Goal: Task Accomplishment & Management: Use online tool/utility

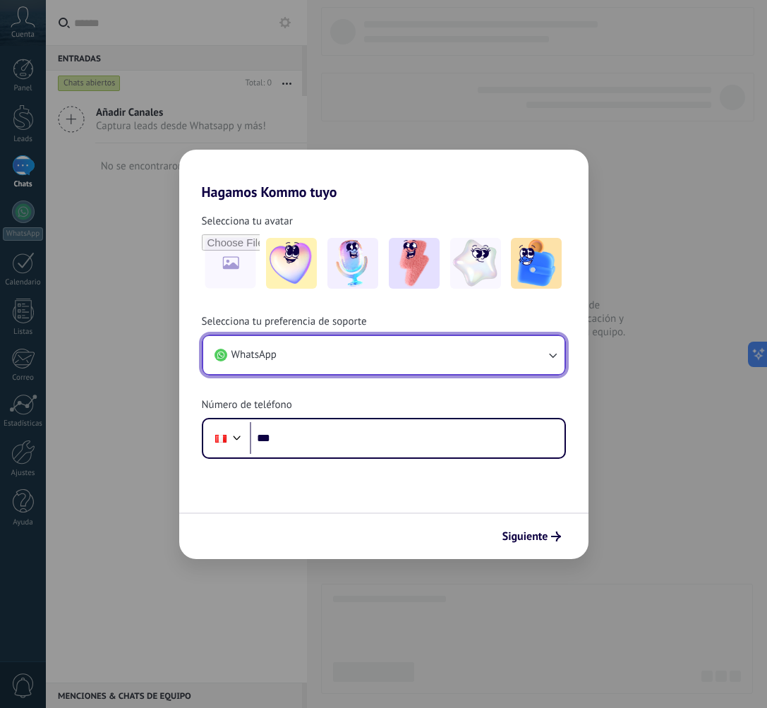
click at [335, 363] on button "WhatsApp" at bounding box center [383, 355] width 361 height 38
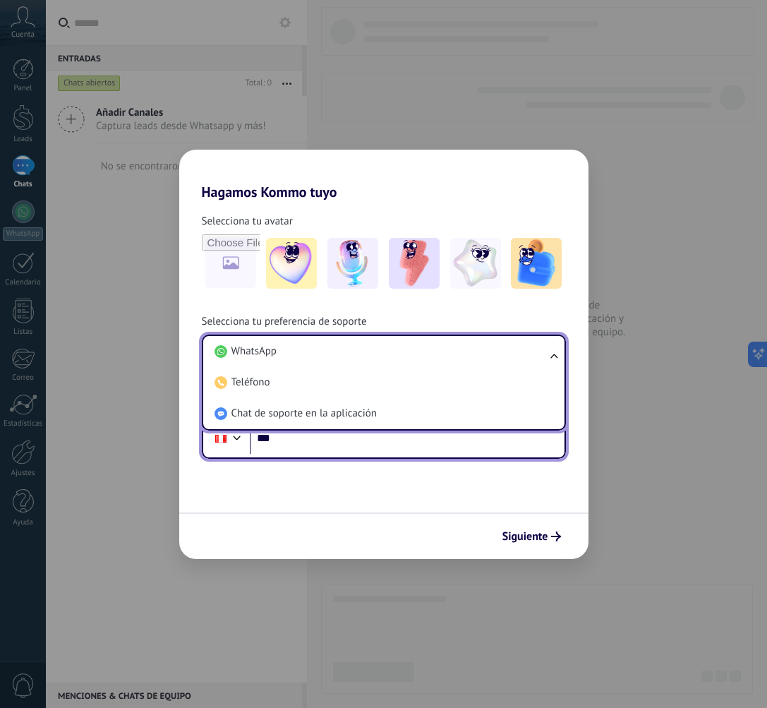
click at [323, 445] on input "***" at bounding box center [407, 438] width 315 height 32
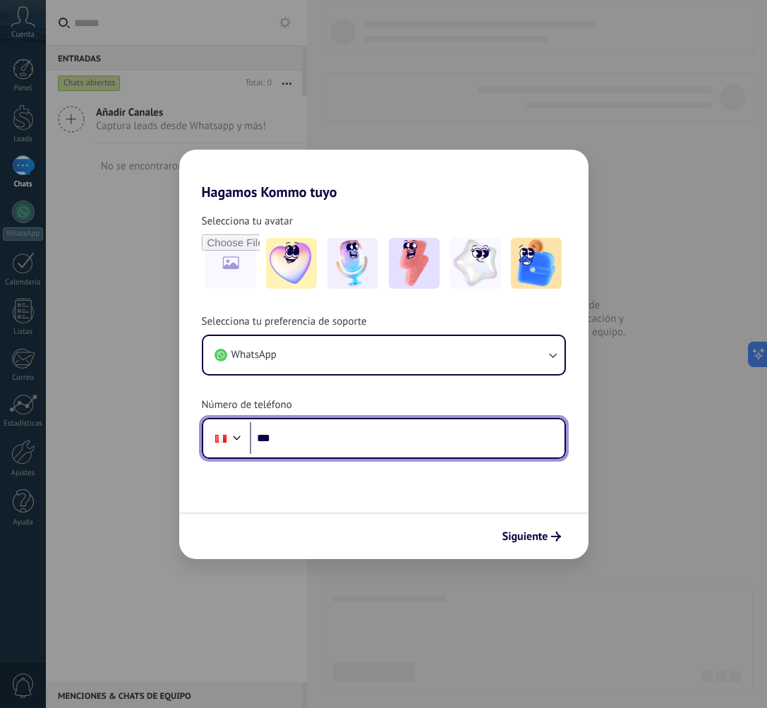
click at [346, 441] on input "***" at bounding box center [407, 438] width 315 height 32
type input "**********"
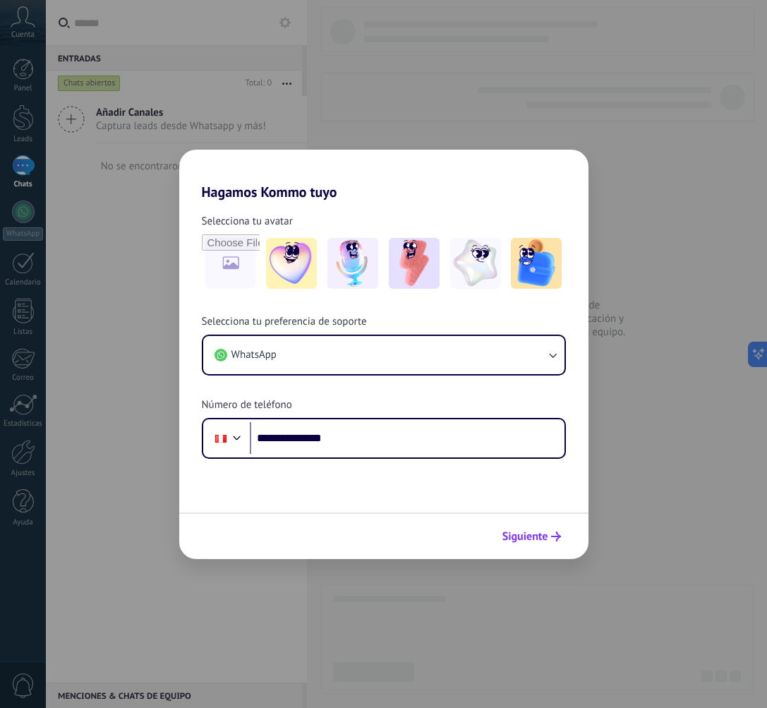
click at [527, 531] on span "Siguiente" at bounding box center [526, 536] width 46 height 10
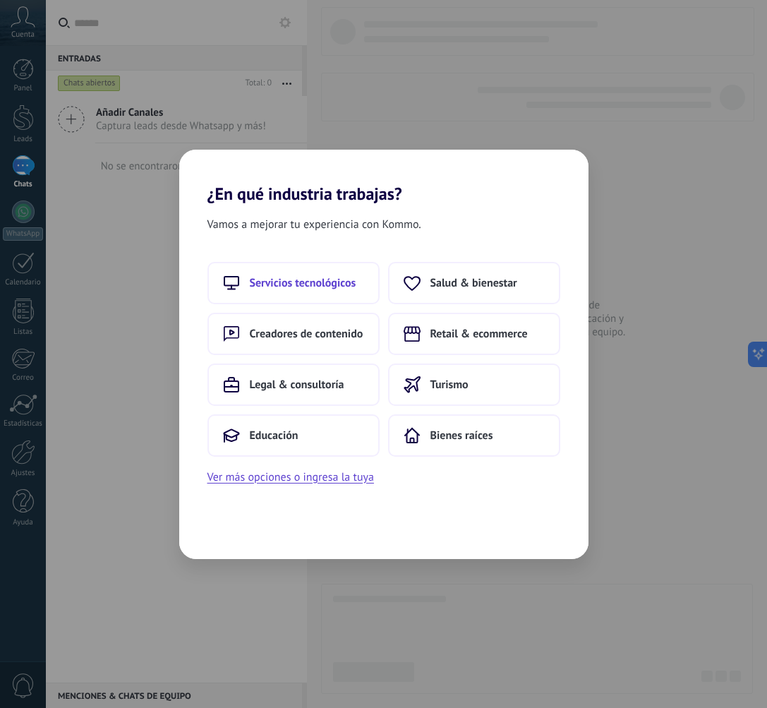
click at [337, 296] on button "Servicios tecnológicos" at bounding box center [293, 283] width 172 height 42
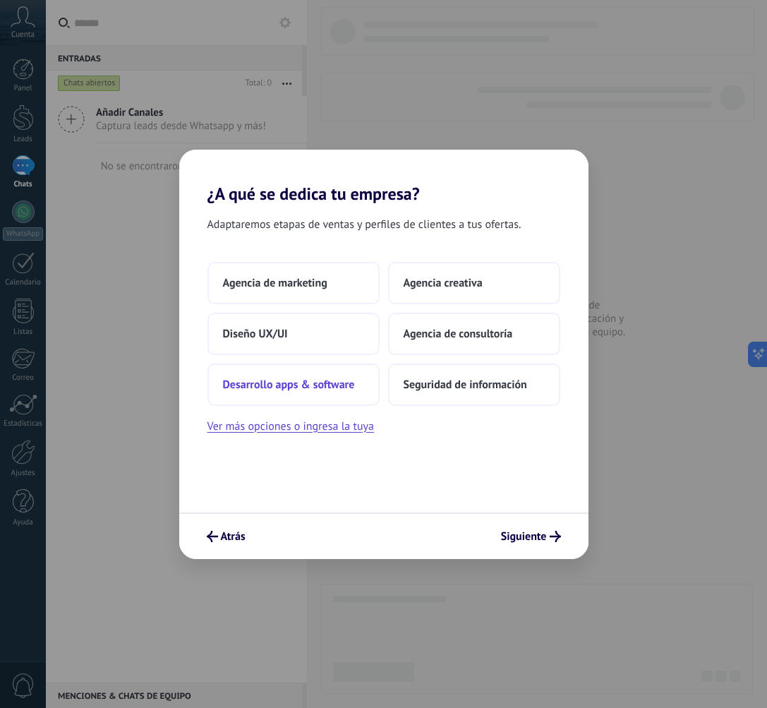
click at [337, 375] on button "Desarrollo apps & software" at bounding box center [293, 384] width 172 height 42
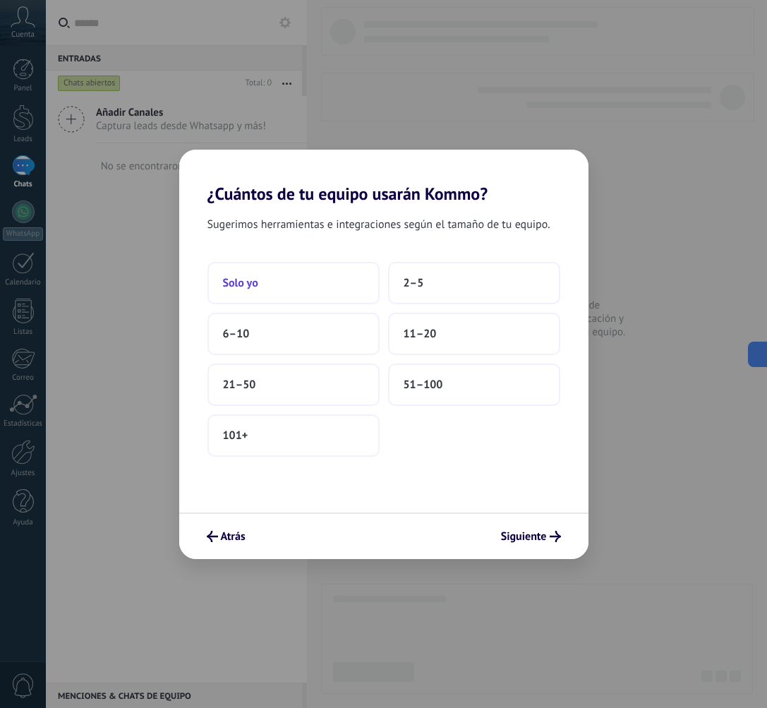
click at [314, 290] on button "Solo yo" at bounding box center [293, 283] width 172 height 42
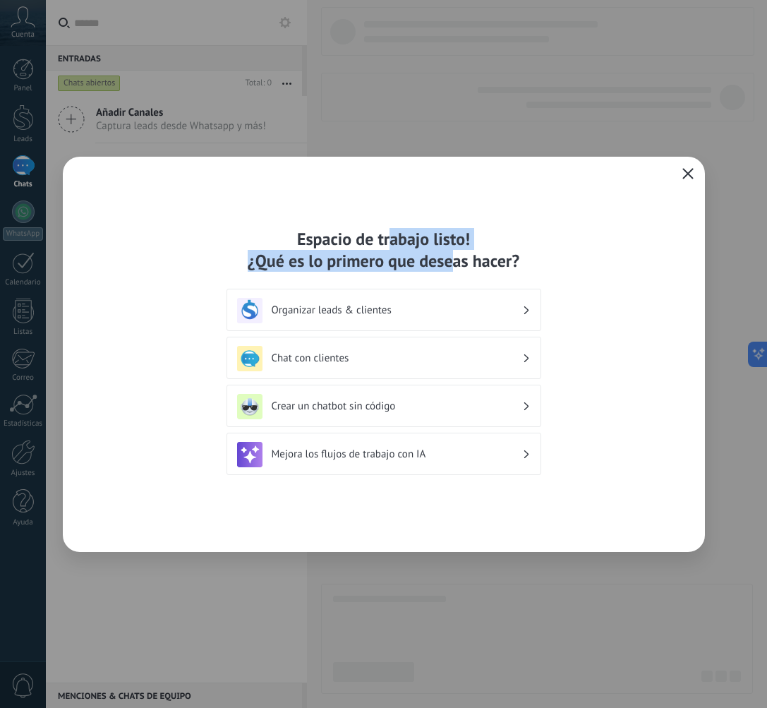
drag, startPoint x: 407, startPoint y: 242, endPoint x: 450, endPoint y: 261, distance: 46.4
click at [450, 261] on div "Espacio de trabajo listo! ¿Qué es lo primero que deseas hacer?" at bounding box center [384, 250] width 315 height 44
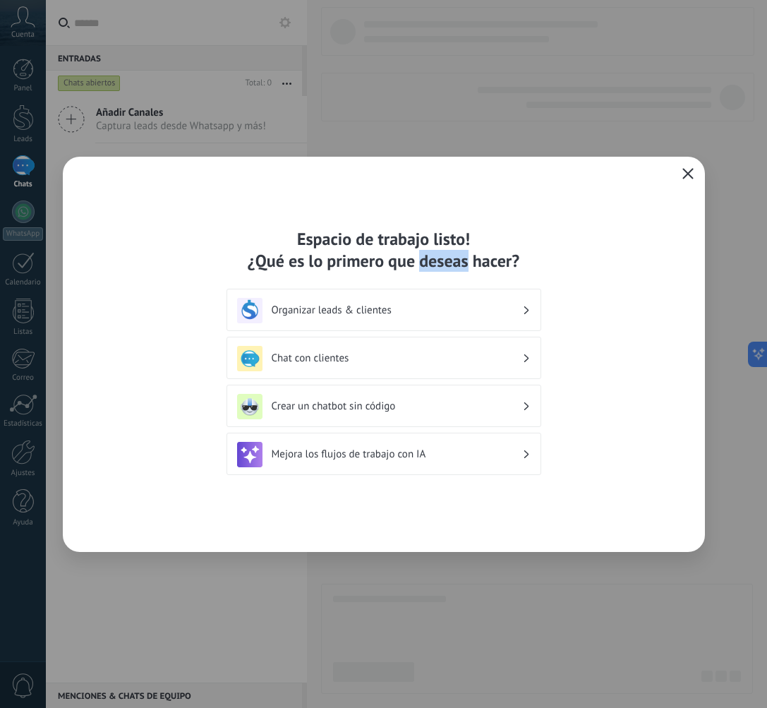
click at [450, 261] on div "Espacio de trabajo listo! ¿Qué es lo primero que deseas hacer?" at bounding box center [384, 250] width 315 height 44
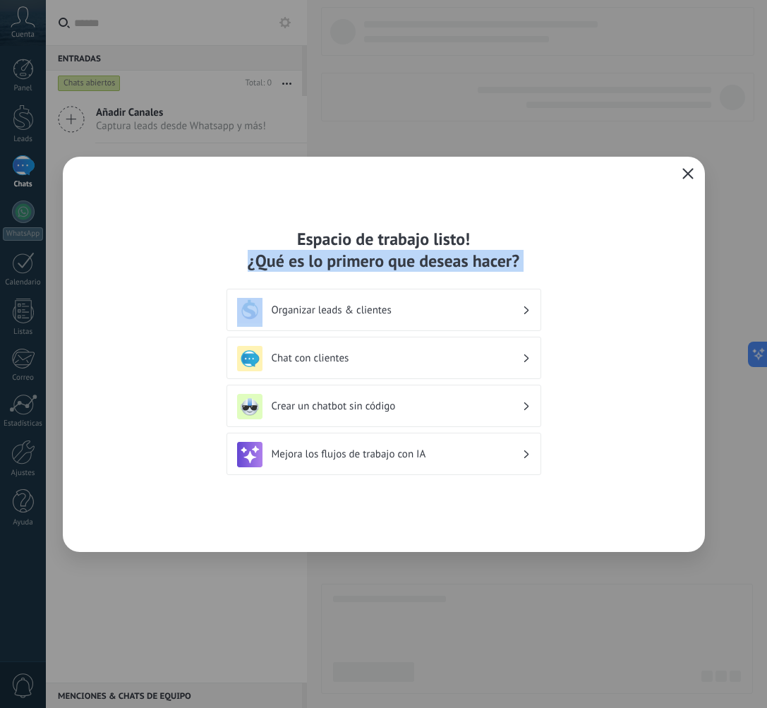
click at [450, 261] on div "Espacio de trabajo listo! ¿Qué es lo primero que deseas hacer?" at bounding box center [384, 250] width 315 height 44
click at [689, 169] on icon "button" at bounding box center [687, 173] width 11 height 11
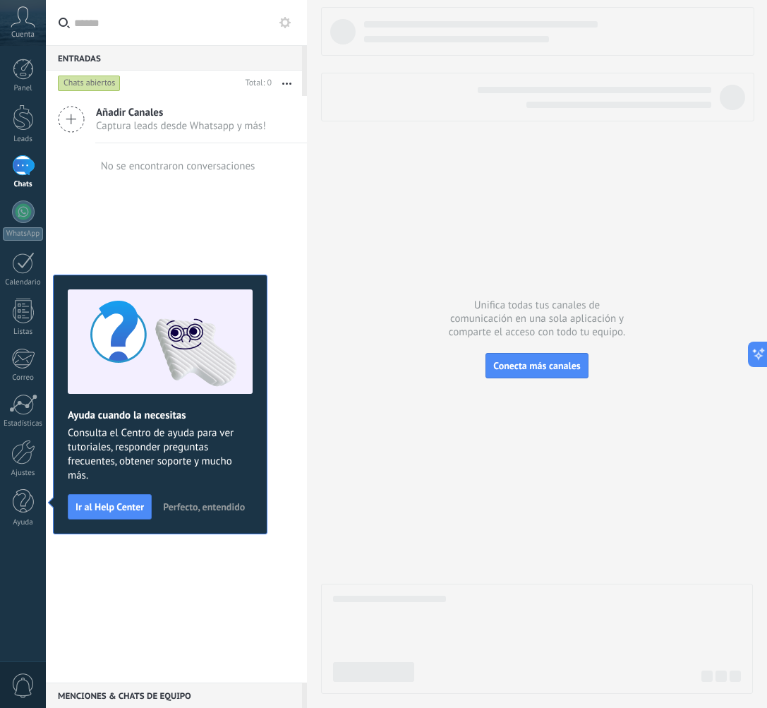
click at [164, 253] on div "Añadir Canales Captura leads desde Whatsapp y más! No se encontraron conversaci…" at bounding box center [176, 389] width 261 height 586
click at [197, 512] on span "Perfecto, entendido" at bounding box center [204, 507] width 82 height 10
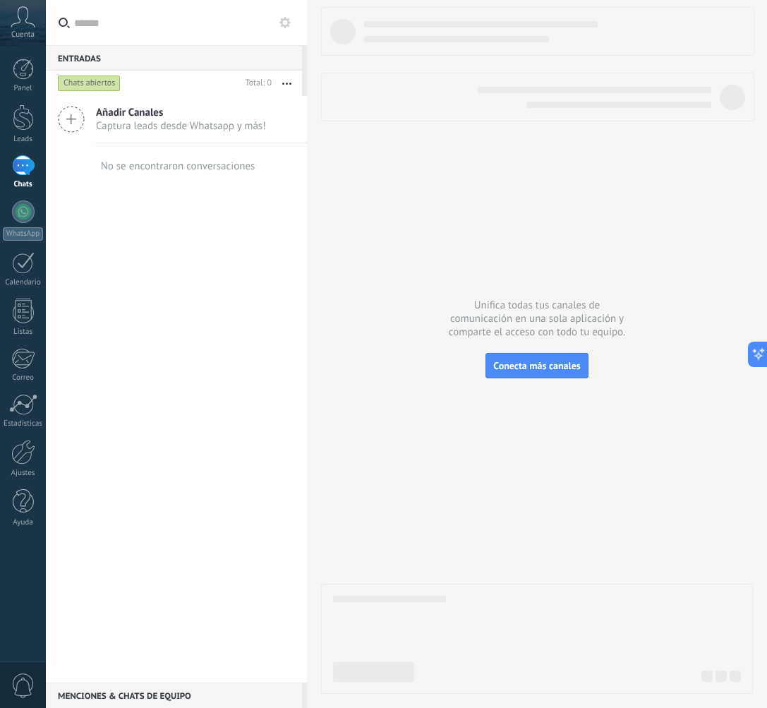
click at [119, 243] on div "Añadir Canales Captura leads desde Whatsapp y más! No se encontraron conversaci…" at bounding box center [176, 389] width 261 height 586
click at [119, 120] on span "Captura leads desde Whatsapp y más!" at bounding box center [181, 125] width 170 height 13
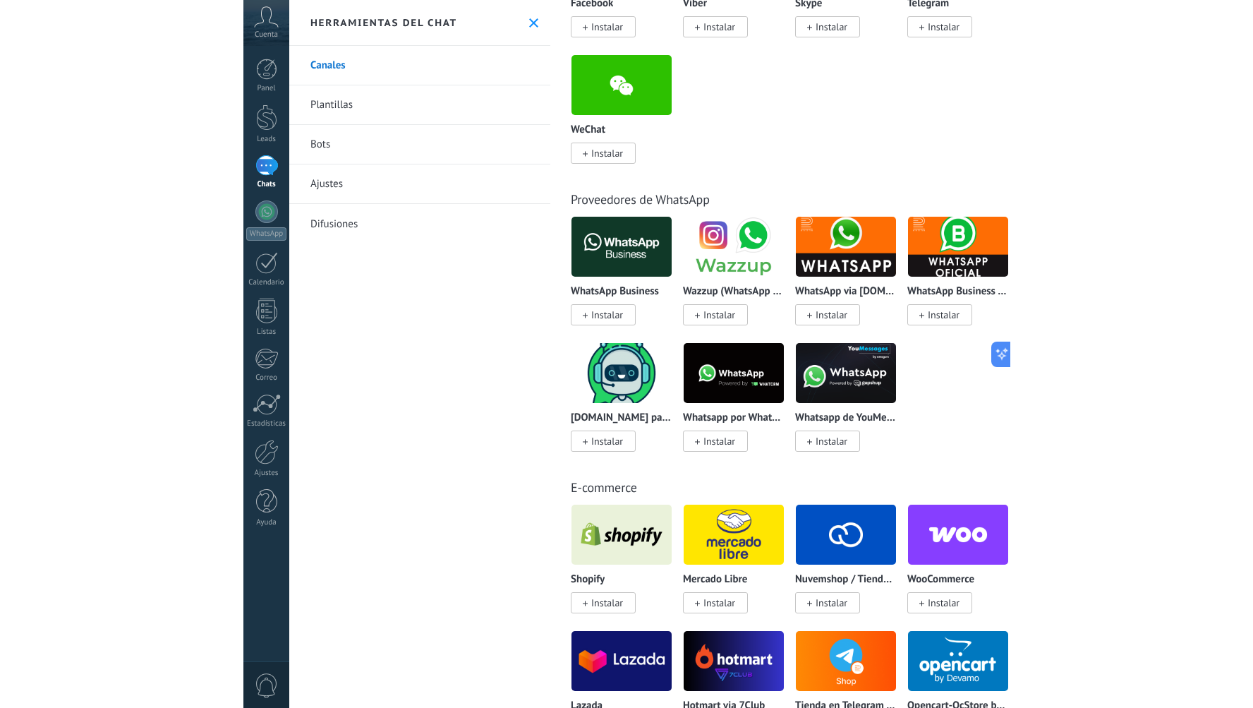
scroll to position [495, 0]
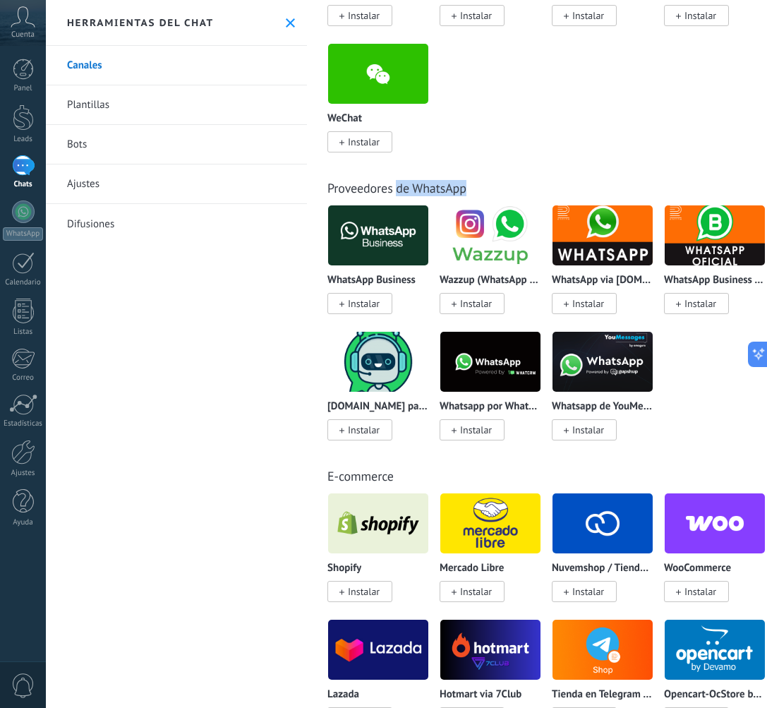
drag, startPoint x: 395, startPoint y: 195, endPoint x: 471, endPoint y: 187, distance: 76.6
click at [471, 187] on div "Proveedores de WhatsApp" at bounding box center [582, 188] width 510 height 16
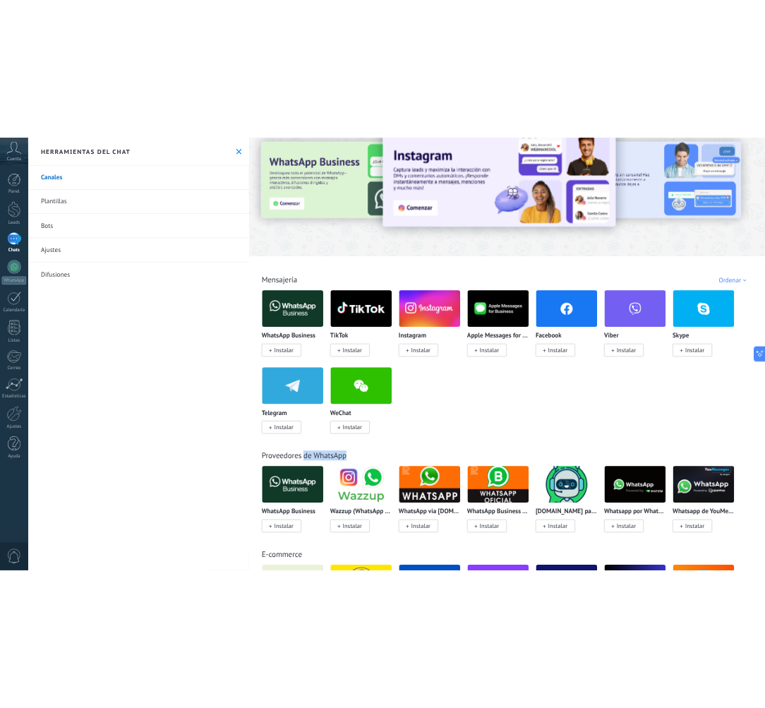
scroll to position [19, 0]
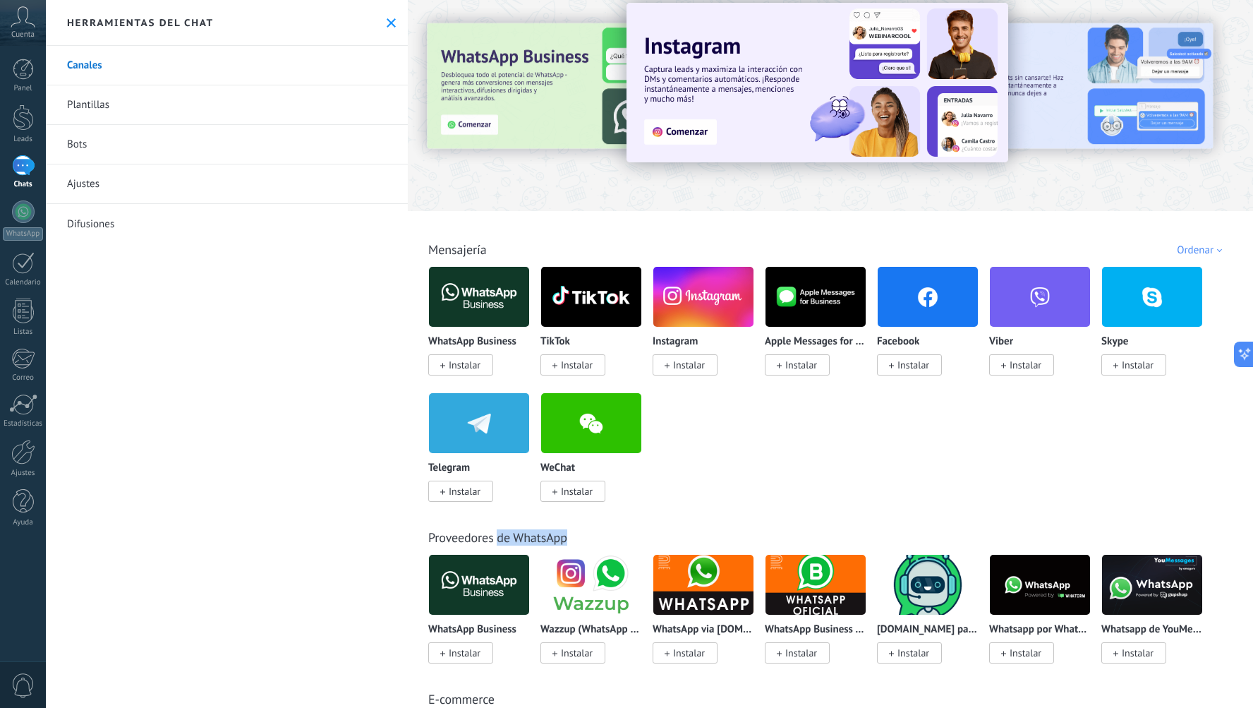
click at [476, 304] on img at bounding box center [479, 297] width 100 height 68
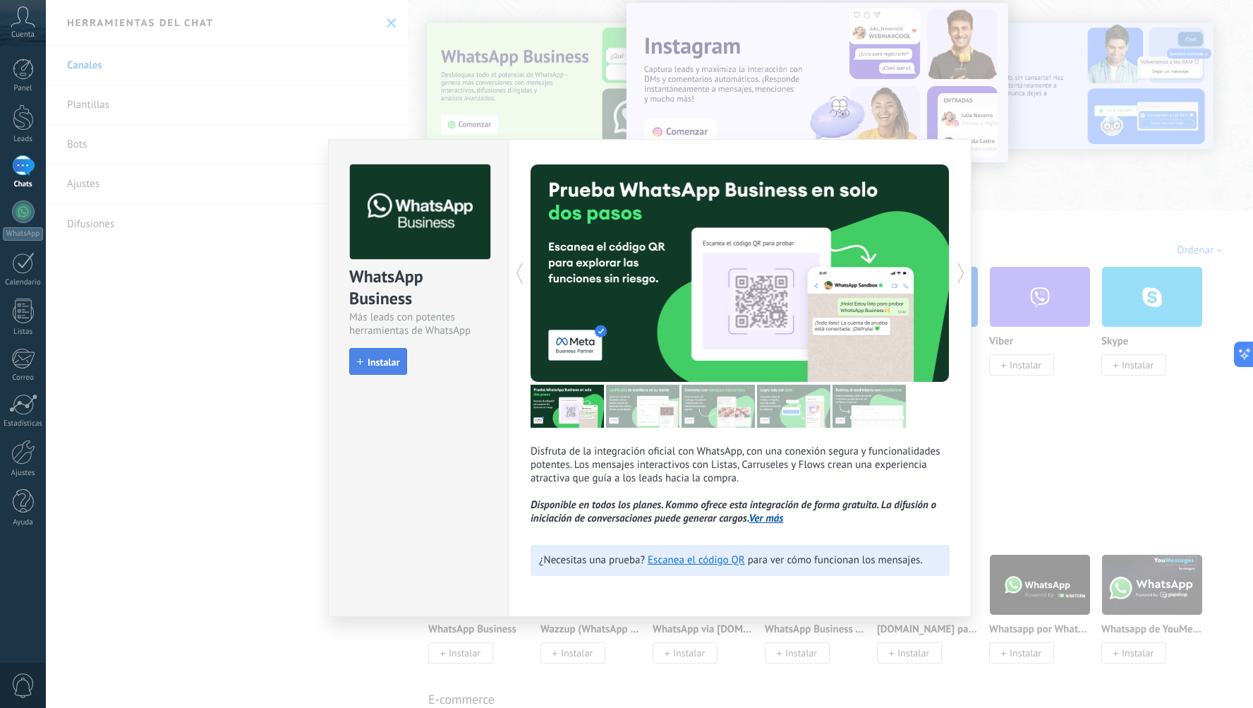
click at [379, 359] on span "Instalar" at bounding box center [384, 362] width 32 height 10
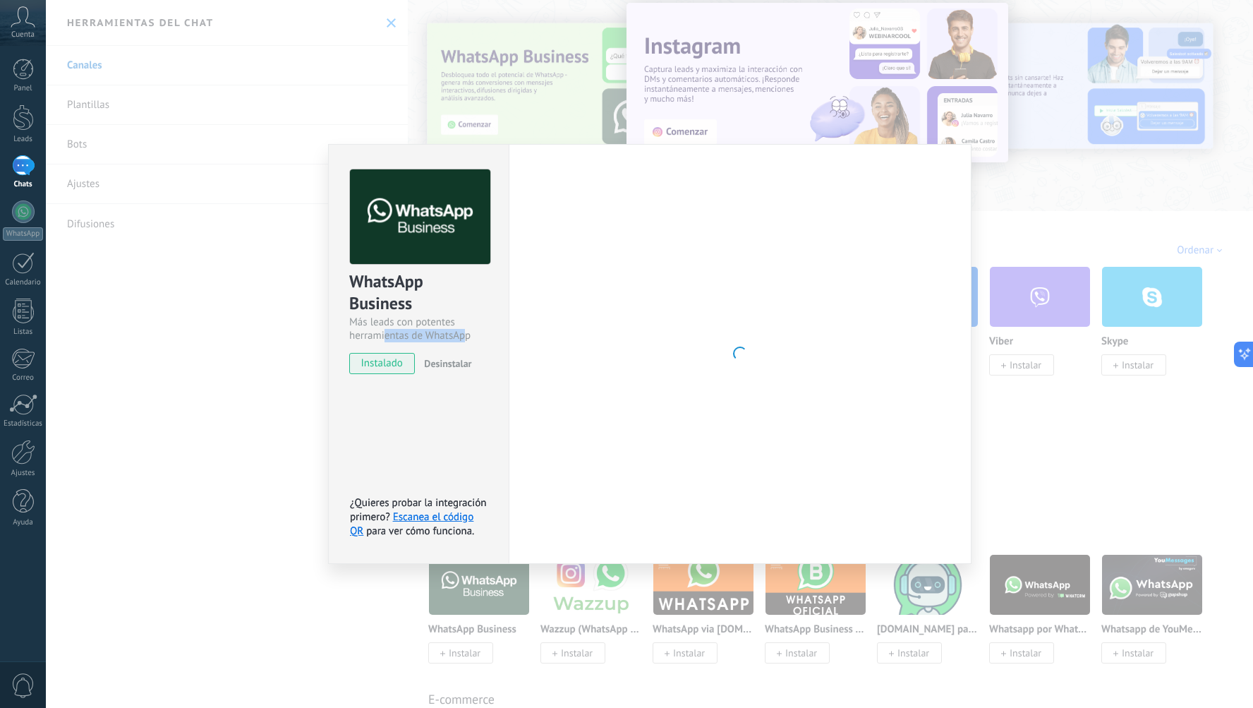
drag, startPoint x: 385, startPoint y: 329, endPoint x: 467, endPoint y: 334, distance: 82.0
click at [467, 334] on div "Más leads con potentes herramientas de WhatsApp" at bounding box center [418, 328] width 139 height 27
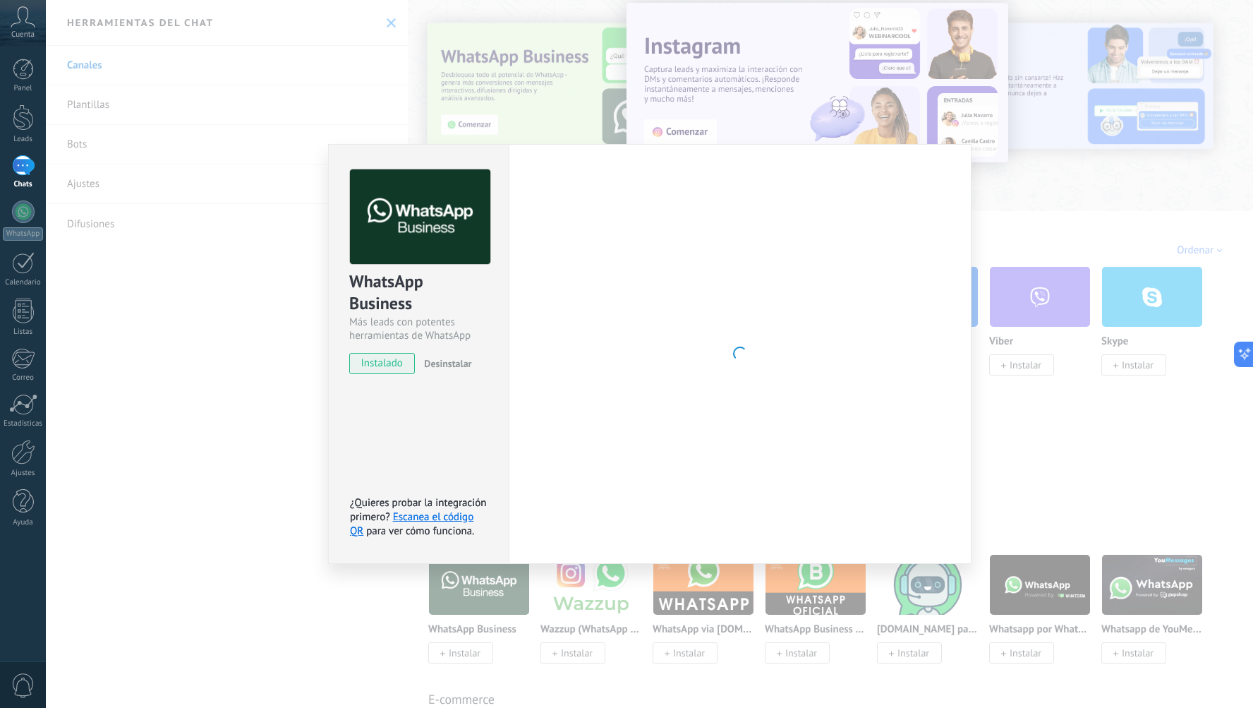
click at [413, 321] on div "Más leads con potentes herramientas de WhatsApp" at bounding box center [418, 328] width 139 height 27
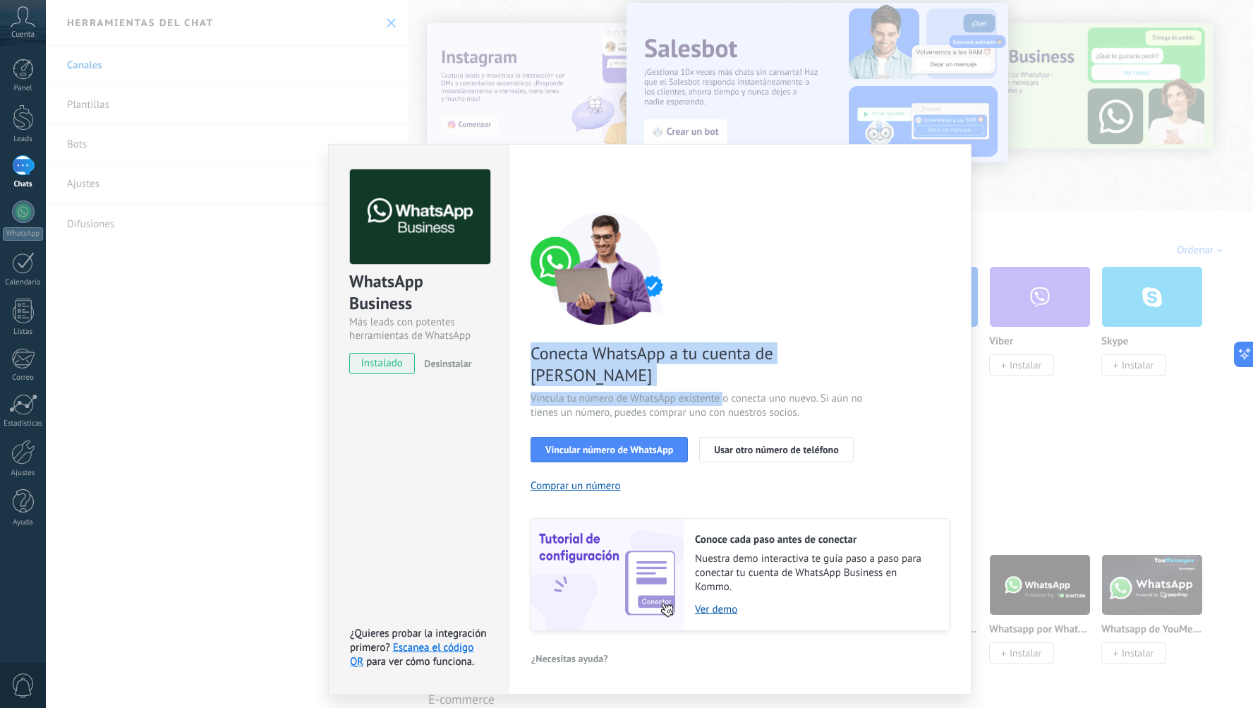
drag, startPoint x: 619, startPoint y: 346, endPoint x: 725, endPoint y: 379, distance: 110.9
click at [725, 379] on div "Conecta WhatsApp a tu cuenta de Kommo Vincula tu número de WhatsApp existente o…" at bounding box center [740, 421] width 419 height 419
click at [725, 392] on span "Vincula tu número de WhatsApp existente o conecta uno nuevo. Si aún no tienes u…" at bounding box center [699, 406] width 336 height 28
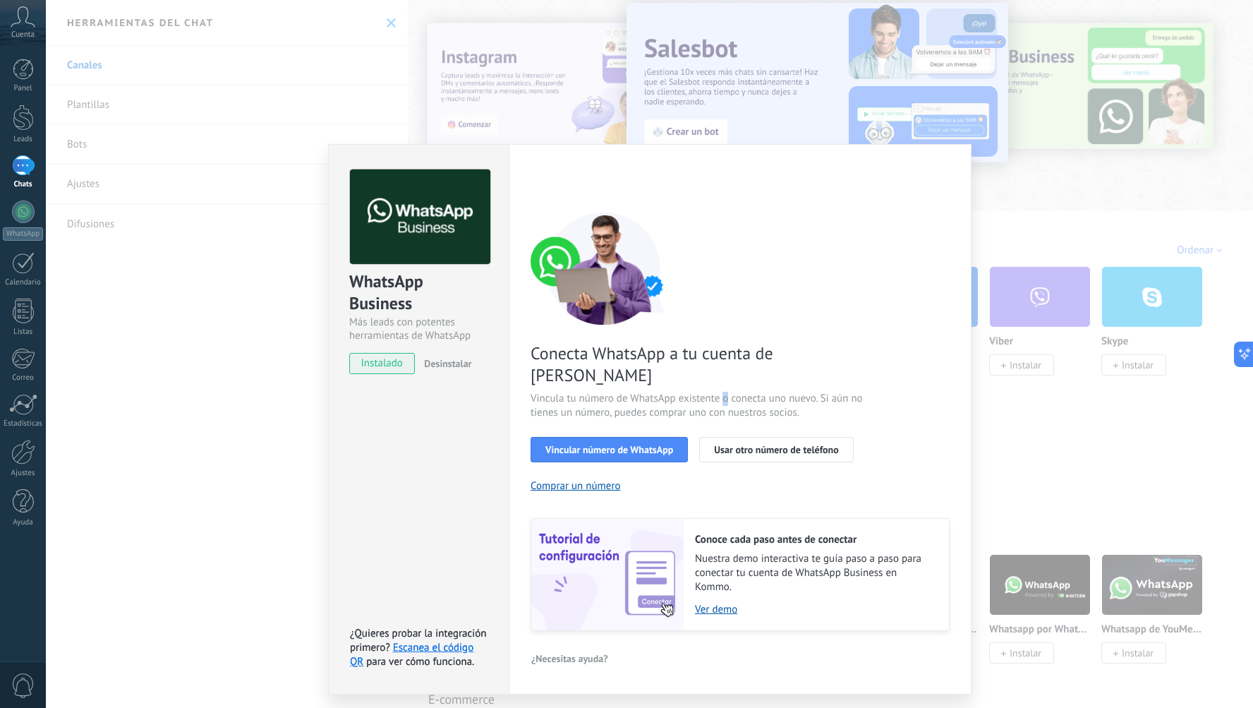
click at [725, 392] on span "Vincula tu número de WhatsApp existente o conecta uno nuevo. Si aún no tienes u…" at bounding box center [699, 406] width 336 height 28
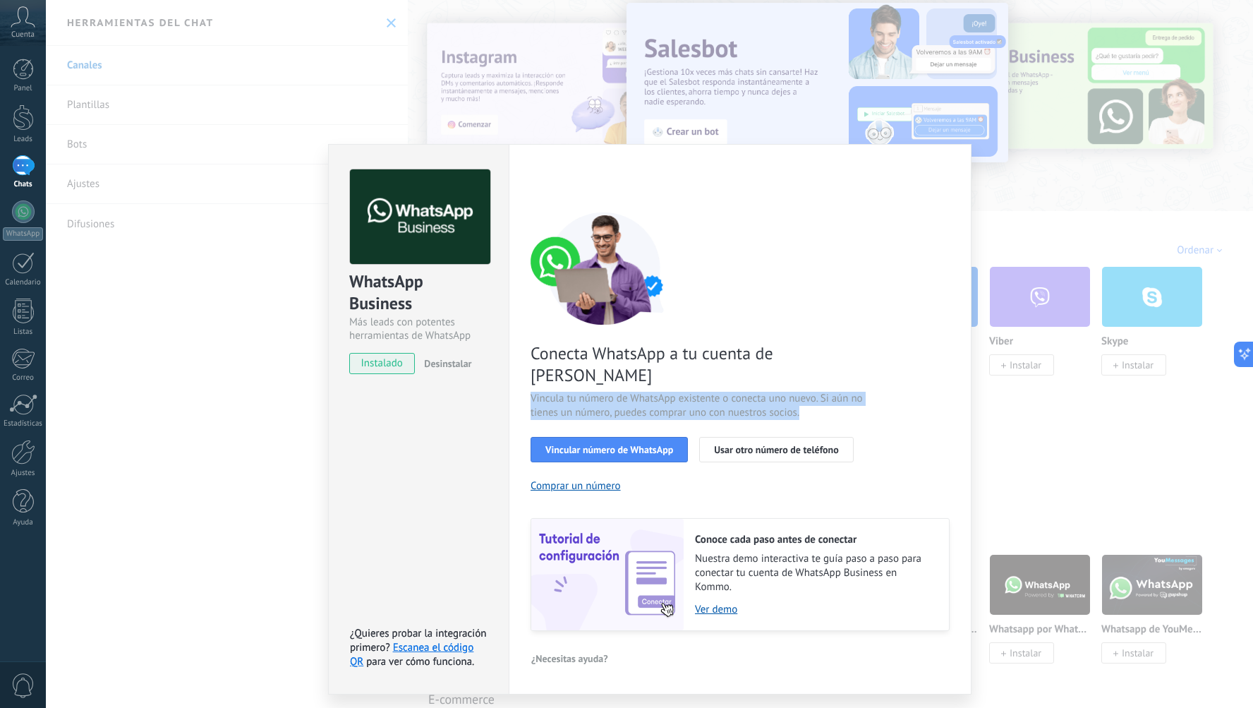
click at [725, 392] on span "Vincula tu número de WhatsApp existente o conecta uno nuevo. Si aún no tienes u…" at bounding box center [699, 406] width 336 height 28
click at [687, 392] on span "Vincula tu número de WhatsApp existente o conecta uno nuevo. Si aún no tienes u…" at bounding box center [699, 406] width 336 height 28
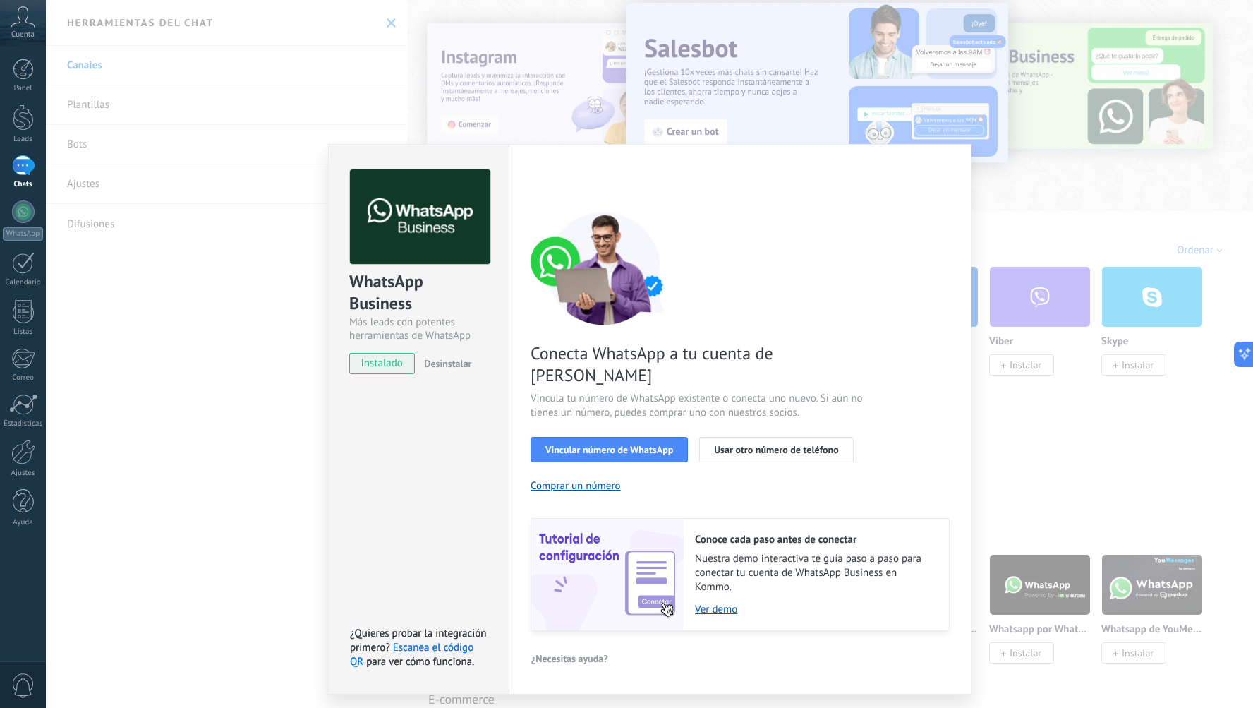
click at [628, 392] on span "Vincula tu número de WhatsApp existente o conecta uno nuevo. Si aún no tienes u…" at bounding box center [699, 406] width 336 height 28
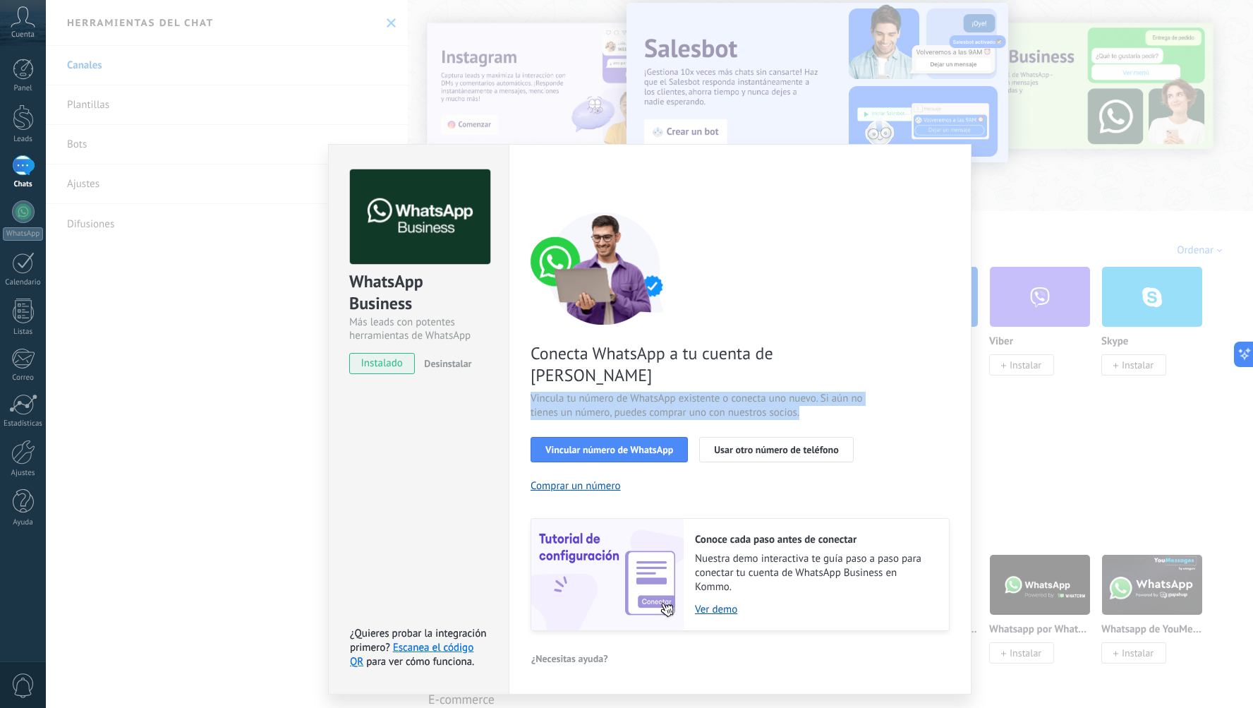
click at [628, 392] on span "Vincula tu número de WhatsApp existente o conecta uno nuevo. Si aún no tienes u…" at bounding box center [699, 406] width 336 height 28
click at [710, 392] on span "Vincula tu número de WhatsApp existente o conecta uno nuevo. Si aún no tienes u…" at bounding box center [699, 406] width 336 height 28
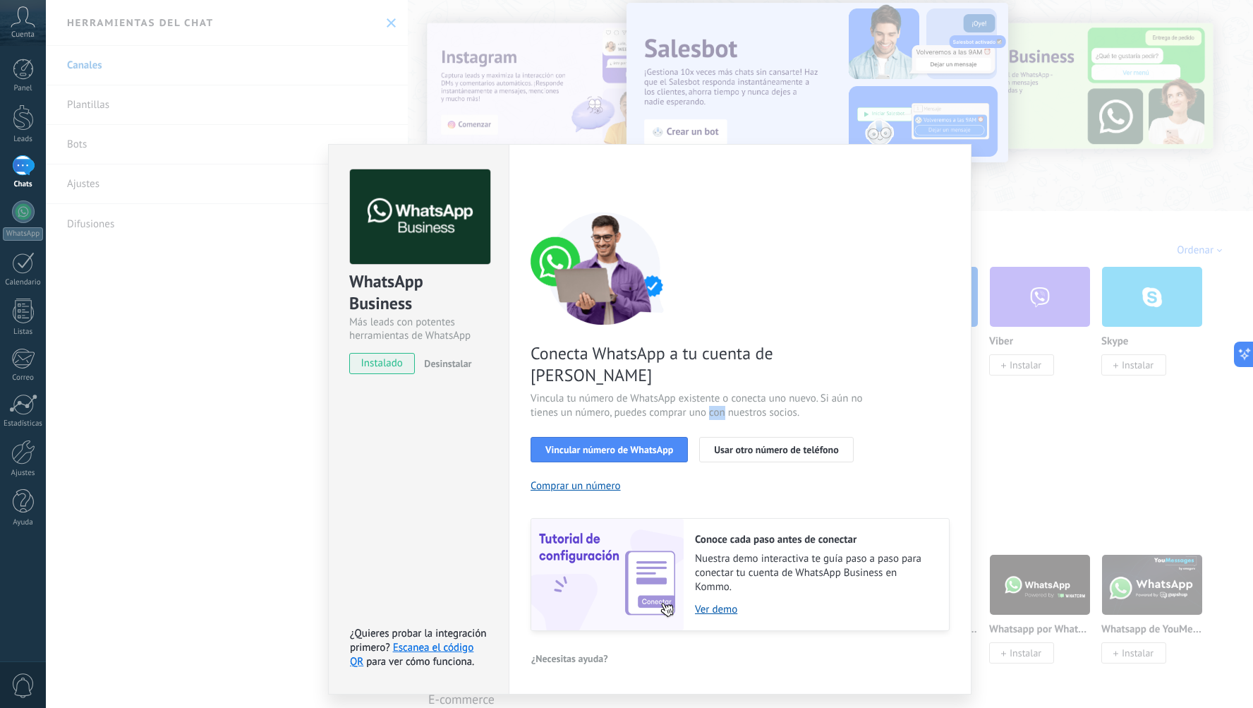
click at [710, 392] on span "Vincula tu número de WhatsApp existente o conecta uno nuevo. Si aún no tienes u…" at bounding box center [699, 406] width 336 height 28
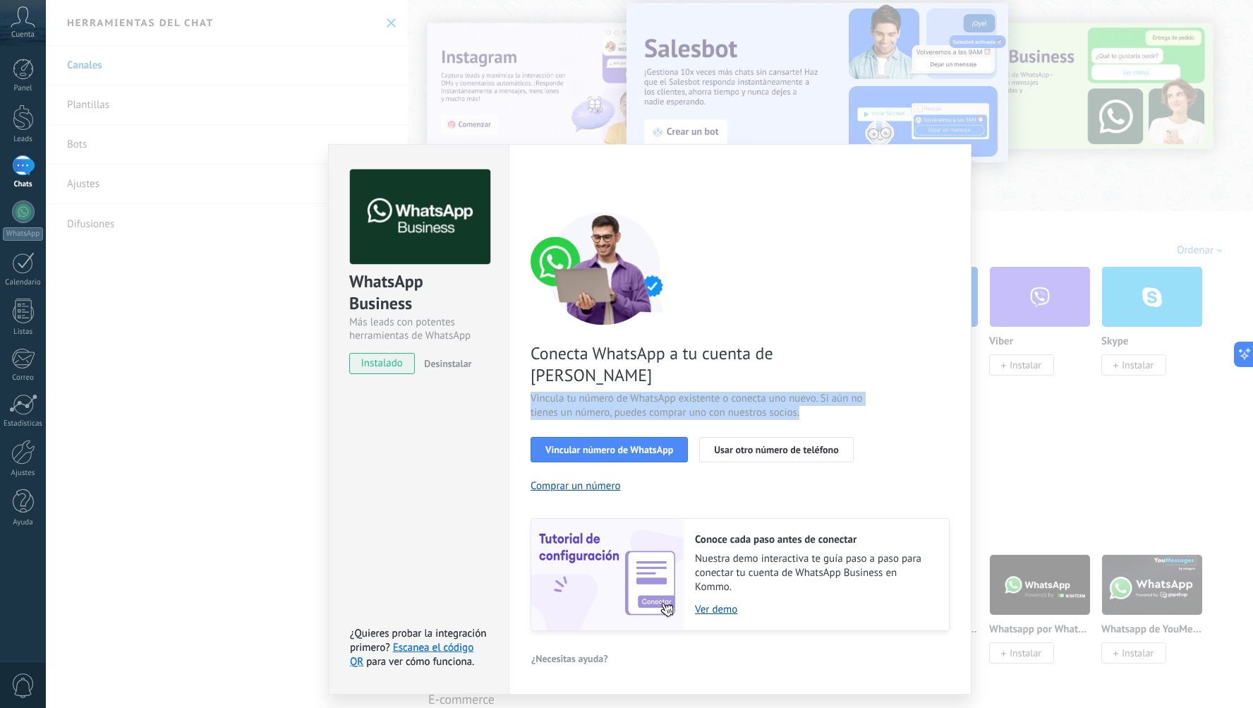
click at [710, 392] on span "Vincula tu número de WhatsApp existente o conecta uno nuevo. Si aún no tienes u…" at bounding box center [699, 406] width 336 height 28
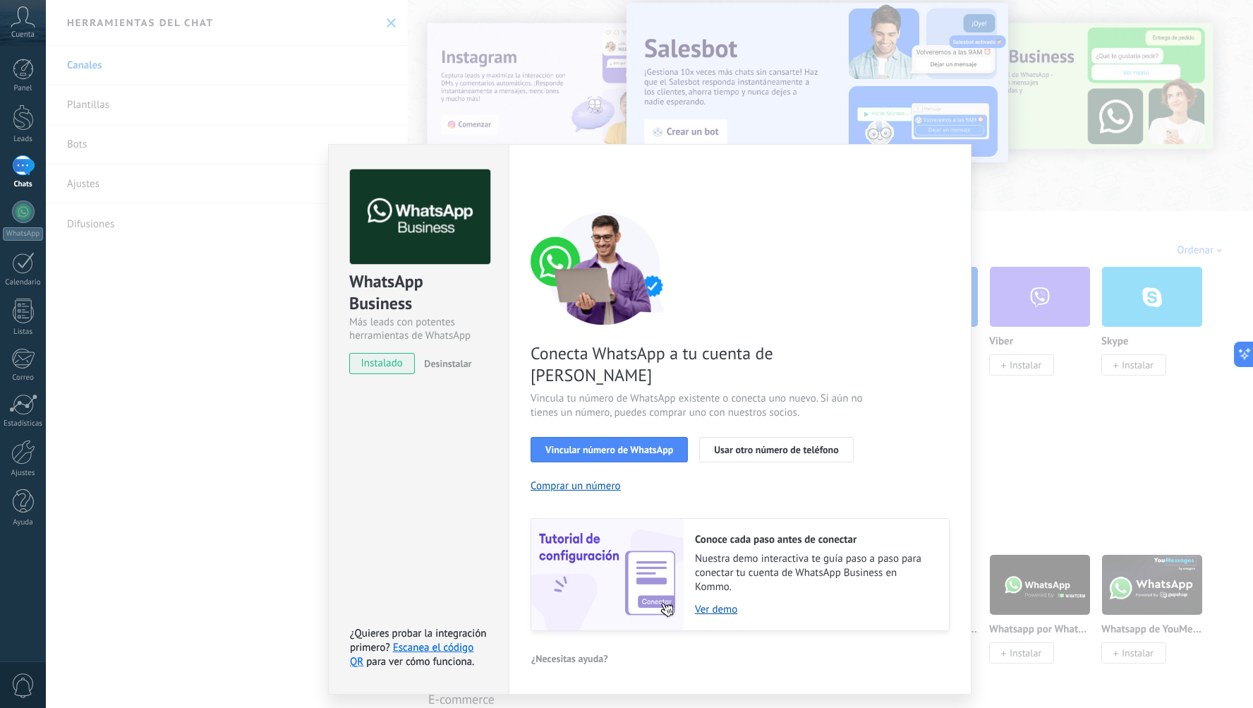
click at [663, 392] on span "Vincula tu número de WhatsApp existente o conecta uno nuevo. Si aún no tienes u…" at bounding box center [699, 406] width 336 height 28
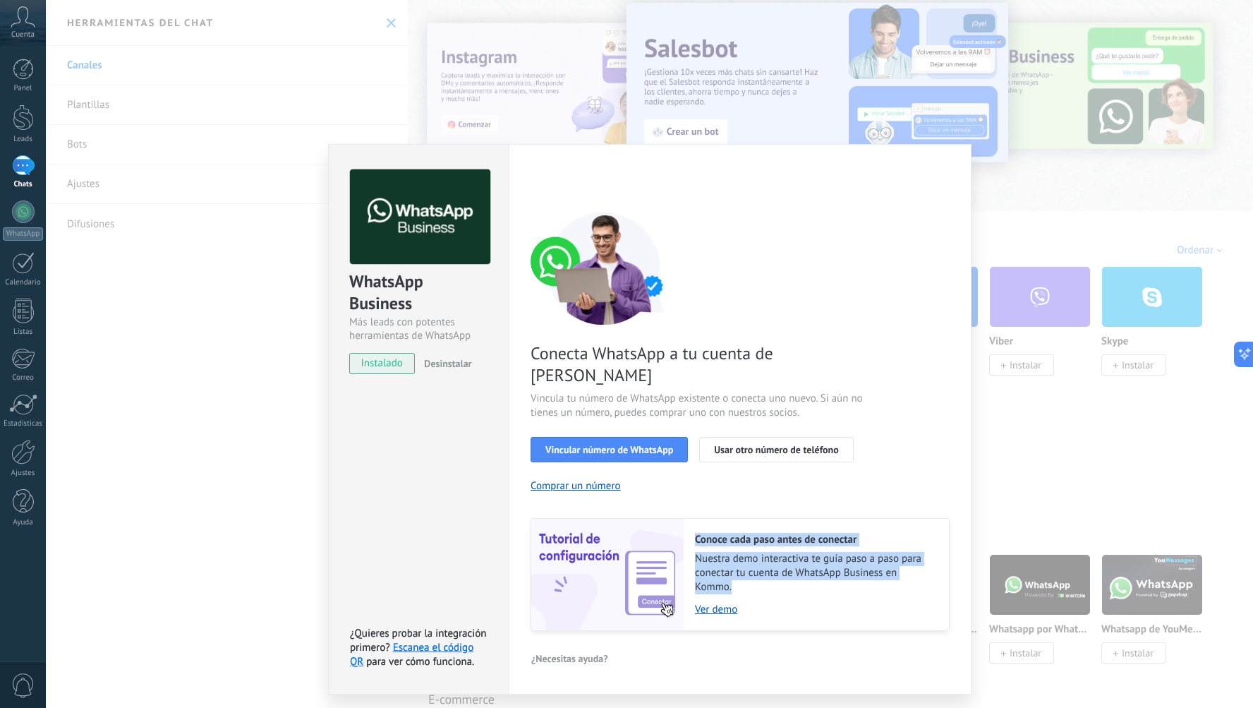
drag, startPoint x: 798, startPoint y: 531, endPoint x: 836, endPoint y: 567, distance: 51.9
click at [766, 567] on div "Conoce cada paso antes de conectar Nuestra demo interactiva te guía paso a paso…" at bounding box center [816, 575] width 265 height 112
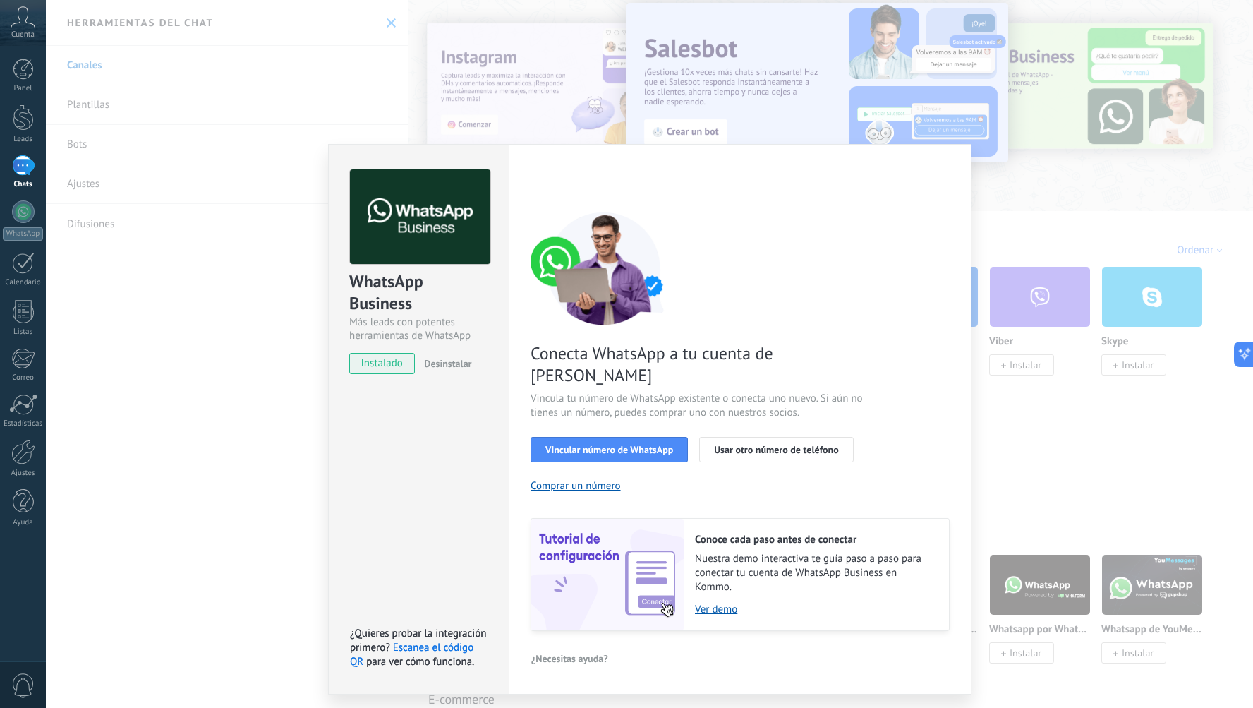
drag, startPoint x: 836, startPoint y: 567, endPoint x: 783, endPoint y: 551, distance: 54.5
click at [766, 567] on span "Nuestra demo interactiva te guía paso a paso para conectar tu cuenta de WhatsAp…" at bounding box center [815, 573] width 240 height 42
click at [577, 479] on button "Comprar un número" at bounding box center [576, 485] width 90 height 13
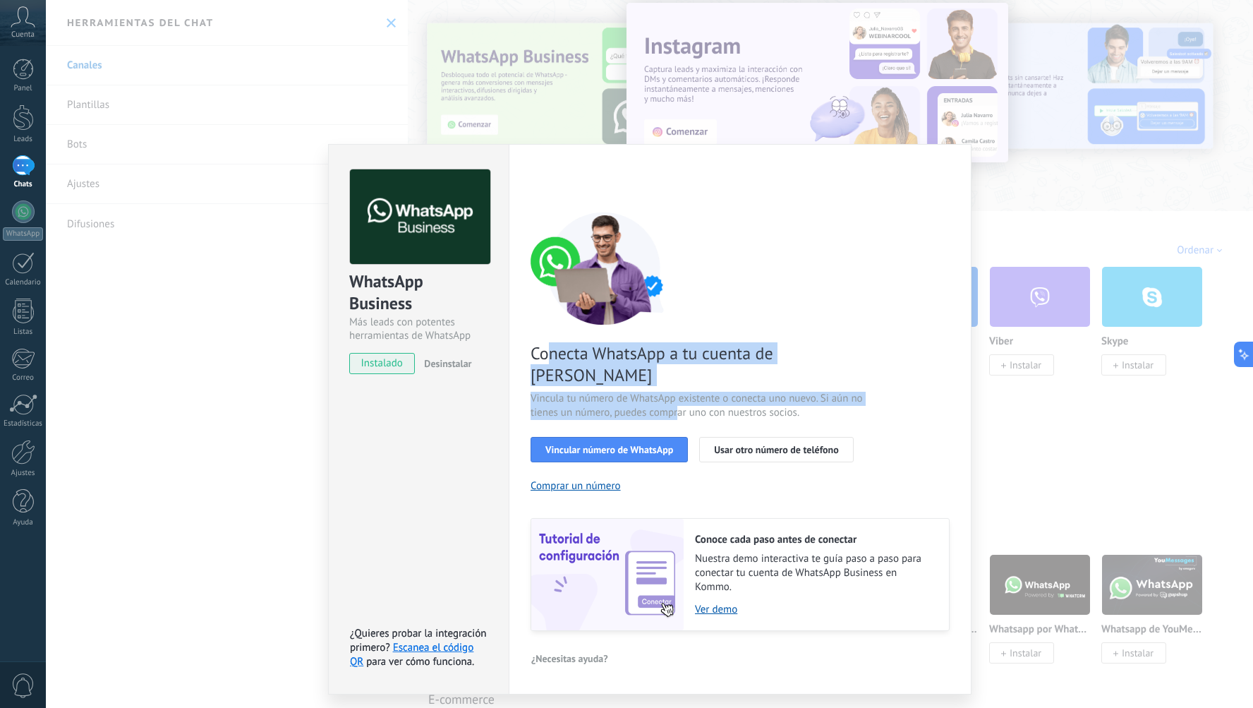
drag, startPoint x: 554, startPoint y: 347, endPoint x: 678, endPoint y: 390, distance: 131.5
click at [678, 390] on div "Conecta WhatsApp a tu cuenta de Kommo Vincula tu número de WhatsApp existente o…" at bounding box center [740, 421] width 419 height 419
click at [678, 392] on span "Vincula tu número de WhatsApp existente o conecta uno nuevo. Si aún no tienes u…" at bounding box center [699, 406] width 336 height 28
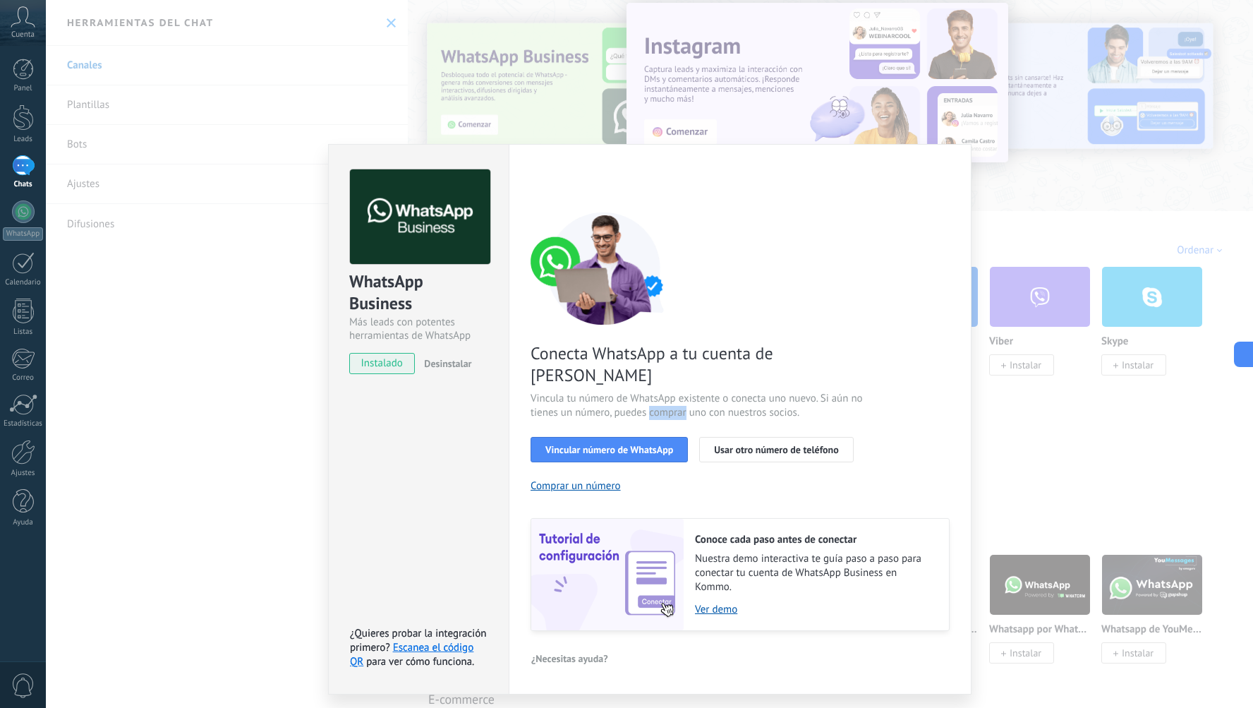
click at [678, 392] on span "Vincula tu número de WhatsApp existente o conecta uno nuevo. Si aún no tienes u…" at bounding box center [699, 406] width 336 height 28
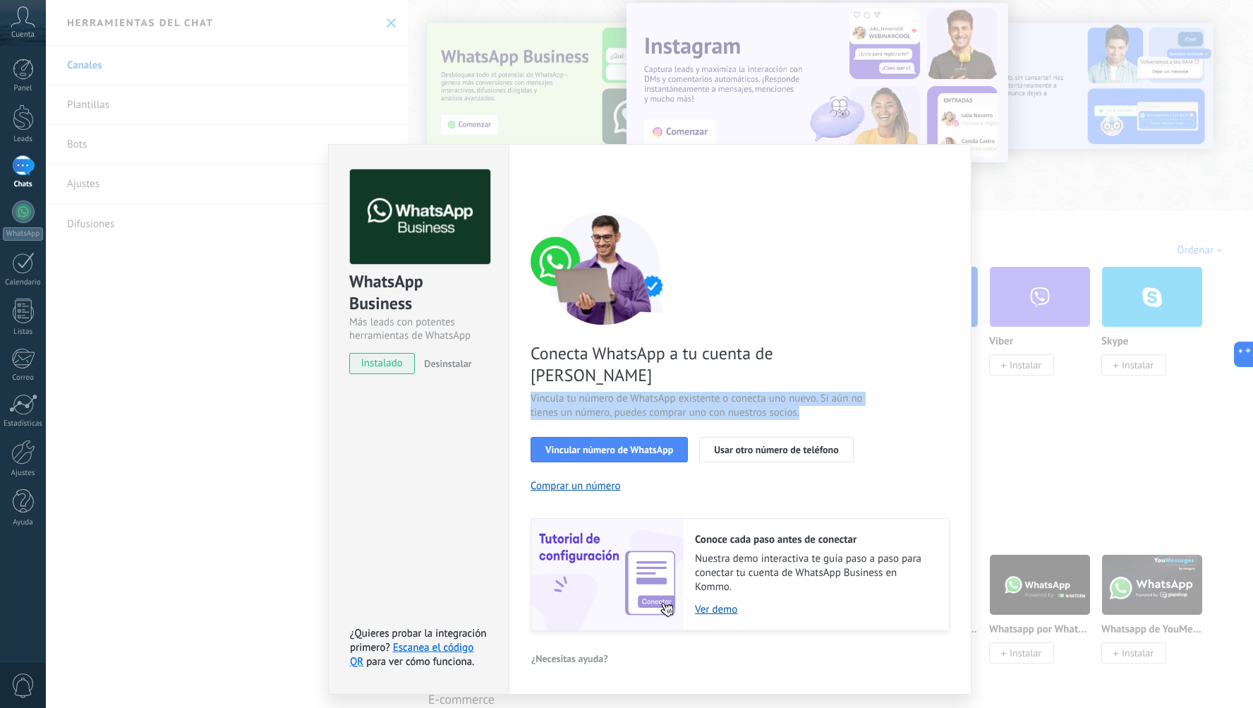
click at [678, 392] on span "Vincula tu número de WhatsApp existente o conecta uno nuevo. Si aún no tienes u…" at bounding box center [699, 406] width 336 height 28
click at [637, 392] on span "Vincula tu número de WhatsApp existente o conecta uno nuevo. Si aún no tienes u…" at bounding box center [699, 406] width 336 height 28
drag, startPoint x: 601, startPoint y: 371, endPoint x: 737, endPoint y: 396, distance: 137.9
click at [737, 396] on span "Vincula tu número de WhatsApp existente o conecta uno nuevo. Si aún no tienes u…" at bounding box center [699, 406] width 336 height 28
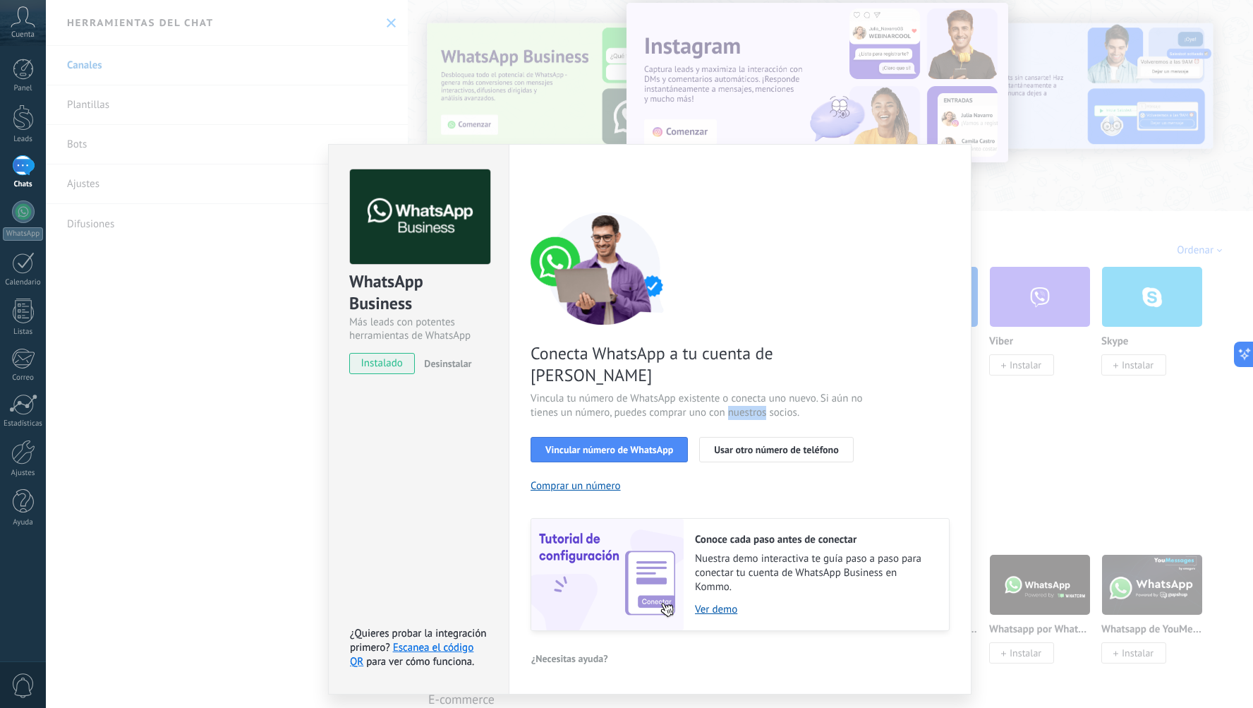
click at [737, 396] on span "Vincula tu número de WhatsApp existente o conecta uno nuevo. Si aún no tienes u…" at bounding box center [699, 406] width 336 height 28
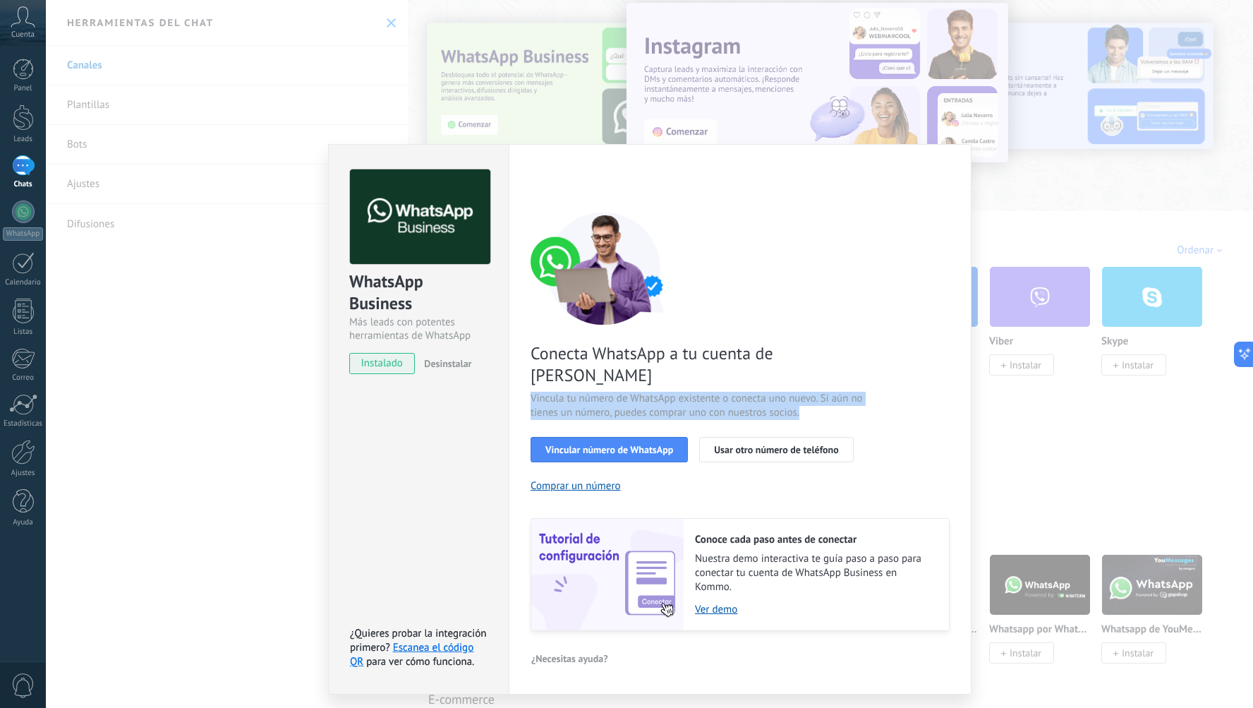
click at [737, 396] on span "Vincula tu número de WhatsApp existente o conecta uno nuevo. Si aún no tienes u…" at bounding box center [699, 406] width 336 height 28
click at [704, 394] on span "Vincula tu número de WhatsApp existente o conecta uno nuevo. Si aún no tienes u…" at bounding box center [699, 406] width 336 height 28
drag, startPoint x: 728, startPoint y: 390, endPoint x: 737, endPoint y: 392, distance: 9.4
click at [737, 392] on span "Vincula tu número de WhatsApp existente o conecta uno nuevo. Si aún no tienes u…" at bounding box center [699, 406] width 336 height 28
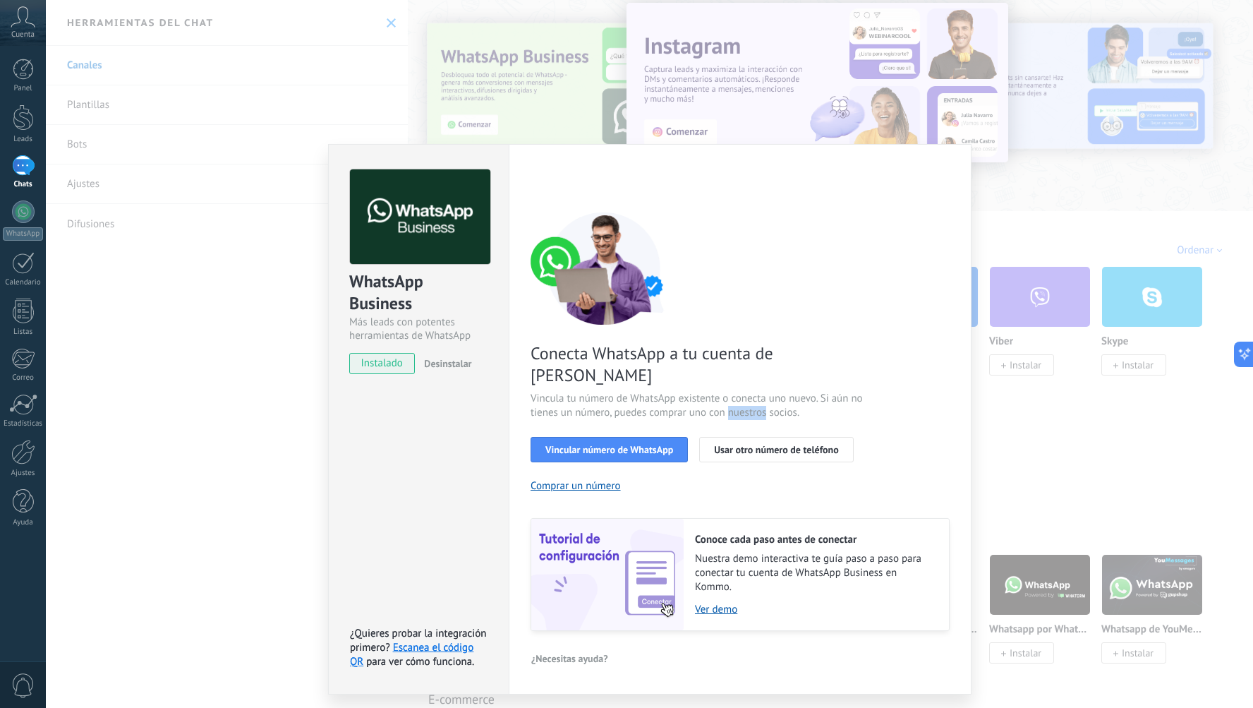
click at [737, 392] on span "Vincula tu número de WhatsApp existente o conecta uno nuevo. Si aún no tienes u…" at bounding box center [699, 406] width 336 height 28
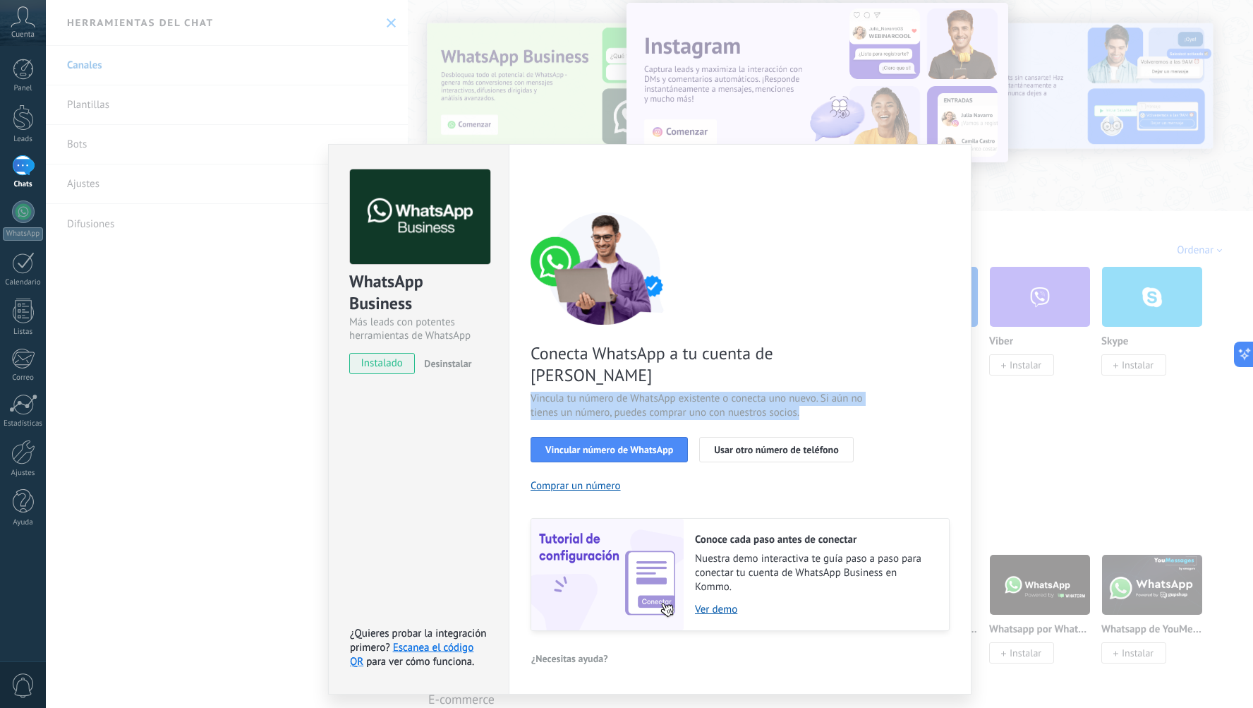
click at [737, 392] on span "Vincula tu número de WhatsApp existente o conecta uno nuevo. Si aún no tienes u…" at bounding box center [699, 406] width 336 height 28
click at [682, 392] on span "Vincula tu número de WhatsApp existente o conecta uno nuevo. Si aún no tienes u…" at bounding box center [699, 406] width 336 height 28
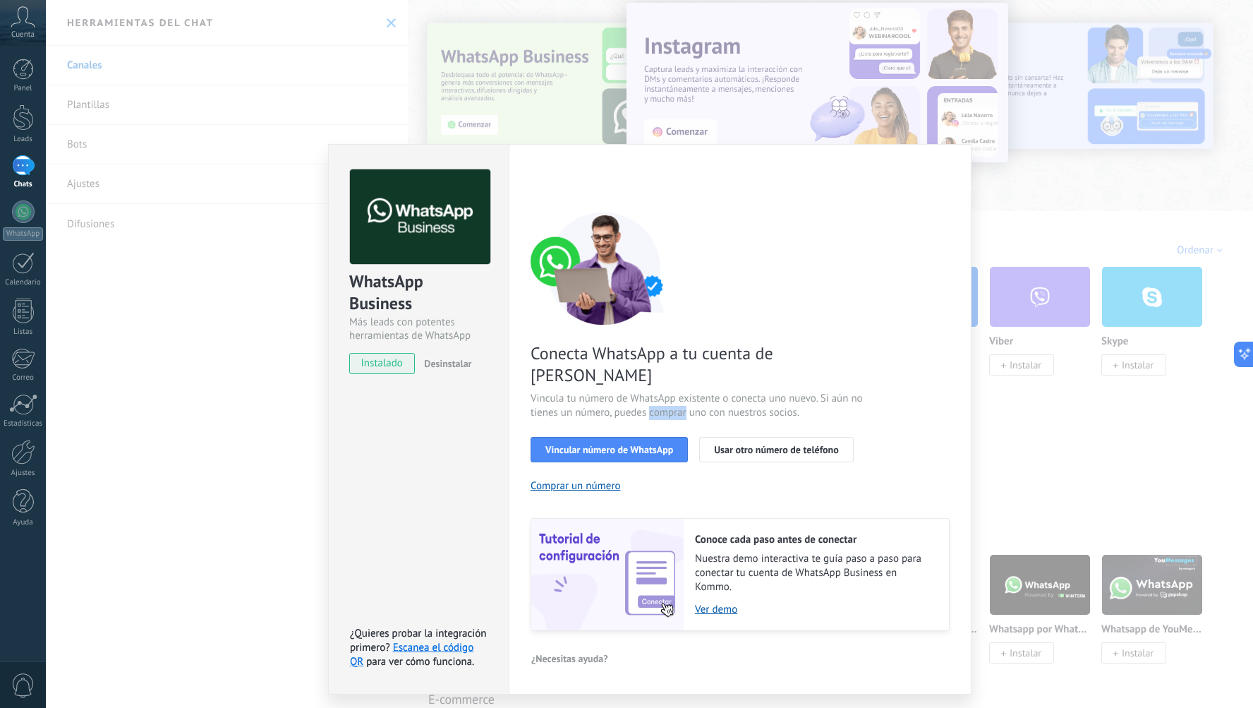
click at [682, 392] on span "Vincula tu número de WhatsApp existente o conecta uno nuevo. Si aún no tienes u…" at bounding box center [699, 406] width 336 height 28
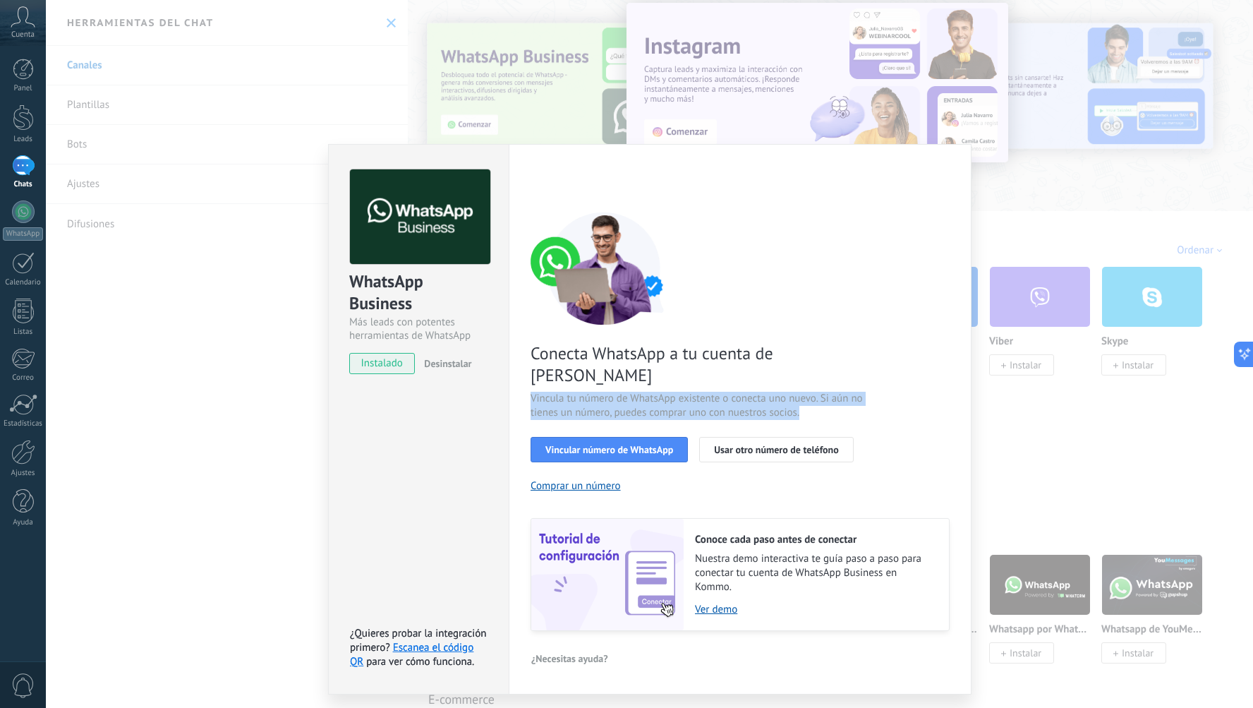
click at [682, 392] on span "Vincula tu número de WhatsApp existente o conecta uno nuevo. Si aún no tienes u…" at bounding box center [699, 406] width 336 height 28
click at [649, 392] on span "Vincula tu número de WhatsApp existente o conecta uno nuevo. Si aún no tienes u…" at bounding box center [699, 406] width 336 height 28
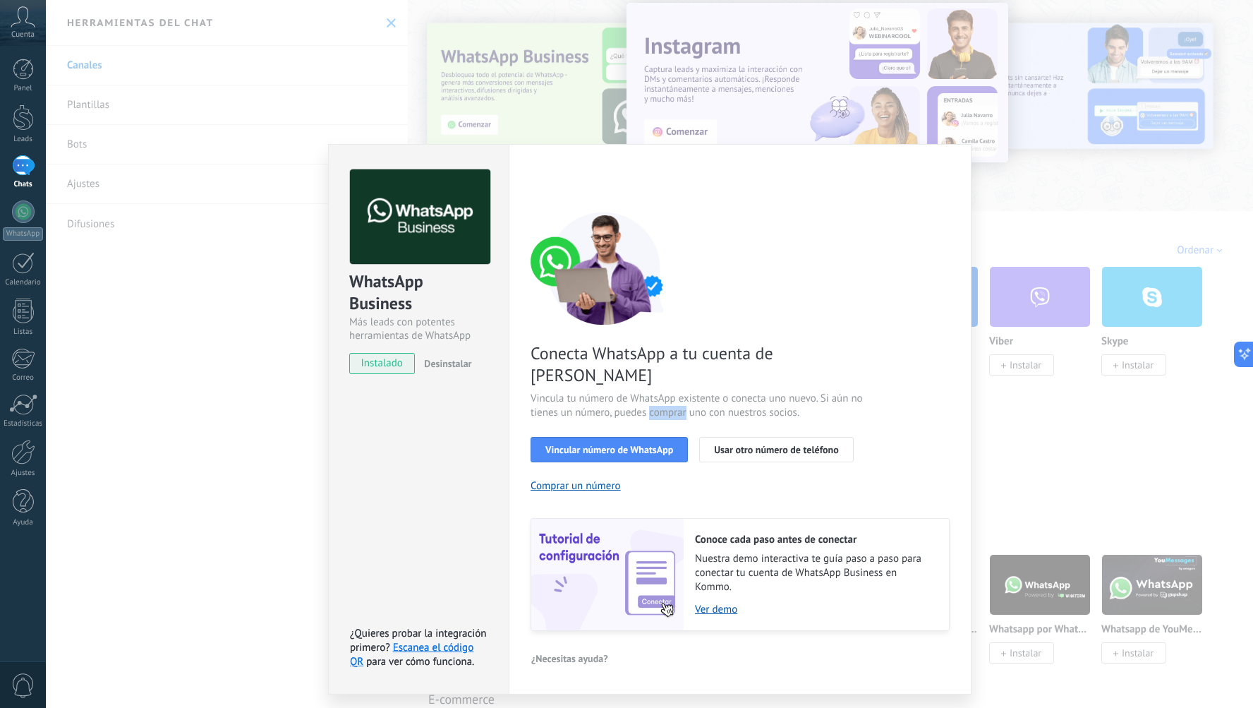
click at [649, 392] on span "Vincula tu número de WhatsApp existente o conecta uno nuevo. Si aún no tienes u…" at bounding box center [699, 406] width 336 height 28
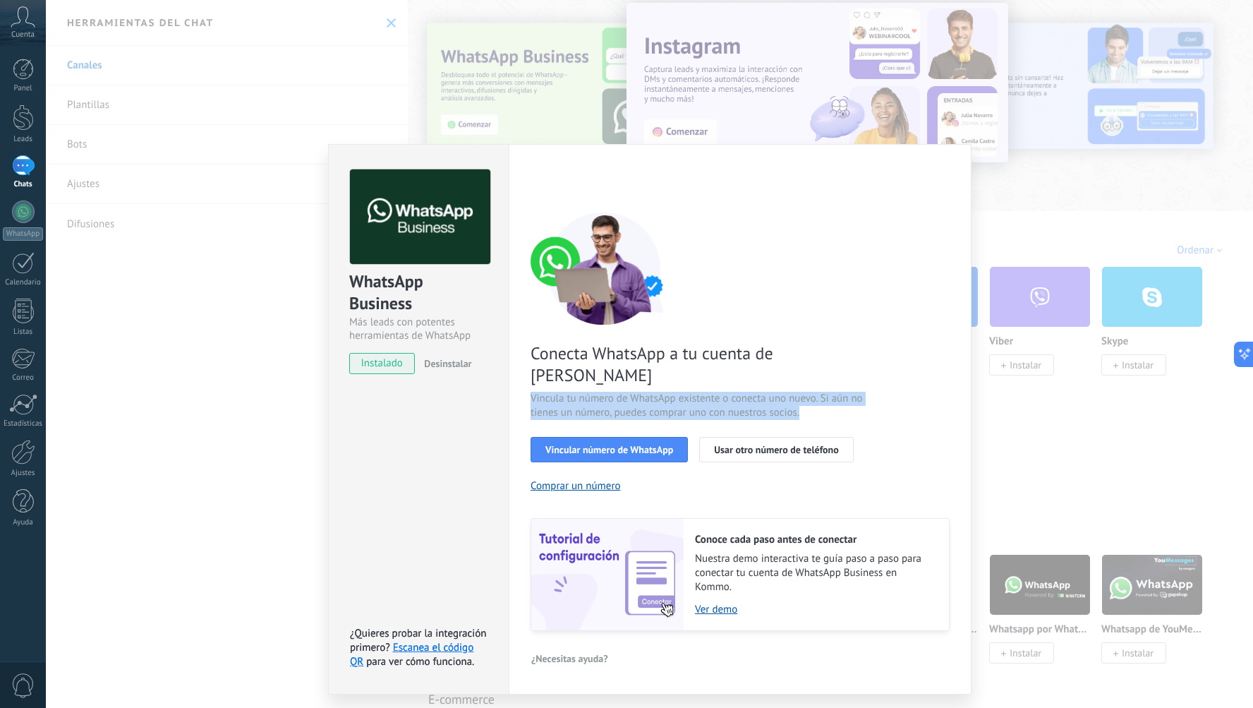
click at [649, 392] on span "Vincula tu número de WhatsApp existente o conecta uno nuevo. Si aún no tienes u…" at bounding box center [699, 406] width 336 height 28
click at [642, 392] on span "Vincula tu número de WhatsApp existente o conecta uno nuevo. Si aún no tienes u…" at bounding box center [699, 406] width 336 height 28
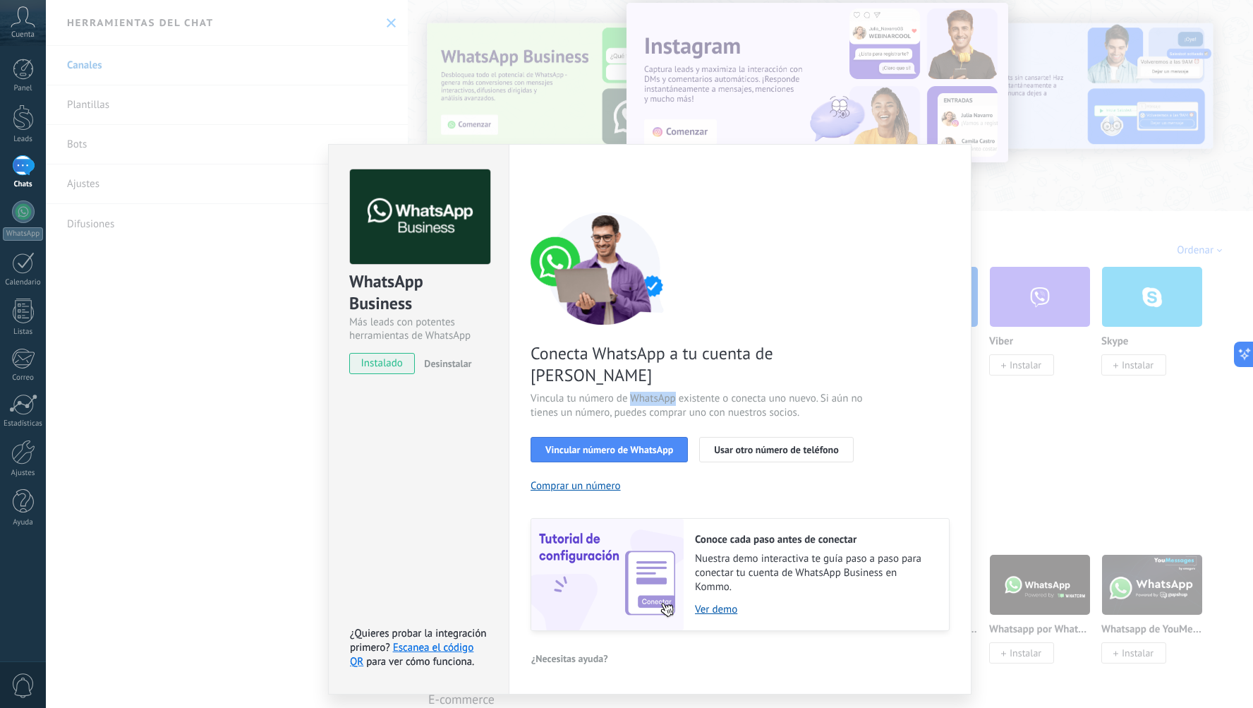
click at [642, 392] on span "Vincula tu número de WhatsApp existente o conecta uno nuevo. Si aún no tienes u…" at bounding box center [699, 406] width 336 height 28
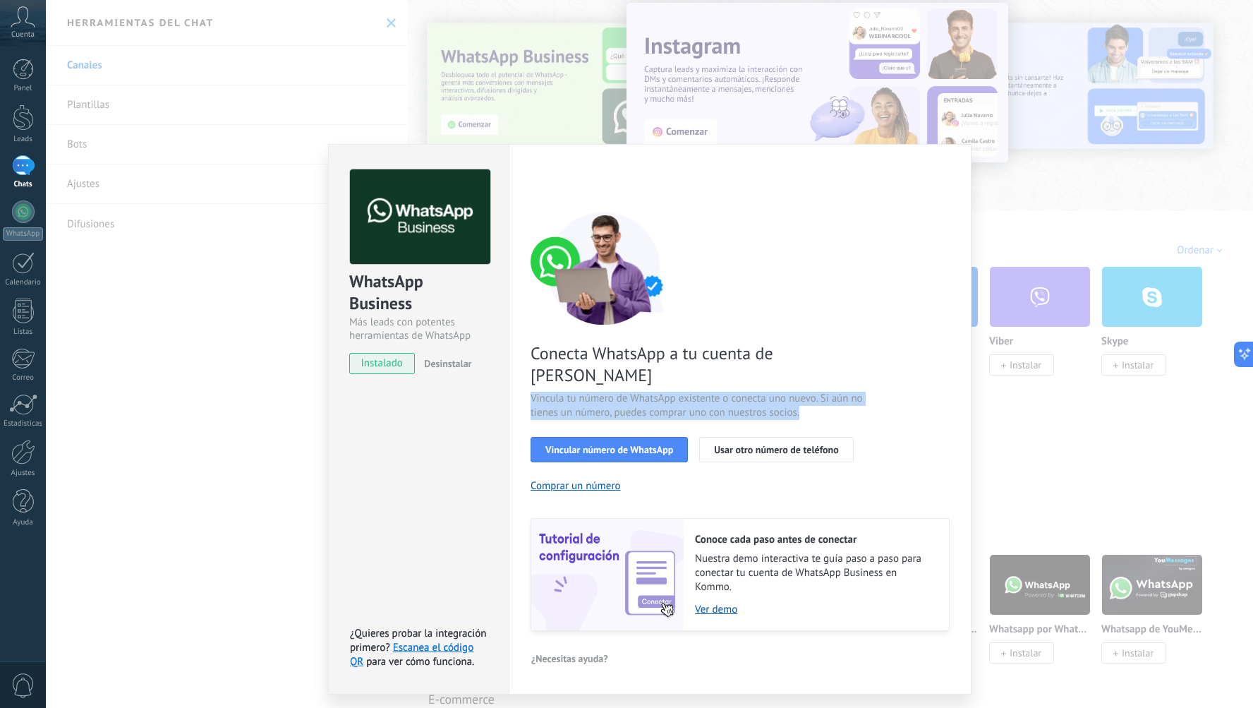
click at [642, 392] on span "Vincula tu número de WhatsApp existente o conecta uno nuevo. Si aún no tienes u…" at bounding box center [699, 406] width 336 height 28
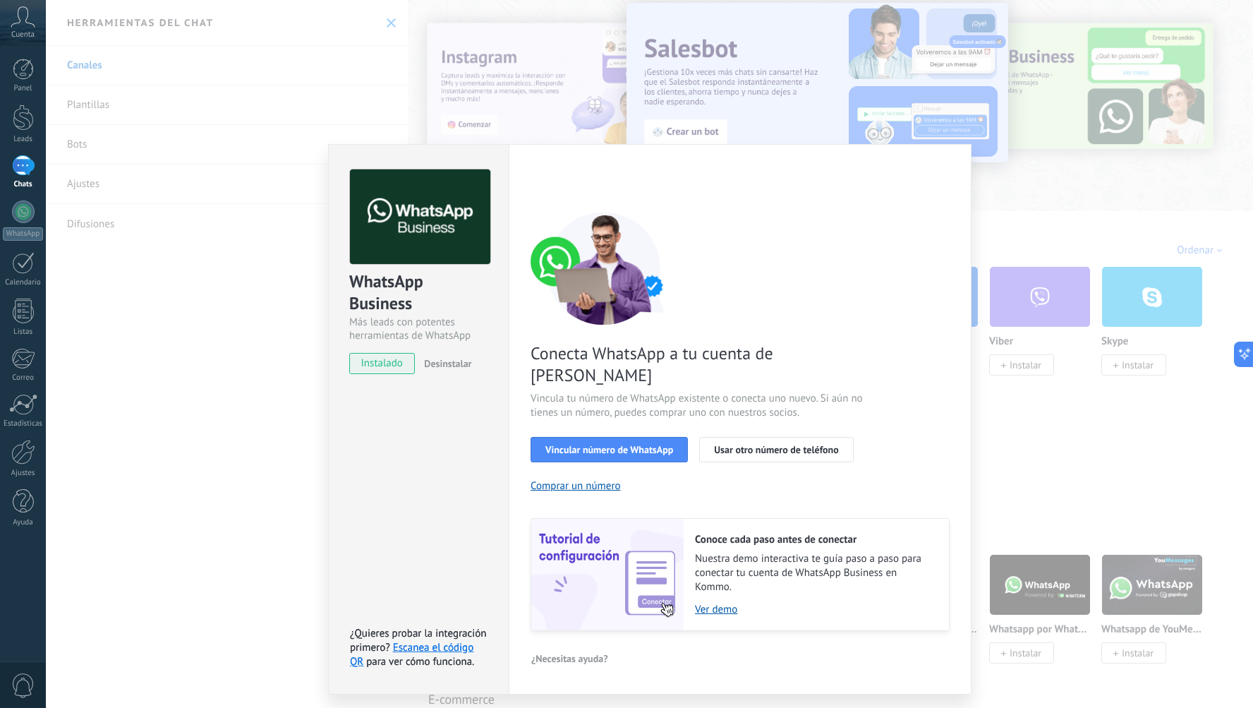
click at [766, 458] on div "Conecta WhatsApp a tu cuenta de Kommo Vincula tu número de WhatsApp existente o…" at bounding box center [740, 421] width 419 height 419
click at [648, 445] on span "Vincular número de WhatsApp" at bounding box center [610, 450] width 128 height 10
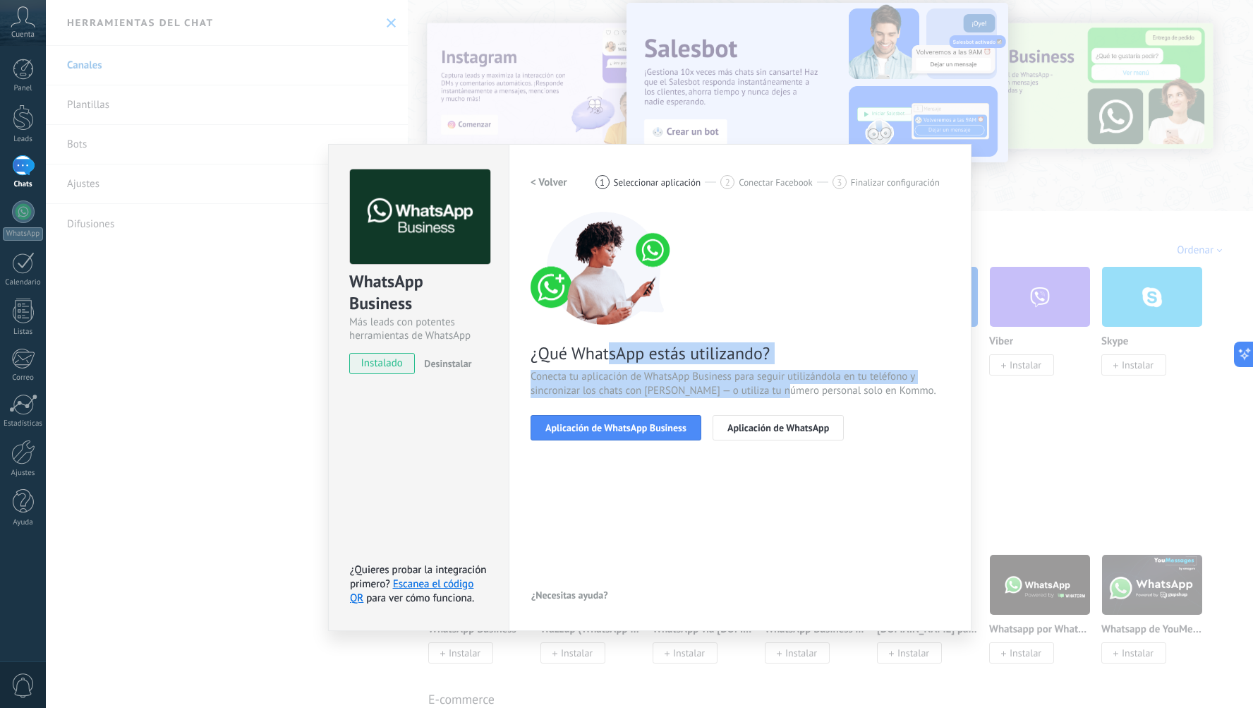
drag, startPoint x: 694, startPoint y: 360, endPoint x: 790, endPoint y: 387, distance: 99.2
click at [766, 387] on div "¿Qué WhatsApp estás utilizando? Conecta tu aplicación de WhatsApp Business para…" at bounding box center [740, 326] width 419 height 229
click at [766, 387] on span "Conecta tu aplicación de WhatsApp Business para seguir utilizándola en tu teléf…" at bounding box center [740, 384] width 419 height 28
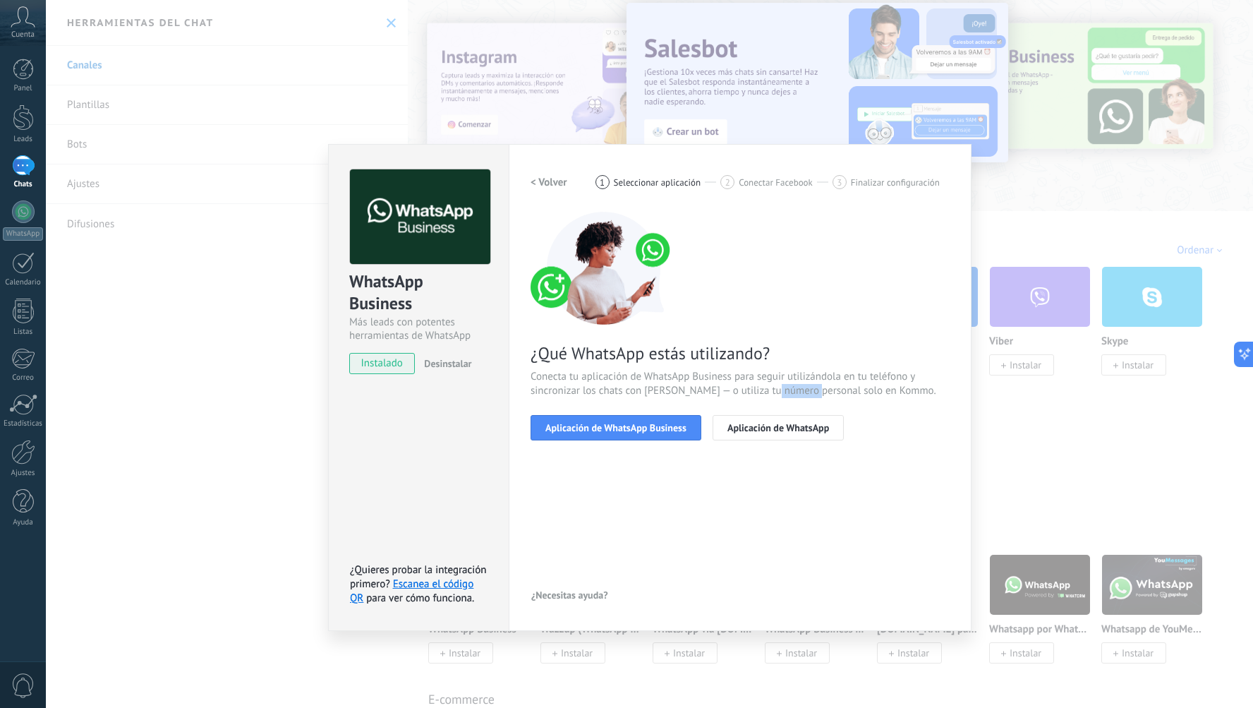
click at [766, 387] on span "Conecta tu aplicación de WhatsApp Business para seguir utilizándola en tu teléf…" at bounding box center [740, 384] width 419 height 28
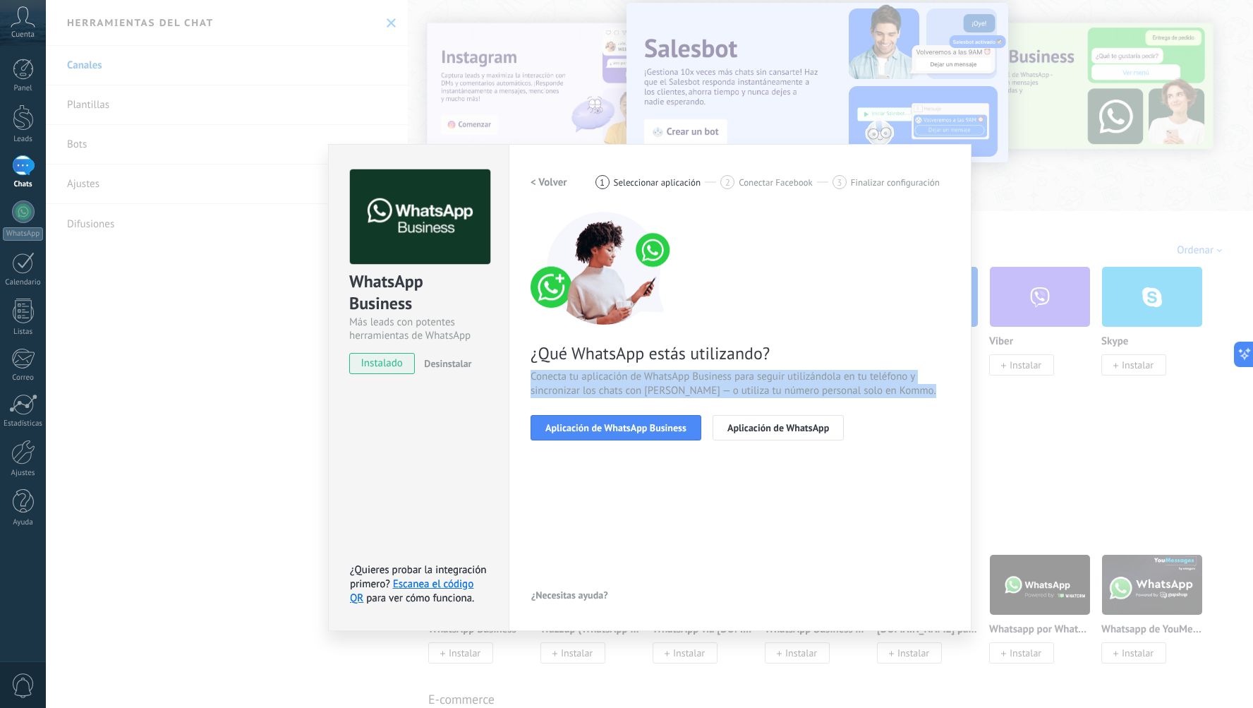
click at [766, 387] on span "Conecta tu aplicación de WhatsApp Business para seguir utilizándola en tu teléf…" at bounding box center [740, 384] width 419 height 28
click at [714, 387] on span "Conecta tu aplicación de WhatsApp Business para seguir utilizándola en tu teléf…" at bounding box center [740, 384] width 419 height 28
drag, startPoint x: 631, startPoint y: 381, endPoint x: 721, endPoint y: 396, distance: 90.9
click at [721, 396] on span "Conecta tu aplicación de WhatsApp Business para seguir utilizándola en tu teléf…" at bounding box center [740, 384] width 419 height 28
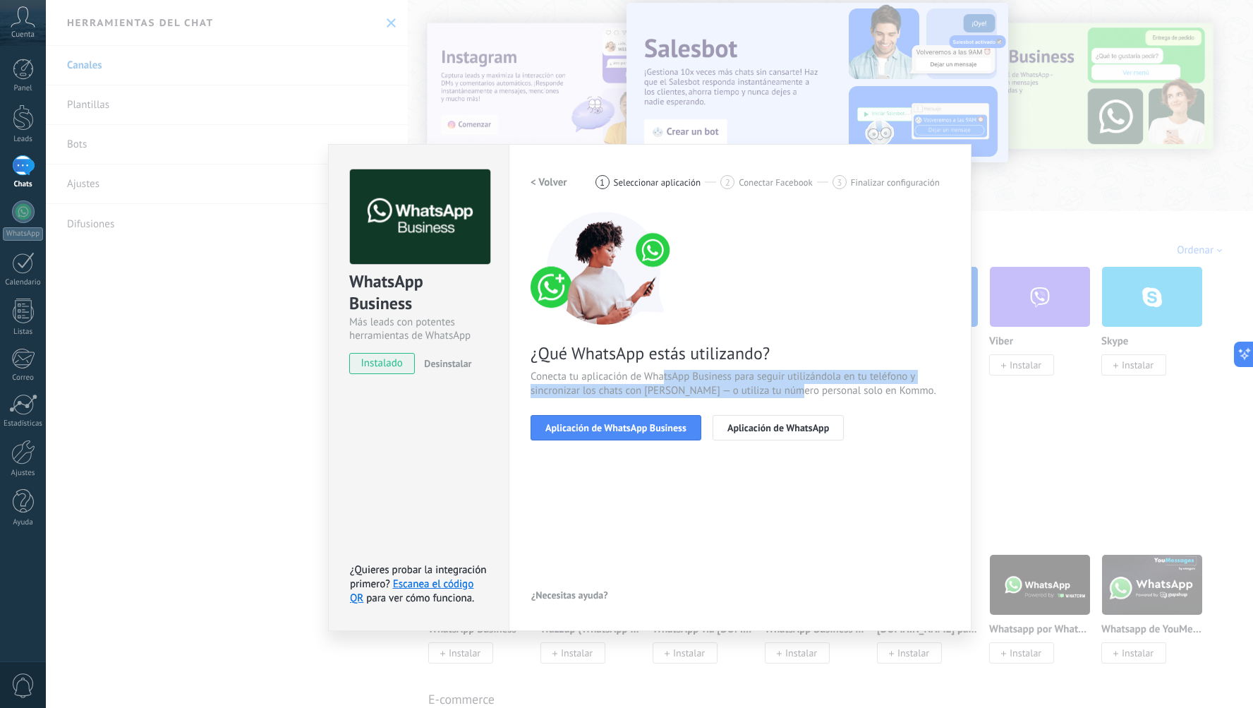
drag, startPoint x: 662, startPoint y: 381, endPoint x: 802, endPoint y: 385, distance: 140.5
click at [766, 385] on span "Conecta tu aplicación de WhatsApp Business para seguir utilizándola en tu teléf…" at bounding box center [740, 384] width 419 height 28
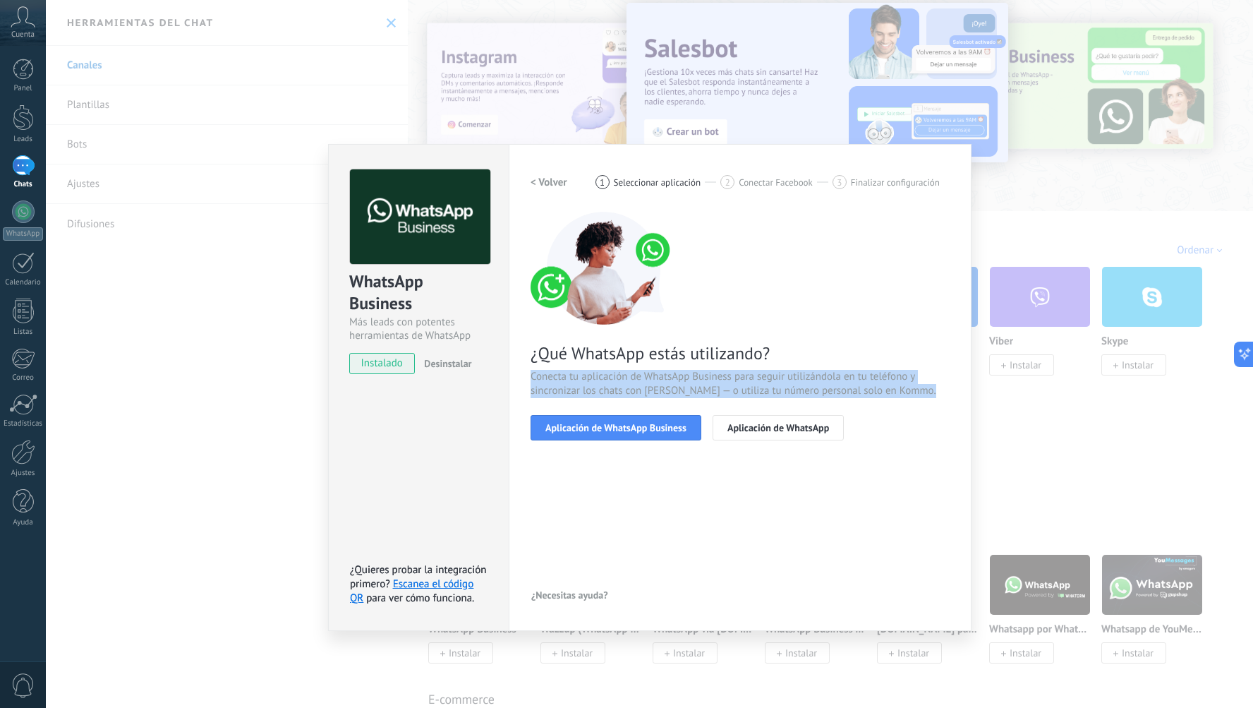
click at [766, 386] on span "Conecta tu aplicación de WhatsApp Business para seguir utilizándola en tu teléf…" at bounding box center [740, 384] width 419 height 28
drag, startPoint x: 754, startPoint y: 380, endPoint x: 881, endPoint y: 393, distance: 127.7
click at [766, 392] on span "Conecta tu aplicación de WhatsApp Business para seguir utilizándola en tu teléf…" at bounding box center [740, 384] width 419 height 28
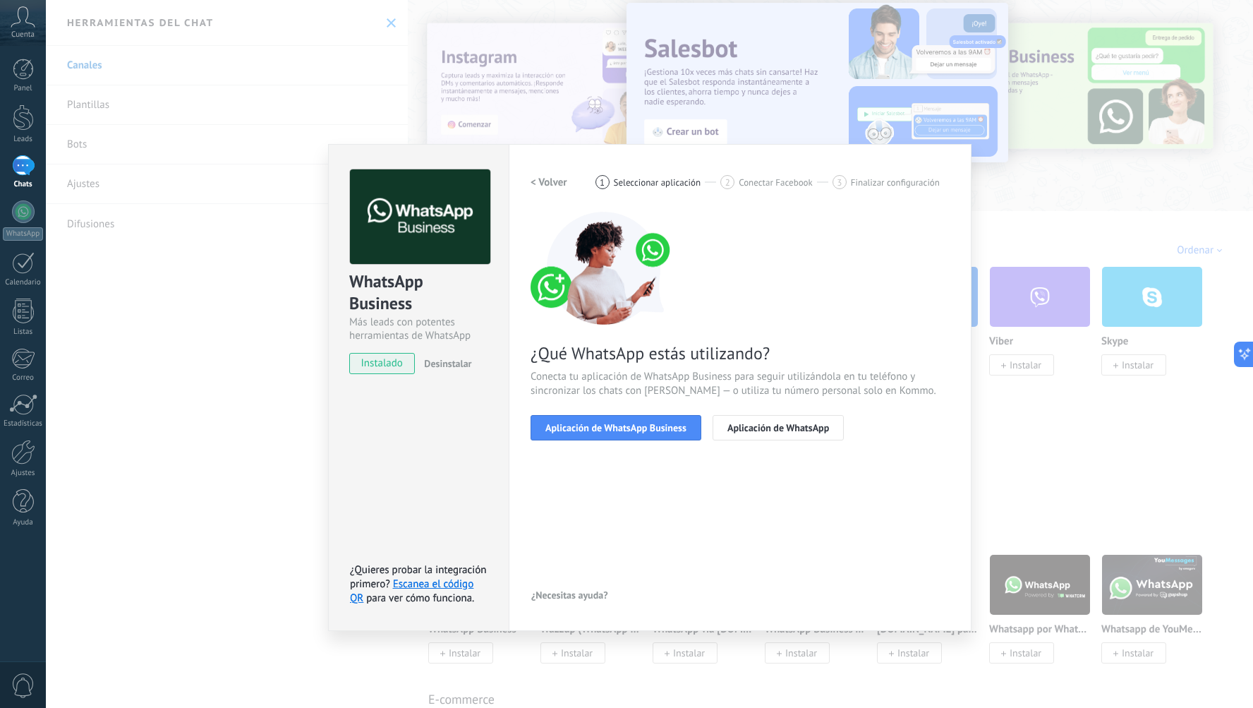
click at [766, 393] on span "Conecta tu aplicación de WhatsApp Business para seguir utilizándola en tu teléf…" at bounding box center [740, 384] width 419 height 28
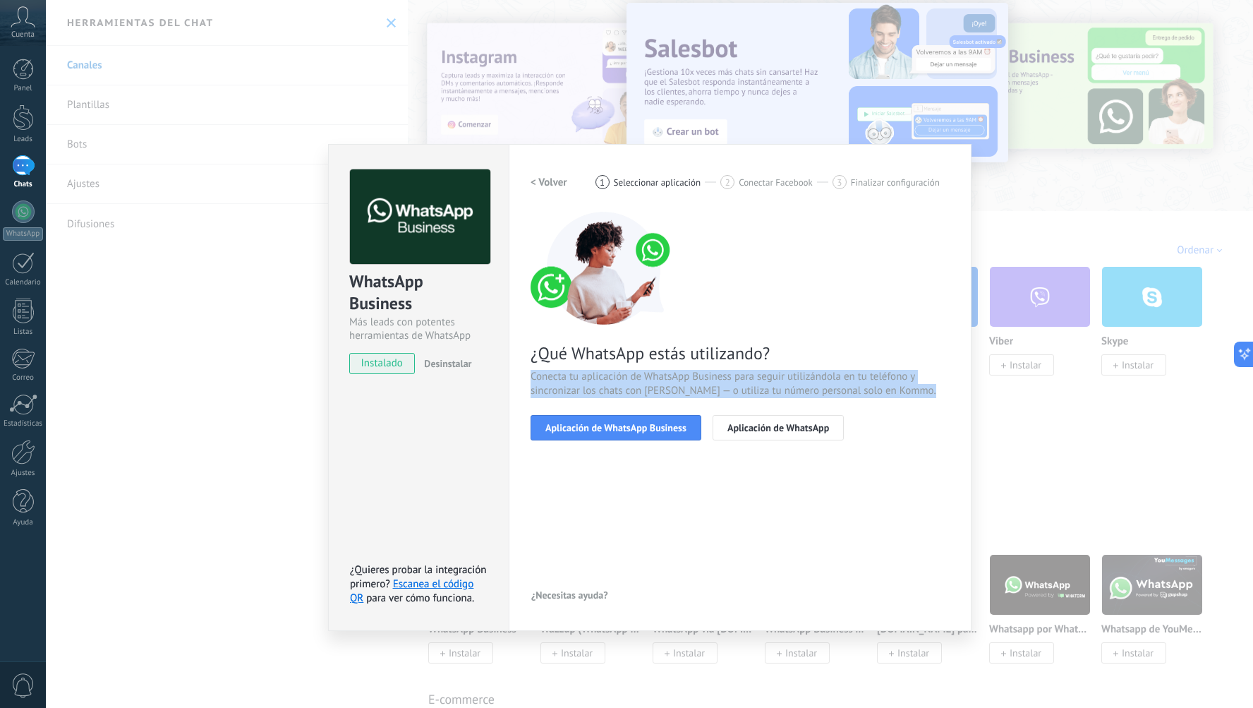
click at [766, 393] on span "Conecta tu aplicación de WhatsApp Business para seguir utilizándola en tu teléf…" at bounding box center [740, 384] width 419 height 28
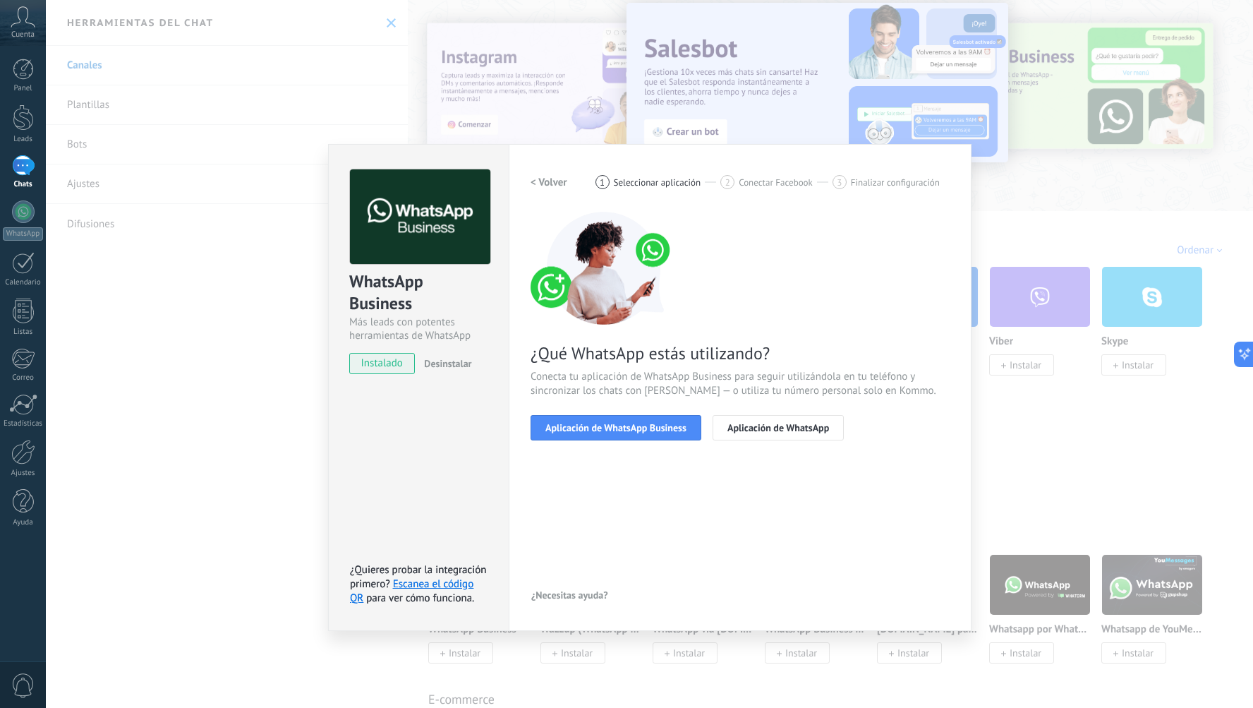
click at [766, 389] on span "Conecta tu aplicación de WhatsApp Business para seguir utilizándola en tu teléf…" at bounding box center [740, 384] width 419 height 28
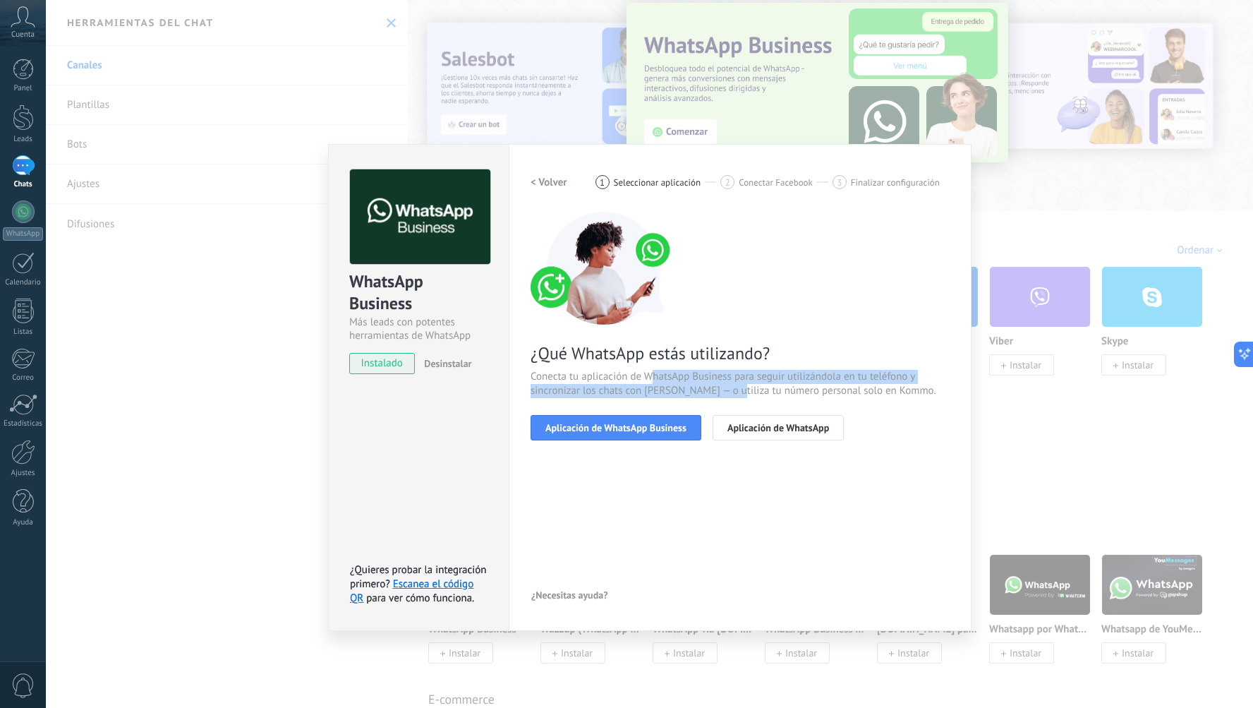
drag, startPoint x: 698, startPoint y: 382, endPoint x: 733, endPoint y: 389, distance: 36.0
click at [733, 389] on span "Conecta tu aplicación de WhatsApp Business para seguir utilizándola en tu teléf…" at bounding box center [740, 384] width 419 height 28
drag, startPoint x: 733, startPoint y: 389, endPoint x: 717, endPoint y: 389, distance: 16.2
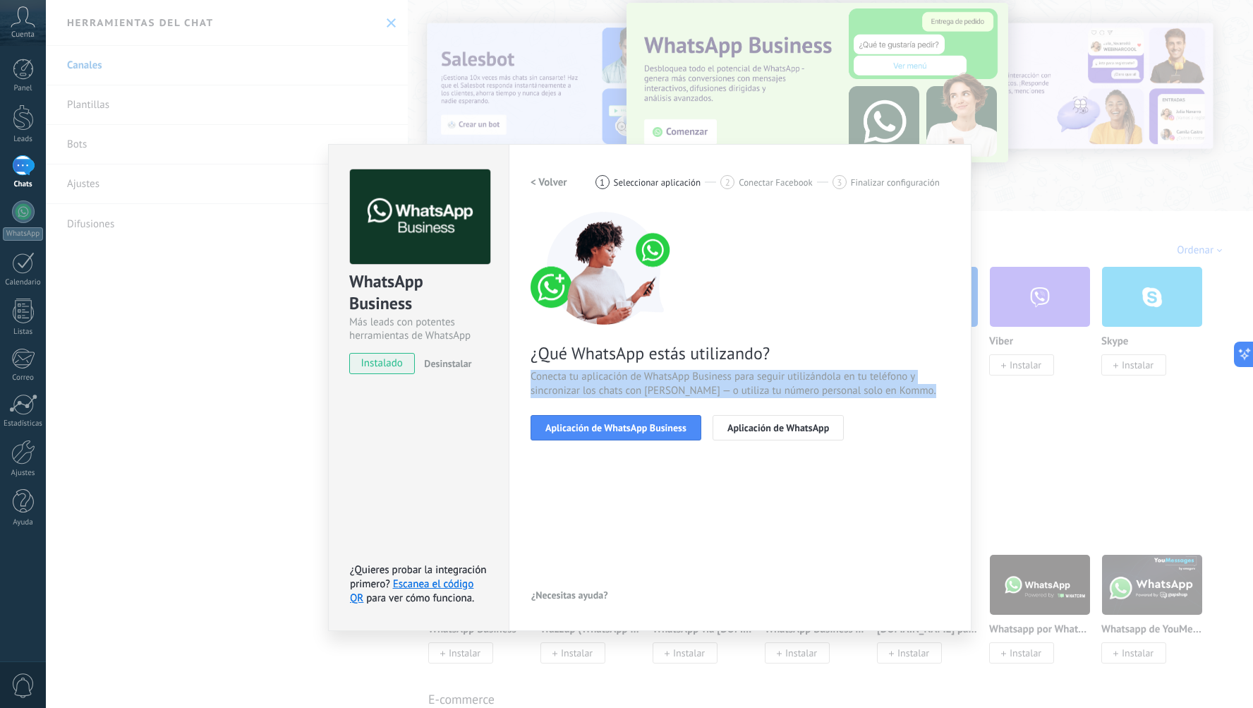
click at [734, 389] on span "Conecta tu aplicación de WhatsApp Business para seguir utilizándola en tu teléf…" at bounding box center [740, 384] width 419 height 28
click at [691, 385] on span "Conecta tu aplicación de WhatsApp Business para seguir utilizándola en tu teléf…" at bounding box center [740, 384] width 419 height 28
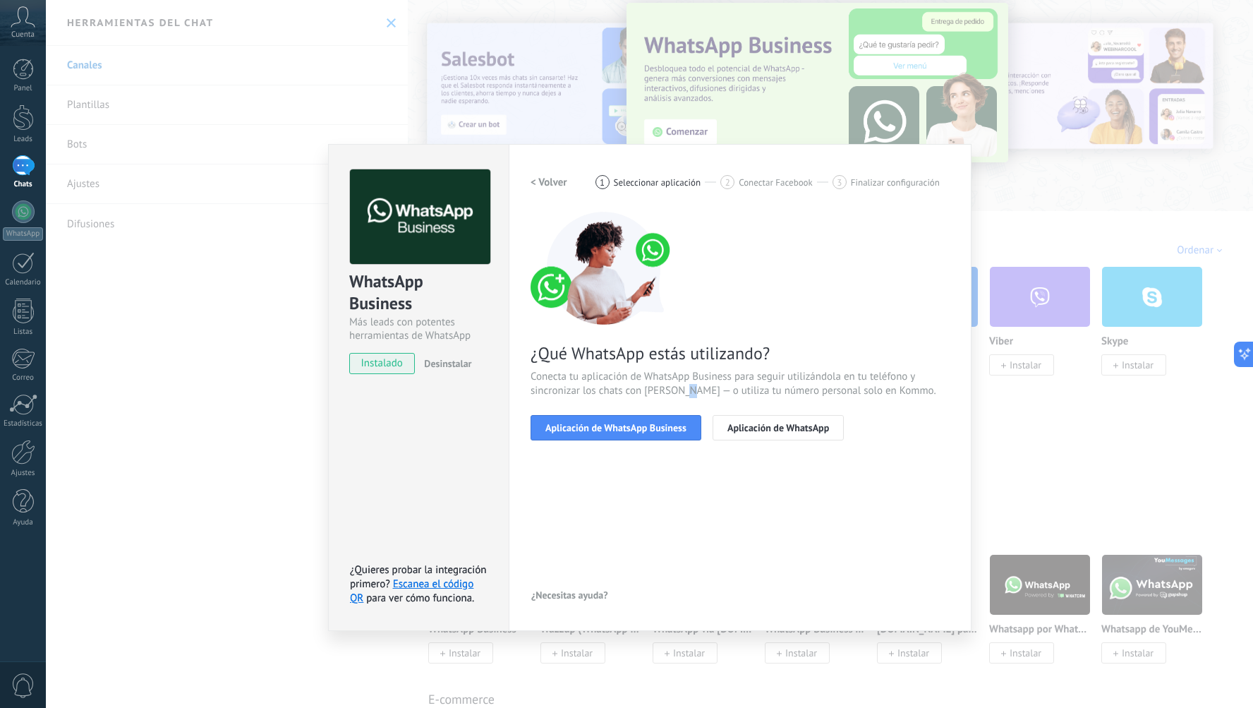
click at [691, 385] on span "Conecta tu aplicación de WhatsApp Business para seguir utilizándola en tu teléf…" at bounding box center [740, 384] width 419 height 28
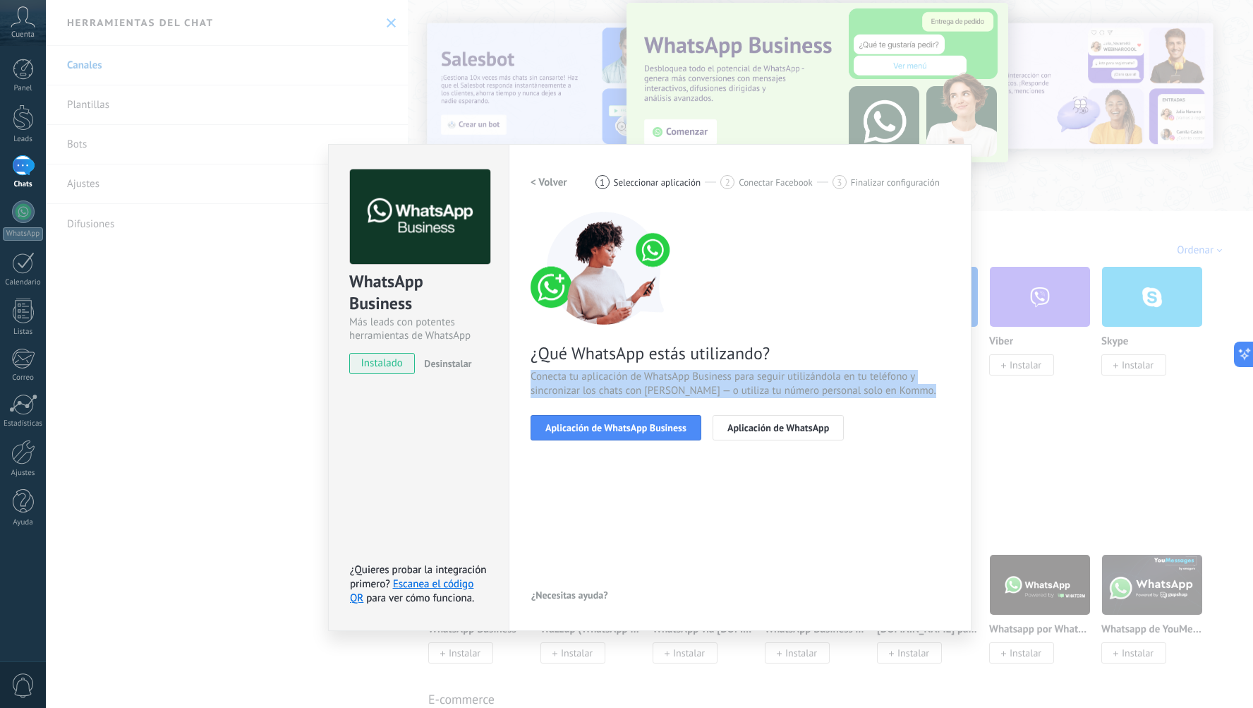
click at [691, 385] on span "Conecta tu aplicación de WhatsApp Business para seguir utilizándola en tu teléf…" at bounding box center [740, 384] width 419 height 28
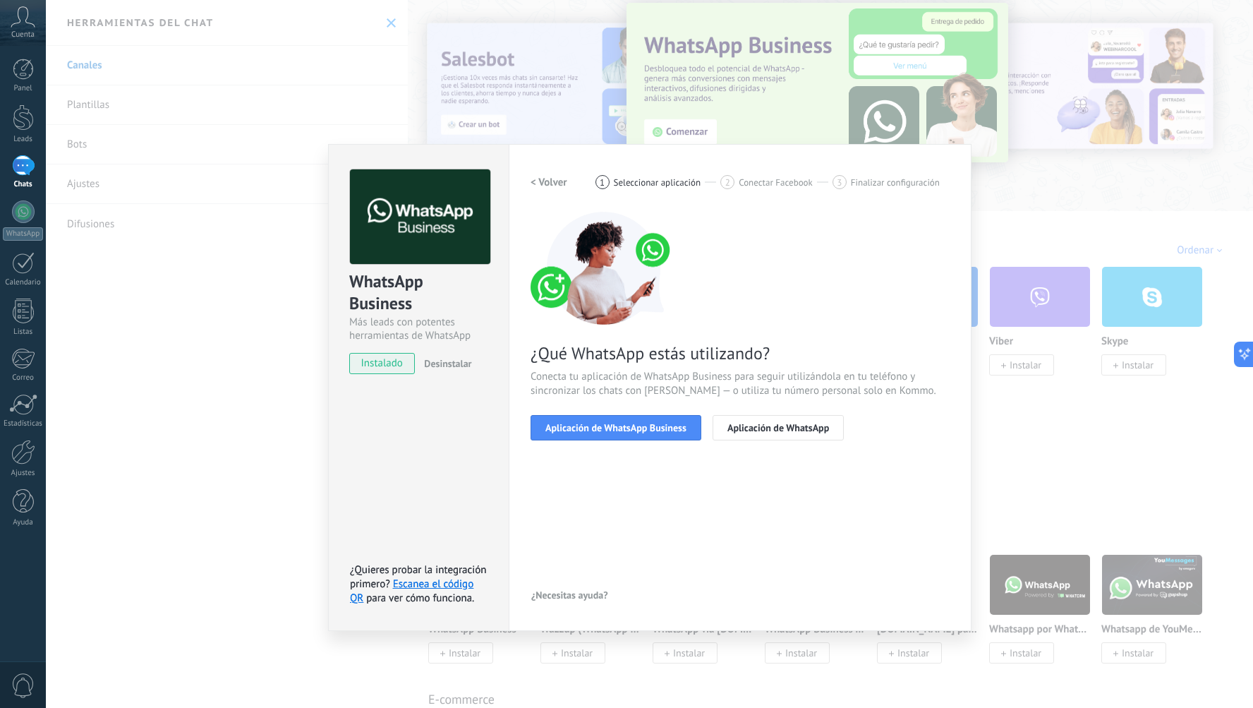
drag, startPoint x: 617, startPoint y: 481, endPoint x: 606, endPoint y: 492, distance: 15.5
click at [618, 481] on div "< Volver 1 Seleccionar aplicación 2 Conectar Facebook 3 Finalizar configuración…" at bounding box center [740, 387] width 419 height 436
drag, startPoint x: 380, startPoint y: 563, endPoint x: 441, endPoint y: 570, distance: 61.1
click at [441, 570] on span "¿Quieres probar la integración primero?" at bounding box center [418, 577] width 137 height 28
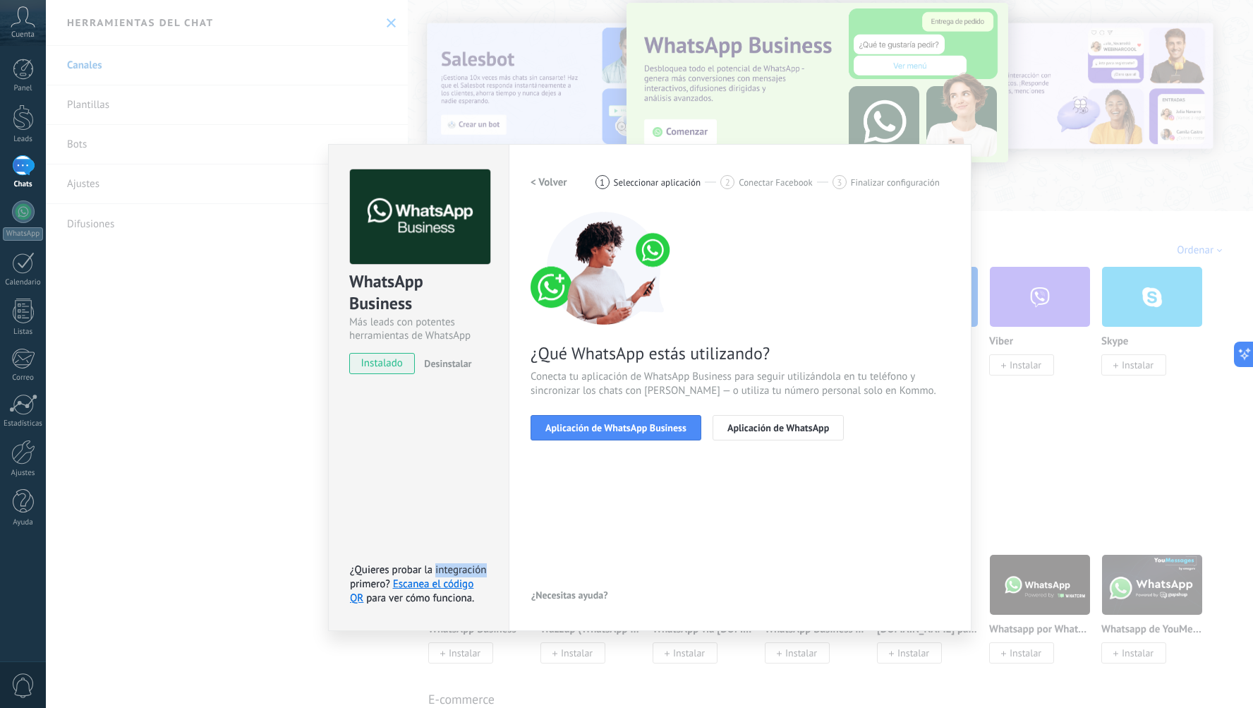
click at [441, 570] on span "¿Quieres probar la integración primero?" at bounding box center [418, 577] width 137 height 28
click at [443, 570] on span "¿Quieres probar la integración primero?" at bounding box center [418, 577] width 137 height 28
drag, startPoint x: 407, startPoint y: 599, endPoint x: 476, endPoint y: 602, distance: 69.2
click at [476, 602] on div "¿Quieres probar la integración primero? Escanea el código QR para ver cómo func…" at bounding box center [420, 584] width 141 height 42
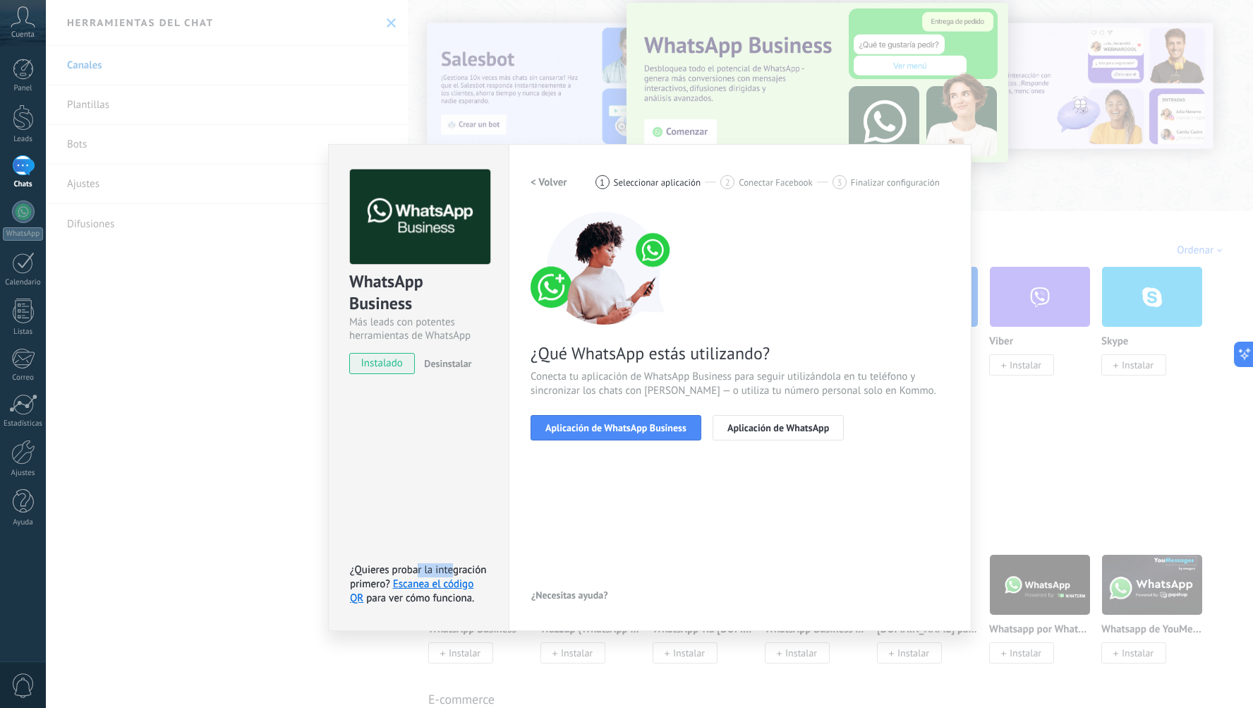
drag, startPoint x: 417, startPoint y: 572, endPoint x: 455, endPoint y: 574, distance: 37.5
click at [455, 574] on span "¿Quieres probar la integración primero?" at bounding box center [418, 577] width 137 height 28
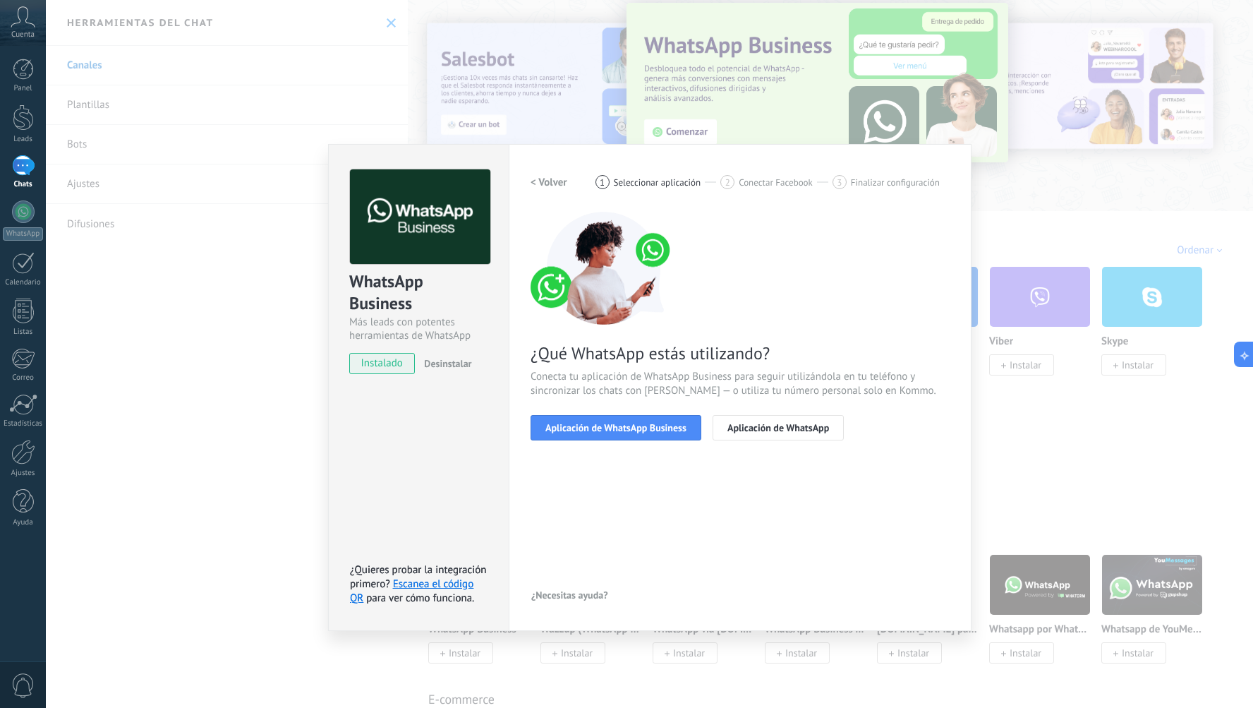
click at [395, 603] on span "para ver cómo funciona." at bounding box center [420, 597] width 108 height 13
drag, startPoint x: 391, startPoint y: 602, endPoint x: 472, endPoint y: 608, distance: 81.4
click at [472, 608] on div "WhatsApp Business Más leads con potentes herramientas de WhatsApp instalado Des…" at bounding box center [418, 387] width 181 height 487
click at [435, 585] on link "Escanea el código QR" at bounding box center [412, 591] width 124 height 28
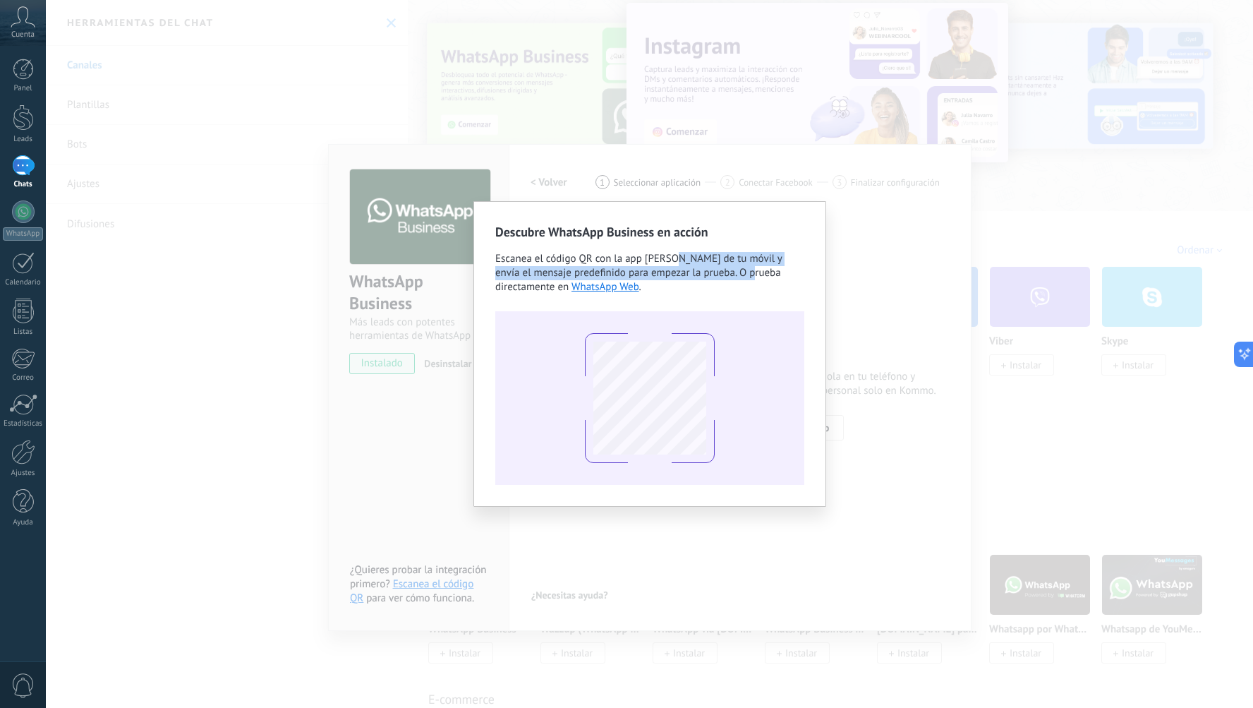
drag, startPoint x: 674, startPoint y: 264, endPoint x: 738, endPoint y: 268, distance: 63.7
click at [738, 268] on span "Escanea el código QR con la app [PERSON_NAME] de tu móvil y envía el mensaje pr…" at bounding box center [638, 273] width 287 height 42
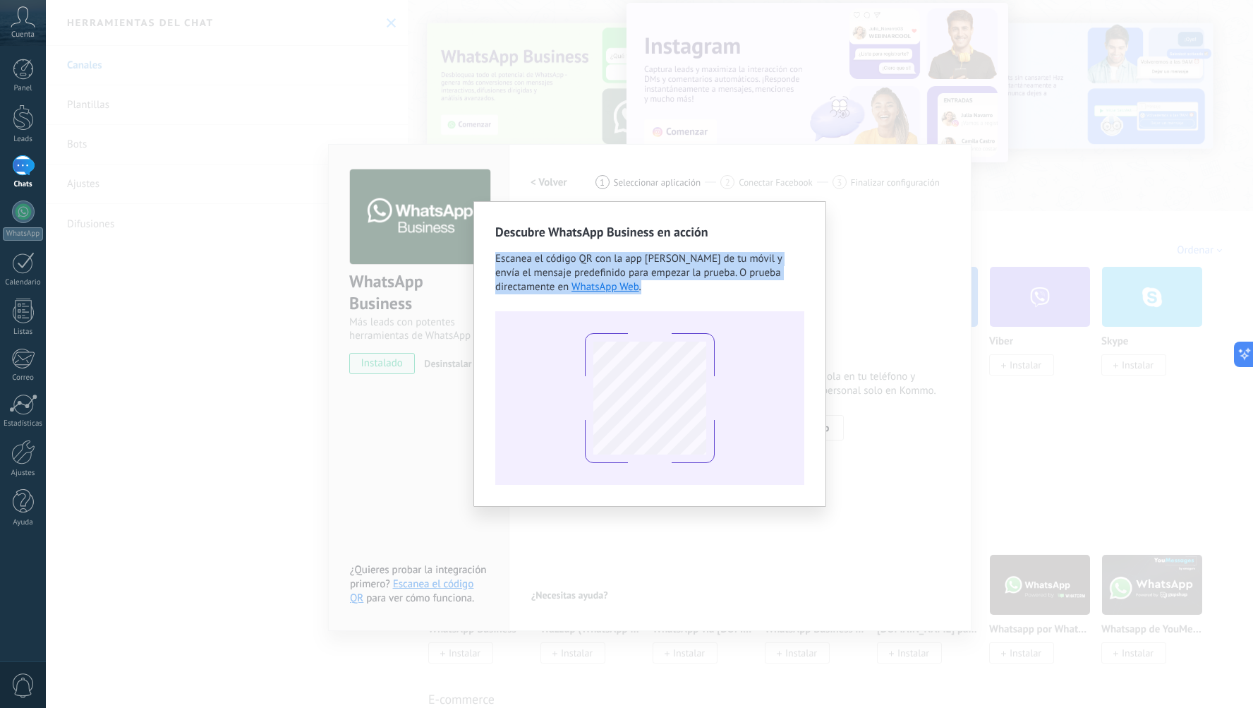
click at [684, 260] on span "Escanea el código QR con la app [PERSON_NAME] de tu móvil y envía el mensaje pr…" at bounding box center [638, 273] width 287 height 42
drag, startPoint x: 539, startPoint y: 253, endPoint x: 721, endPoint y: 276, distance: 184.3
click at [721, 276] on span "Escanea el código QR con la app [PERSON_NAME] de tu móvil y envía el mensaje pr…" at bounding box center [638, 273] width 287 height 42
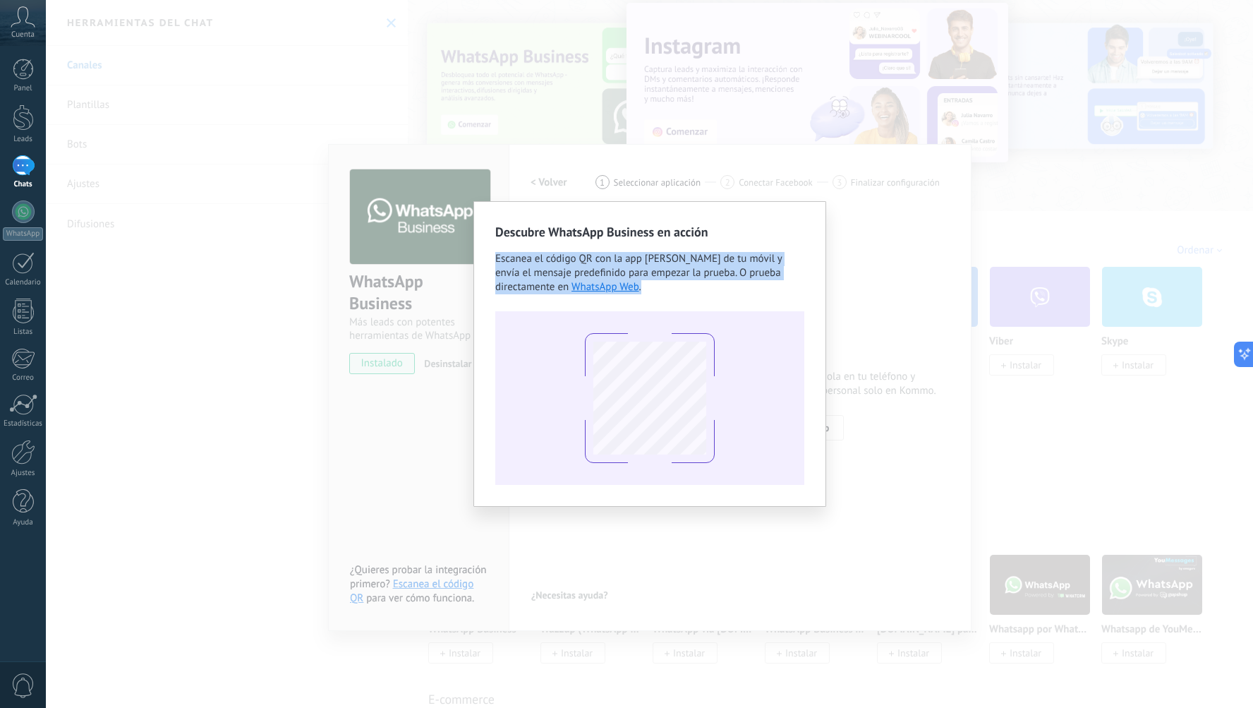
click at [721, 276] on span "Escanea el código QR con la app [PERSON_NAME] de tu móvil y envía el mensaje pr…" at bounding box center [638, 273] width 287 height 42
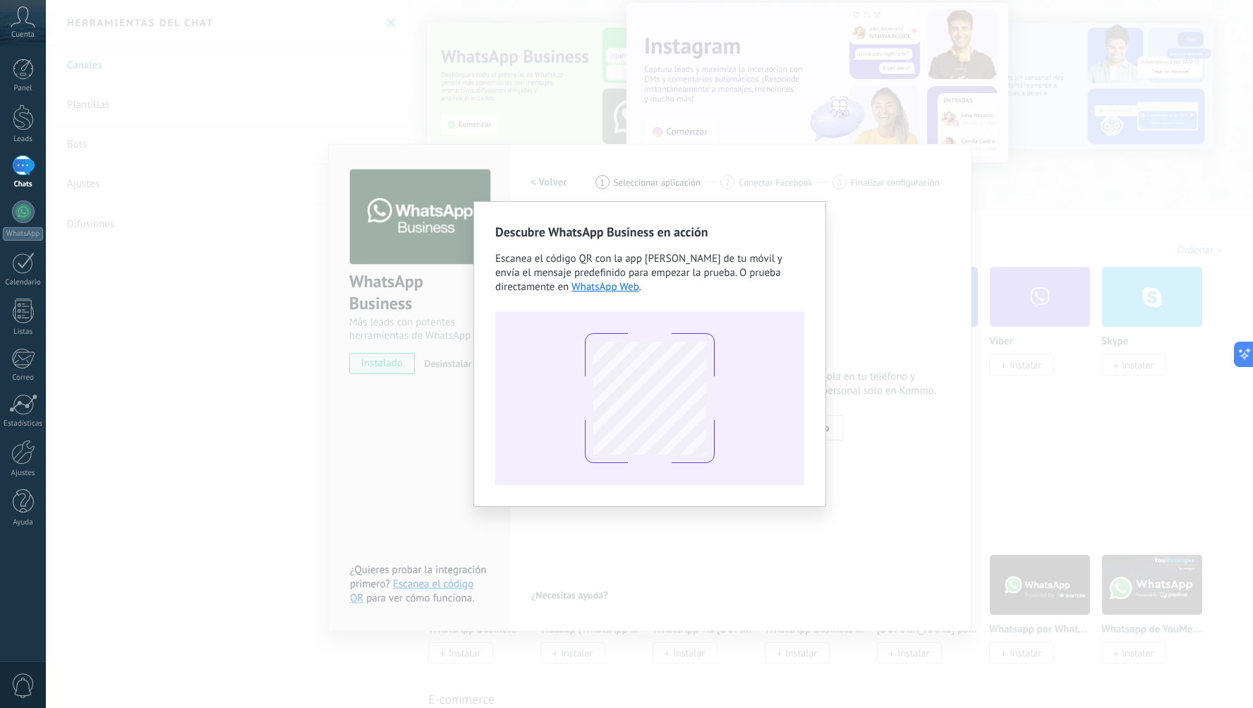
click at [766, 325] on div "Descubre WhatsApp Business en acción Escanea el código QR con la app [PERSON_NA…" at bounding box center [650, 354] width 1208 height 708
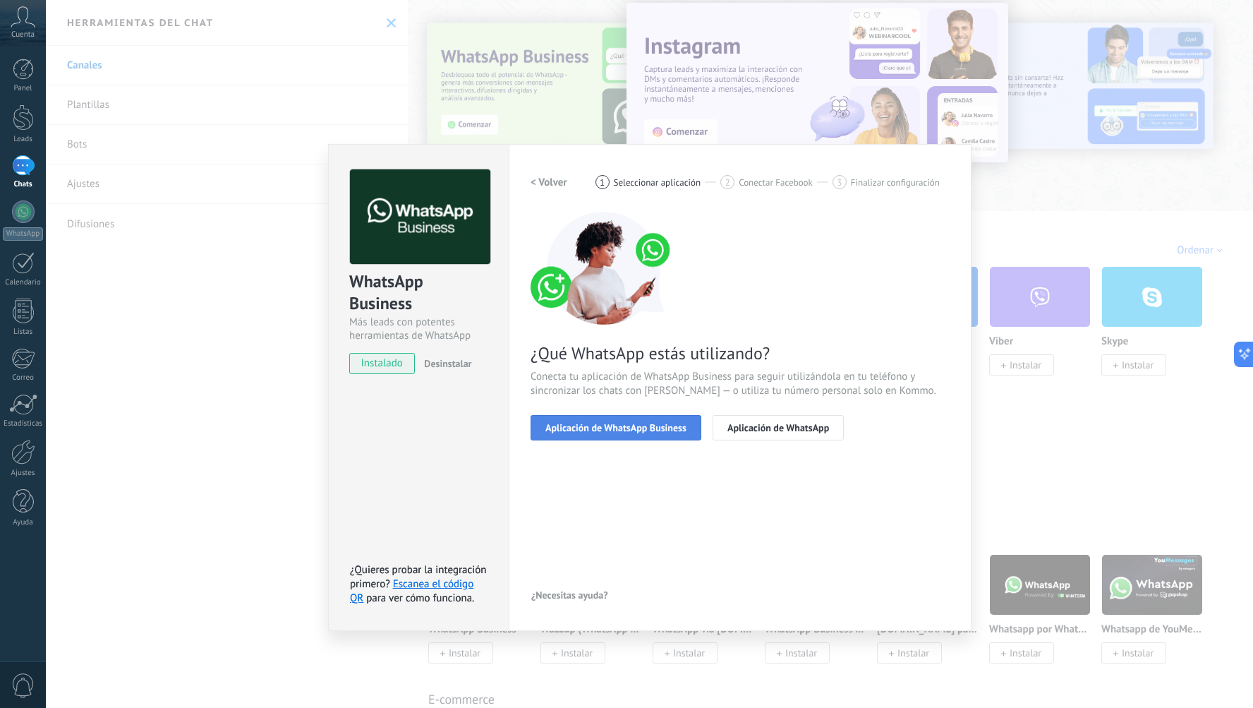
click at [679, 423] on span "Aplicación de WhatsApp Business" at bounding box center [616, 428] width 141 height 10
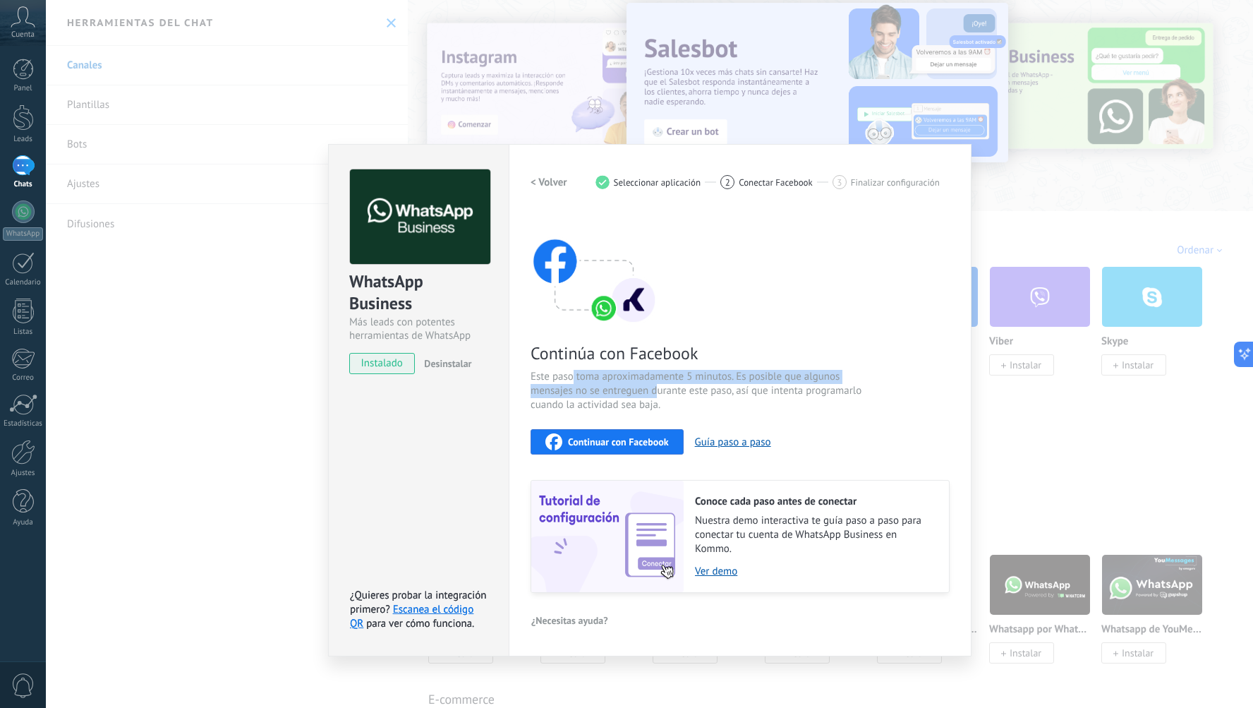
drag, startPoint x: 581, startPoint y: 377, endPoint x: 658, endPoint y: 385, distance: 78.1
click at [658, 385] on span "Este paso toma aproximadamente 5 minutos. Es posible que algunos mensajes no se…" at bounding box center [699, 391] width 336 height 42
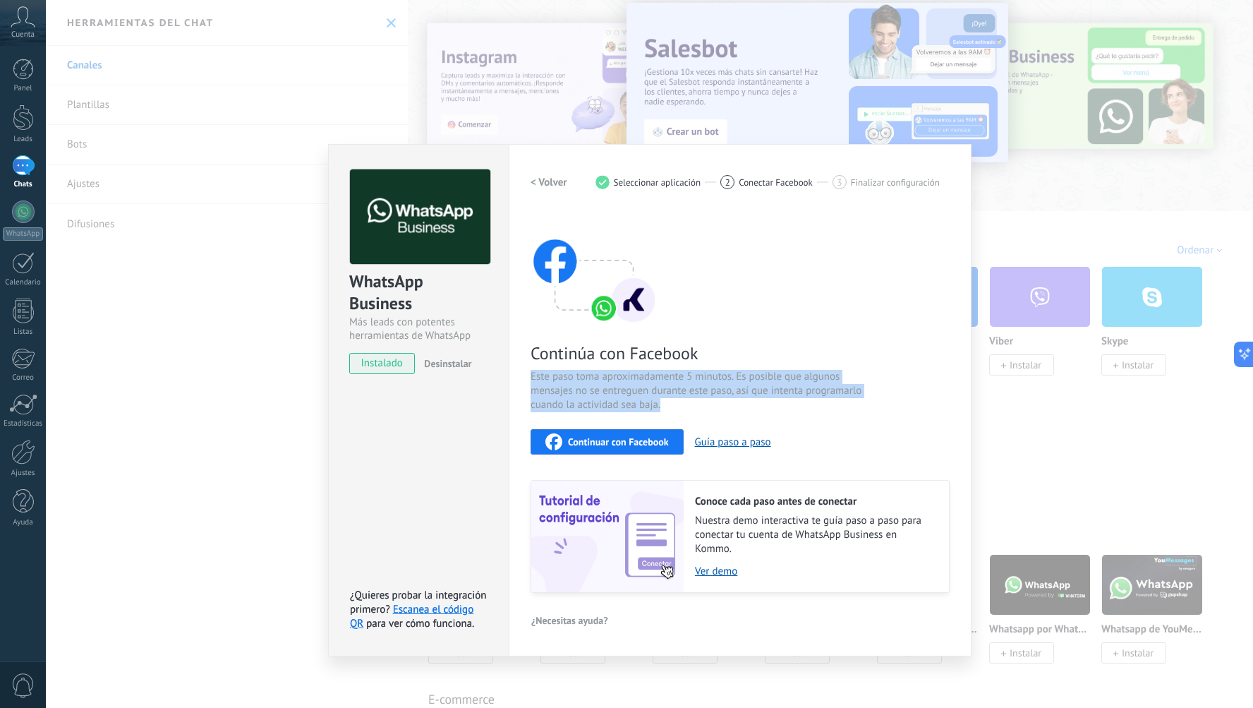
click at [699, 385] on span "Este paso toma aproximadamente 5 minutos. Es posible que algunos mensajes no se…" at bounding box center [699, 391] width 336 height 42
drag, startPoint x: 735, startPoint y: 375, endPoint x: 816, endPoint y: 383, distance: 80.9
click at [766, 383] on span "Este paso toma aproximadamente 5 minutos. Es posible que algunos mensajes no se…" at bounding box center [699, 391] width 336 height 42
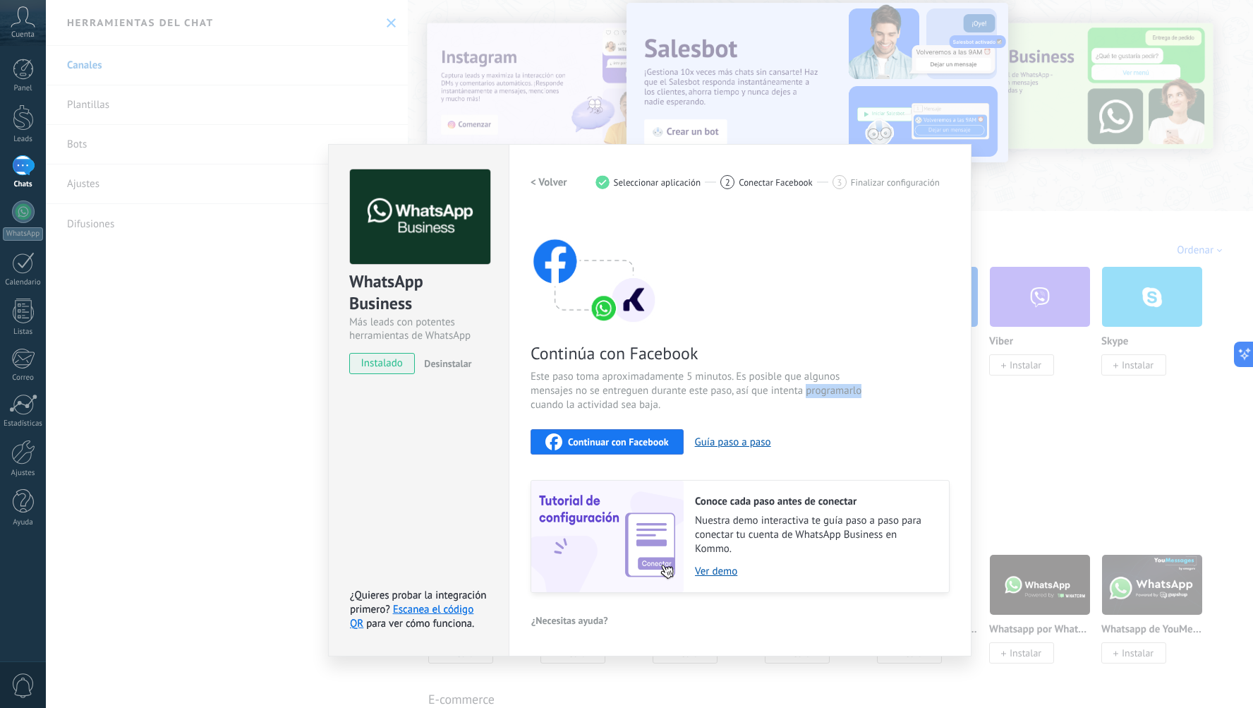
click at [766, 384] on span "Este paso toma aproximadamente 5 minutos. Es posible que algunos mensajes no se…" at bounding box center [699, 391] width 336 height 42
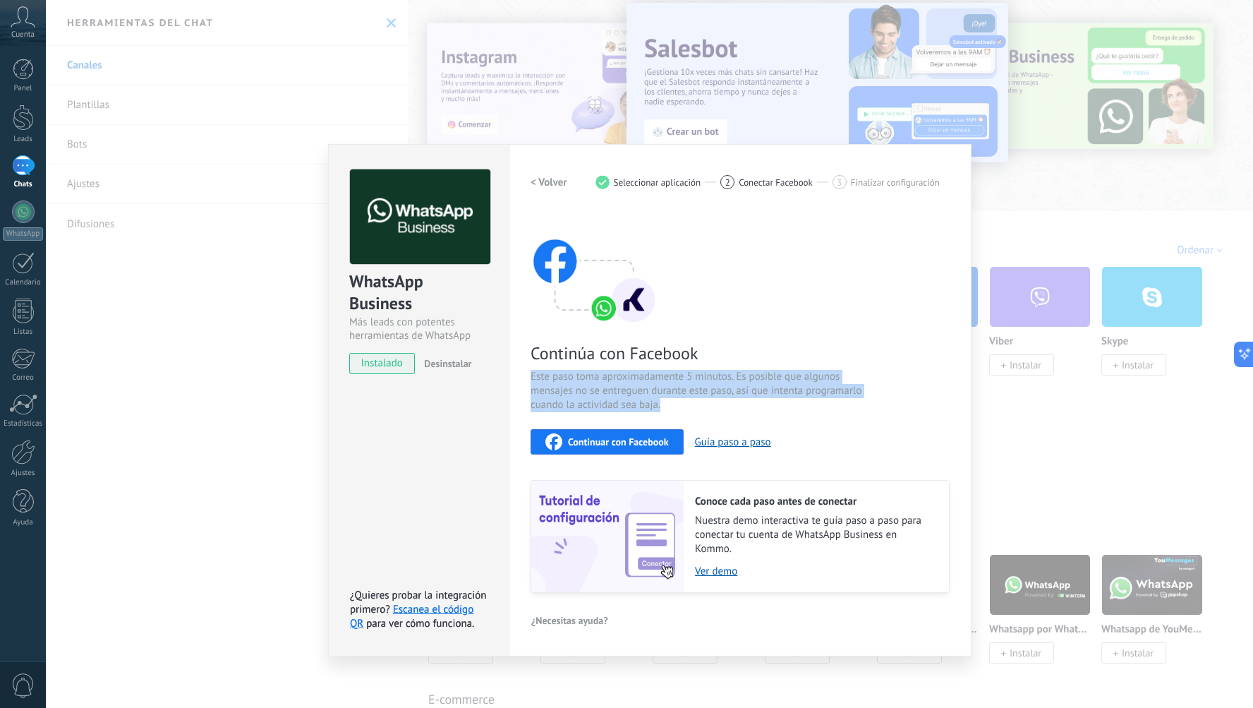
click at [766, 384] on span "Este paso toma aproximadamente 5 minutos. Es posible que algunos mensajes no se…" at bounding box center [699, 391] width 336 height 42
click at [766, 383] on span "Este paso toma aproximadamente 5 minutos. Es posible que algunos mensajes no se…" at bounding box center [699, 391] width 336 height 42
drag, startPoint x: 666, startPoint y: 365, endPoint x: 790, endPoint y: 389, distance: 125.8
click at [766, 389] on div "Continúa con Facebook Este paso toma aproximadamente 5 minutos. Es posible que …" at bounding box center [740, 402] width 419 height 381
click at [766, 390] on span "Este paso toma aproximadamente 5 minutos. Es posible que algunos mensajes no se…" at bounding box center [699, 391] width 336 height 42
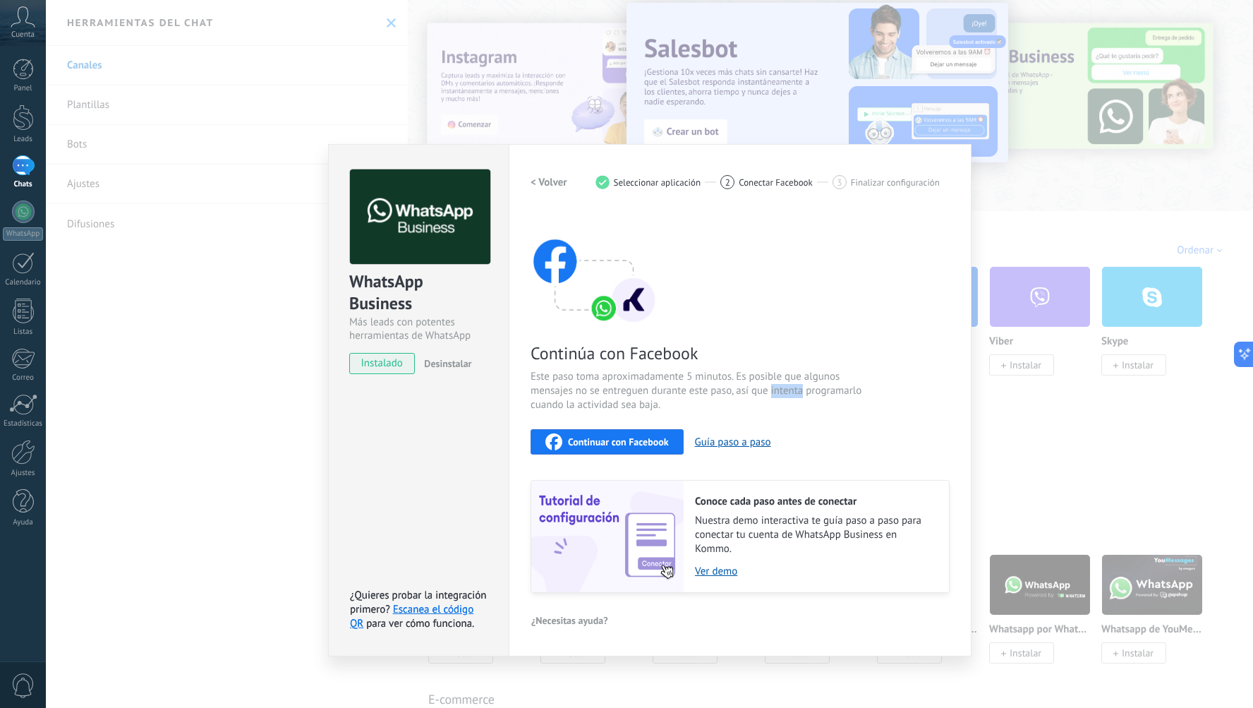
click at [766, 390] on span "Este paso toma aproximadamente 5 minutos. Es posible que algunos mensajes no se…" at bounding box center [699, 391] width 336 height 42
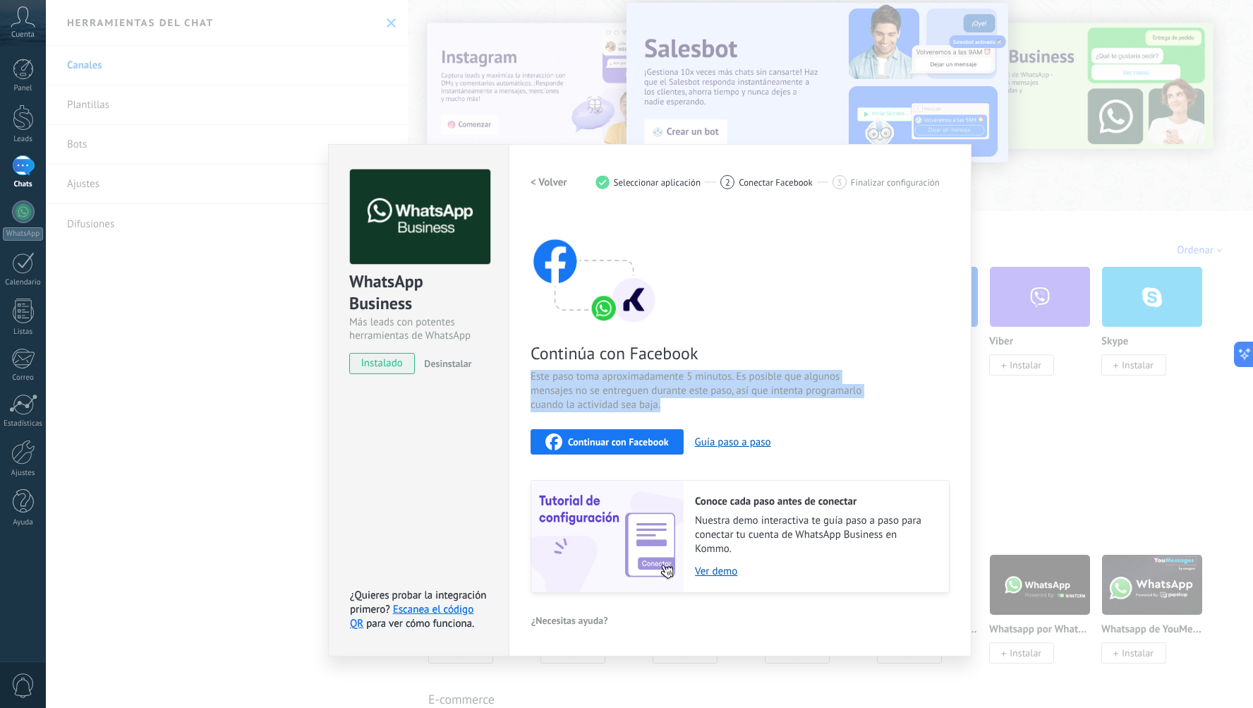
click at [766, 390] on span "Este paso toma aproximadamente 5 minutos. Es posible que algunos mensajes no se…" at bounding box center [699, 391] width 336 height 42
click at [761, 392] on span "Este paso toma aproximadamente 5 minutos. Es posible que algunos mensajes no se…" at bounding box center [699, 391] width 336 height 42
drag, startPoint x: 662, startPoint y: 382, endPoint x: 760, endPoint y: 392, distance: 98.6
click at [760, 392] on span "Este paso toma aproximadamente 5 minutos. Es posible que algunos mensajes no se…" at bounding box center [699, 391] width 336 height 42
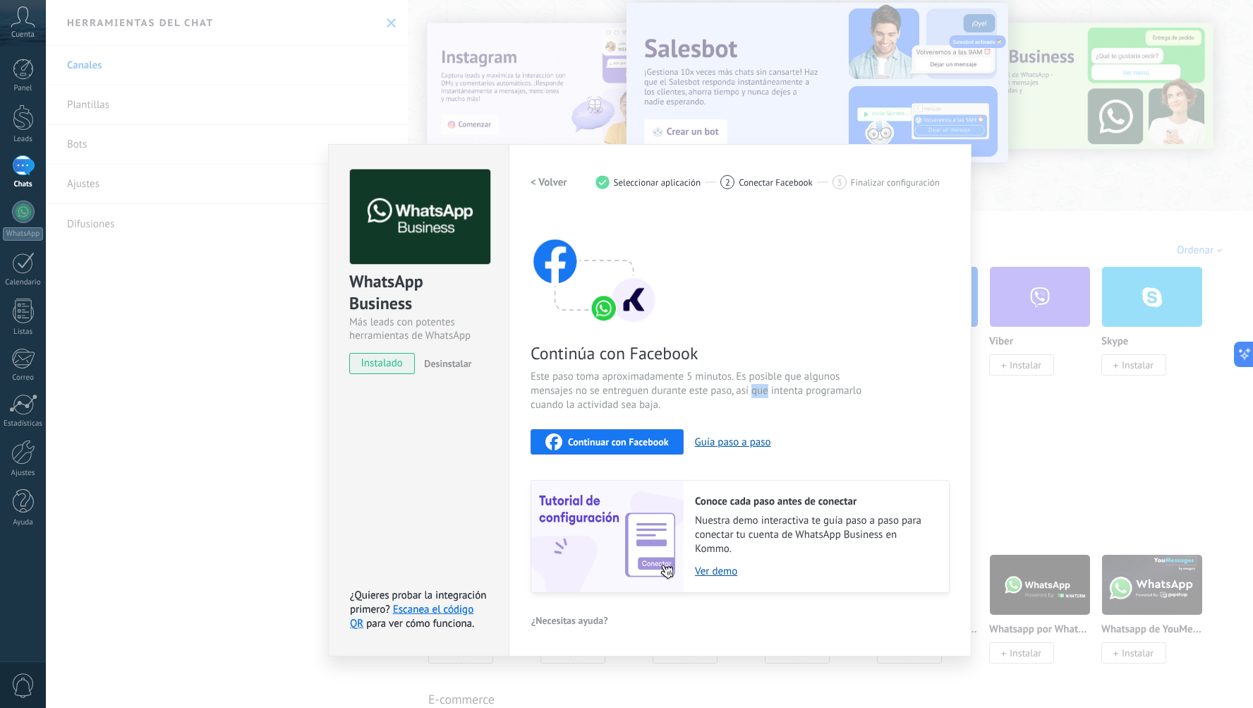
click at [760, 392] on span "Este paso toma aproximadamente 5 minutos. Es posible que algunos mensajes no se…" at bounding box center [699, 391] width 336 height 42
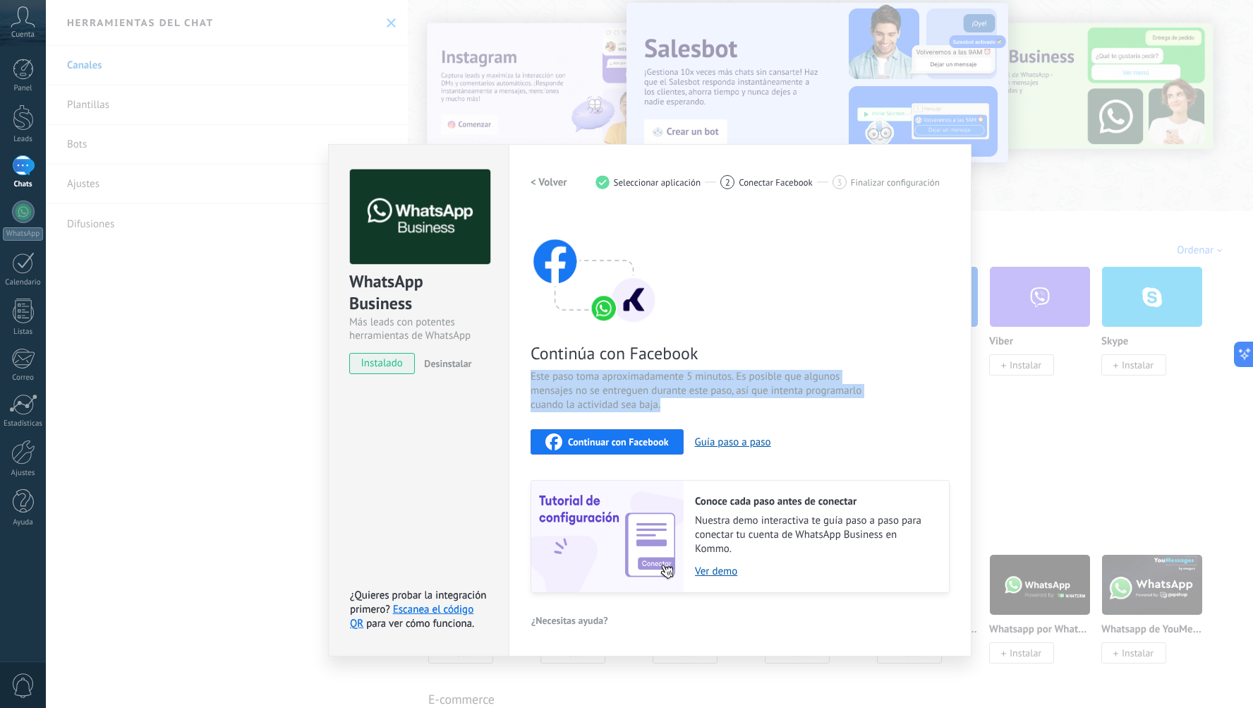
click at [760, 392] on span "Este paso toma aproximadamente 5 minutos. Es posible que algunos mensajes no se…" at bounding box center [699, 391] width 336 height 42
click at [725, 388] on span "Este paso toma aproximadamente 5 minutos. Es posible que algunos mensajes no se…" at bounding box center [699, 391] width 336 height 42
drag, startPoint x: 706, startPoint y: 383, endPoint x: 758, endPoint y: 390, distance: 52.1
click at [758, 390] on span "Este paso toma aproximadamente 5 minutos. Es posible que algunos mensajes no se…" at bounding box center [699, 391] width 336 height 42
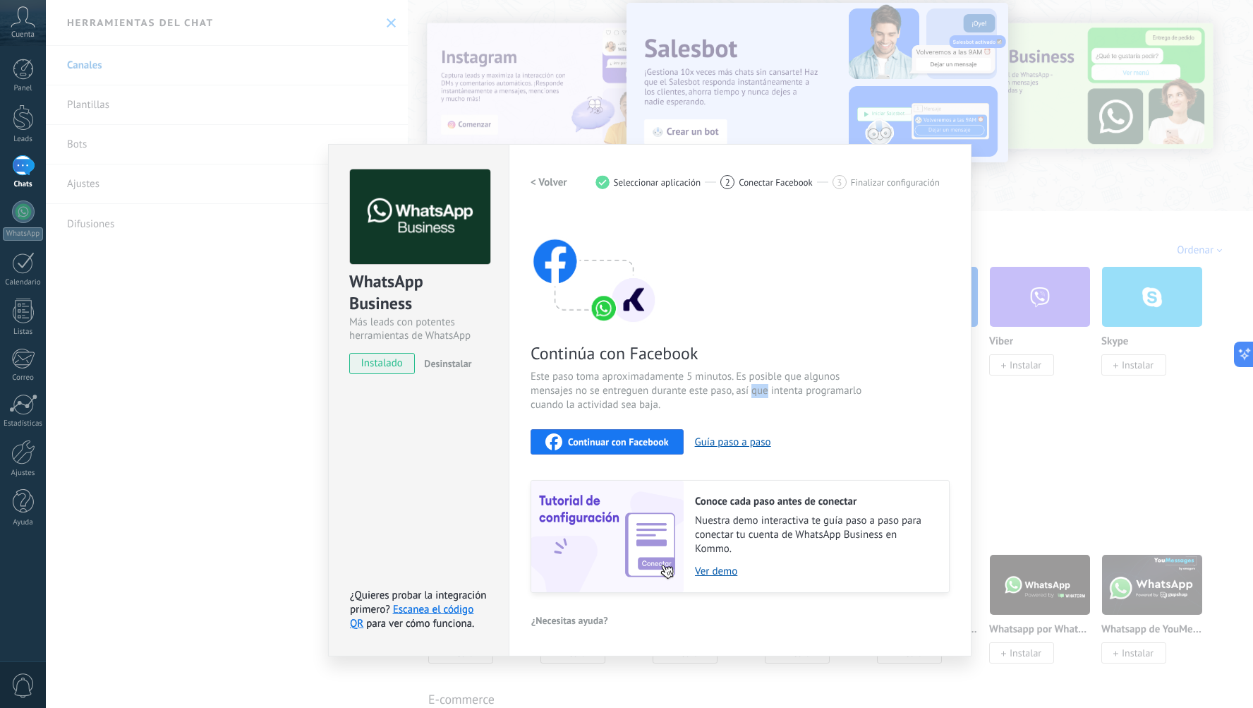
click at [758, 390] on span "Este paso toma aproximadamente 5 minutos. Es posible que algunos mensajes no se…" at bounding box center [699, 391] width 336 height 42
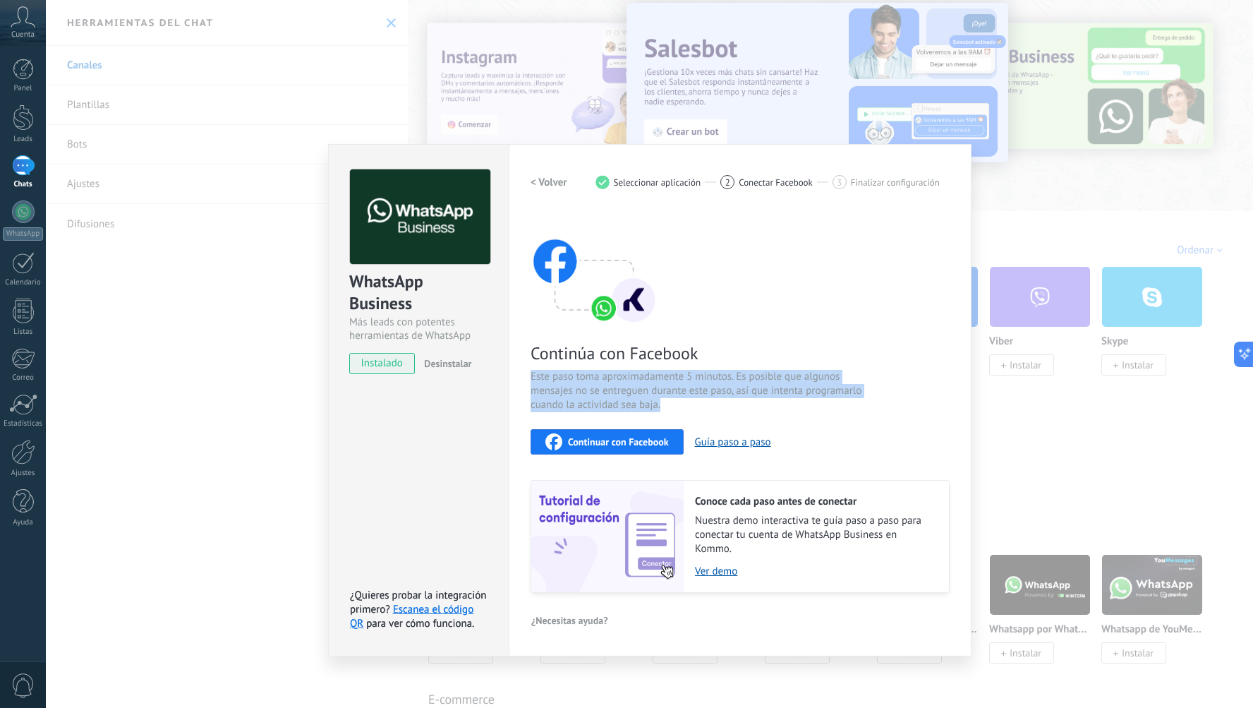
click at [758, 390] on span "Este paso toma aproximadamente 5 minutos. Es posible que algunos mensajes no se…" at bounding box center [699, 391] width 336 height 42
click at [734, 390] on span "Este paso toma aproximadamente 5 minutos. Es posible que algunos mensajes no se…" at bounding box center [699, 391] width 336 height 42
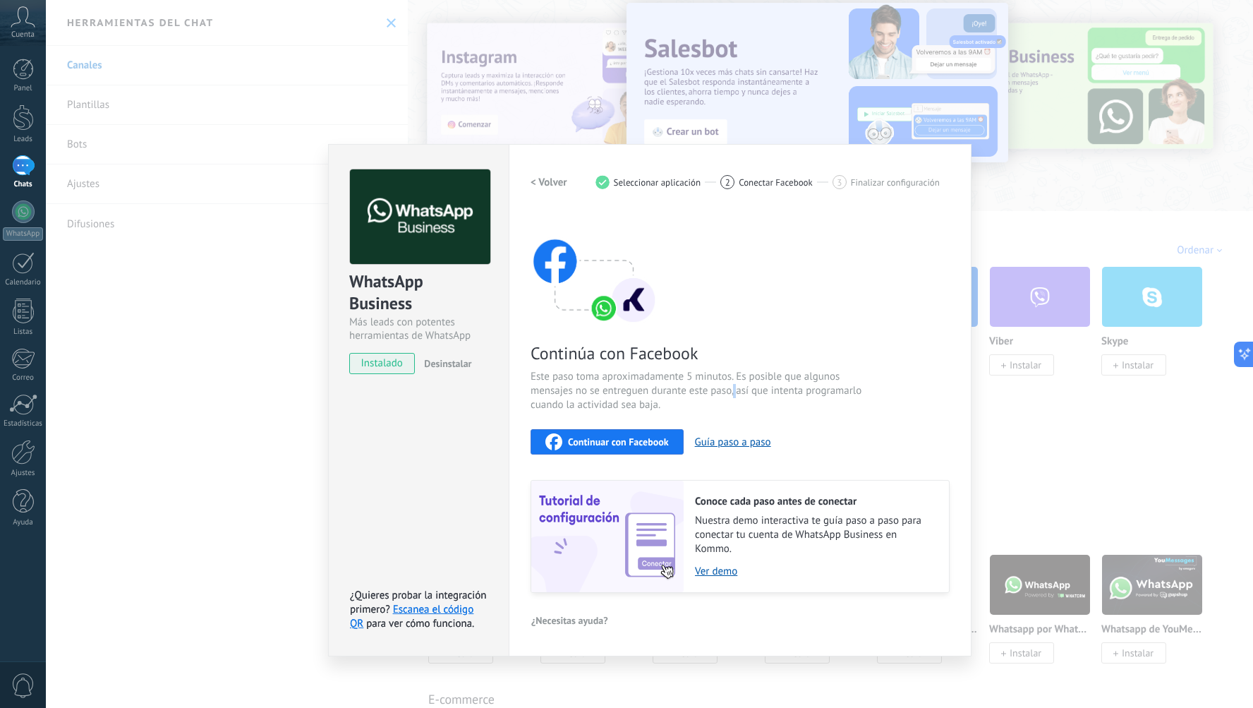
click at [734, 390] on span "Este paso toma aproximadamente 5 minutos. Es posible que algunos mensajes no se…" at bounding box center [699, 391] width 336 height 42
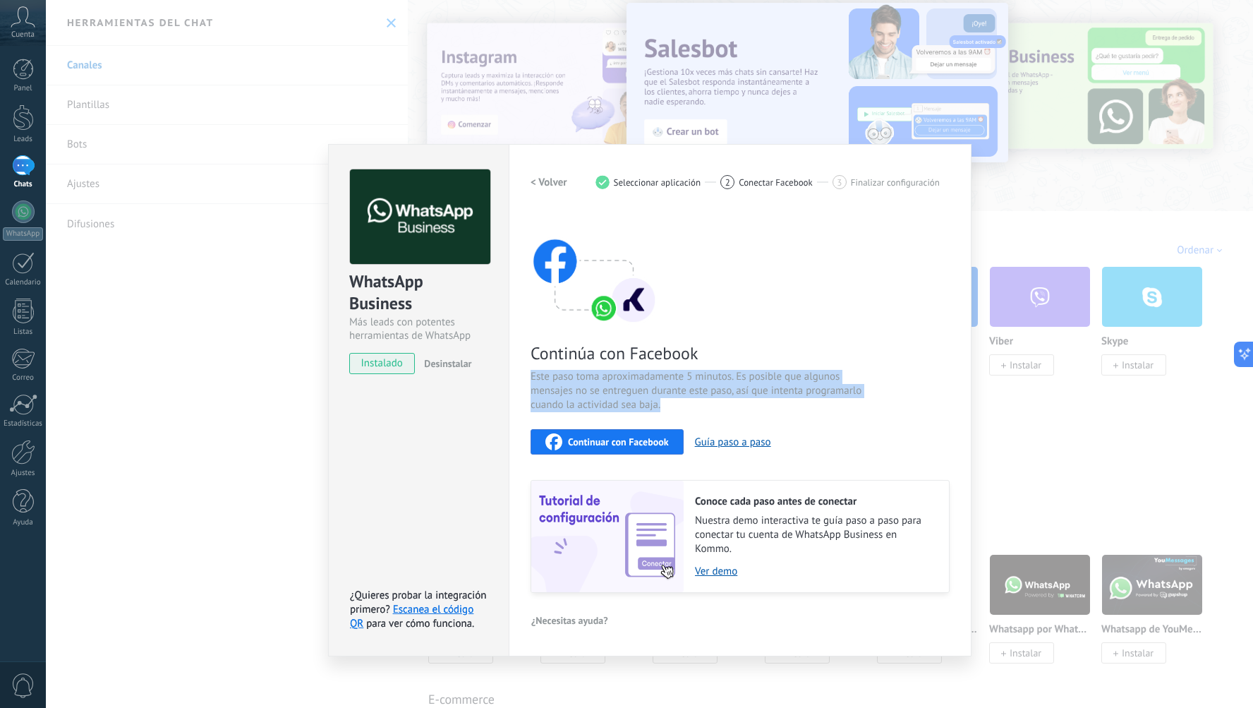
click at [734, 390] on span "Este paso toma aproximadamente 5 minutos. Es posible que algunos mensajes no se…" at bounding box center [699, 391] width 336 height 42
click at [726, 388] on span "Este paso toma aproximadamente 5 minutos. Es posible que algunos mensajes no se…" at bounding box center [699, 391] width 336 height 42
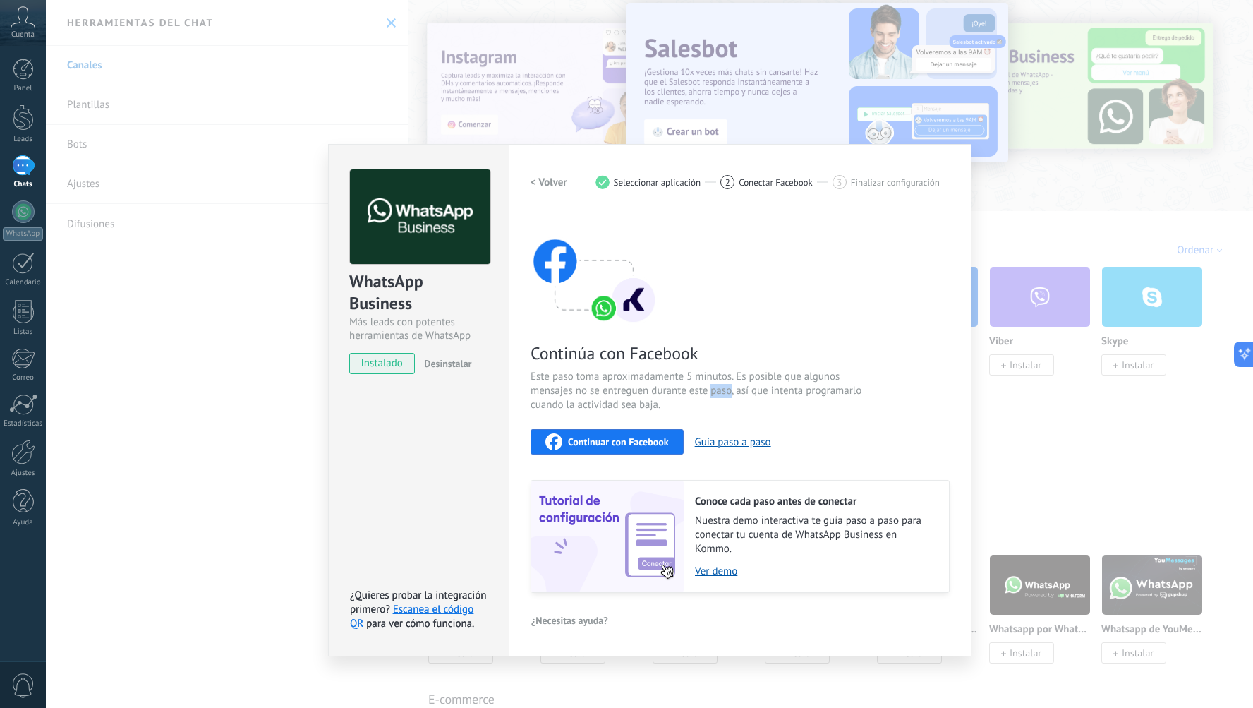
click at [726, 388] on span "Este paso toma aproximadamente 5 minutos. Es posible que algunos mensajes no se…" at bounding box center [699, 391] width 336 height 42
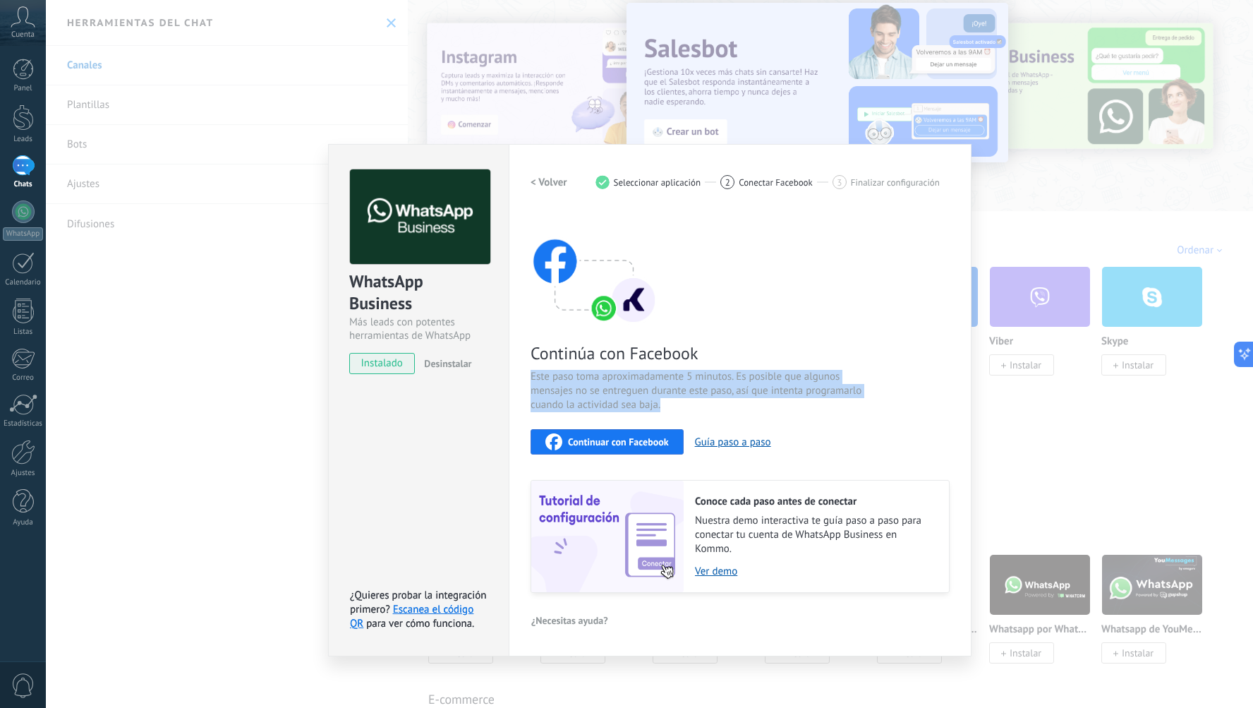
click at [726, 388] on span "Este paso toma aproximadamente 5 minutos. Es posible que algunos mensajes no se…" at bounding box center [699, 391] width 336 height 42
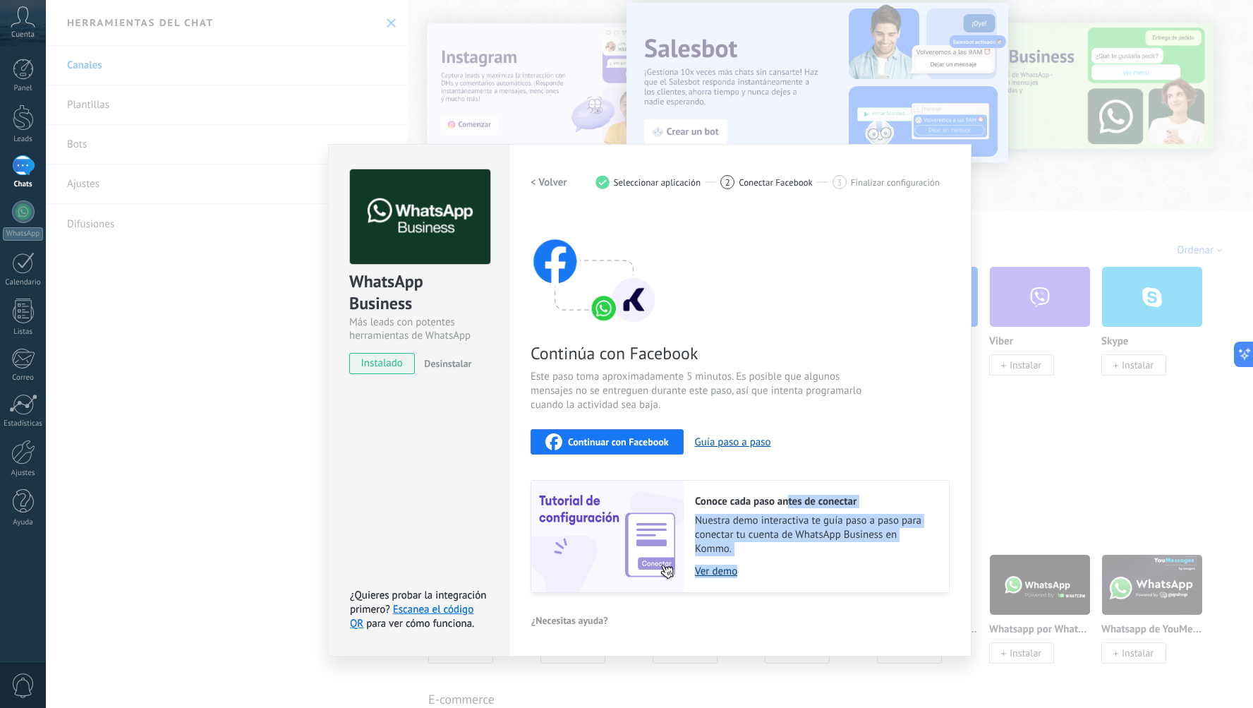
click at [766, 566] on div "Conoce cada paso antes de conectar Nuestra demo interactiva te guía paso a paso…" at bounding box center [816, 537] width 265 height 112
click at [766, 567] on link "Ver demo" at bounding box center [815, 571] width 240 height 13
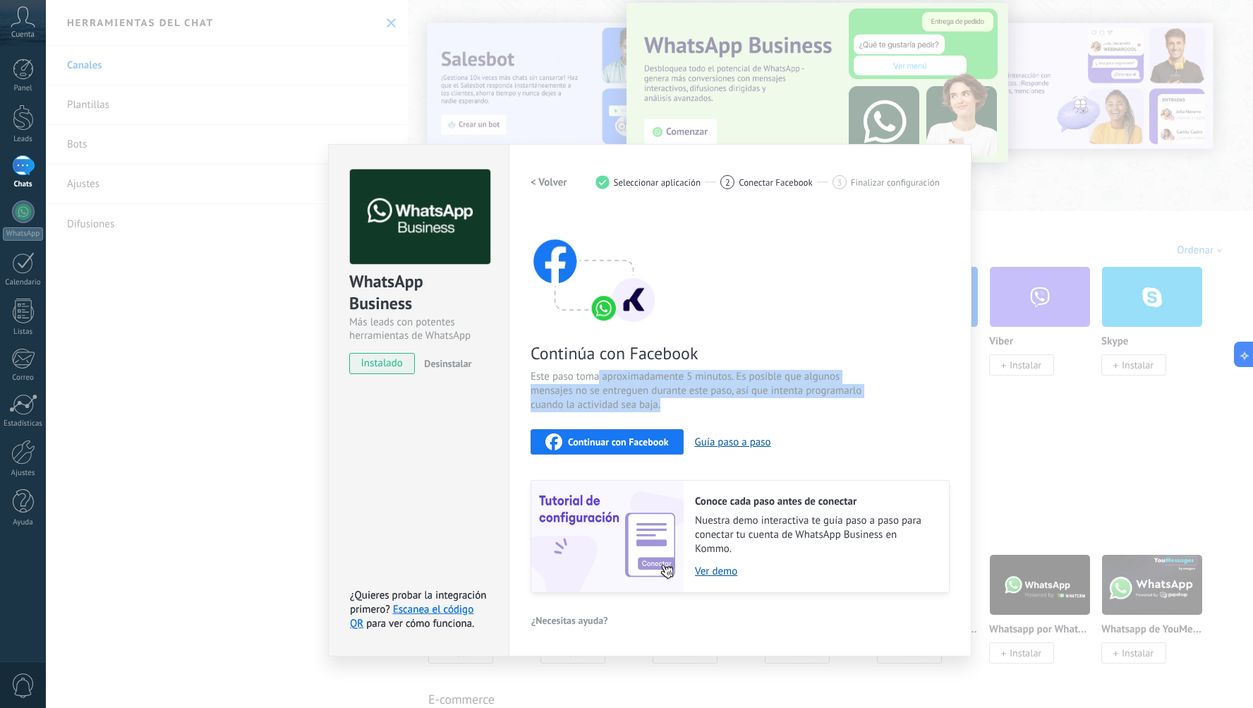
drag, startPoint x: 604, startPoint y: 378, endPoint x: 704, endPoint y: 399, distance: 101.9
click at [703, 399] on span "Este paso toma aproximadamente 5 minutos. Es posible que algunos mensajes no se…" at bounding box center [699, 391] width 336 height 42
click at [704, 399] on span "Este paso toma aproximadamente 5 minutos. Es posible que algunos mensajes no se…" at bounding box center [699, 391] width 336 height 42
drag, startPoint x: 721, startPoint y: 390, endPoint x: 812, endPoint y: 395, distance: 91.2
click at [766, 395] on span "Este paso toma aproximadamente 5 minutos. Es posible que algunos mensajes no se…" at bounding box center [699, 391] width 336 height 42
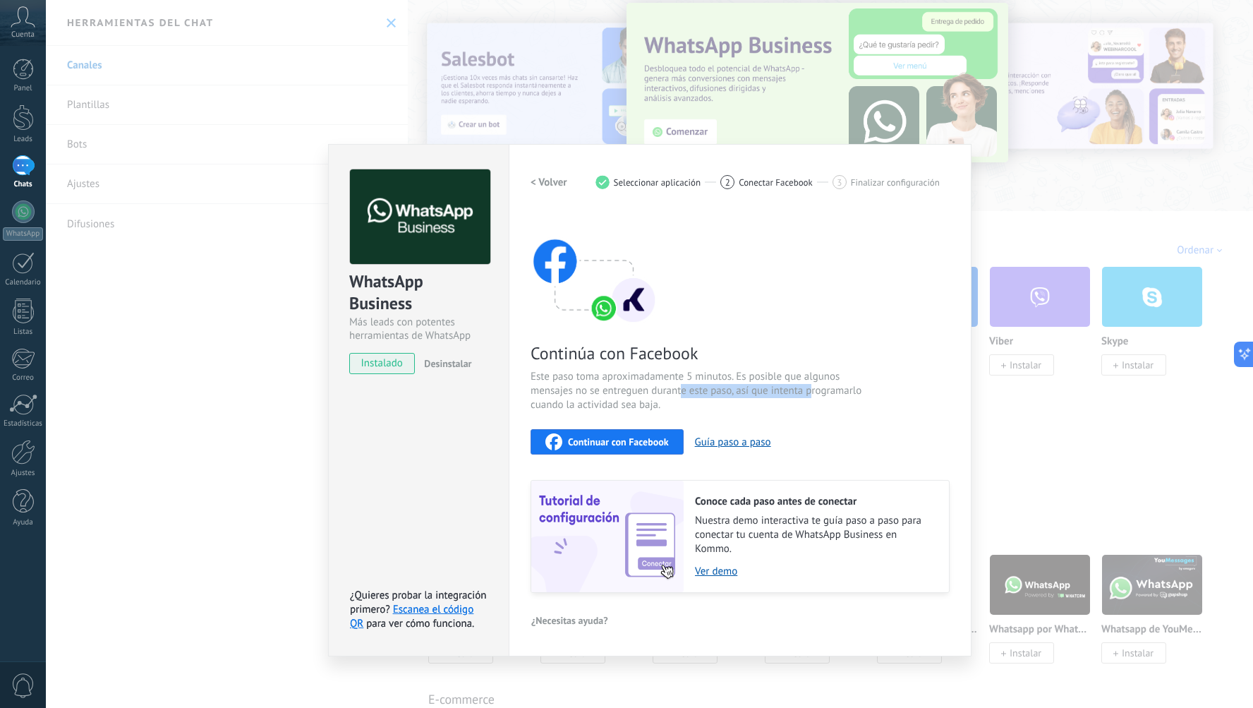
click at [766, 395] on span "Este paso toma aproximadamente 5 minutos. Es posible que algunos mensajes no se…" at bounding box center [699, 391] width 336 height 42
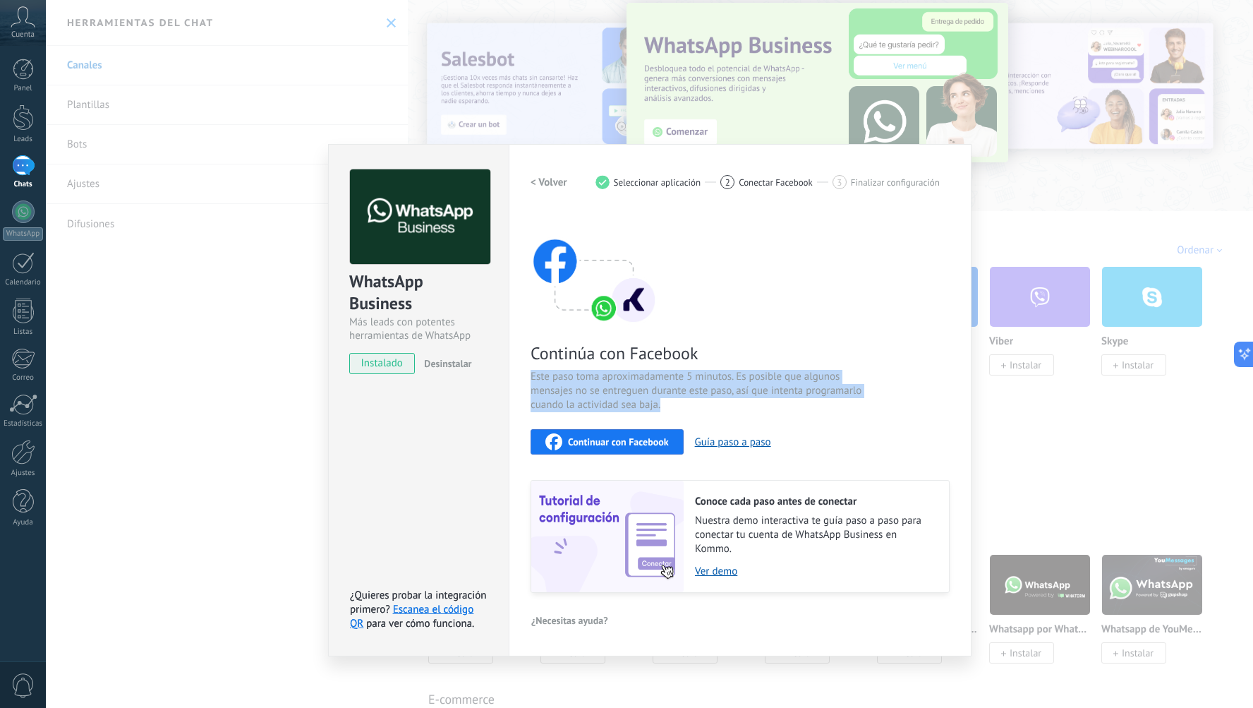
click at [766, 395] on span "Este paso toma aproximadamente 5 minutos. Es posible que algunos mensajes no se…" at bounding box center [699, 391] width 336 height 42
click at [752, 395] on span "Este paso toma aproximadamente 5 minutos. Es posible que algunos mensajes no se…" at bounding box center [699, 391] width 336 height 42
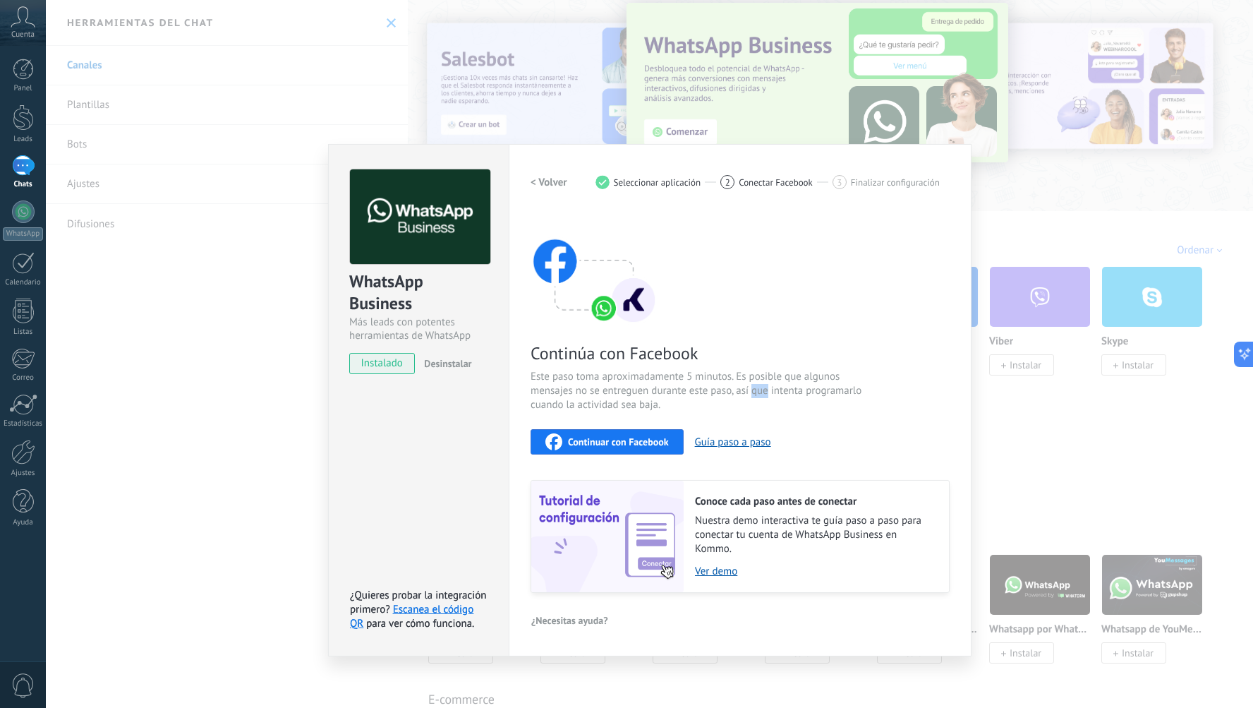
click at [753, 395] on span "Este paso toma aproximadamente 5 minutos. Es posible que algunos mensajes no se…" at bounding box center [699, 391] width 336 height 42
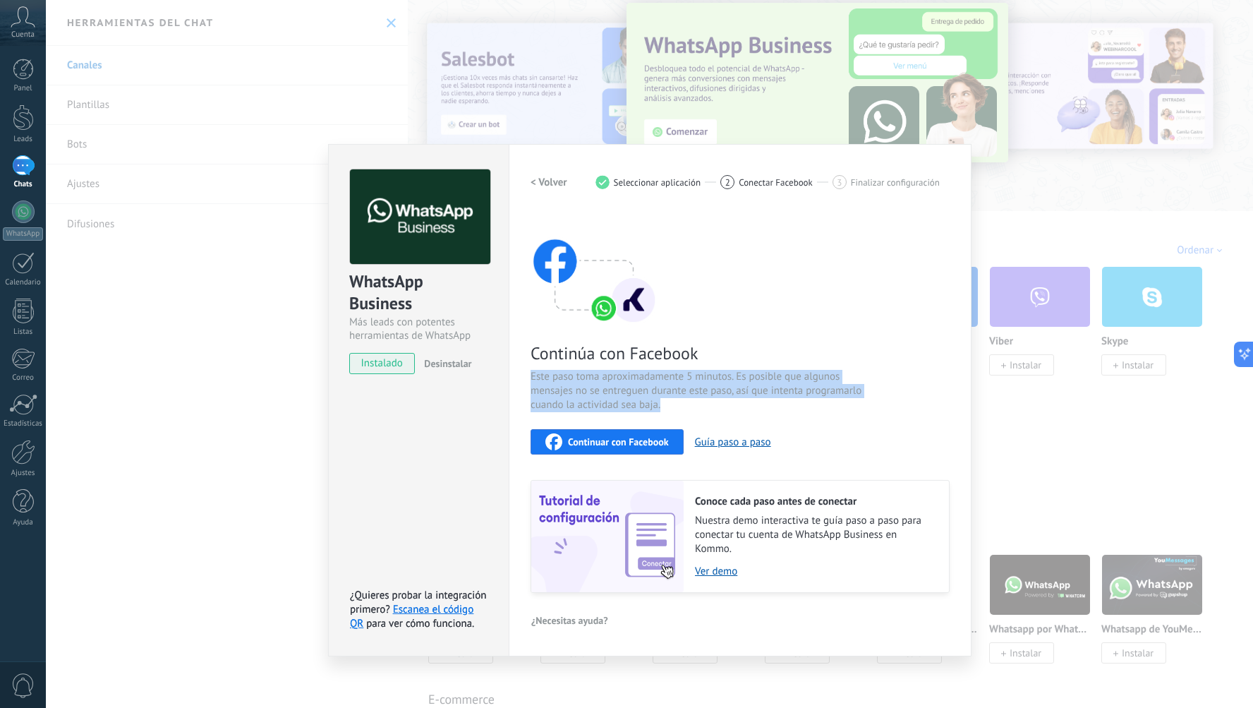
click at [754, 396] on span "Este paso toma aproximadamente 5 minutos. Es posible que algunos mensajes no se…" at bounding box center [699, 391] width 336 height 42
click at [707, 395] on span "Este paso toma aproximadamente 5 minutos. Es posible que algunos mensajes no se…" at bounding box center [699, 391] width 336 height 42
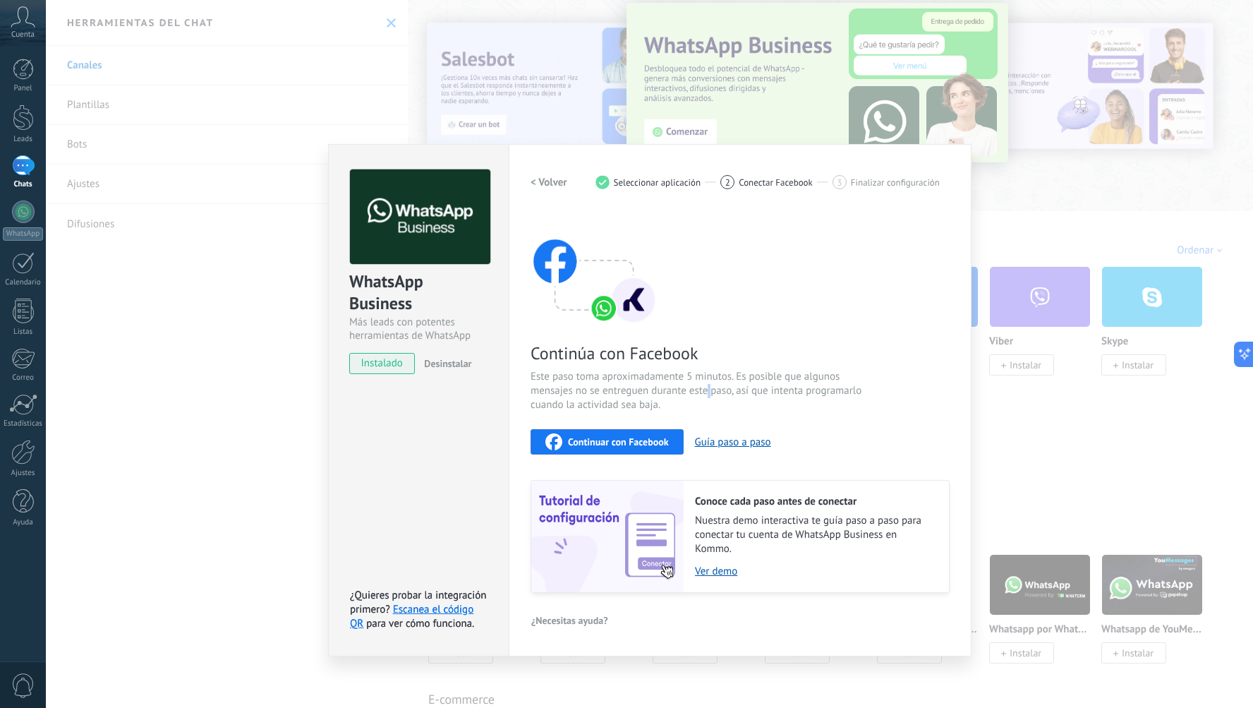
click at [707, 395] on span "Este paso toma aproximadamente 5 minutos. Es posible que algunos mensajes no se…" at bounding box center [699, 391] width 336 height 42
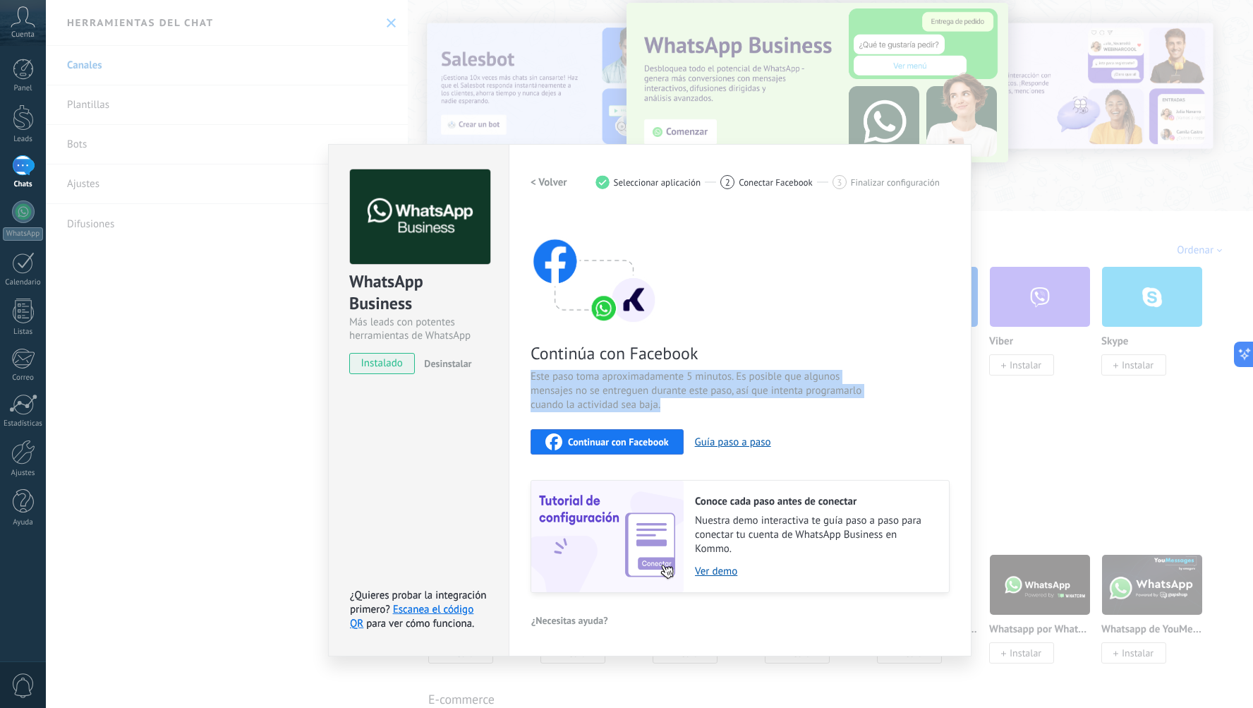
click at [707, 395] on span "Este paso toma aproximadamente 5 minutos. Es posible que algunos mensajes no se…" at bounding box center [699, 391] width 336 height 42
click at [718, 407] on span "Este paso toma aproximadamente 5 minutos. Es posible que algunos mensajes no se…" at bounding box center [699, 391] width 336 height 42
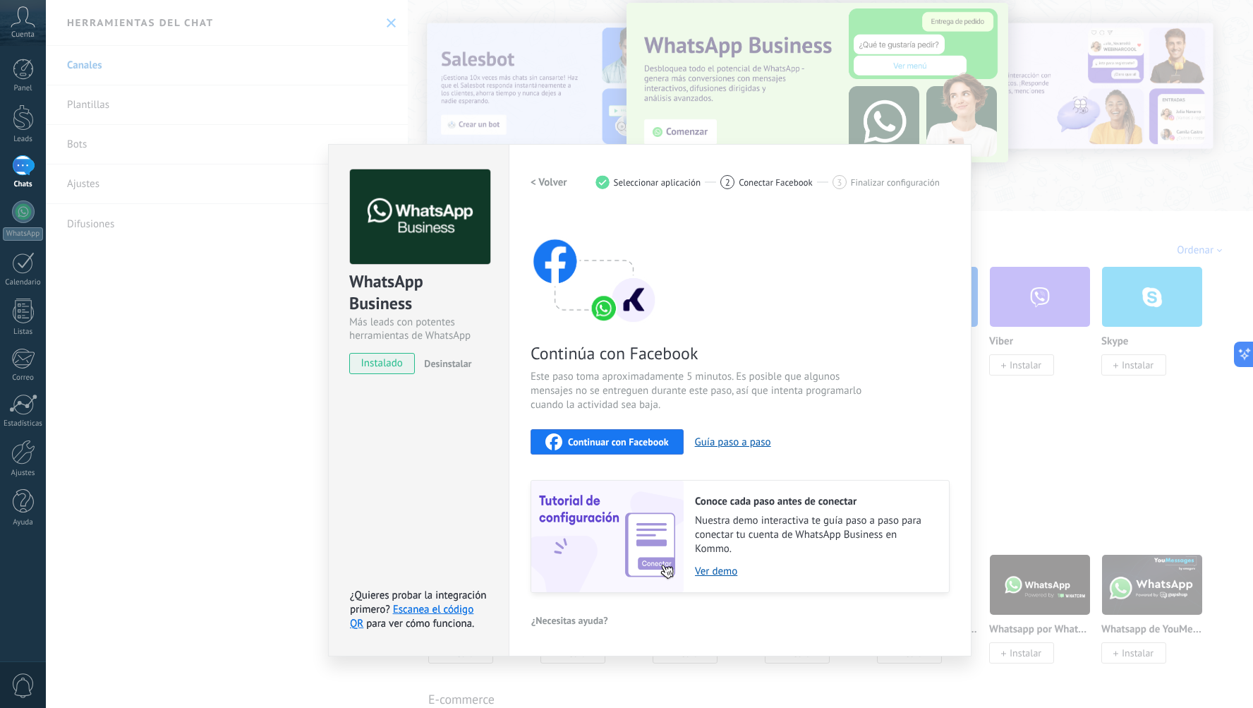
click at [635, 443] on span "Continuar con Facebook" at bounding box center [618, 442] width 101 height 10
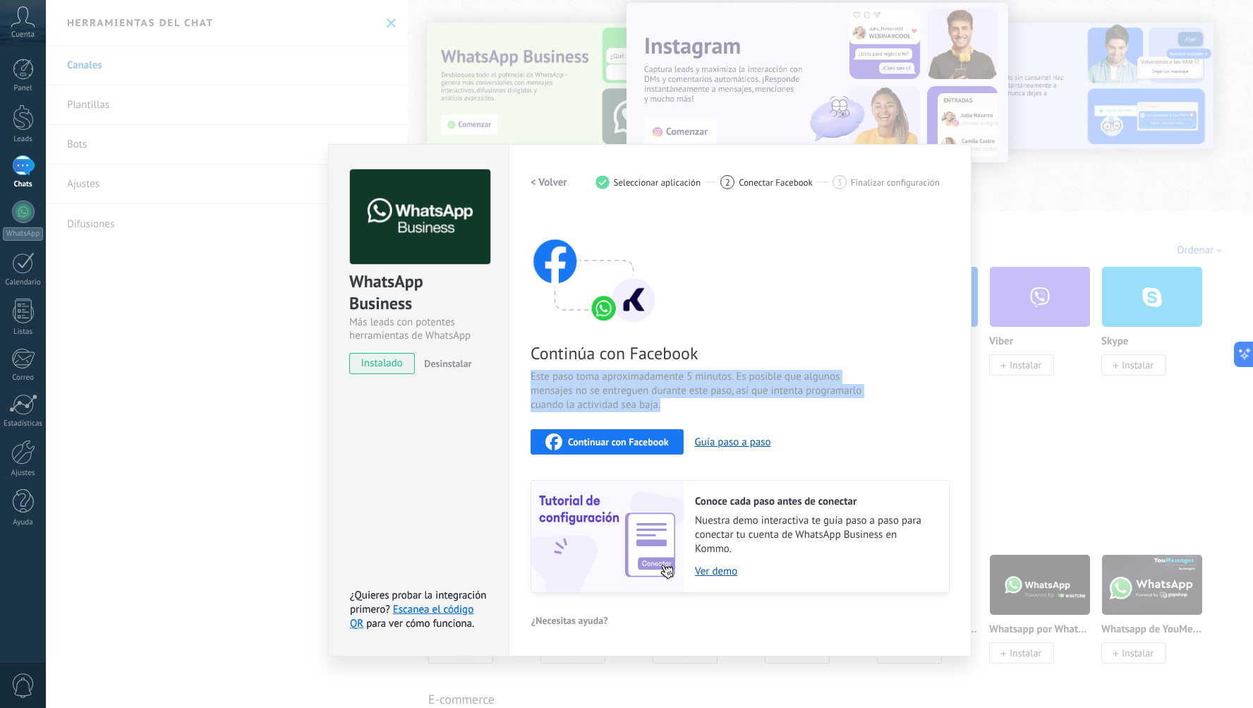
drag, startPoint x: 755, startPoint y: 359, endPoint x: 781, endPoint y: 397, distance: 46.4
click at [766, 397] on div "Continúa con Facebook Este paso toma aproximadamente 5 minutos. Es posible que …" at bounding box center [740, 402] width 419 height 381
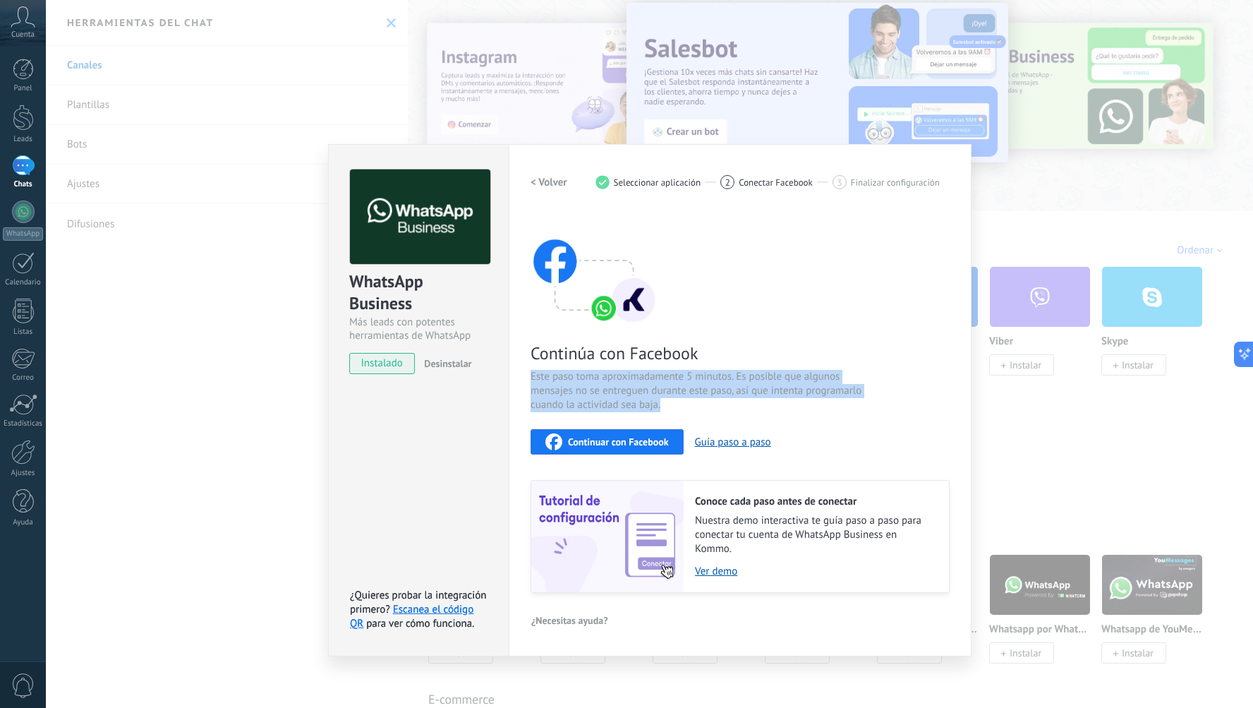
click at [766, 397] on span "Este paso toma aproximadamente 5 minutos. Es posible que algunos mensajes no se…" at bounding box center [699, 391] width 336 height 42
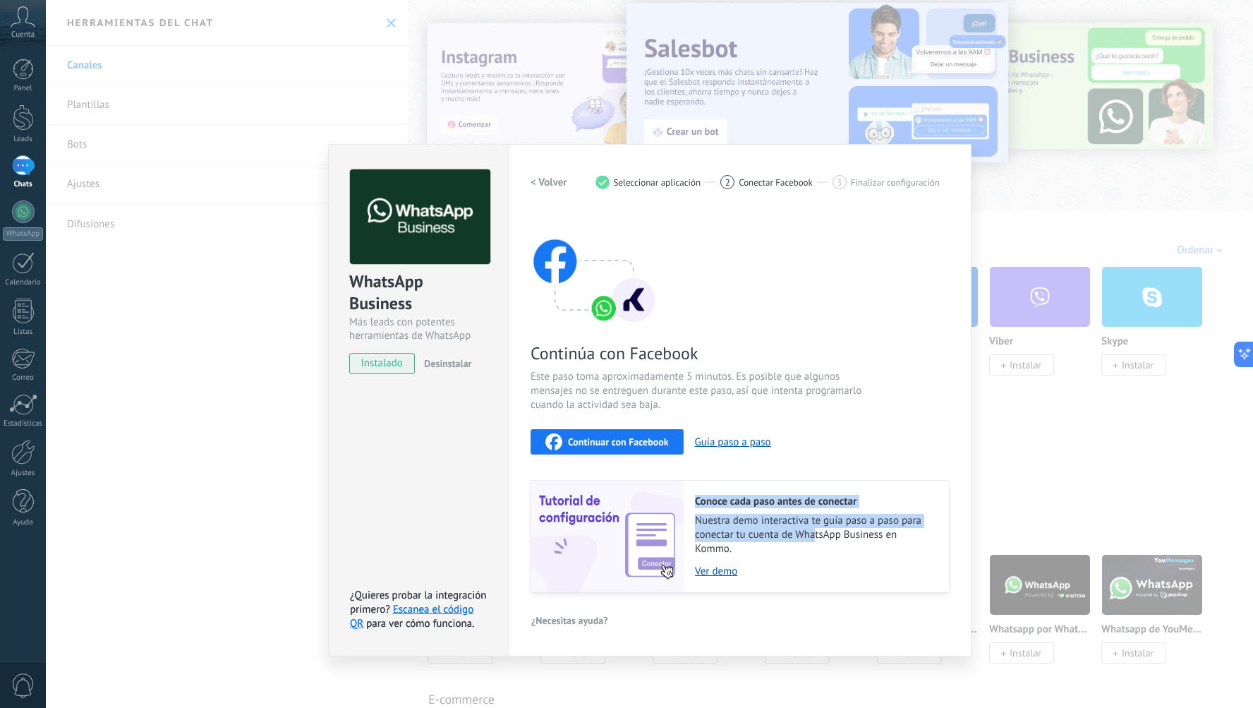
drag, startPoint x: 810, startPoint y: 527, endPoint x: 814, endPoint y: 539, distance: 12.7
click at [766, 539] on div "Conoce cada paso antes de conectar Nuestra demo interactiva te guía paso a paso…" at bounding box center [816, 537] width 265 height 112
click at [766, 539] on span "Nuestra demo interactiva te guía paso a paso para conectar tu cuenta de WhatsAp…" at bounding box center [815, 535] width 240 height 42
drag, startPoint x: 814, startPoint y: 539, endPoint x: 800, endPoint y: 558, distance: 23.7
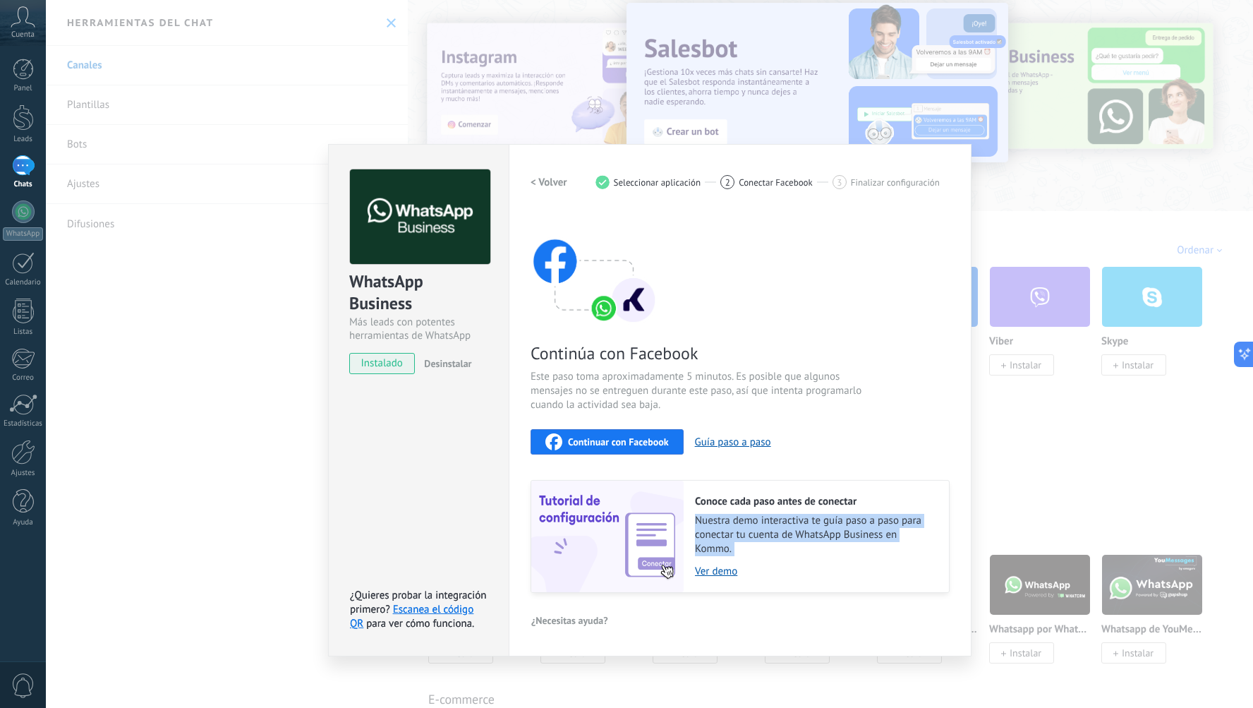
click at [766, 541] on span "Nuestra demo interactiva te guía paso a paso para conectar tu cuenta de WhatsAp…" at bounding box center [815, 535] width 240 height 42
click at [766, 567] on link "Ver demo" at bounding box center [815, 571] width 240 height 13
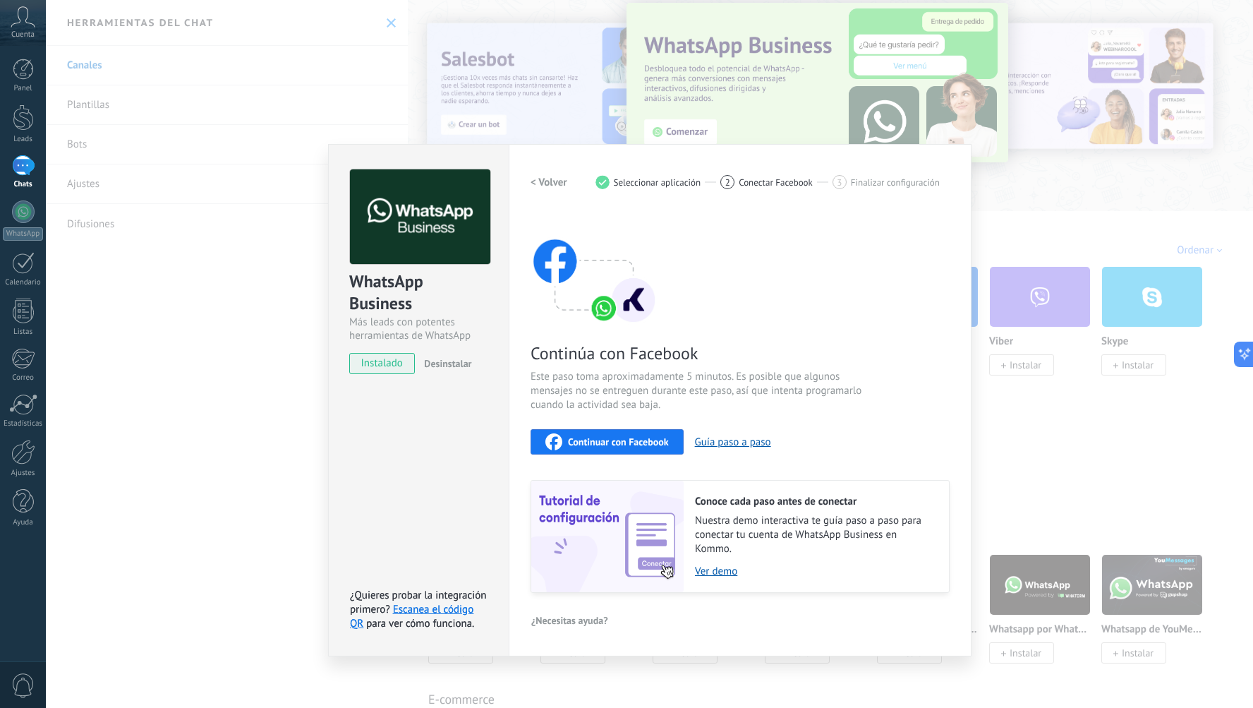
click at [759, 362] on span "Continúa con Facebook" at bounding box center [699, 353] width 336 height 22
click at [700, 400] on span "Este paso toma aproximadamente 5 minutos. Es posible que algunos mensajes no se…" at bounding box center [699, 391] width 336 height 42
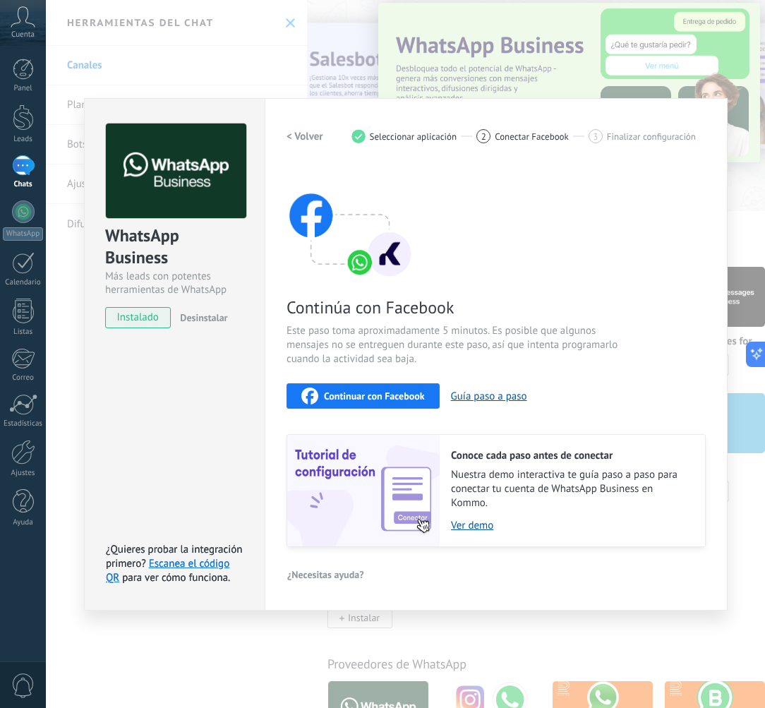
click at [649, 139] on span "Finalizar configuración" at bounding box center [651, 136] width 89 height 11
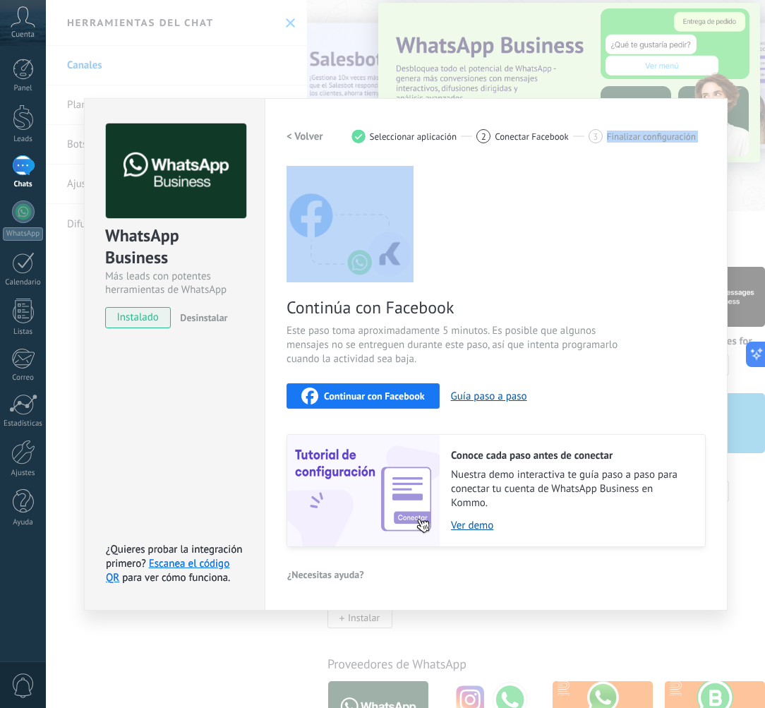
click at [649, 139] on span "Finalizar configuración" at bounding box center [651, 136] width 89 height 11
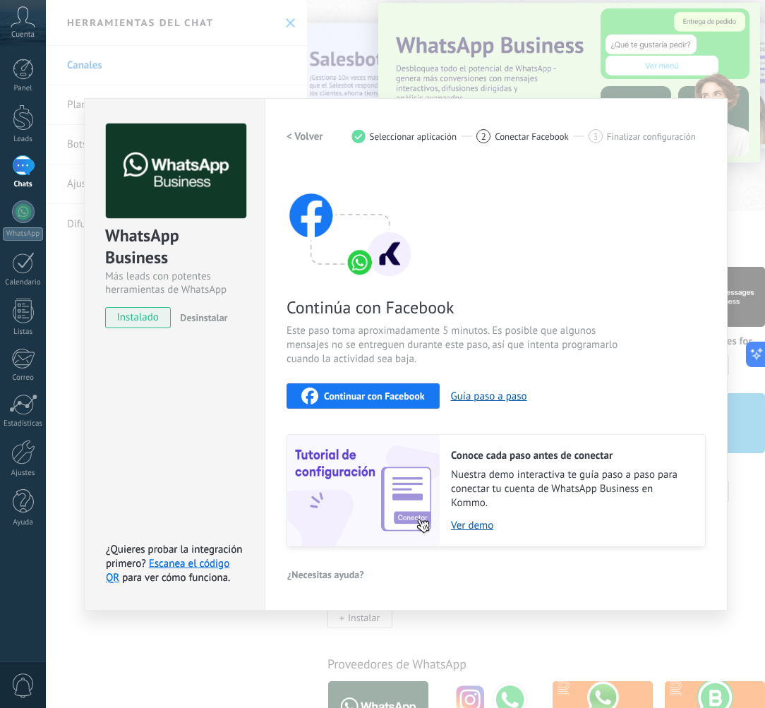
drag, startPoint x: 629, startPoint y: 169, endPoint x: 610, endPoint y: 180, distance: 21.5
click at [629, 169] on div "Continúa con Facebook Este paso toma aproximadamente 5 minutos. Es posible que …" at bounding box center [496, 356] width 419 height 381
click at [517, 176] on div "Continúa con Facebook Este paso toma aproximadamente 5 minutos. Es posible que …" at bounding box center [496, 356] width 419 height 381
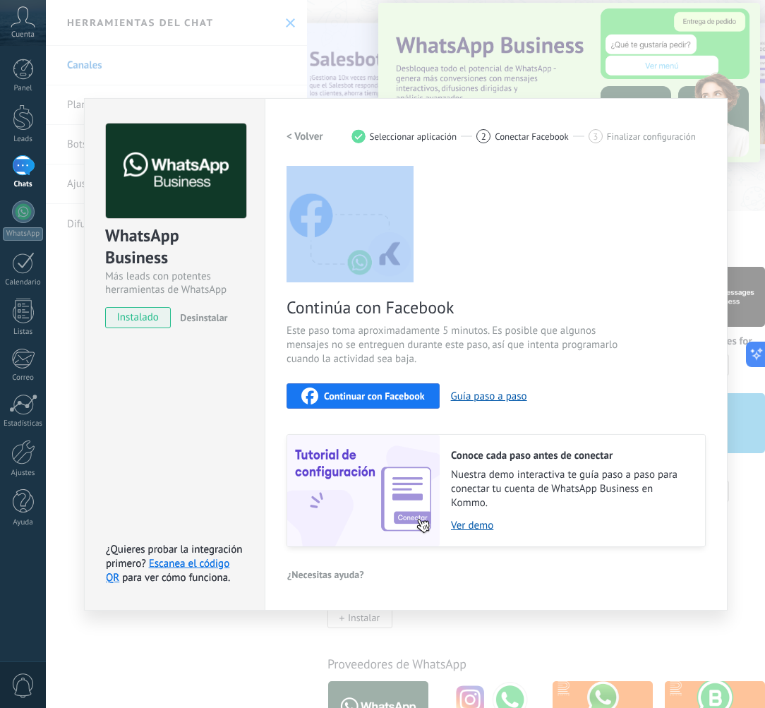
click at [517, 176] on div "Continúa con Facebook Este paso toma aproximadamente 5 minutos. Es posible que …" at bounding box center [496, 356] width 419 height 381
click at [519, 176] on div "Continúa con Facebook Este paso toma aproximadamente 5 minutos. Es posible que …" at bounding box center [496, 356] width 419 height 381
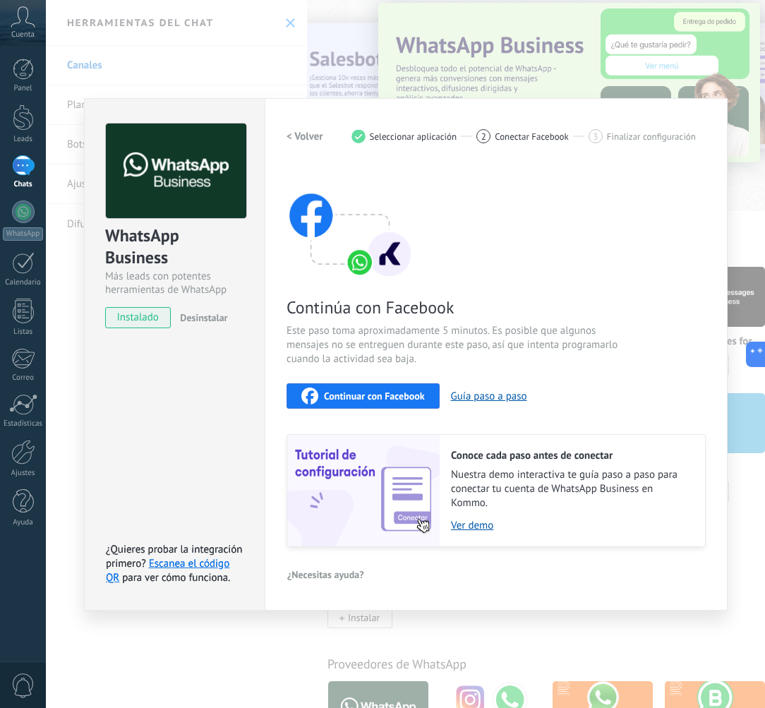
click at [513, 179] on div "Continúa con Facebook Este paso toma aproximadamente 5 minutos. Es posible que …" at bounding box center [496, 356] width 419 height 381
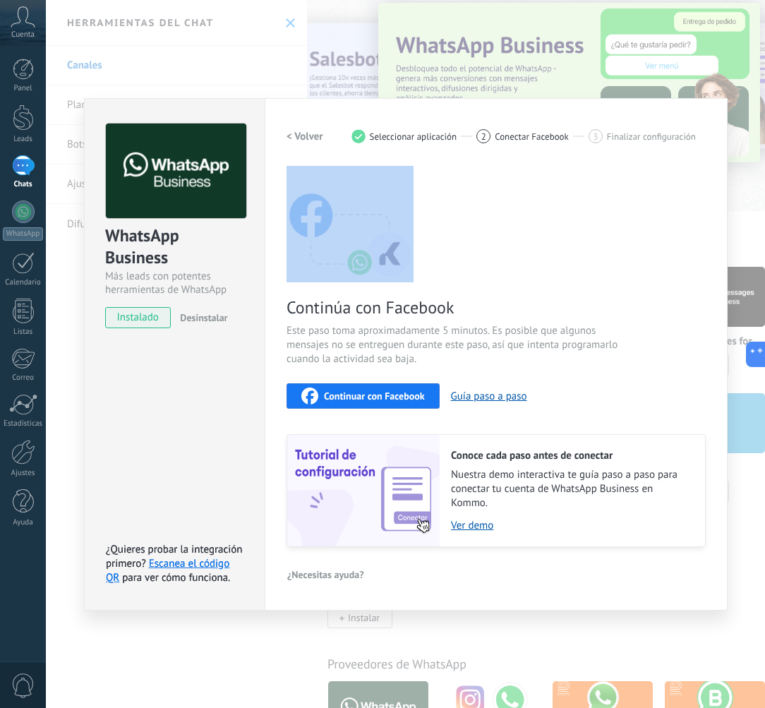
click at [513, 179] on div "Continúa con Facebook Este paso toma aproximadamente 5 minutos. Es posible que …" at bounding box center [496, 356] width 419 height 381
click at [500, 181] on div "Continúa con Facebook Este paso toma aproximadamente 5 minutos. Es posible que …" at bounding box center [496, 356] width 419 height 381
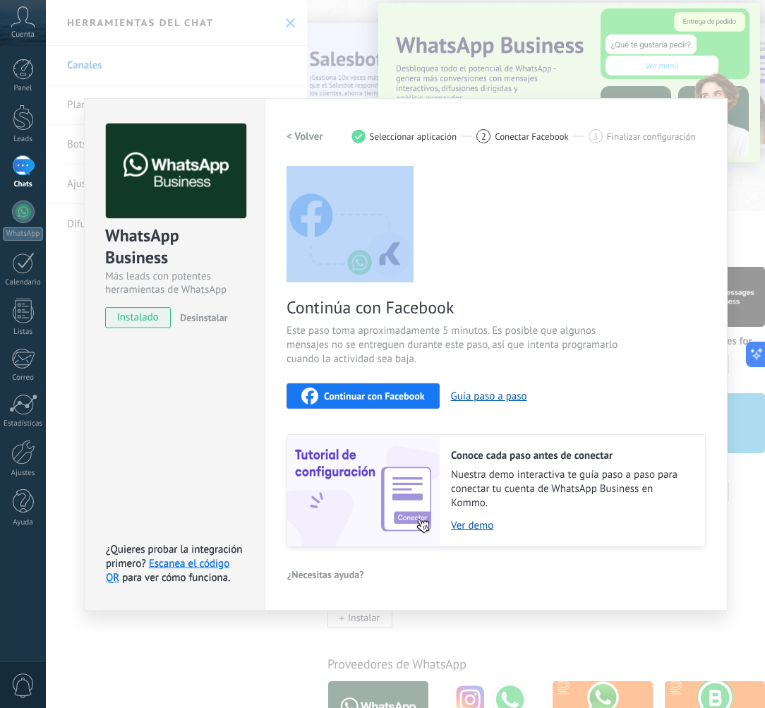
drag, startPoint x: 512, startPoint y: 217, endPoint x: 512, endPoint y: 239, distance: 21.9
click at [512, 219] on div "Continúa con Facebook Este paso toma aproximadamente 5 minutos. Es posible que …" at bounding box center [496, 356] width 419 height 381
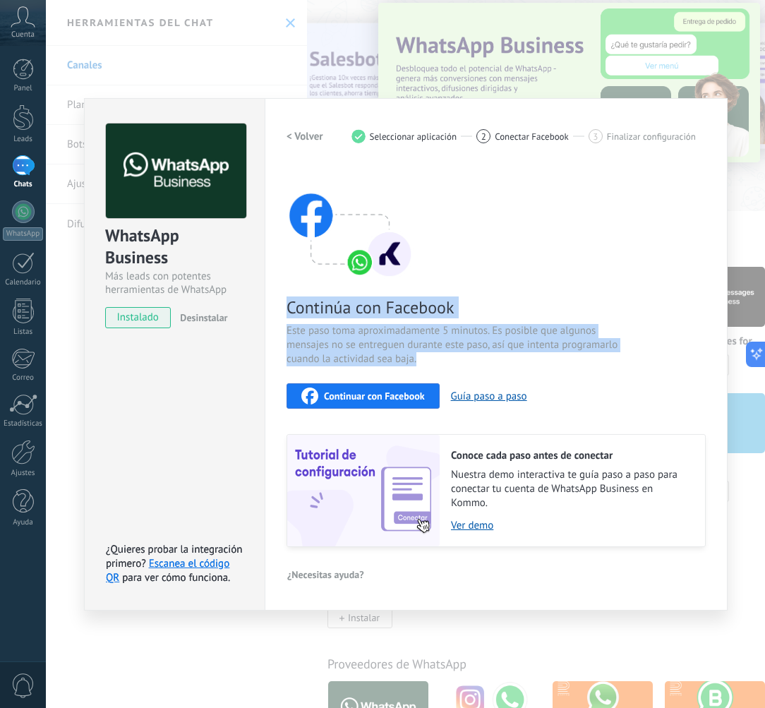
drag, startPoint x: 414, startPoint y: 314, endPoint x: 438, endPoint y: 360, distance: 51.8
click at [438, 360] on div "Continúa con Facebook Este paso toma aproximadamente 5 minutos. Es posible que …" at bounding box center [496, 356] width 419 height 381
click at [438, 360] on span "Este paso toma aproximadamente 5 minutos. Es posible que algunos mensajes no se…" at bounding box center [455, 345] width 336 height 42
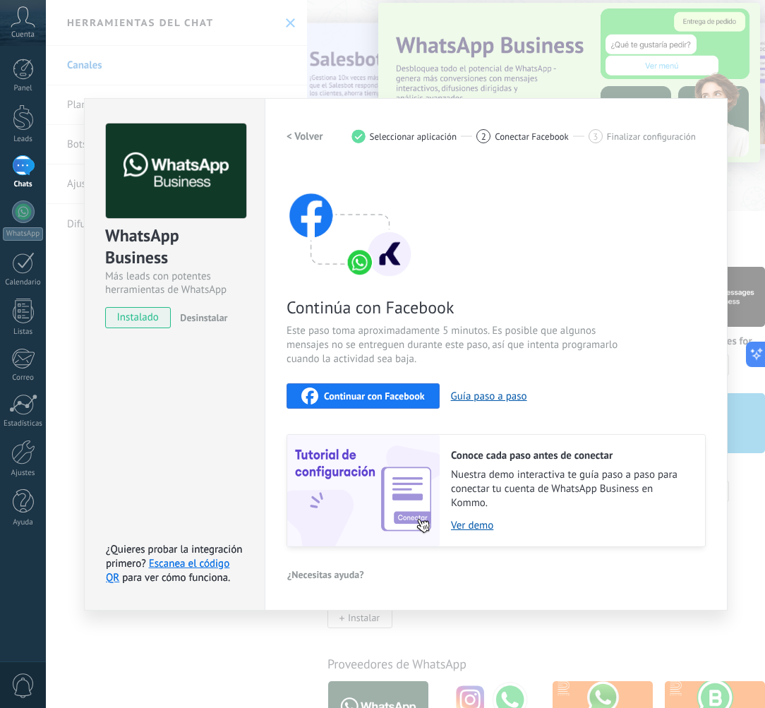
click at [438, 360] on span "Este paso toma aproximadamente 5 minutos. Es posible que algunos mensajes no se…" at bounding box center [455, 345] width 336 height 42
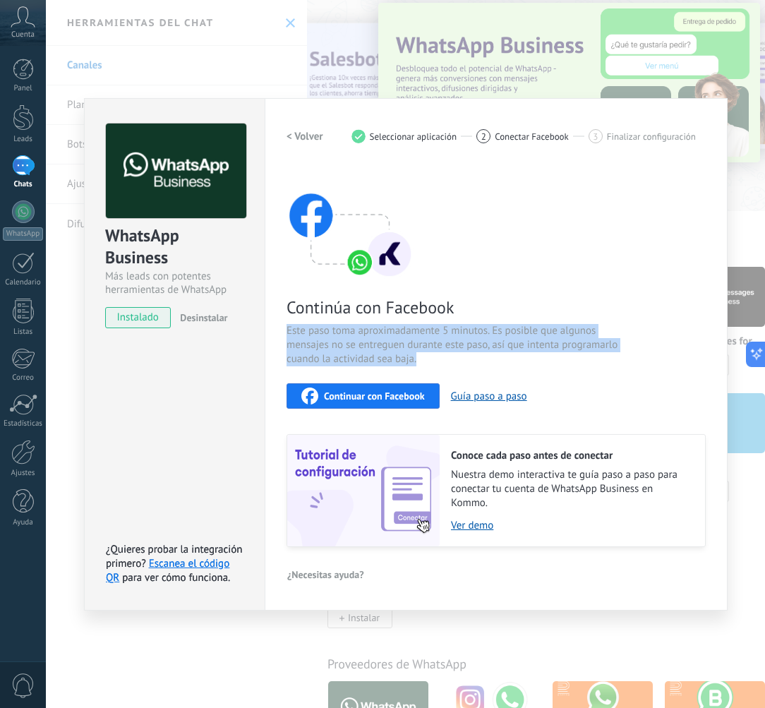
click at [438, 360] on span "Este paso toma aproximadamente 5 minutos. Es posible que algunos mensajes no se…" at bounding box center [455, 345] width 336 height 42
click at [423, 351] on span "Este paso toma aproximadamente 5 minutos. Es posible que algunos mensajes no se…" at bounding box center [455, 345] width 336 height 42
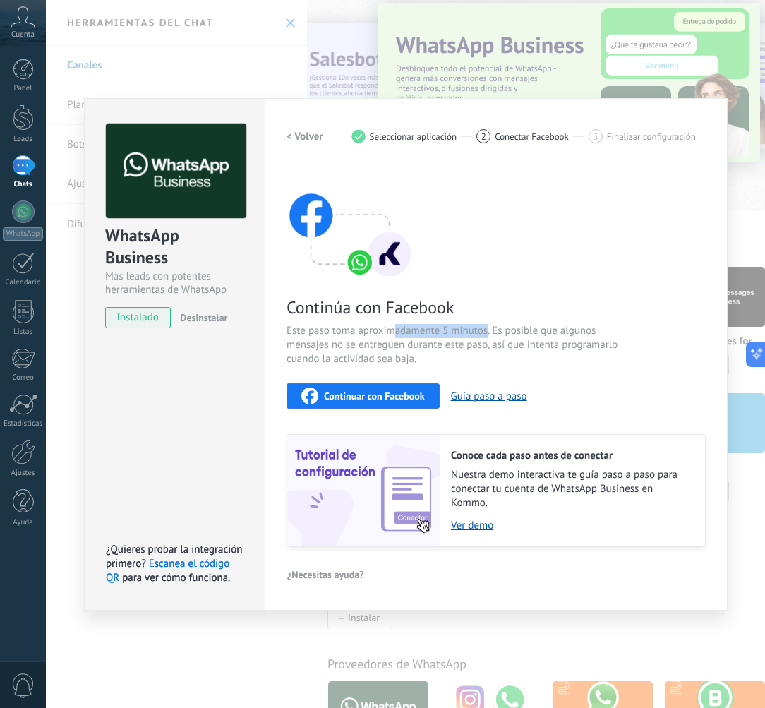
drag, startPoint x: 467, startPoint y: 332, endPoint x: 488, endPoint y: 332, distance: 21.2
click at [488, 332] on span "Este paso toma aproximadamente 5 minutos. Es posible que algunos mensajes no se…" at bounding box center [455, 345] width 336 height 42
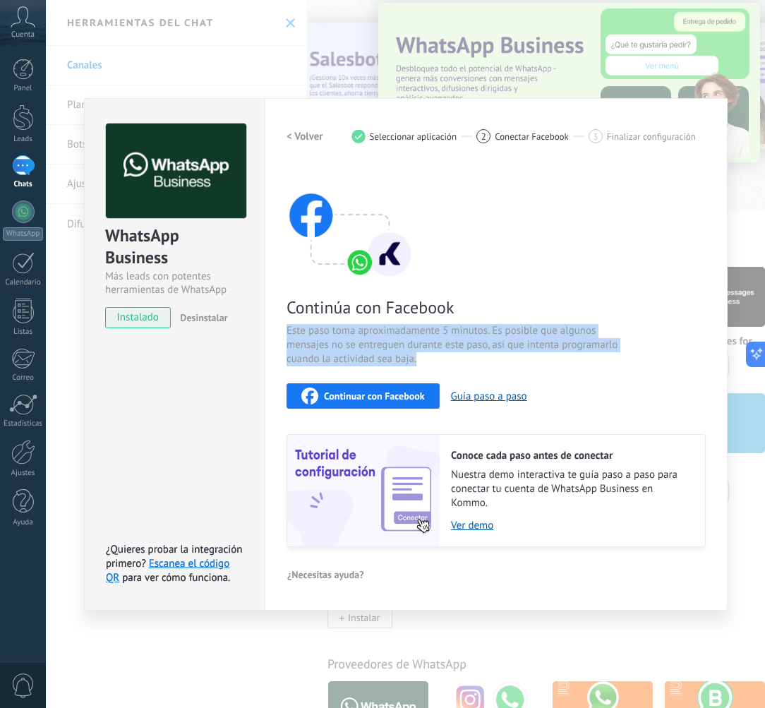
click at [488, 332] on span "Este paso toma aproximadamente 5 minutos. Es posible que algunos mensajes no se…" at bounding box center [455, 345] width 336 height 42
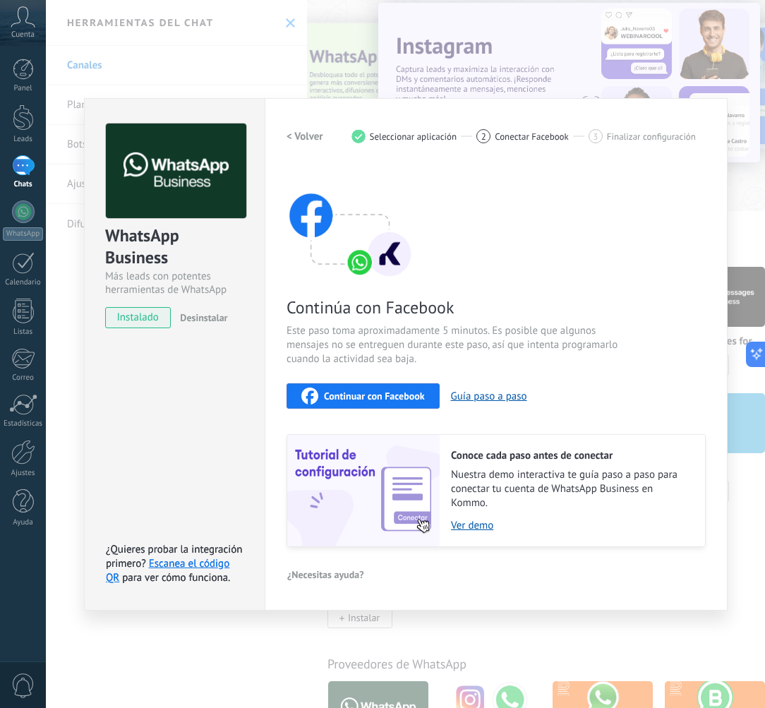
drag, startPoint x: 441, startPoint y: 341, endPoint x: 377, endPoint y: 344, distance: 64.3
click at [441, 341] on span "Este paso toma aproximadamente 5 minutos. Es posible que algunos mensajes no se…" at bounding box center [455, 345] width 336 height 42
drag, startPoint x: 374, startPoint y: 344, endPoint x: 469, endPoint y: 349, distance: 95.4
click at [469, 349] on span "Este paso toma aproximadamente 5 minutos. Es posible que algunos mensajes no se…" at bounding box center [455, 345] width 336 height 42
click at [469, 350] on span "Este paso toma aproximadamente 5 minutos. Es posible que algunos mensajes no se…" at bounding box center [455, 345] width 336 height 42
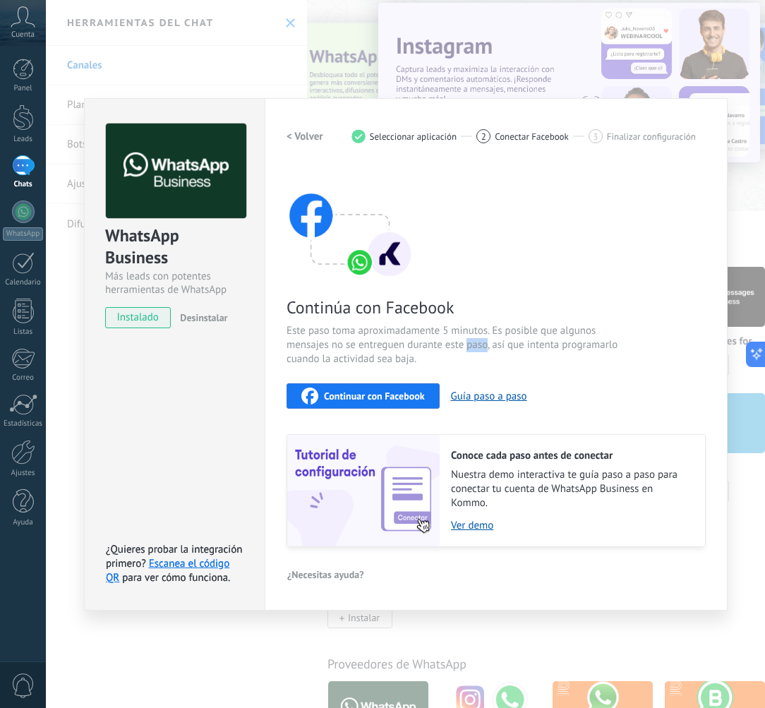
click at [469, 350] on span "Este paso toma aproximadamente 5 minutos. Es posible que algunos mensajes no se…" at bounding box center [455, 345] width 336 height 42
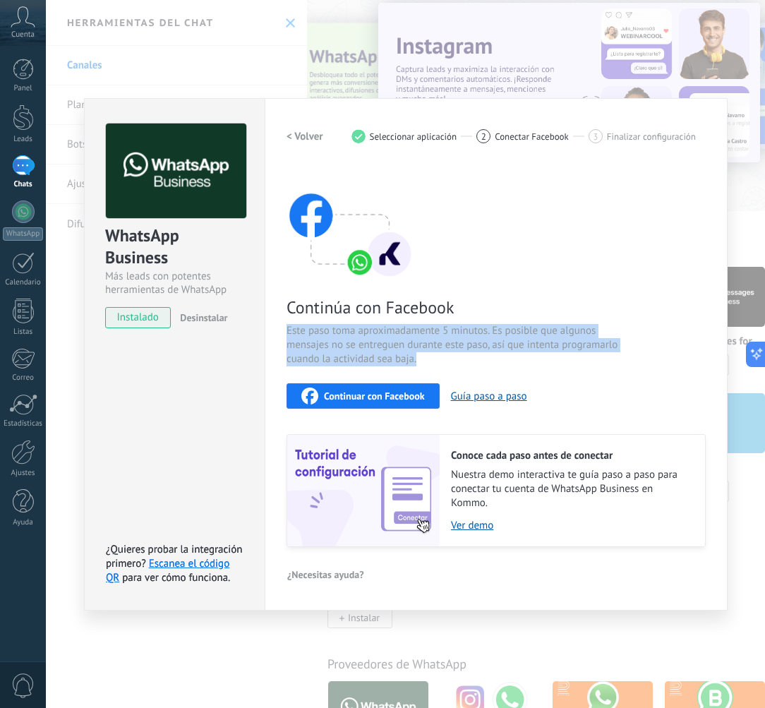
click at [469, 350] on span "Este paso toma aproximadamente 5 minutos. Es posible que algunos mensajes no se…" at bounding box center [455, 345] width 336 height 42
click at [453, 350] on span "Este paso toma aproximadamente 5 minutos. Es posible que algunos mensajes no se…" at bounding box center [455, 345] width 336 height 42
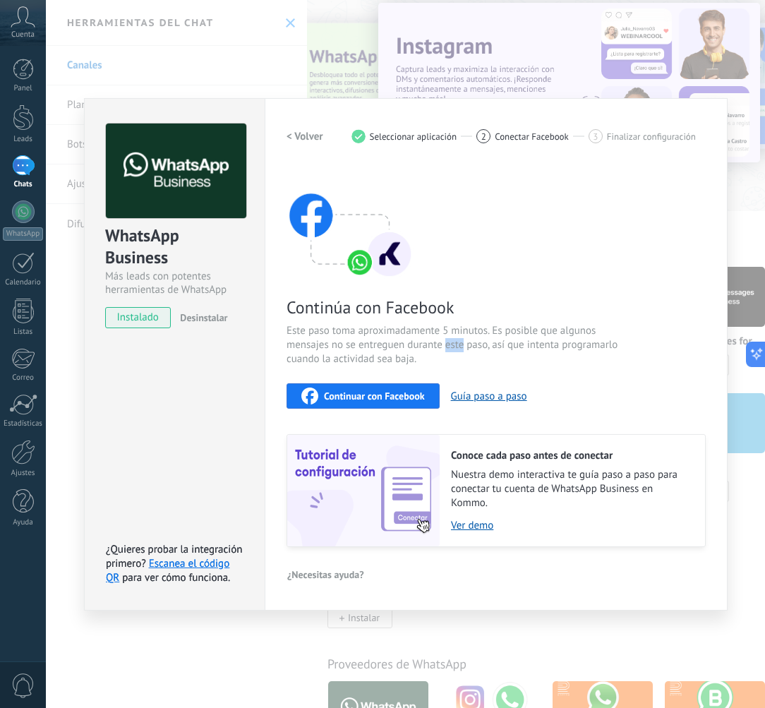
click at [453, 350] on span "Este paso toma aproximadamente 5 minutos. Es posible que algunos mensajes no se…" at bounding box center [455, 345] width 336 height 42
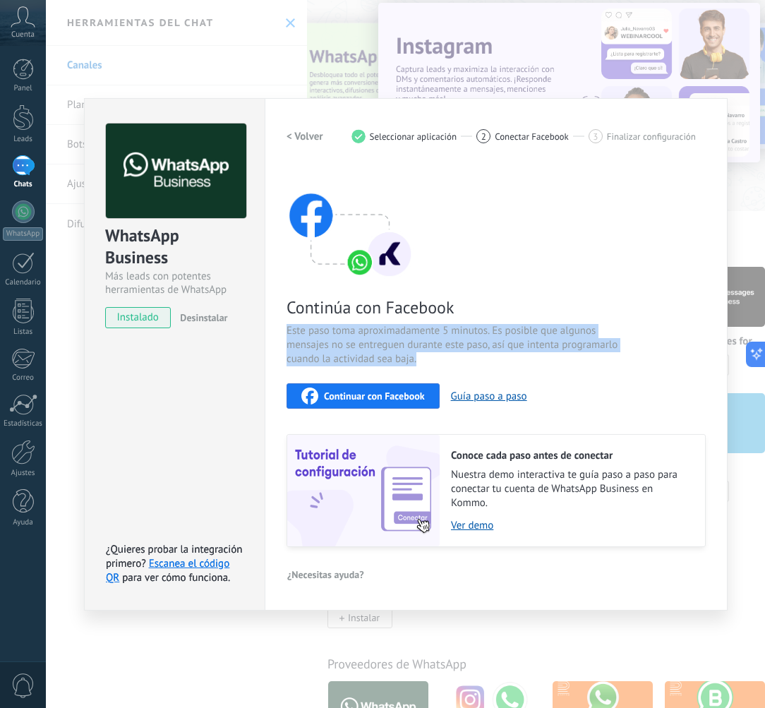
click at [453, 350] on span "Este paso toma aproximadamente 5 minutos. Es posible que algunos mensajes no se…" at bounding box center [455, 345] width 336 height 42
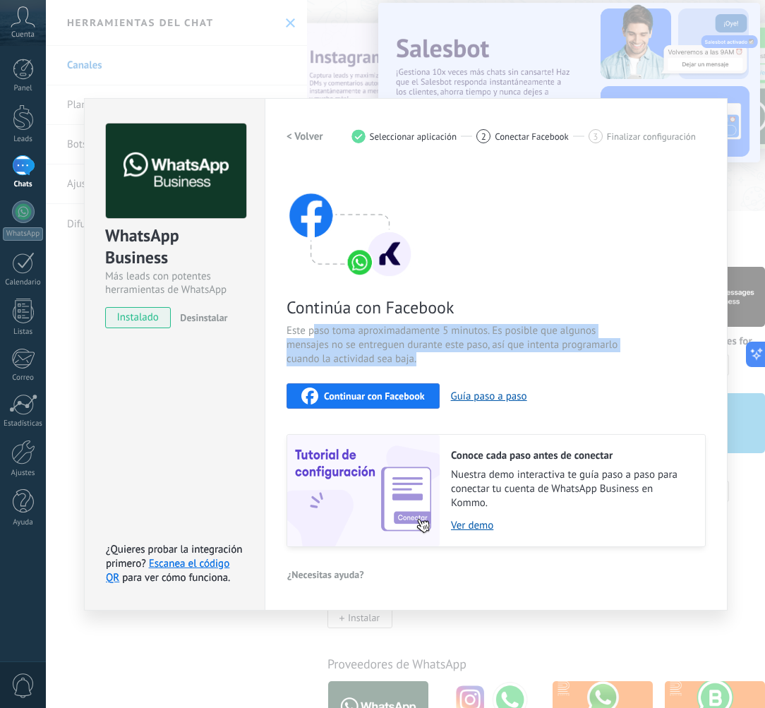
drag, startPoint x: 313, startPoint y: 328, endPoint x: 383, endPoint y: 336, distance: 69.6
click at [382, 336] on span "Este paso toma aproximadamente 5 minutos. Es posible que algunos mensajes no se…" at bounding box center [455, 345] width 336 height 42
click at [383, 336] on span "Este paso toma aproximadamente 5 minutos. Es posible que algunos mensajes no se…" at bounding box center [455, 345] width 336 height 42
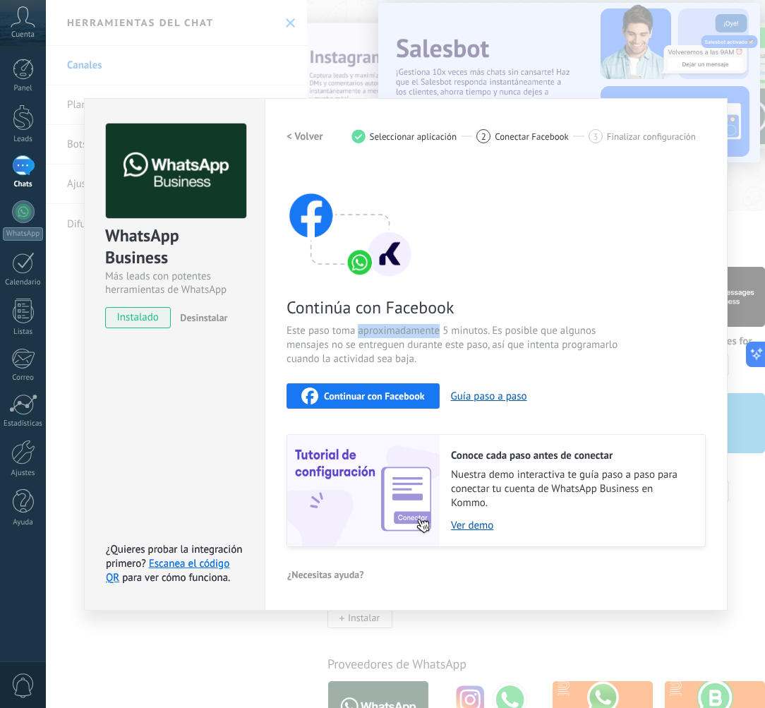
click at [383, 336] on span "Este paso toma aproximadamente 5 minutos. Es posible que algunos mensajes no se…" at bounding box center [455, 345] width 336 height 42
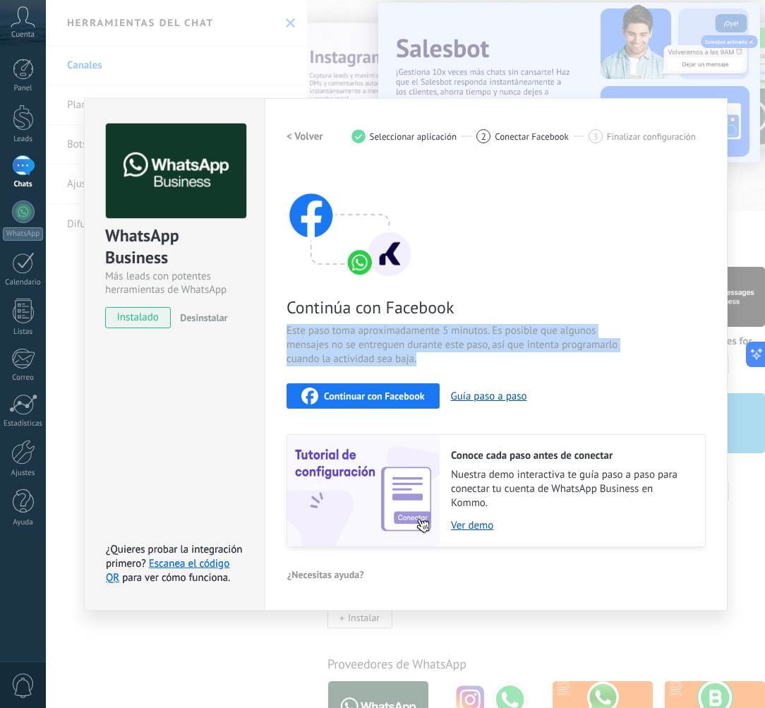
click at [384, 336] on span "Este paso toma aproximadamente 5 minutos. Es posible que algunos mensajes no se…" at bounding box center [455, 345] width 336 height 42
click at [159, 187] on img at bounding box center [176, 171] width 140 height 95
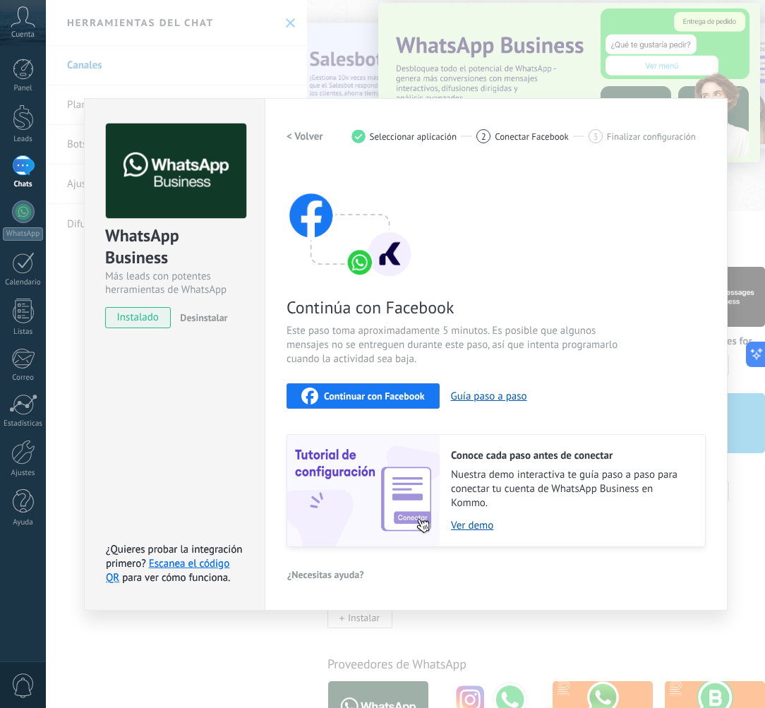
click at [404, 135] on span "Seleccionar aplicación" at bounding box center [414, 136] width 88 height 11
click at [365, 140] on div "1 Seleccionar aplicación" at bounding box center [414, 136] width 126 height 14
click at [294, 136] on h2 "< Volver" at bounding box center [305, 136] width 37 height 13
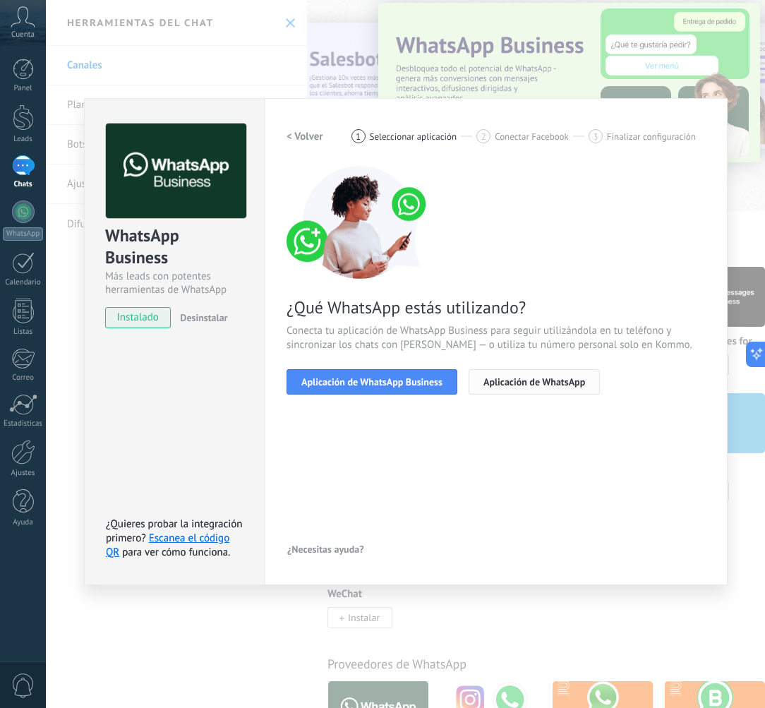
click at [536, 377] on span "Aplicación de WhatsApp" at bounding box center [534, 382] width 102 height 10
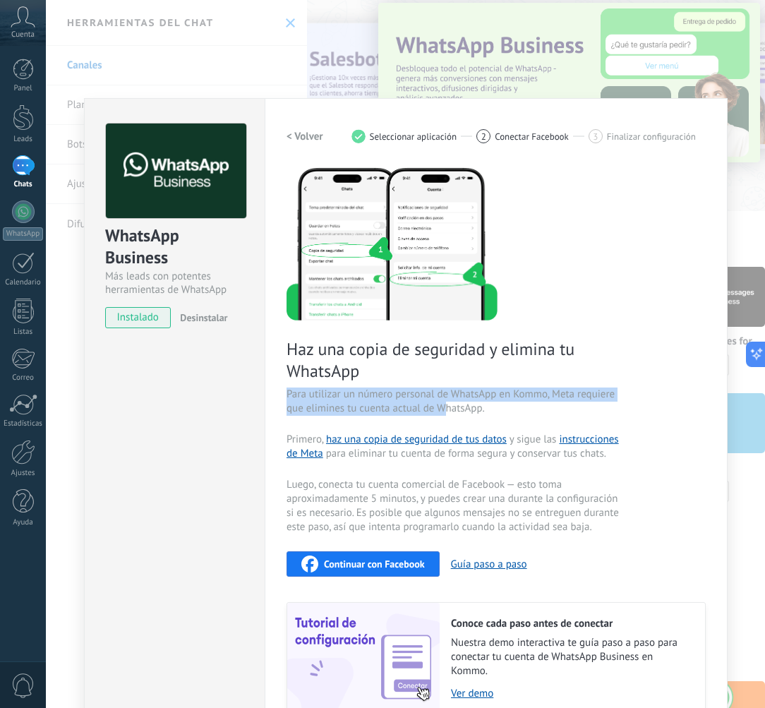
drag, startPoint x: 360, startPoint y: 392, endPoint x: 445, endPoint y: 409, distance: 86.2
click at [441, 408] on span "Para utilizar un número personal de WhatsApp en Kommo, Meta requiere que elimin…" at bounding box center [455, 401] width 336 height 28
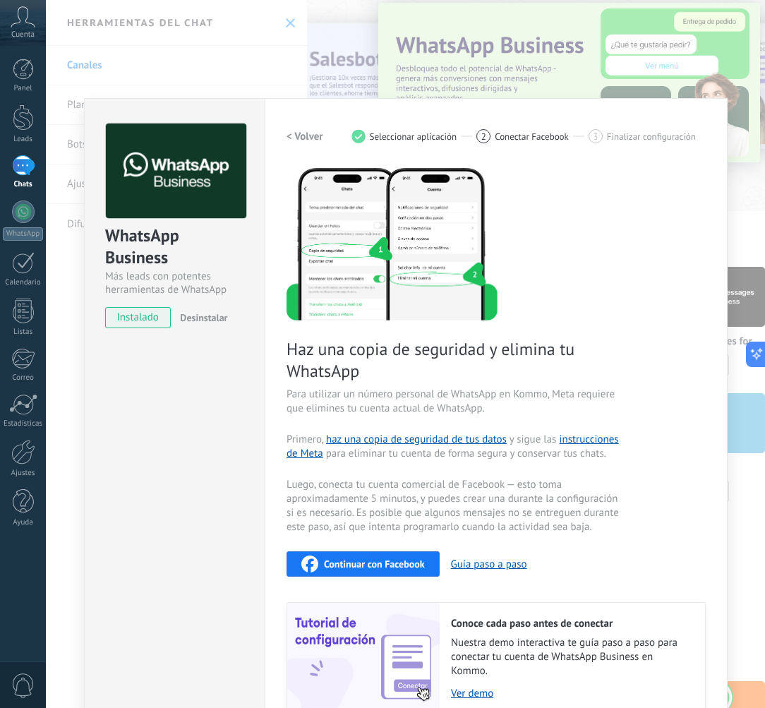
click at [445, 409] on span "Para utilizar un número personal de WhatsApp en Kommo, Meta requiere que elimin…" at bounding box center [455, 401] width 336 height 28
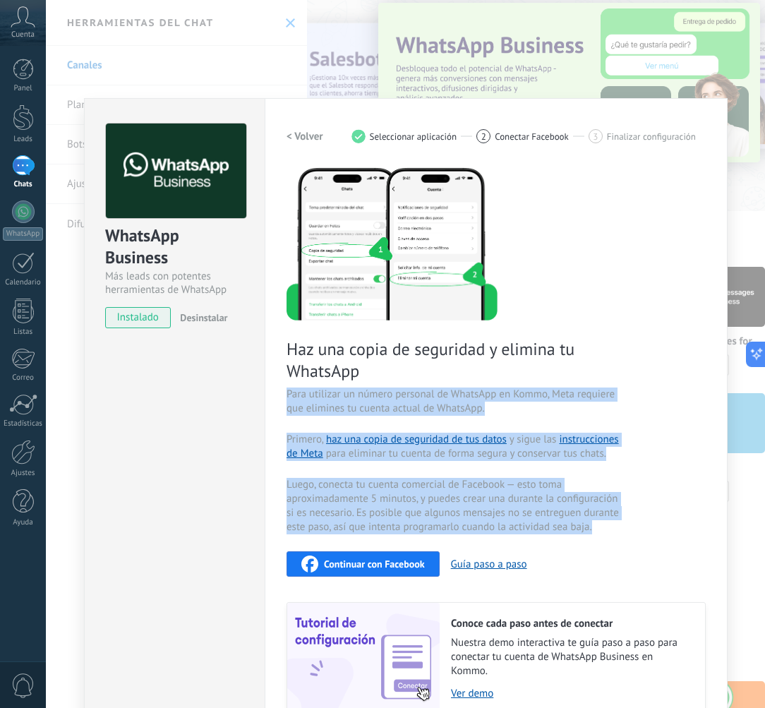
click at [445, 409] on span "Para utilizar un número personal de WhatsApp en Kommo, Meta requiere que elimin…" at bounding box center [455, 401] width 336 height 28
click at [464, 409] on span "Para utilizar un número personal de WhatsApp en Kommo, Meta requiere que elimin…" at bounding box center [455, 401] width 336 height 28
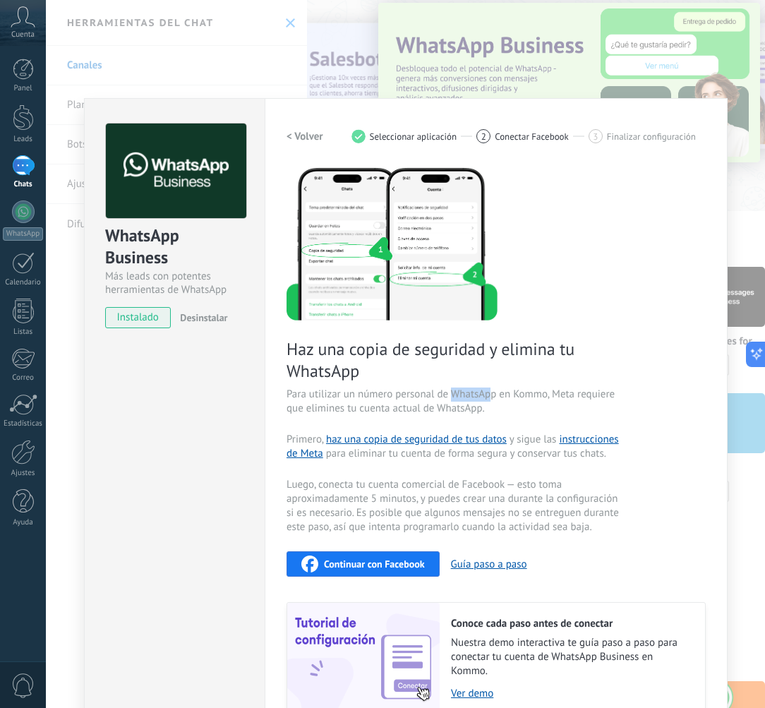
drag, startPoint x: 452, startPoint y: 400, endPoint x: 492, endPoint y: 399, distance: 40.2
click at [491, 399] on span "Para utilizar un número personal de WhatsApp en Kommo, Meta requiere que elimin…" at bounding box center [455, 401] width 336 height 28
click at [492, 399] on span "Para utilizar un número personal de WhatsApp en Kommo, Meta requiere que elimin…" at bounding box center [455, 401] width 336 height 28
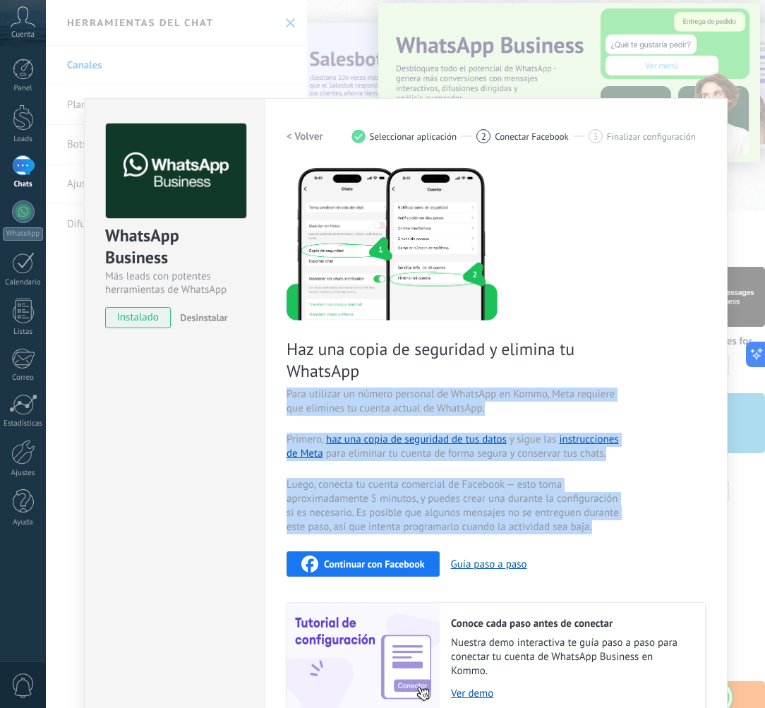
click at [492, 399] on span "Para utilizar un número personal de WhatsApp en Kommo, Meta requiere que elimin…" at bounding box center [455, 401] width 336 height 28
click at [455, 406] on span "Para utilizar un número personal de WhatsApp en Kommo, Meta requiere que elimin…" at bounding box center [455, 401] width 336 height 28
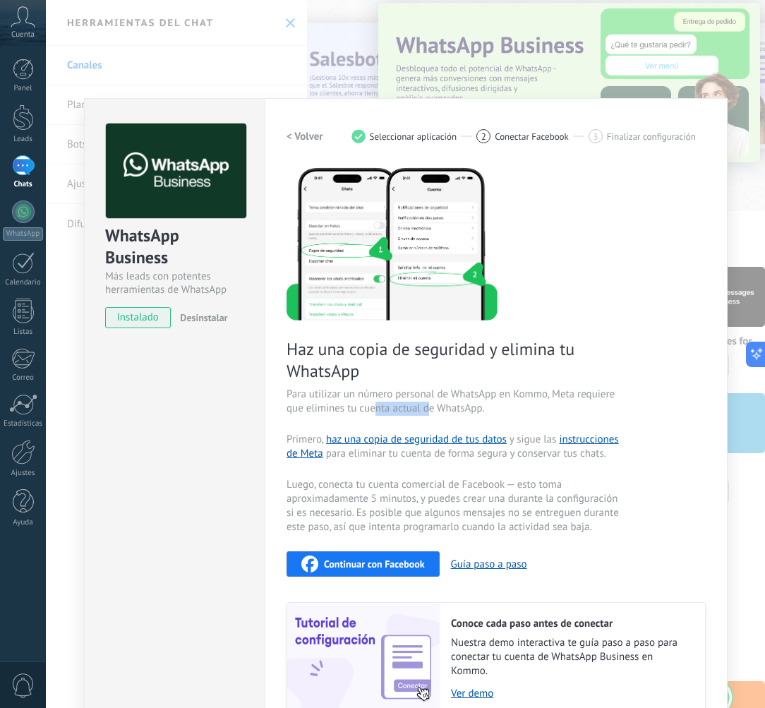
drag, startPoint x: 371, startPoint y: 402, endPoint x: 431, endPoint y: 407, distance: 59.5
click at [427, 407] on span "Para utilizar un número personal de WhatsApp en Kommo, Meta requiere que elimin…" at bounding box center [455, 401] width 336 height 28
click at [431, 407] on span "Para utilizar un número personal de WhatsApp en Kommo, Meta requiere que elimin…" at bounding box center [455, 401] width 336 height 28
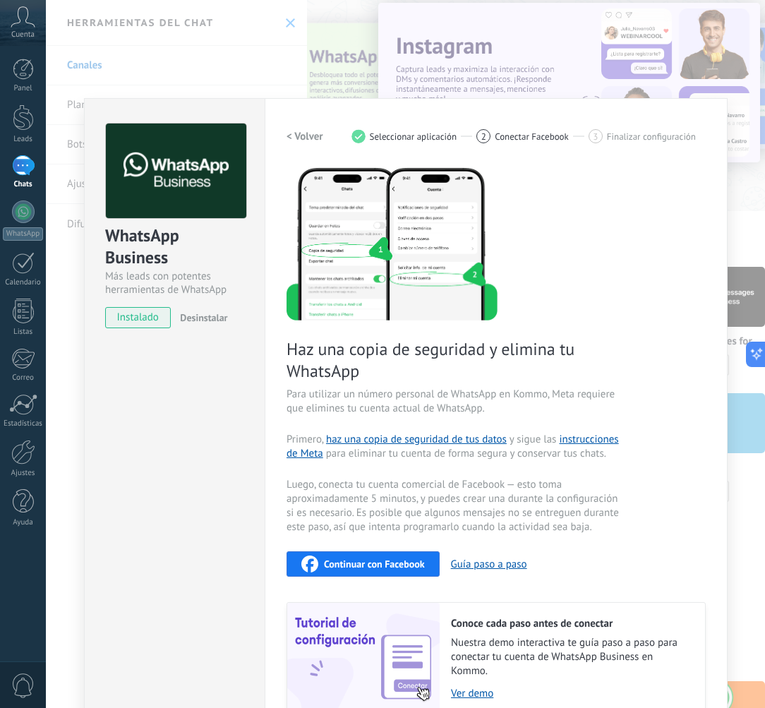
scroll to position [70, 0]
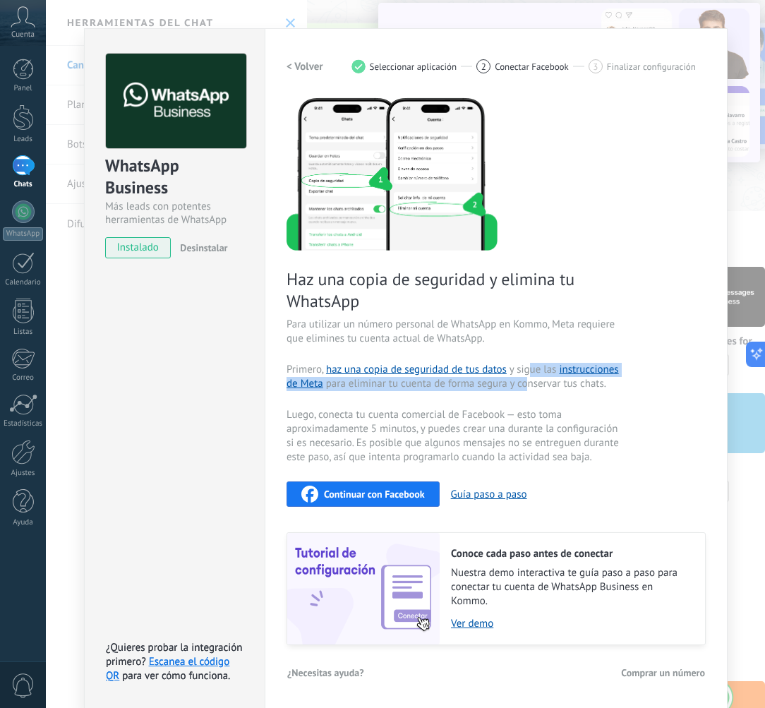
drag, startPoint x: 525, startPoint y: 368, endPoint x: 527, endPoint y: 384, distance: 16.4
click at [527, 384] on span "Primero, haz una copia de seguridad de tus datos y sigue las instrucciones de M…" at bounding box center [455, 377] width 336 height 28
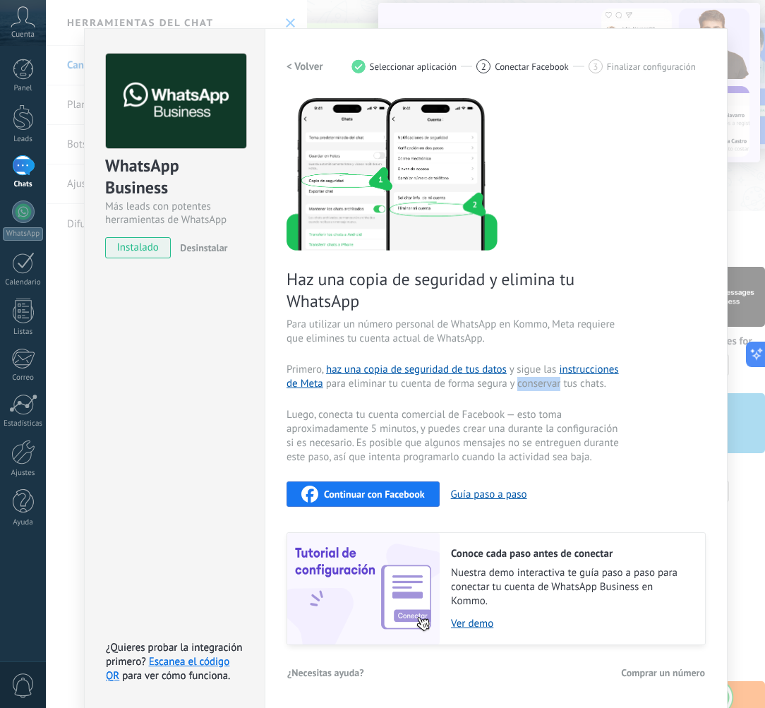
click at [527, 384] on span "Primero, haz una copia de seguridad de tus datos y sigue las instrucciones de M…" at bounding box center [455, 377] width 336 height 28
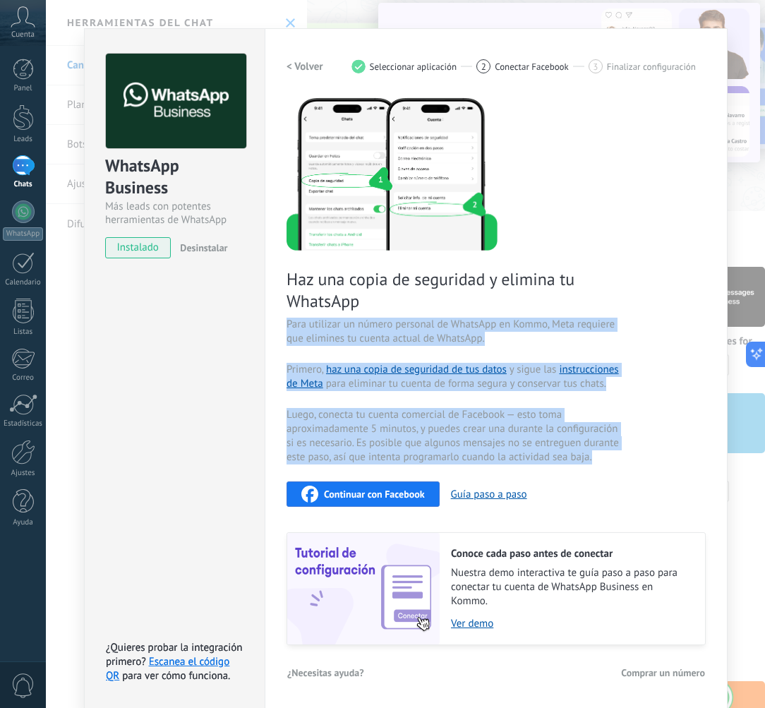
click at [527, 384] on span "Primero, haz una copia de seguridad de tus datos y sigue las instrucciones de M…" at bounding box center [455, 377] width 336 height 28
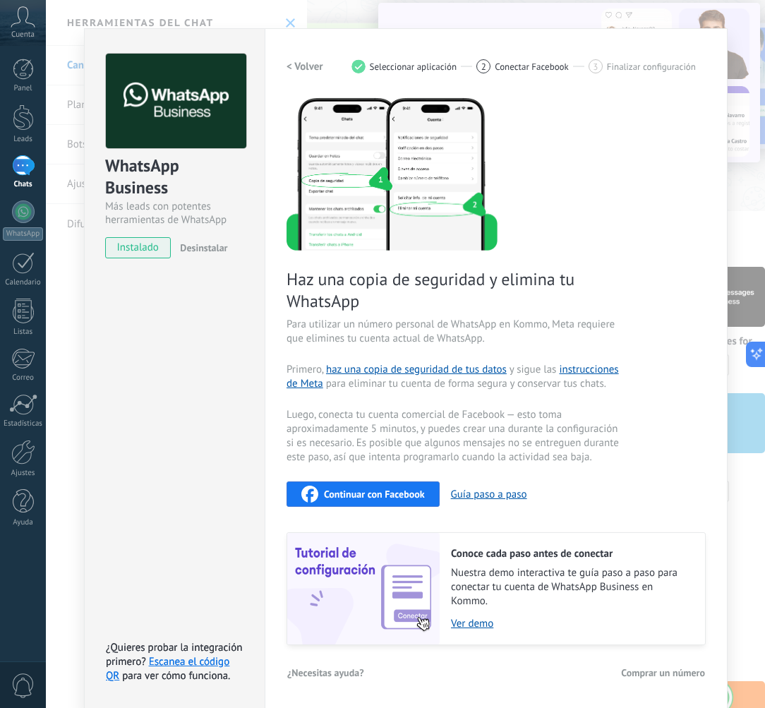
drag, startPoint x: 498, startPoint y: 407, endPoint x: 423, endPoint y: 402, distance: 75.0
click at [498, 408] on span "Luego, conecta tu cuenta comercial de Facebook — esto toma aproximadamente 5 mi…" at bounding box center [455, 436] width 336 height 56
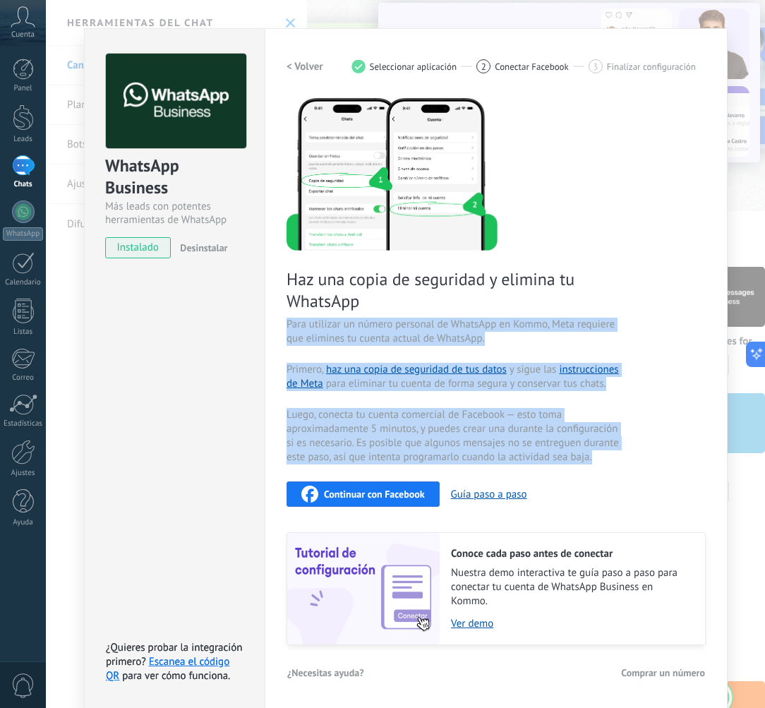
drag, startPoint x: 392, startPoint y: 392, endPoint x: 486, endPoint y: 382, distance: 95.2
click at [484, 382] on div "Haz una copia de seguridad y elimina tu WhatsApp Para utilizar un número person…" at bounding box center [496, 370] width 419 height 549
click at [486, 382] on span "Primero, haz una copia de seguridad de tus datos y sigue las instrucciones de M…" at bounding box center [455, 377] width 336 height 28
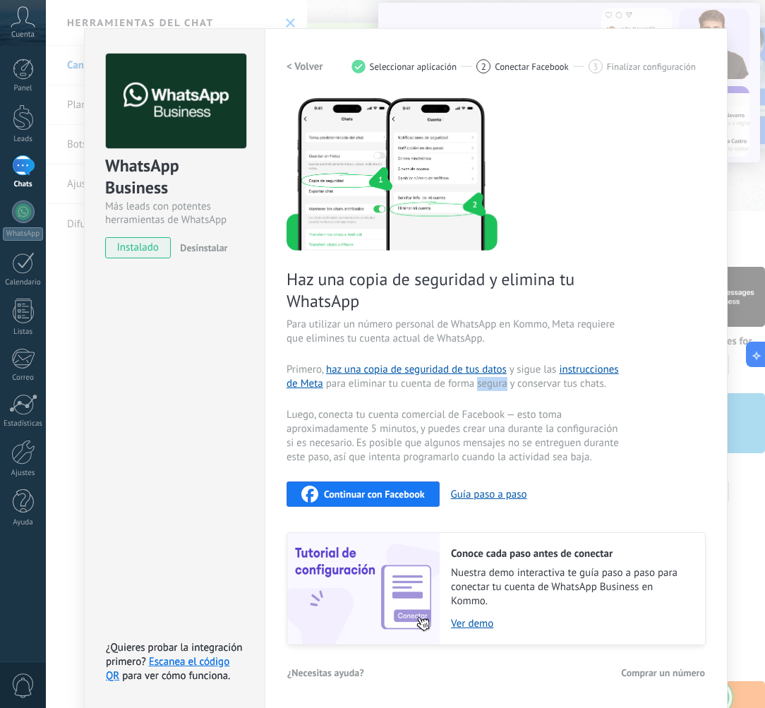
click at [486, 382] on span "Primero, haz una copia de seguridad de tus datos y sigue las instrucciones de M…" at bounding box center [455, 377] width 336 height 28
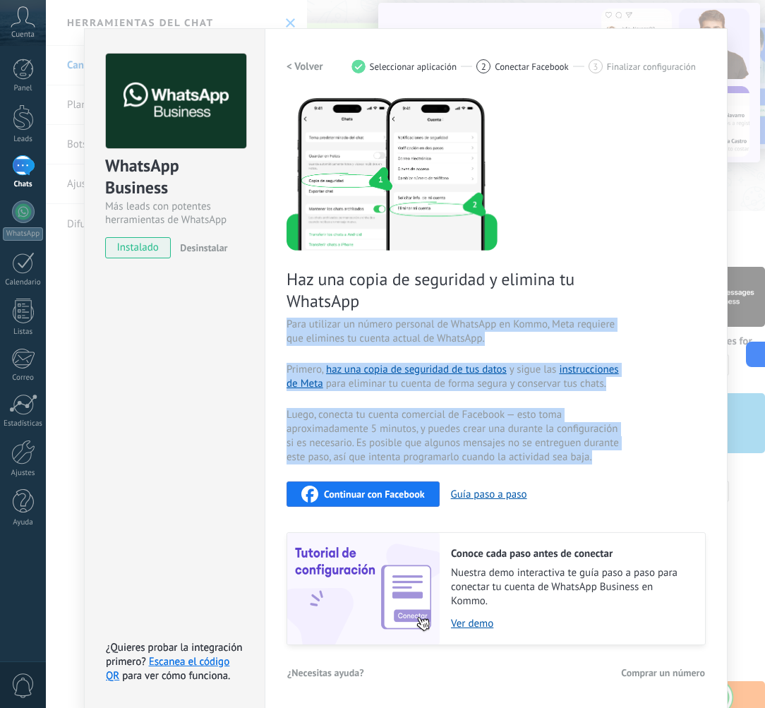
click at [486, 382] on span "Primero, haz una copia de seguridad de tus datos y sigue las instrucciones de M…" at bounding box center [455, 377] width 336 height 28
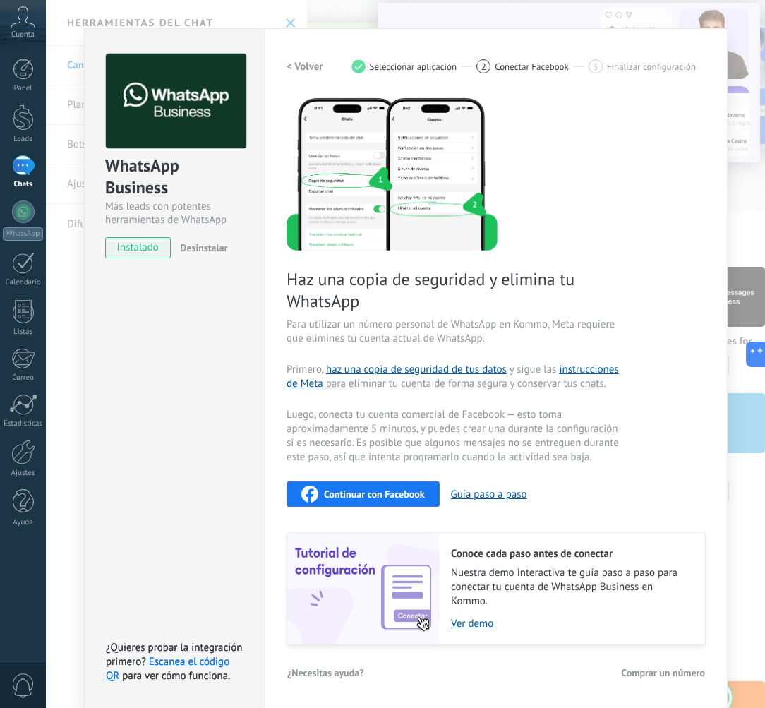
click at [489, 384] on span "Primero, haz una copia de seguridad de tus datos y sigue las instrucciones de M…" at bounding box center [455, 377] width 336 height 28
drag, startPoint x: 345, startPoint y: 413, endPoint x: 427, endPoint y: 427, distance: 83.1
click at [425, 426] on span "Luego, conecta tu cuenta comercial de Facebook — esto toma aproximadamente 5 mi…" at bounding box center [455, 436] width 336 height 56
click at [427, 427] on span "Luego, conecta tu cuenta comercial de Facebook — esto toma aproximadamente 5 mi…" at bounding box center [455, 436] width 336 height 56
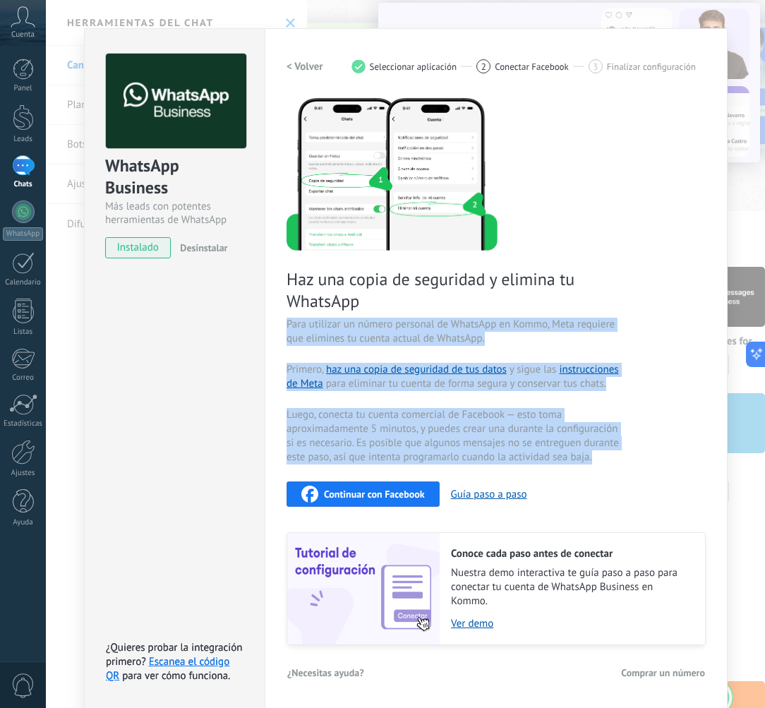
click at [427, 427] on span "Luego, conecta tu cuenta comercial de Facebook — esto toma aproximadamente 5 mi…" at bounding box center [455, 436] width 336 height 56
click at [416, 426] on span "Luego, conecta tu cuenta comercial de Facebook — esto toma aproximadamente 5 mi…" at bounding box center [455, 436] width 336 height 56
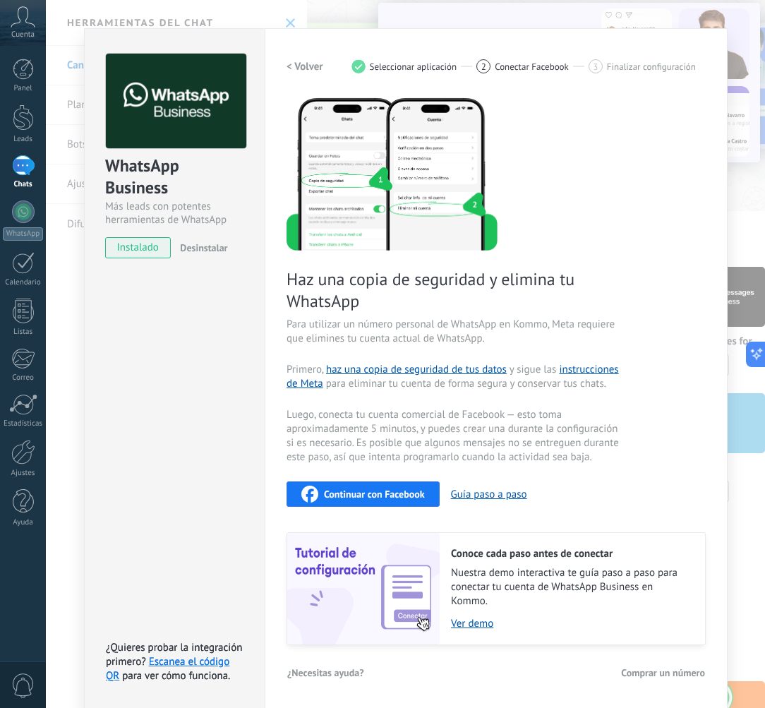
drag, startPoint x: 406, startPoint y: 420, endPoint x: 466, endPoint y: 436, distance: 62.1
click at [466, 435] on span "Luego, conecta tu cuenta comercial de Facebook — esto toma aproximadamente 5 mi…" at bounding box center [455, 436] width 336 height 56
click at [466, 436] on span "Luego, conecta tu cuenta comercial de Facebook — esto toma aproximadamente 5 mi…" at bounding box center [455, 436] width 336 height 56
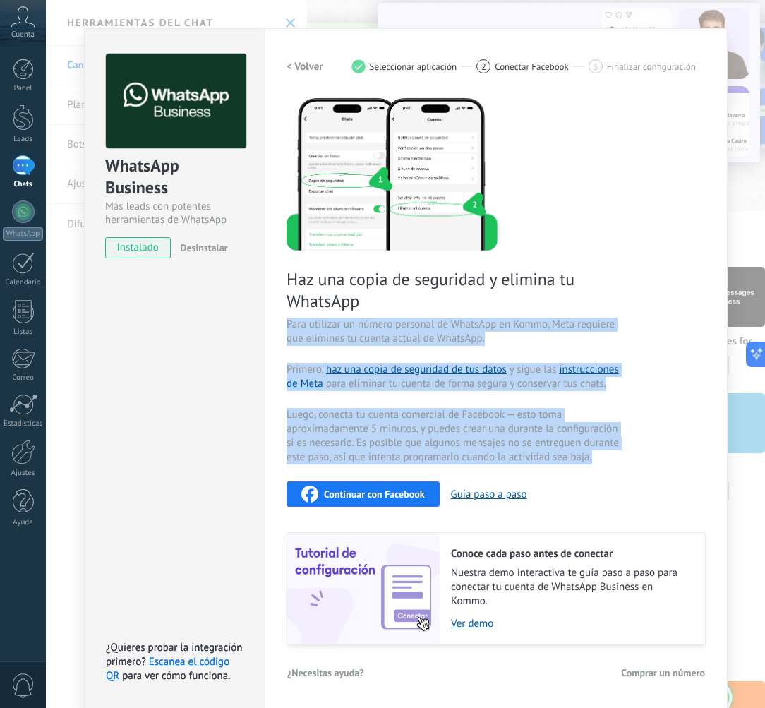
click at [466, 436] on span "Luego, conecta tu cuenta comercial de Facebook — esto toma aproximadamente 5 mi…" at bounding box center [455, 436] width 336 height 56
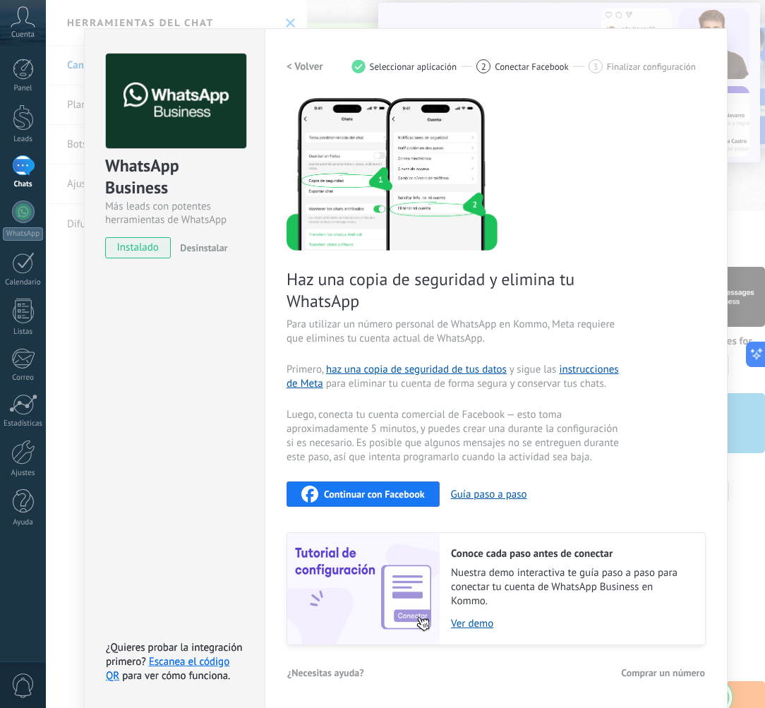
click at [439, 435] on span "Luego, conecta tu cuenta comercial de Facebook — esto toma aproximadamente 5 mi…" at bounding box center [455, 436] width 336 height 56
drag, startPoint x: 411, startPoint y: 424, endPoint x: 531, endPoint y: 429, distance: 119.4
click at [524, 428] on span "Luego, conecta tu cuenta comercial de Facebook — esto toma aproximadamente 5 mi…" at bounding box center [455, 436] width 336 height 56
click at [531, 430] on span "Luego, conecta tu cuenta comercial de Facebook — esto toma aproximadamente 5 mi…" at bounding box center [455, 436] width 336 height 56
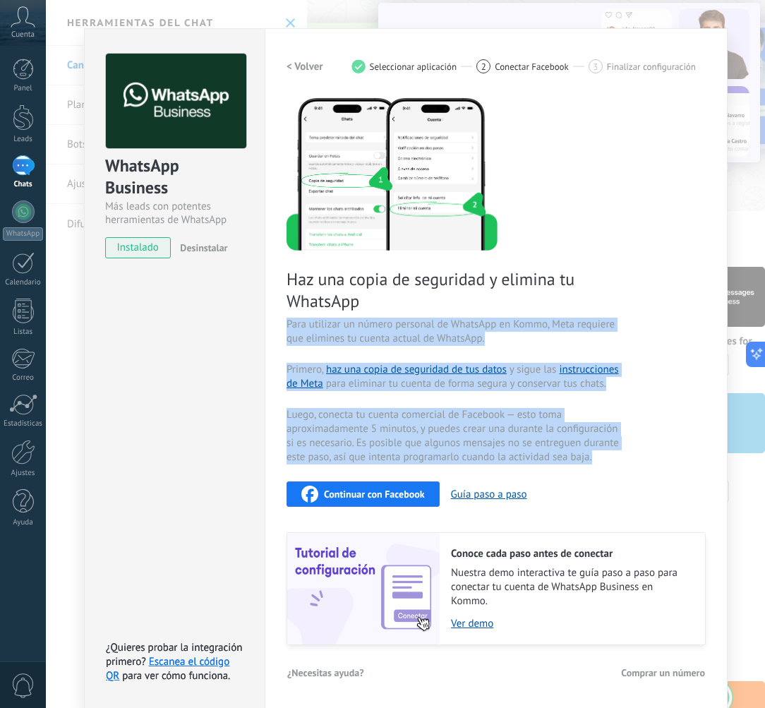
click at [531, 430] on span "Luego, conecta tu cuenta comercial de Facebook — esto toma aproximadamente 5 mi…" at bounding box center [455, 436] width 336 height 56
click at [477, 441] on span "Luego, conecta tu cuenta comercial de Facebook — esto toma aproximadamente 5 mi…" at bounding box center [455, 436] width 336 height 56
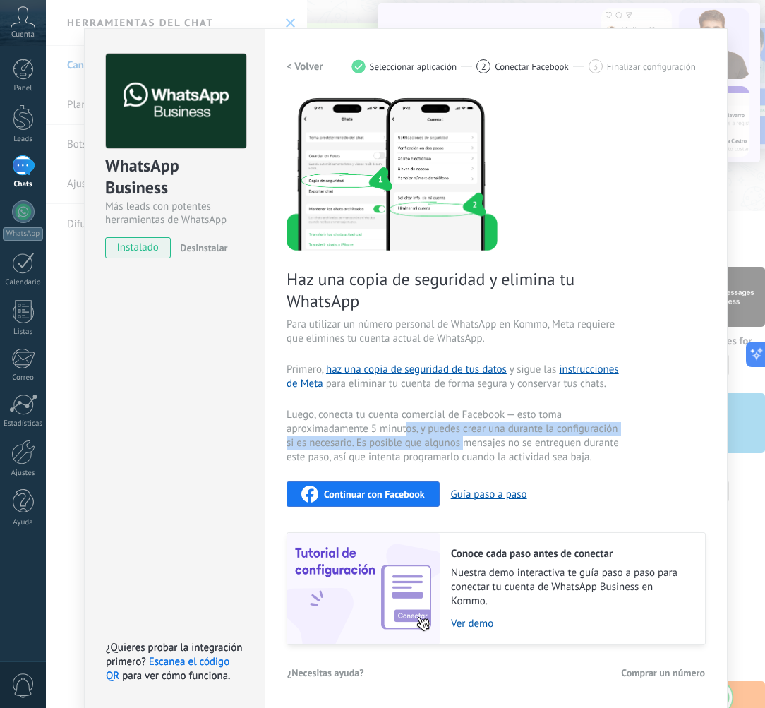
drag, startPoint x: 406, startPoint y: 425, endPoint x: 462, endPoint y: 436, distance: 57.6
click at [462, 436] on span "Luego, conecta tu cuenta comercial de Facebook — esto toma aproximadamente 5 mi…" at bounding box center [455, 436] width 336 height 56
click at [307, 64] on h2 "< Volver" at bounding box center [305, 66] width 37 height 13
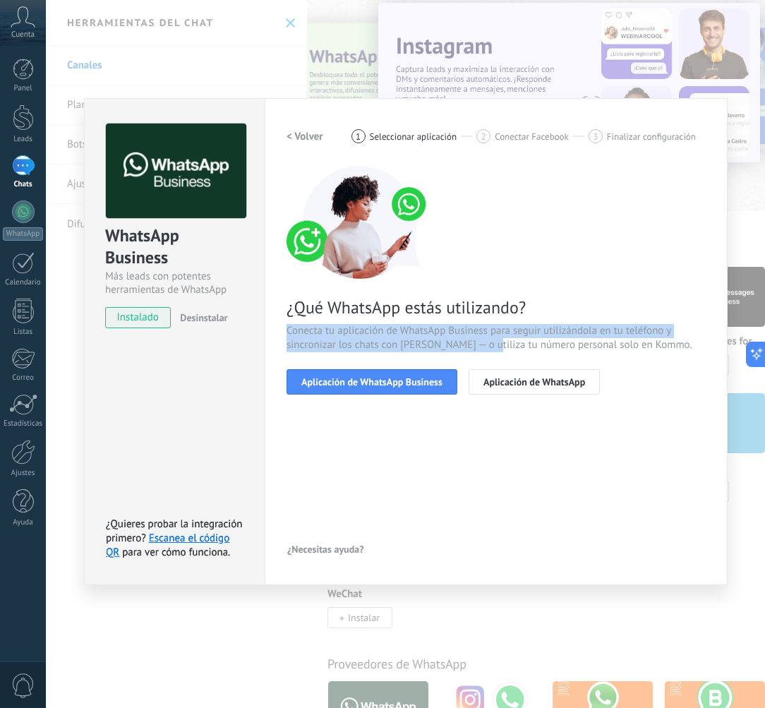
drag, startPoint x: 390, startPoint y: 318, endPoint x: 506, endPoint y: 341, distance: 118.8
click at [498, 339] on div "¿Qué WhatsApp estás utilizando? Conecta tu aplicación de WhatsApp Business para…" at bounding box center [496, 280] width 419 height 229
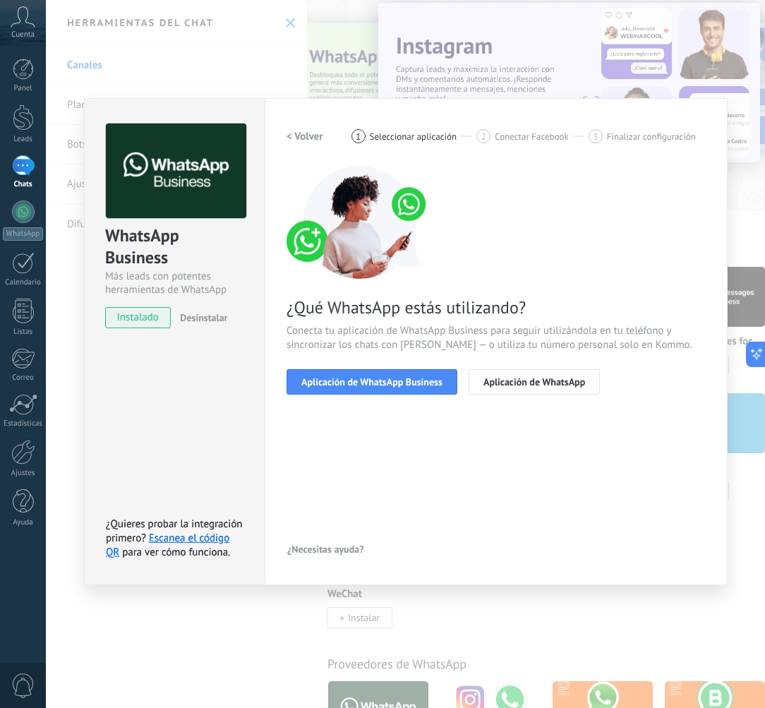
click at [507, 341] on span "Conecta tu aplicación de WhatsApp Business para seguir utilizándola en tu teléf…" at bounding box center [496, 338] width 419 height 28
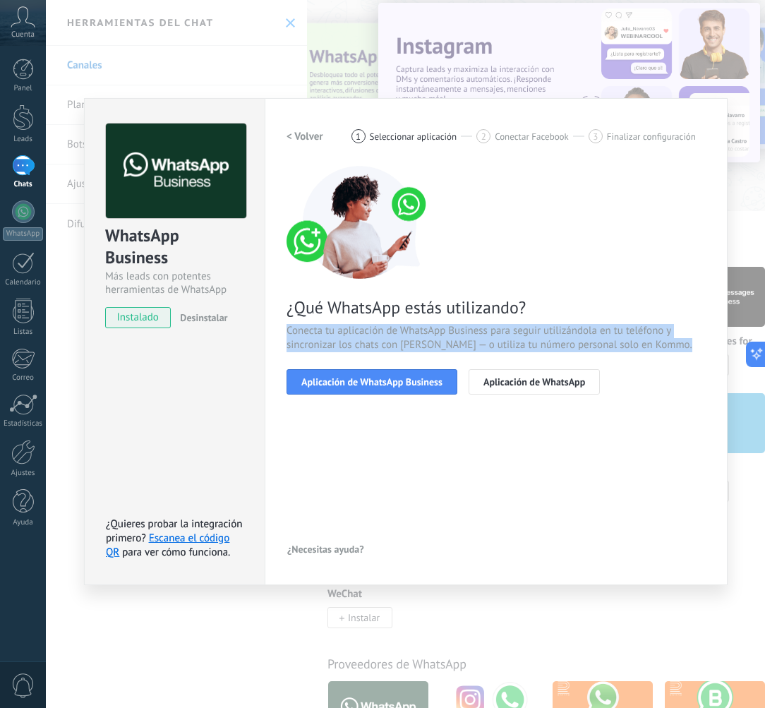
click at [507, 341] on span "Conecta tu aplicación de WhatsApp Business para seguir utilizándola en tu teléf…" at bounding box center [496, 338] width 419 height 28
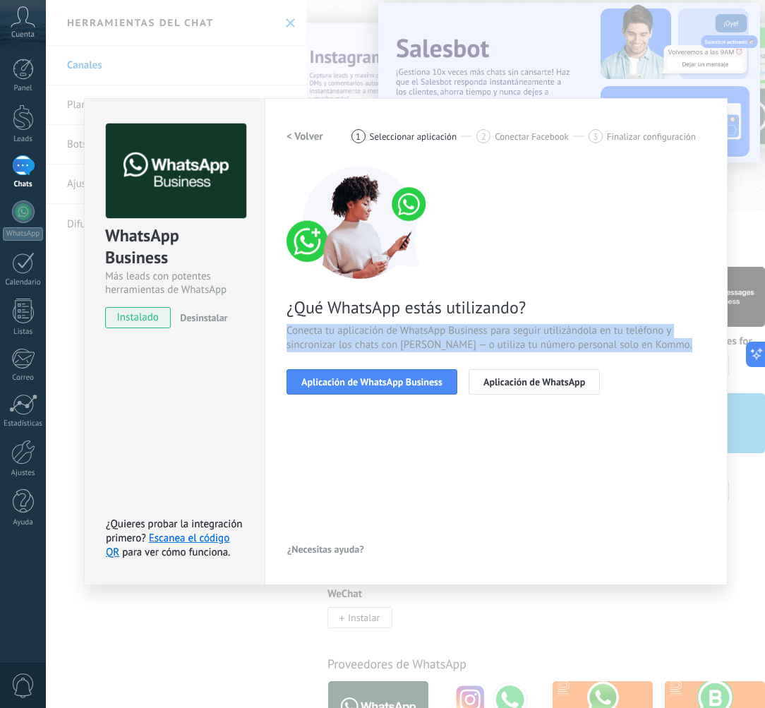
click at [470, 337] on span "Conecta tu aplicación de WhatsApp Business para seguir utilizándola en tu teléf…" at bounding box center [496, 338] width 419 height 28
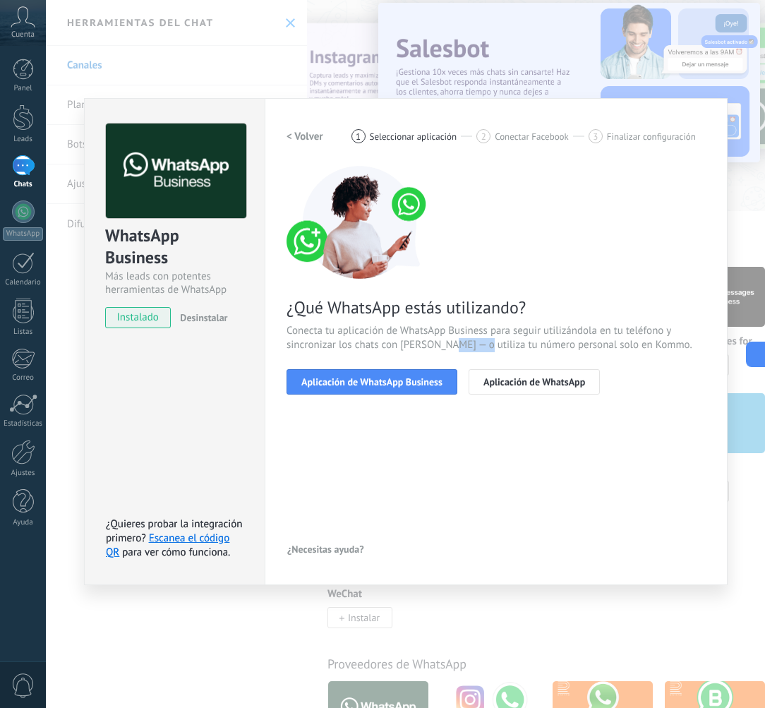
click at [470, 337] on span "Conecta tu aplicación de WhatsApp Business para seguir utilizándola en tu teléf…" at bounding box center [496, 338] width 419 height 28
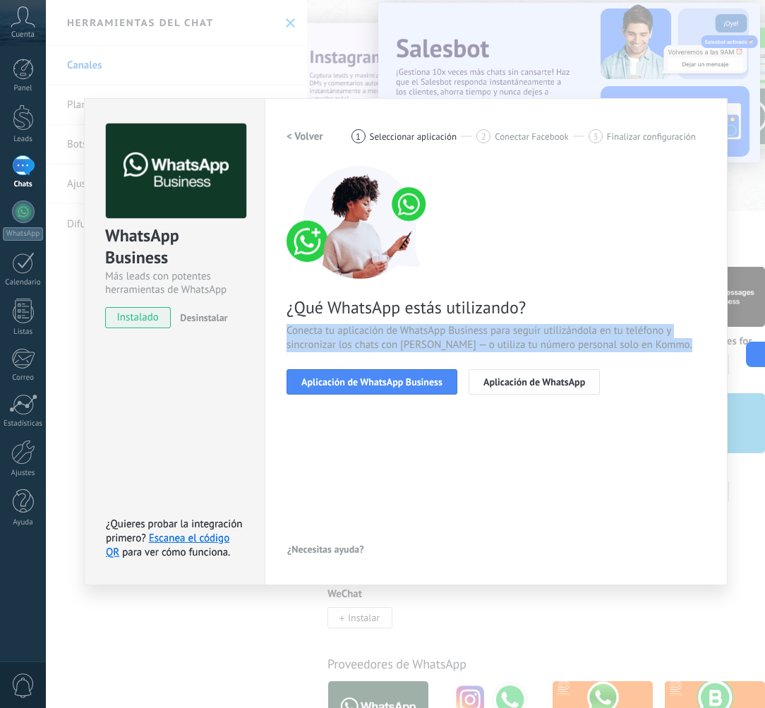
click at [470, 337] on span "Conecta tu aplicación de WhatsApp Business para seguir utilizándola en tu teléf…" at bounding box center [496, 338] width 419 height 28
click at [444, 342] on span "Conecta tu aplicación de WhatsApp Business para seguir utilizándola en tu teléf…" at bounding box center [496, 338] width 419 height 28
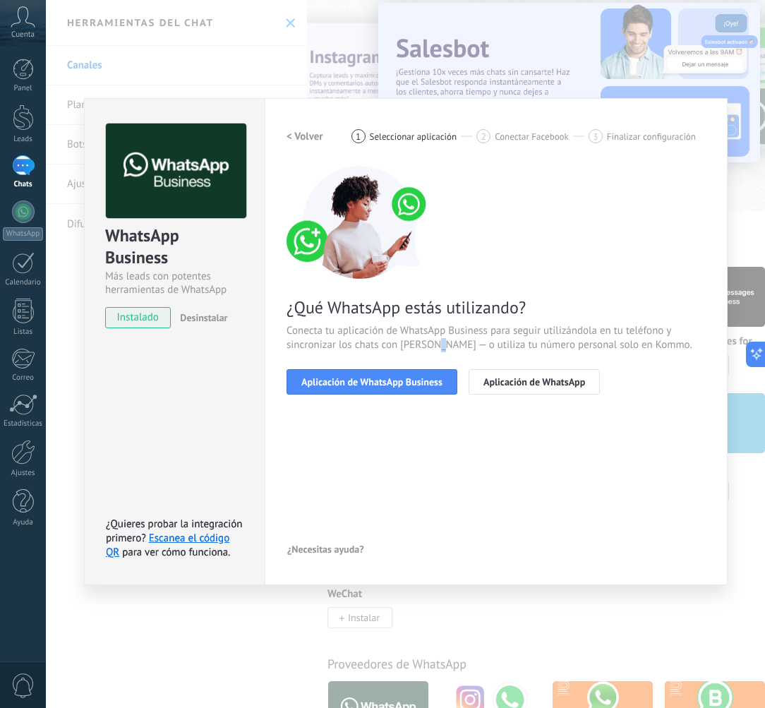
drag, startPoint x: 444, startPoint y: 342, endPoint x: 519, endPoint y: 367, distance: 79.7
click at [445, 342] on span "Conecta tu aplicación de WhatsApp Business para seguir utilizándola en tu teléf…" at bounding box center [496, 338] width 419 height 28
click at [526, 370] on button "Aplicación de WhatsApp" at bounding box center [534, 381] width 131 height 25
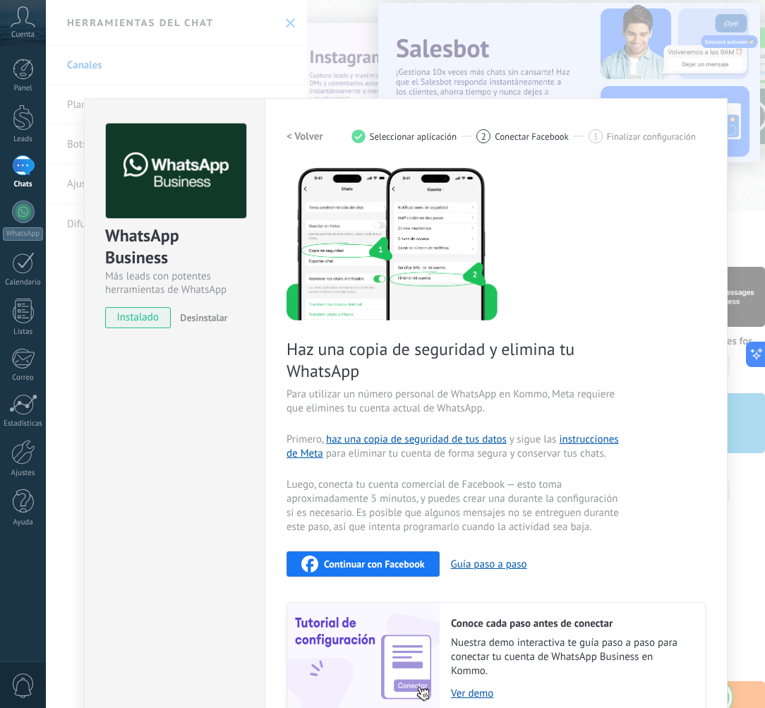
click at [315, 131] on h2 "< Volver" at bounding box center [305, 136] width 37 height 13
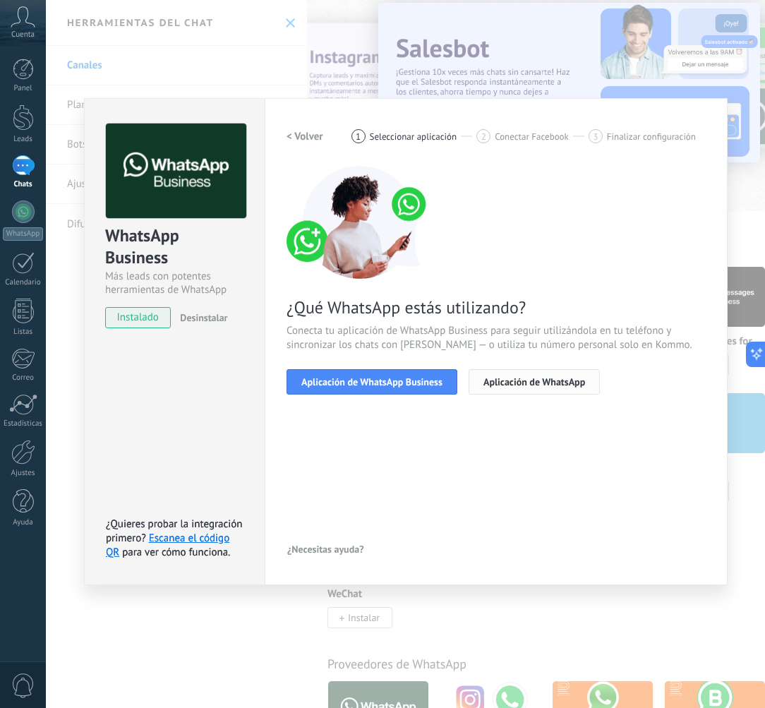
click at [539, 390] on button "Aplicación de WhatsApp" at bounding box center [534, 381] width 131 height 25
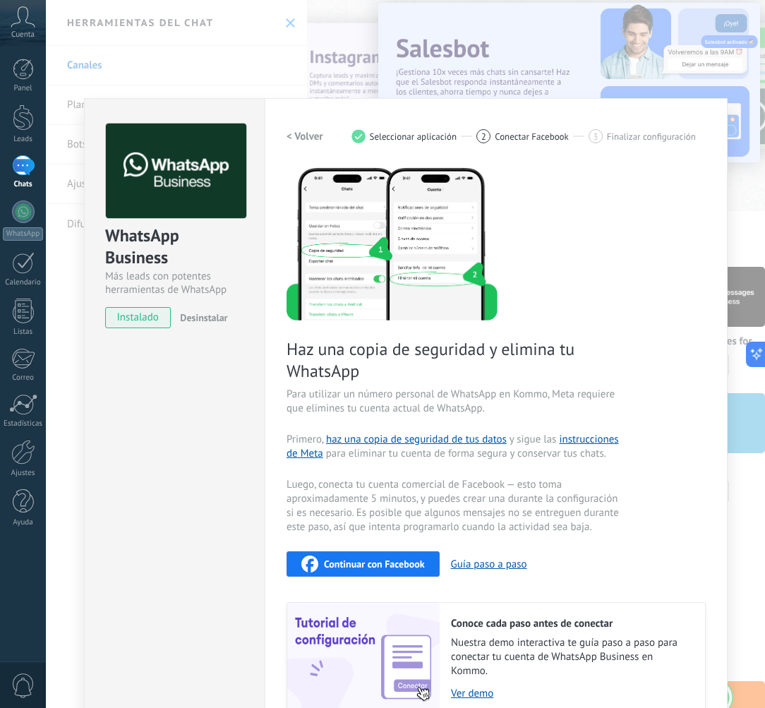
scroll to position [70, 0]
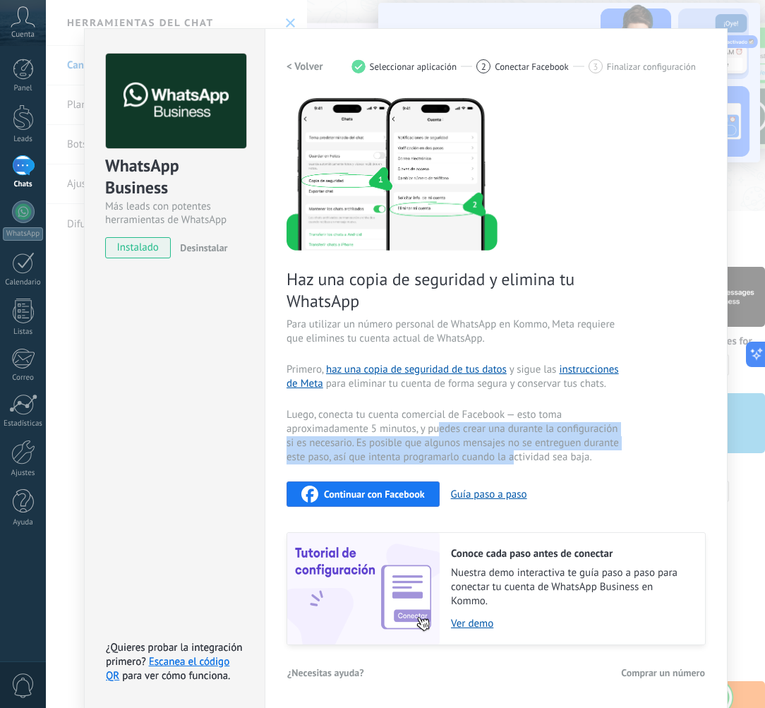
drag, startPoint x: 469, startPoint y: 440, endPoint x: 510, endPoint y: 455, distance: 42.9
click at [509, 455] on span "Luego, conecta tu cuenta comercial de Facebook — esto toma aproximadamente 5 mi…" at bounding box center [455, 436] width 336 height 56
click at [510, 455] on span "Luego, conecta tu cuenta comercial de Facebook — esto toma aproximadamente 5 mi…" at bounding box center [455, 436] width 336 height 56
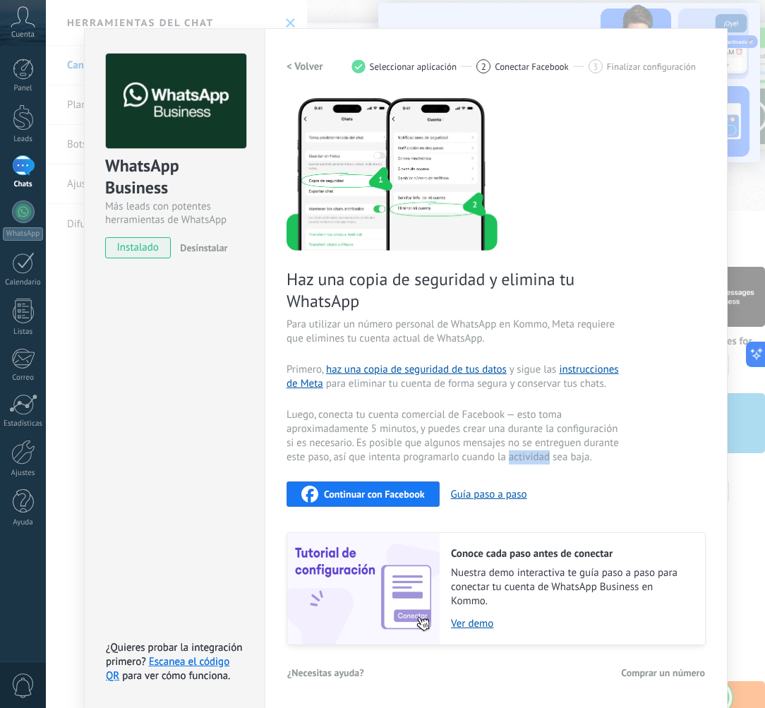
click at [510, 455] on span "Luego, conecta tu cuenta comercial de Facebook — esto toma aproximadamente 5 mi…" at bounding box center [455, 436] width 336 height 56
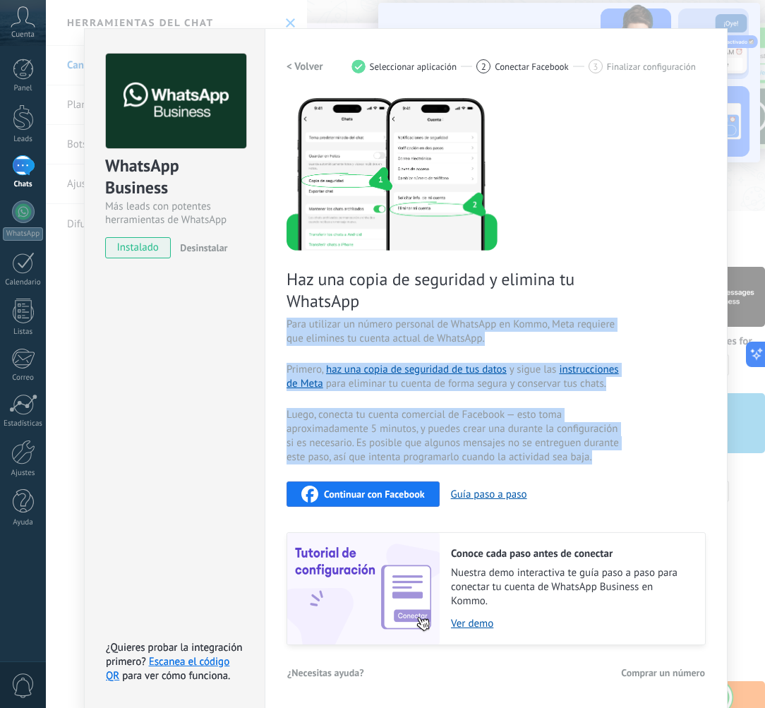
click at [510, 455] on span "Luego, conecta tu cuenta comercial de Facebook — esto toma aproximadamente 5 mi…" at bounding box center [455, 436] width 336 height 56
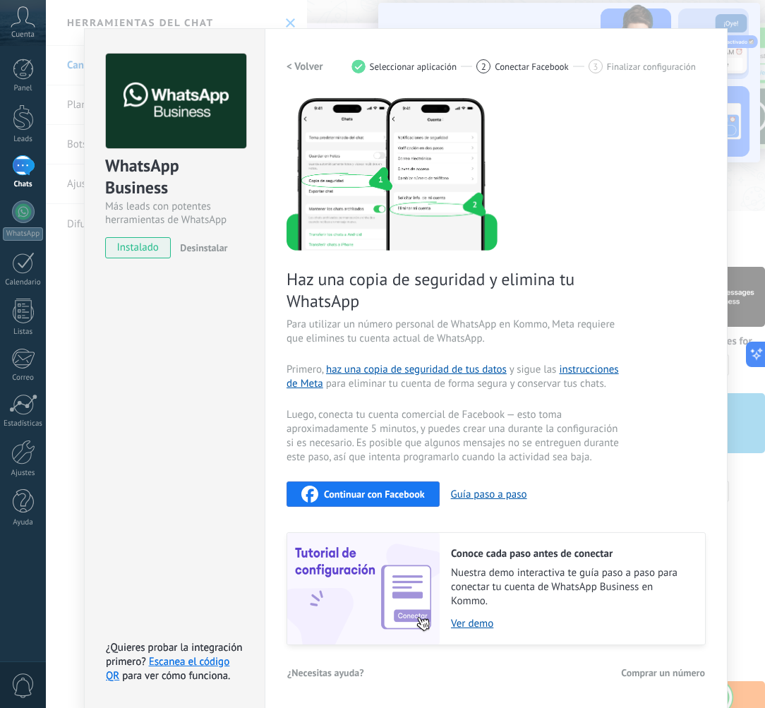
click at [533, 459] on span "Luego, conecta tu cuenta comercial de Facebook — esto toma aproximadamente 5 mi…" at bounding box center [455, 436] width 336 height 56
click at [507, 493] on button "Guía paso a paso" at bounding box center [489, 494] width 76 height 13
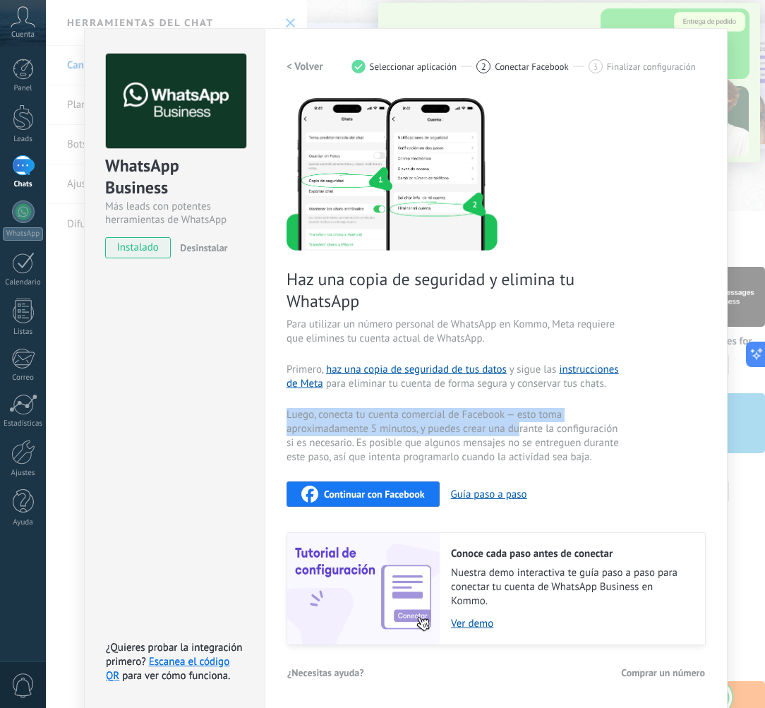
drag, startPoint x: 479, startPoint y: 406, endPoint x: 519, endPoint y: 429, distance: 46.5
click at [519, 428] on div "Haz una copia de seguridad y elimina tu WhatsApp Para utilizar un número person…" at bounding box center [496, 370] width 419 height 549
click at [519, 429] on span "Luego, conecta tu cuenta comercial de Facebook — esto toma aproximadamente 5 mi…" at bounding box center [455, 436] width 336 height 56
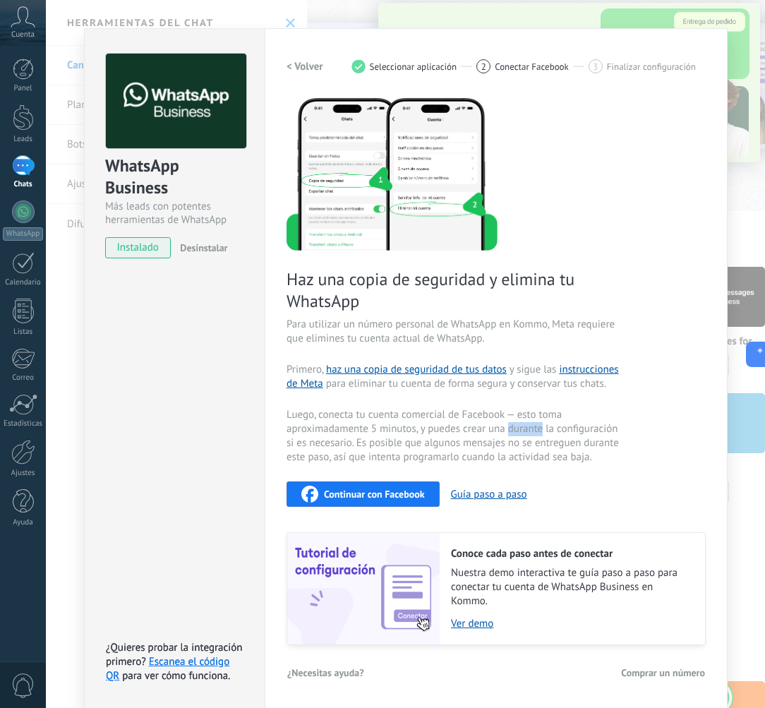
click at [519, 429] on span "Luego, conecta tu cuenta comercial de Facebook — esto toma aproximadamente 5 mi…" at bounding box center [455, 436] width 336 height 56
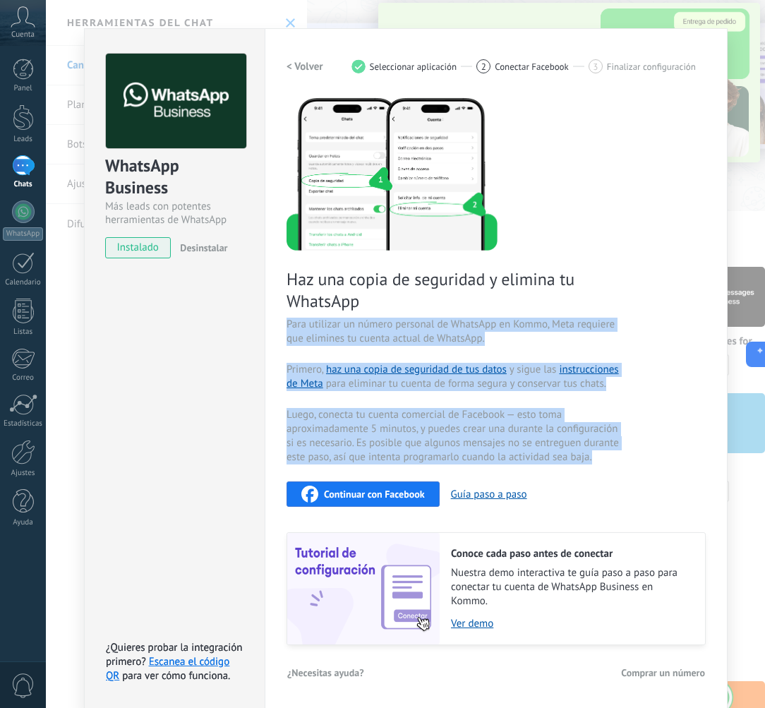
click at [519, 429] on span "Luego, conecta tu cuenta comercial de Facebook — esto toma aproximadamente 5 mi…" at bounding box center [455, 436] width 336 height 56
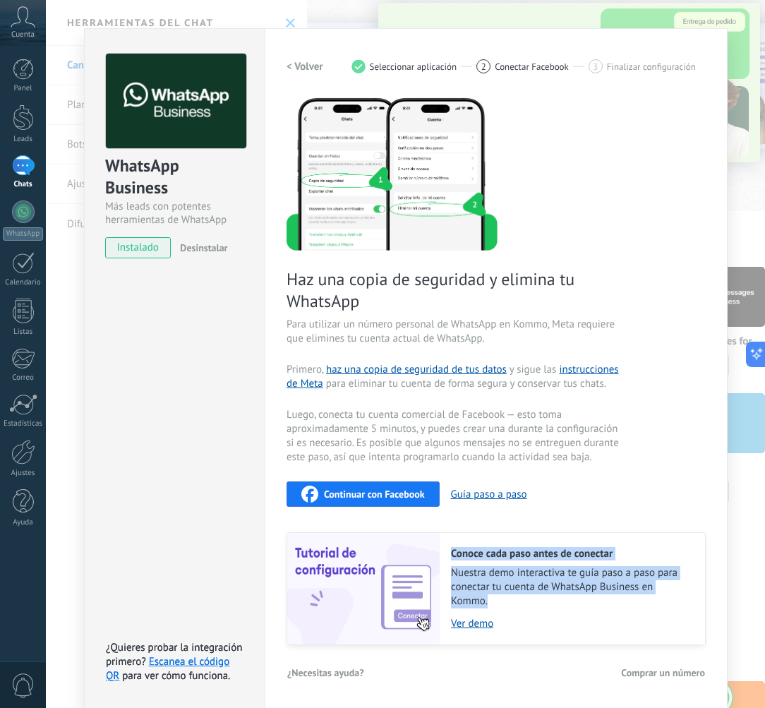
drag, startPoint x: 597, startPoint y: 539, endPoint x: 597, endPoint y: 596, distance: 57.2
click at [597, 596] on div "Conoce cada paso antes de conectar Nuestra demo interactiva te guía paso a paso…" at bounding box center [572, 589] width 265 height 112
click at [597, 596] on span "Nuestra demo interactiva te guía paso a paso para conectar tu cuenta de WhatsAp…" at bounding box center [571, 587] width 240 height 42
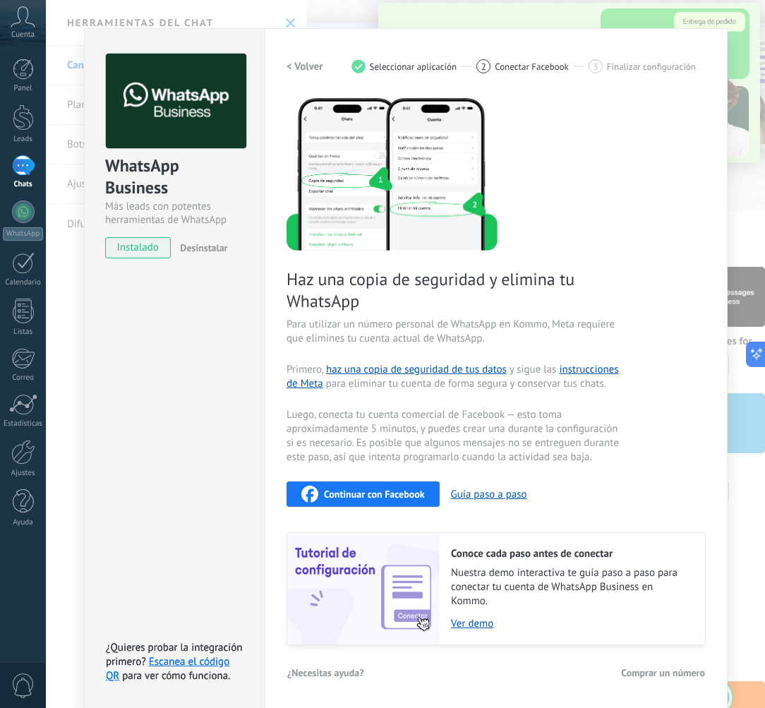
click at [597, 596] on span "Nuestra demo interactiva te guía paso a paso para conectar tu cuenta de WhatsAp…" at bounding box center [571, 587] width 240 height 42
drag, startPoint x: 544, startPoint y: 587, endPoint x: 513, endPoint y: 571, distance: 35.0
click at [544, 588] on span "Nuestra demo interactiva te guía paso a paso para conectar tu cuenta de WhatsAp…" at bounding box center [571, 587] width 240 height 42
drag, startPoint x: 510, startPoint y: 569, endPoint x: 599, endPoint y: 588, distance: 91.6
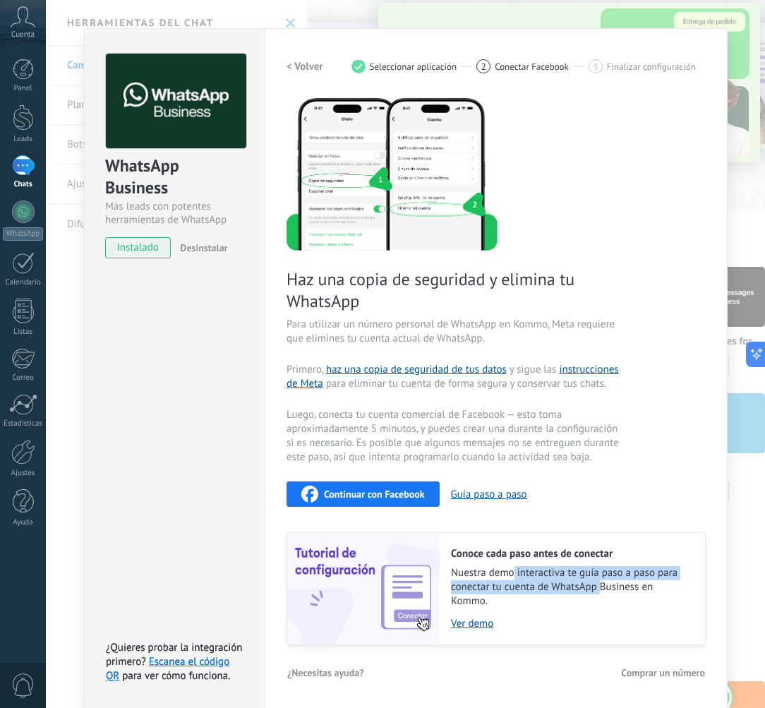
click at [599, 588] on span "Nuestra demo interactiva te guía paso a paso para conectar tu cuenta de WhatsAp…" at bounding box center [571, 587] width 240 height 42
click at [462, 621] on link "Ver demo" at bounding box center [571, 623] width 240 height 13
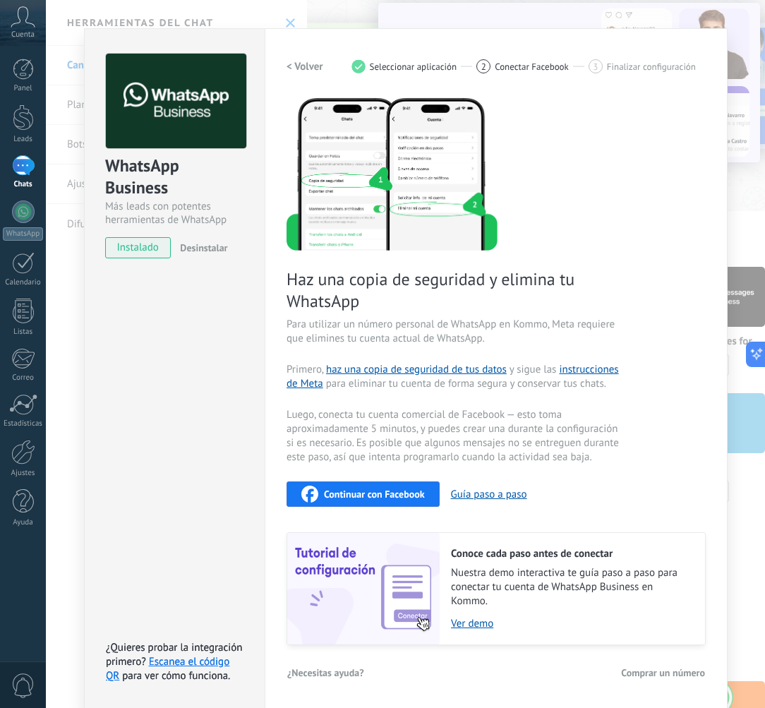
click at [327, 668] on span "¿Necesitas ayuda?" at bounding box center [325, 673] width 77 height 10
click at [521, 673] on div "¿Necesitas ayuda? Comprar un número" at bounding box center [496, 672] width 419 height 21
click at [651, 679] on button "Comprar un número" at bounding box center [662, 672] width 85 height 21
click at [160, 517] on div "WhatsApp Business Más leads con potentes herramientas de WhatsApp instalado Des…" at bounding box center [174, 368] width 181 height 680
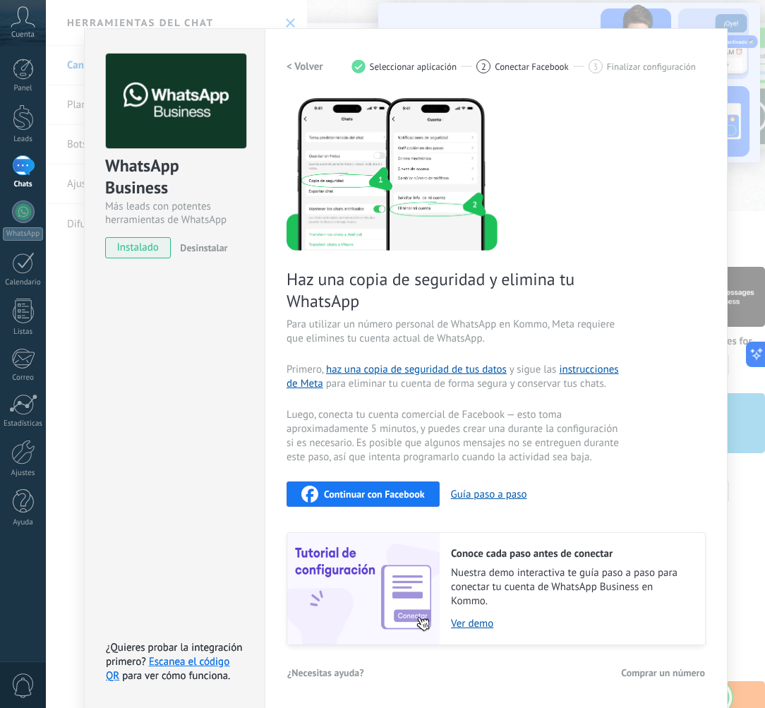
drag, startPoint x: 154, startPoint y: 633, endPoint x: 177, endPoint y: 684, distance: 55.9
click at [177, 684] on div "WhatsApp Business Más leads con potentes herramientas de WhatsApp instalado Des…" at bounding box center [174, 368] width 181 height 680
drag, startPoint x: 177, startPoint y: 684, endPoint x: 97, endPoint y: 632, distance: 95.3
click at [102, 632] on div "WhatsApp Business Más leads con potentes herramientas de WhatsApp instalado Des…" at bounding box center [174, 368] width 181 height 680
drag, startPoint x: 100, startPoint y: 634, endPoint x: 177, endPoint y: 682, distance: 91.0
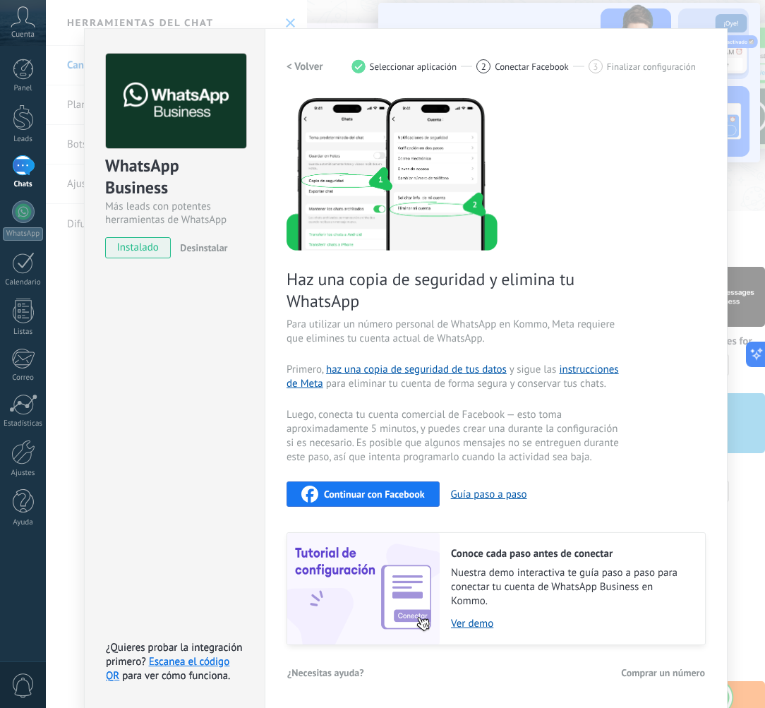
click at [177, 682] on div "WhatsApp Business Más leads con potentes herramientas de WhatsApp instalado Des…" at bounding box center [174, 368] width 181 height 680
click at [181, 685] on div "WhatsApp Business Más leads con potentes herramientas de WhatsApp instalado Des…" at bounding box center [174, 368] width 181 height 680
click at [181, 669] on span "para ver cómo funciona." at bounding box center [176, 675] width 108 height 13
drag, startPoint x: 299, startPoint y: 261, endPoint x: 257, endPoint y: 258, distance: 42.4
click at [299, 261] on div "Haz una copia de seguridad y elimina tu WhatsApp Para utilizar un número person…" at bounding box center [496, 370] width 419 height 549
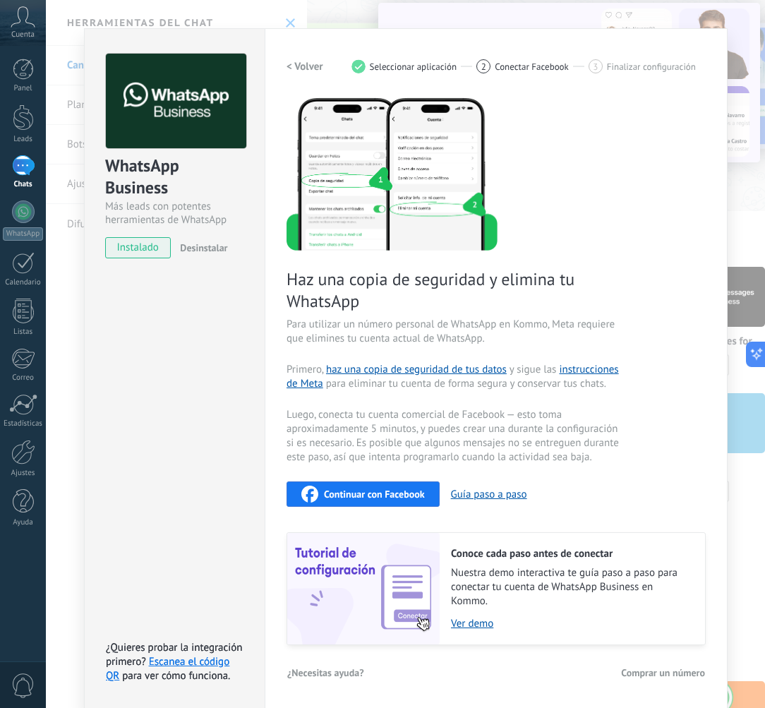
click at [331, 289] on span "Haz una copia de seguridad y elimina tu WhatsApp" at bounding box center [455, 290] width 336 height 44
click at [311, 73] on button "< Volver" at bounding box center [305, 66] width 37 height 25
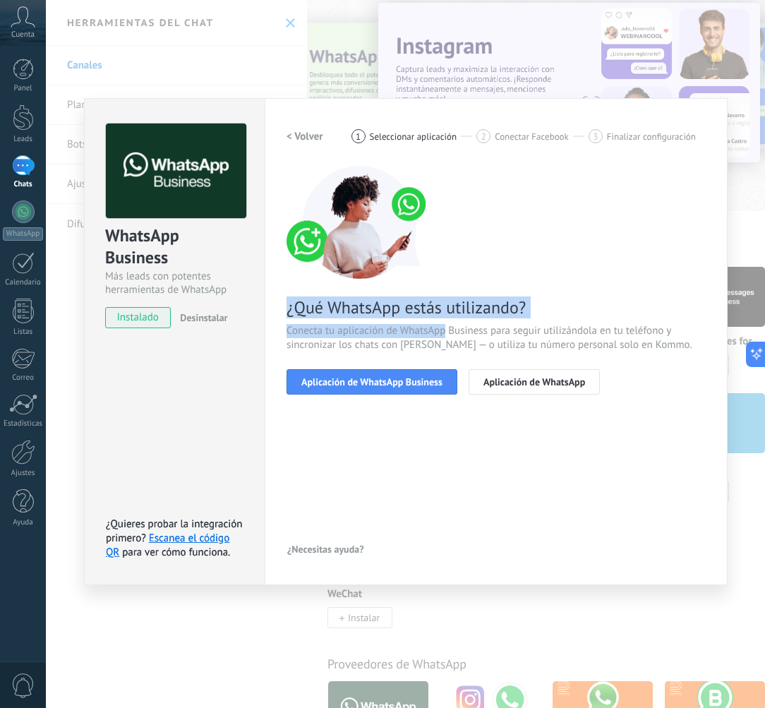
drag, startPoint x: 391, startPoint y: 289, endPoint x: 447, endPoint y: 324, distance: 65.6
click at [447, 324] on div "¿Qué WhatsApp estás utilizando? Conecta tu aplicación de WhatsApp Business para…" at bounding box center [496, 280] width 419 height 229
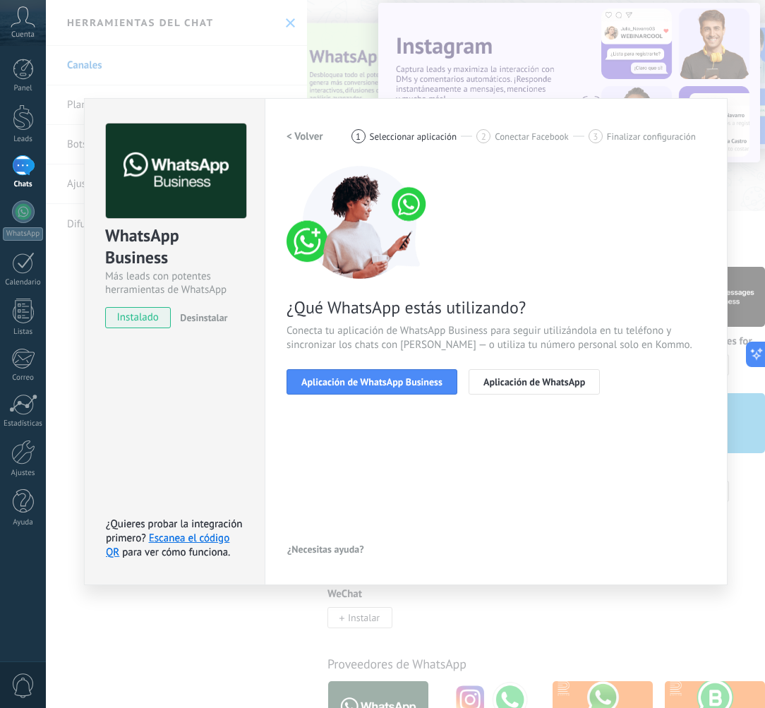
click at [447, 324] on span "Conecta tu aplicación de WhatsApp Business para seguir utilizándola en tu teléf…" at bounding box center [496, 338] width 419 height 28
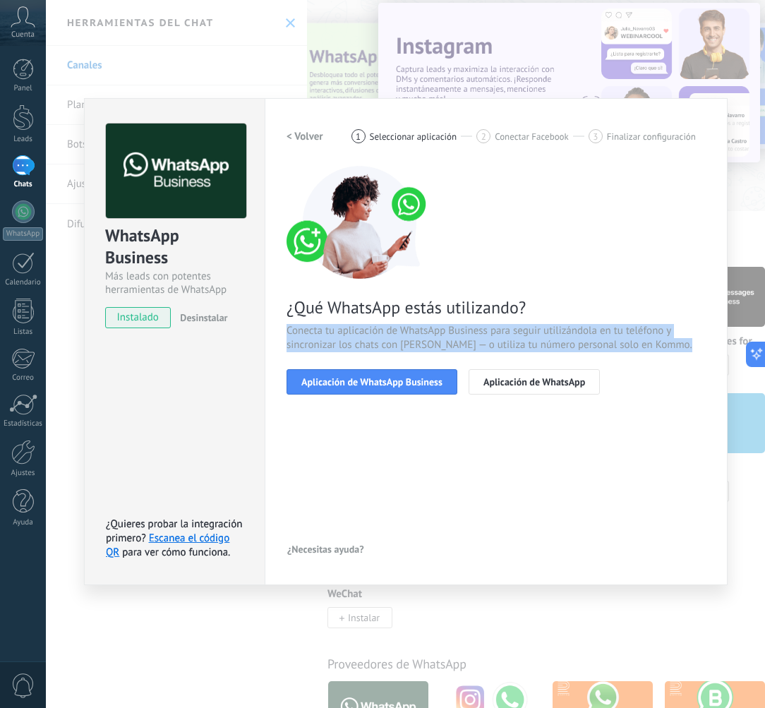
click at [447, 324] on span "Conecta tu aplicación de WhatsApp Business para seguir utilizándola en tu teléf…" at bounding box center [496, 338] width 419 height 28
click at [409, 333] on span "Conecta tu aplicación de WhatsApp Business para seguir utilizándola en tu teléf…" at bounding box center [496, 338] width 419 height 28
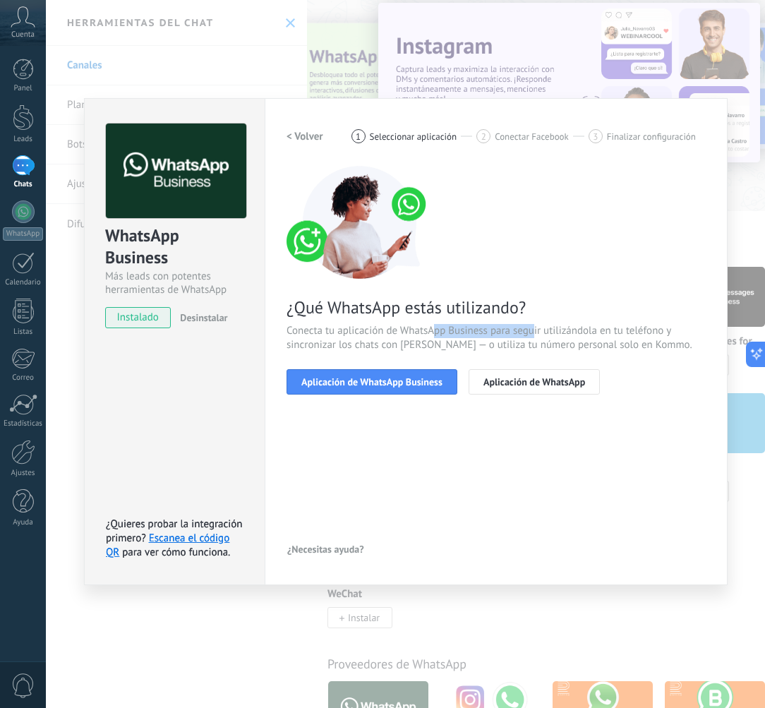
drag, startPoint x: 431, startPoint y: 332, endPoint x: 535, endPoint y: 332, distance: 103.7
click at [533, 332] on span "Conecta tu aplicación de WhatsApp Business para seguir utilizándola en tu teléf…" at bounding box center [496, 338] width 419 height 28
click at [535, 332] on span "Conecta tu aplicación de WhatsApp Business para seguir utilizándola en tu teléf…" at bounding box center [496, 338] width 419 height 28
click at [535, 333] on span "Conecta tu aplicación de WhatsApp Business para seguir utilizándola en tu teléf…" at bounding box center [496, 338] width 419 height 28
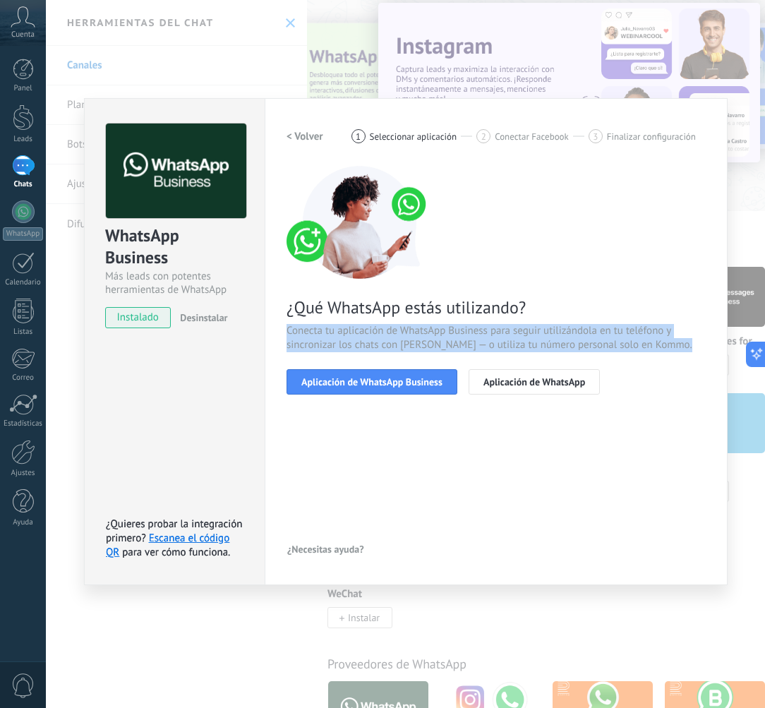
click at [535, 333] on span "Conecta tu aplicación de WhatsApp Business para seguir utilizándola en tu teléf…" at bounding box center [496, 338] width 419 height 28
click at [509, 343] on span "Conecta tu aplicación de WhatsApp Business para seguir utilizándola en tu teléf…" at bounding box center [496, 338] width 419 height 28
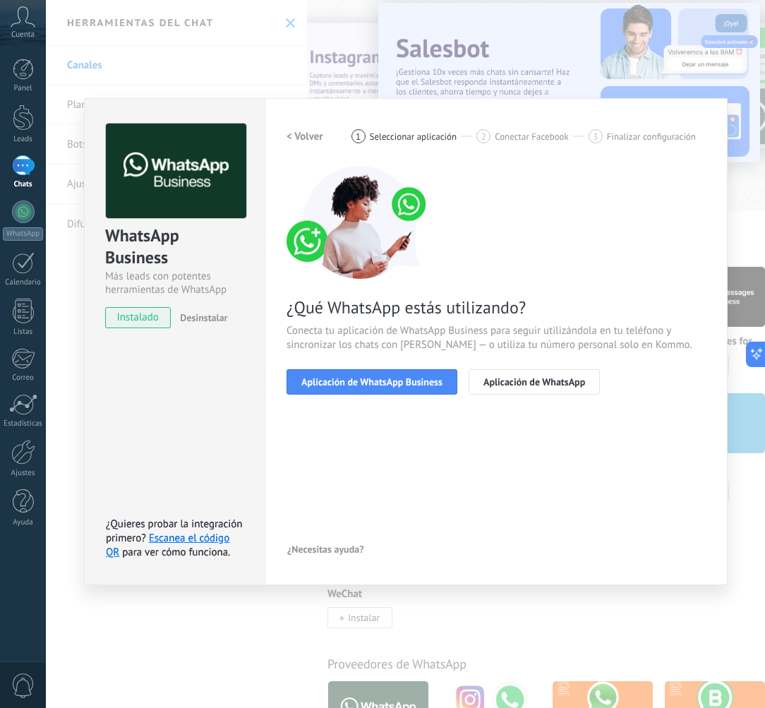
drag, startPoint x: 530, startPoint y: 352, endPoint x: 567, endPoint y: 351, distance: 36.7
click at [556, 352] on div "¿Qué WhatsApp estás utilizando? Conecta tu aplicación de WhatsApp Business para…" at bounding box center [496, 280] width 419 height 229
click at [567, 351] on span "Conecta tu aplicación de WhatsApp Business para seguir utilizándola en tu teléf…" at bounding box center [496, 338] width 419 height 28
click at [567, 349] on span "Conecta tu aplicación de WhatsApp Business para seguir utilizándola en tu teléf…" at bounding box center [496, 338] width 419 height 28
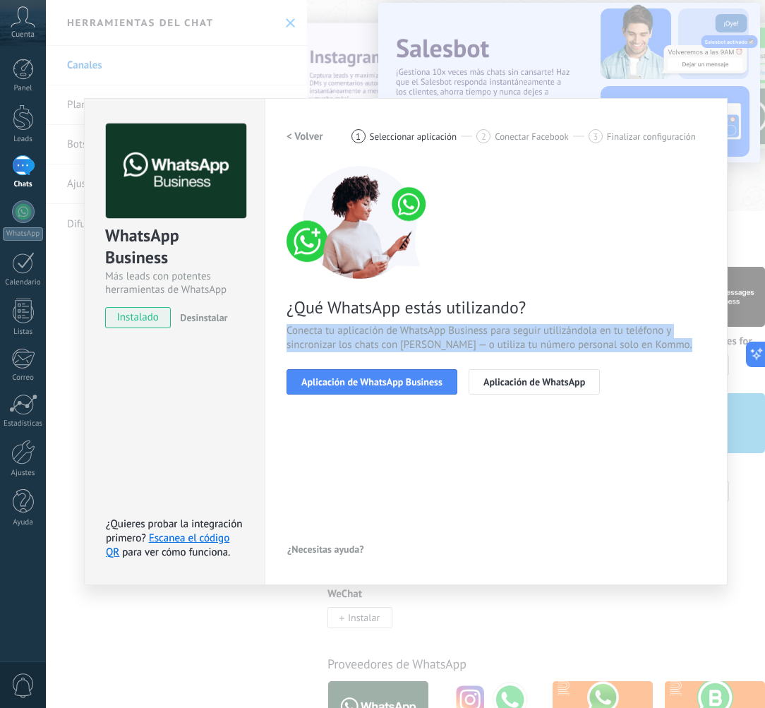
click at [567, 349] on span "Conecta tu aplicación de WhatsApp Business para seguir utilizándola en tu teléf…" at bounding box center [496, 338] width 419 height 28
click at [529, 345] on span "Conecta tu aplicación de WhatsApp Business para seguir utilizándola en tu teléf…" at bounding box center [496, 338] width 419 height 28
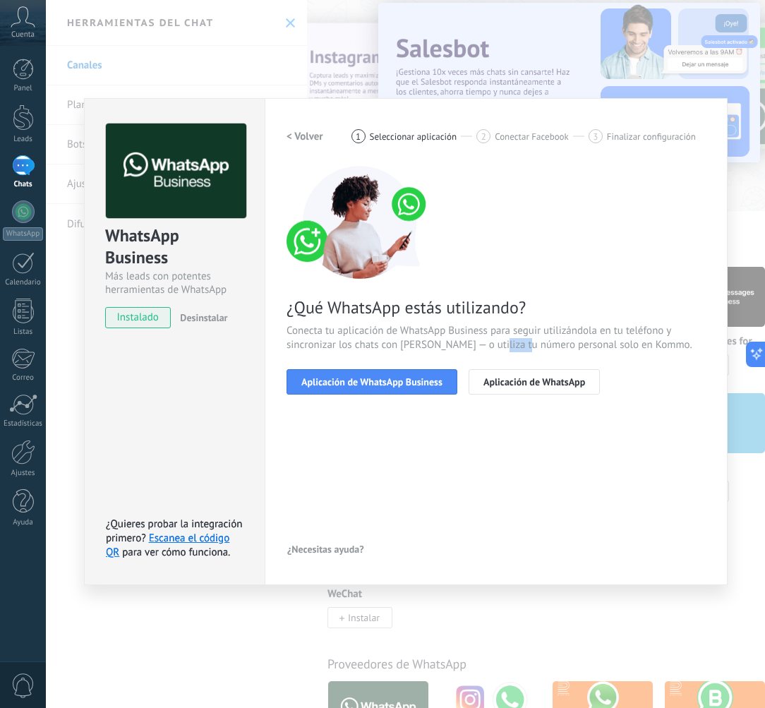
click at [529, 345] on span "Conecta tu aplicación de WhatsApp Business para seguir utilizándola en tu teléf…" at bounding box center [496, 338] width 419 height 28
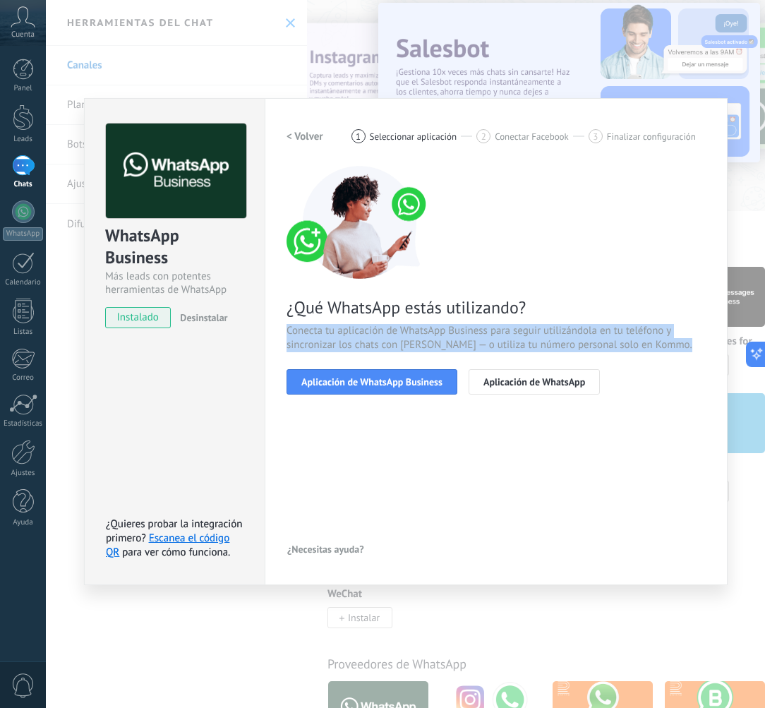
click at [529, 345] on span "Conecta tu aplicación de WhatsApp Business para seguir utilizándola en tu teléf…" at bounding box center [496, 338] width 419 height 28
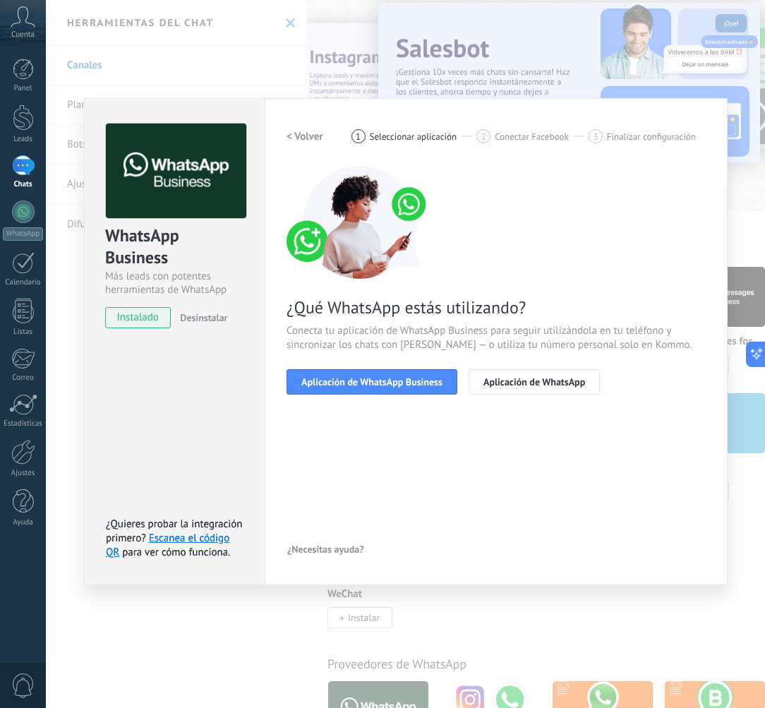
drag, startPoint x: 627, startPoint y: 402, endPoint x: 618, endPoint y: 399, distance: 9.4
click at [627, 402] on div "< Volver 1 Seleccionar aplicación 2 Conectar Facebook 3 Finalizar configuración…" at bounding box center [496, 268] width 419 height 288
click at [535, 351] on span "Conecta tu aplicación de WhatsApp Business para seguir utilizándola en tu teléf…" at bounding box center [496, 338] width 419 height 28
click at [534, 377] on span "Aplicación de WhatsApp" at bounding box center [534, 382] width 102 height 10
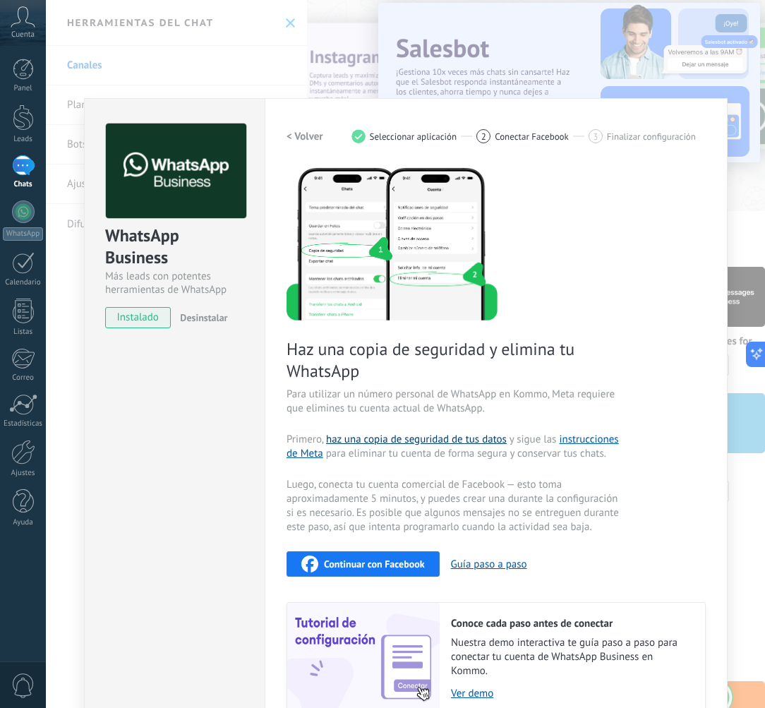
click at [384, 438] on link "haz una copia de seguridad de tus datos" at bounding box center [416, 439] width 181 height 13
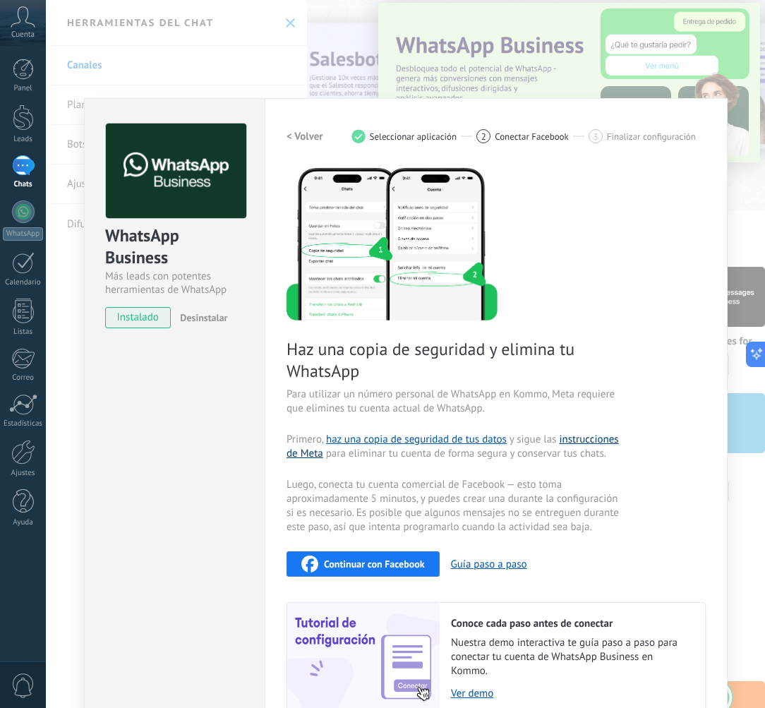
click at [597, 443] on link "instrucciones de Meta" at bounding box center [453, 447] width 332 height 28
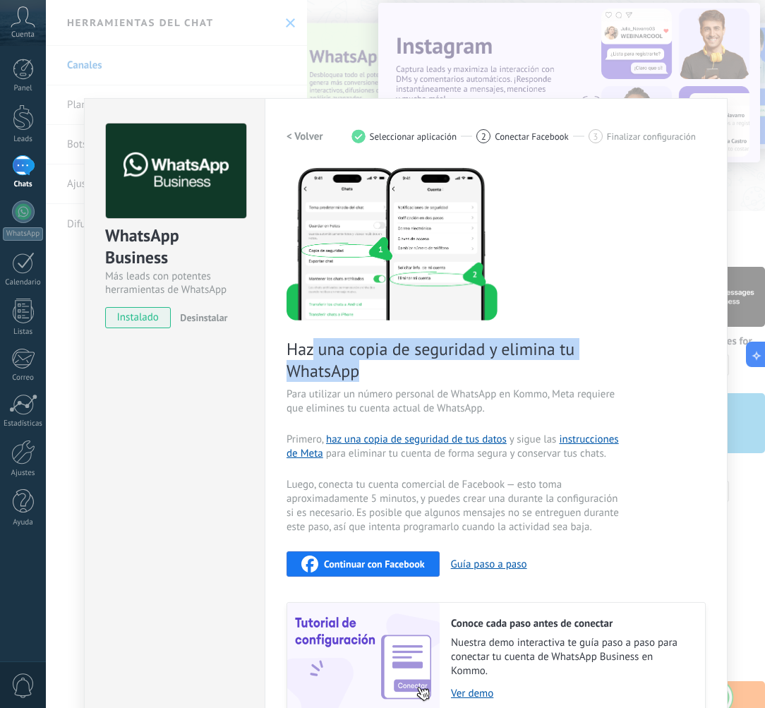
click at [363, 364] on span "Haz una copia de seguridad y elimina tu WhatsApp" at bounding box center [455, 360] width 336 height 44
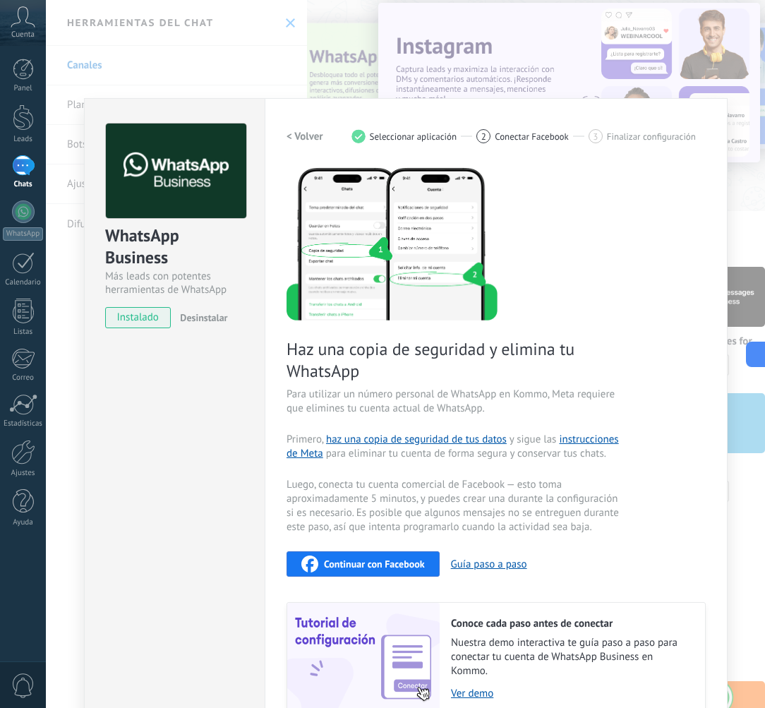
click at [363, 365] on span "Haz una copia de seguridad y elimina tu WhatsApp" at bounding box center [455, 360] width 336 height 44
click at [366, 365] on span "Haz una copia de seguridad y elimina tu WhatsApp" at bounding box center [455, 360] width 336 height 44
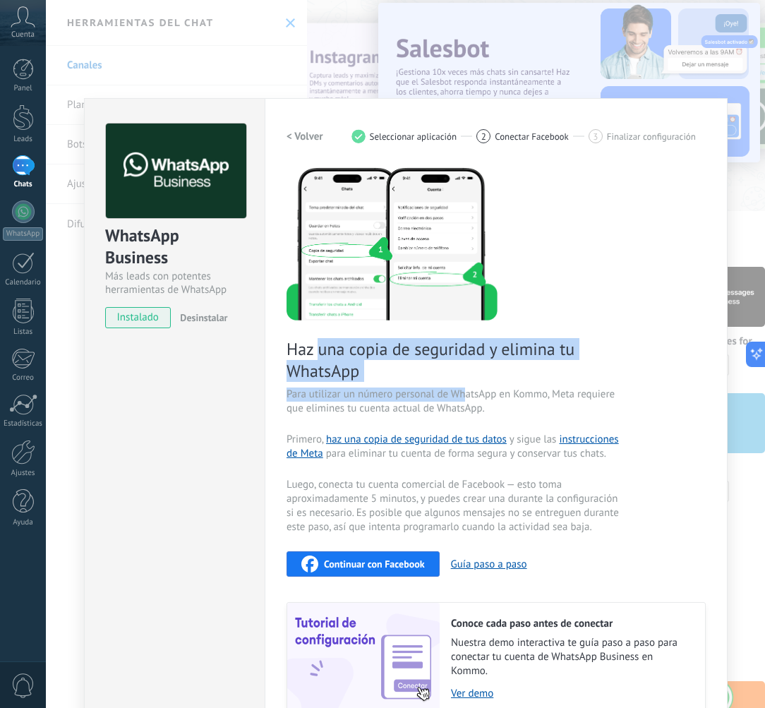
drag, startPoint x: 328, startPoint y: 359, endPoint x: 464, endPoint y: 394, distance: 140.0
click at [464, 394] on div "Haz una copia de seguridad y elimina tu WhatsApp Para utilizar un número person…" at bounding box center [496, 440] width 419 height 549
click at [464, 394] on span "Para utilizar un número personal de WhatsApp en Kommo, Meta requiere que elimin…" at bounding box center [455, 401] width 336 height 28
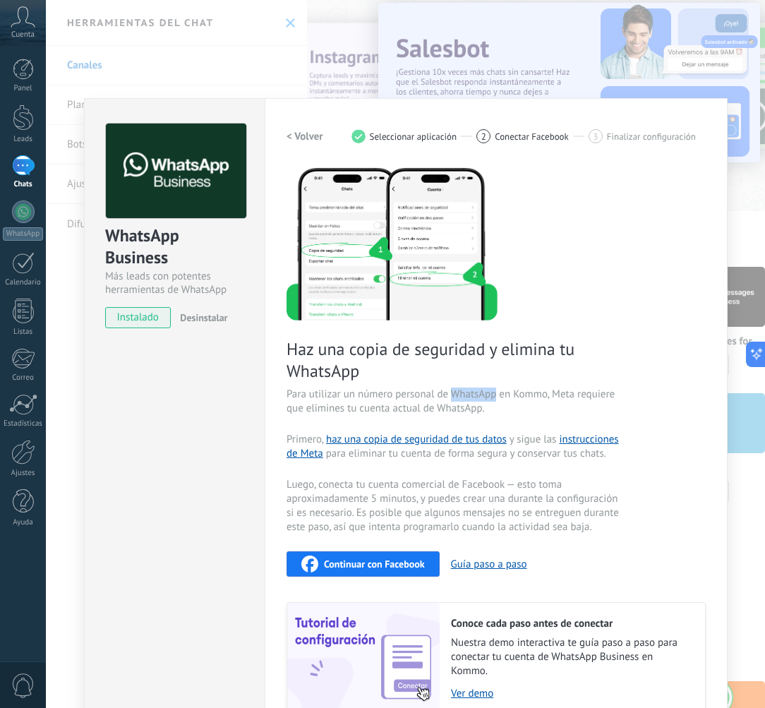
click at [464, 394] on span "Para utilizar un número personal de WhatsApp en Kommo, Meta requiere que elimin…" at bounding box center [455, 401] width 336 height 28
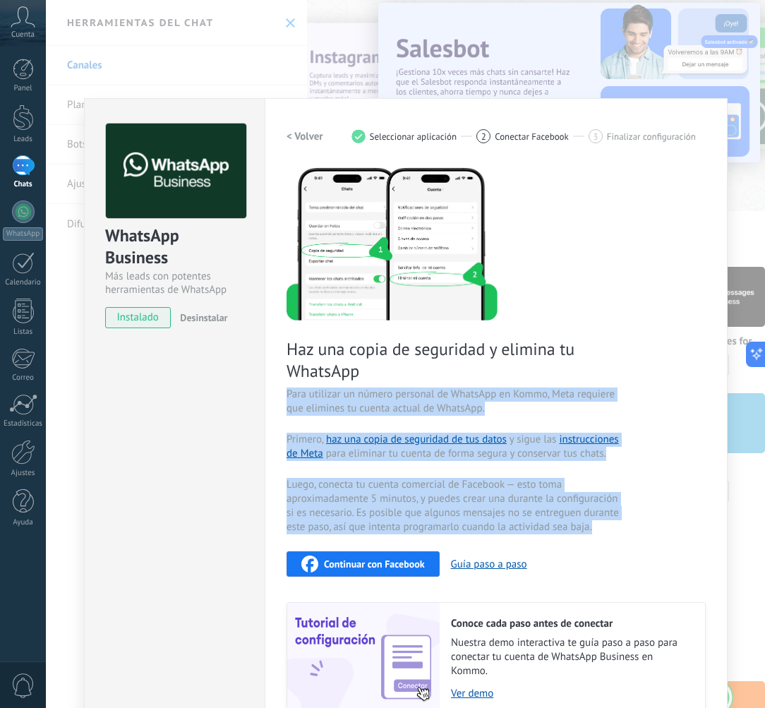
click at [464, 394] on span "Para utilizar un número personal de WhatsApp en Kommo, Meta requiere que elimin…" at bounding box center [455, 401] width 336 height 28
click at [298, 138] on h2 "< Volver" at bounding box center [305, 136] width 37 height 13
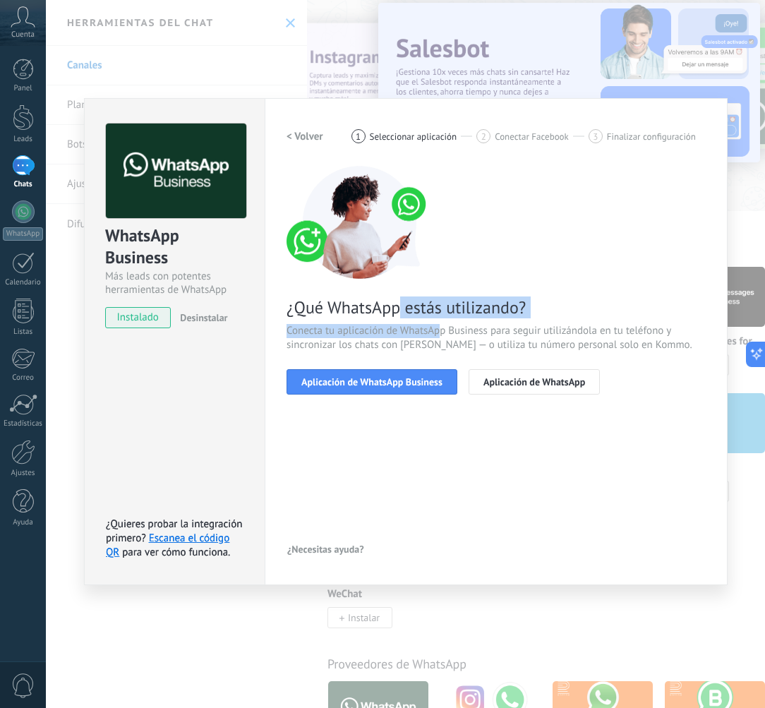
drag, startPoint x: 401, startPoint y: 303, endPoint x: 440, endPoint y: 335, distance: 50.7
click at [440, 335] on div "¿Qué WhatsApp estás utilizando? Conecta tu aplicación de WhatsApp Business para…" at bounding box center [496, 280] width 419 height 229
click at [441, 335] on span "Conecta tu aplicación de WhatsApp Business para seguir utilizándola en tu teléf…" at bounding box center [496, 338] width 419 height 28
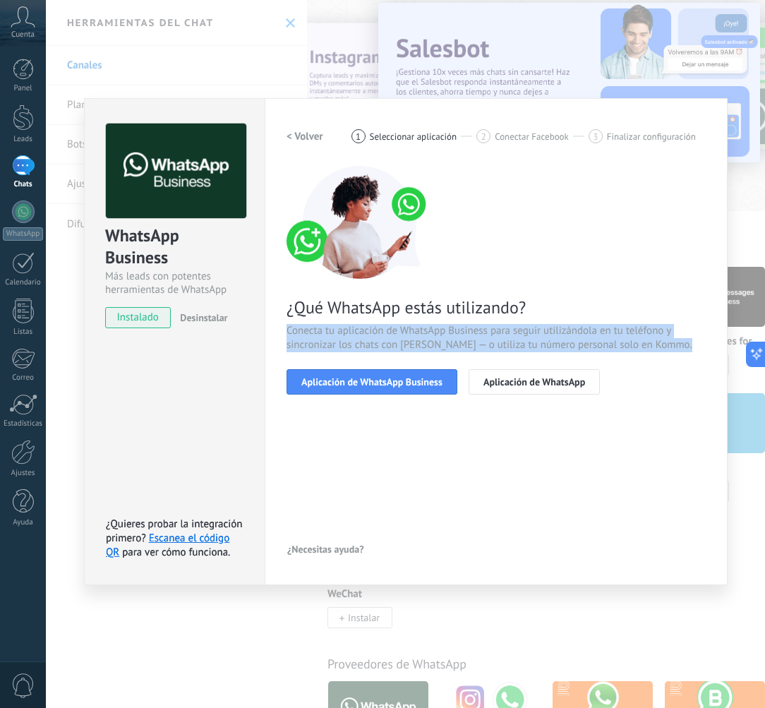
click at [441, 335] on span "Conecta tu aplicación de WhatsApp Business para seguir utilizándola en tu teléf…" at bounding box center [496, 338] width 419 height 28
click at [425, 336] on span "Conecta tu aplicación de WhatsApp Business para seguir utilizándola en tu teléf…" at bounding box center [496, 338] width 419 height 28
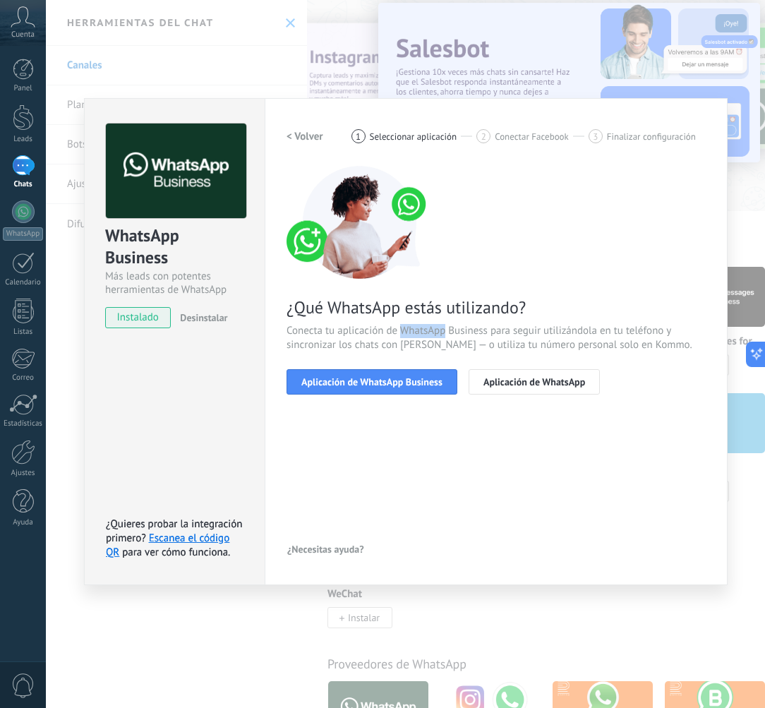
click at [425, 336] on span "Conecta tu aplicación de WhatsApp Business para seguir utilizándola en tu teléf…" at bounding box center [496, 338] width 419 height 28
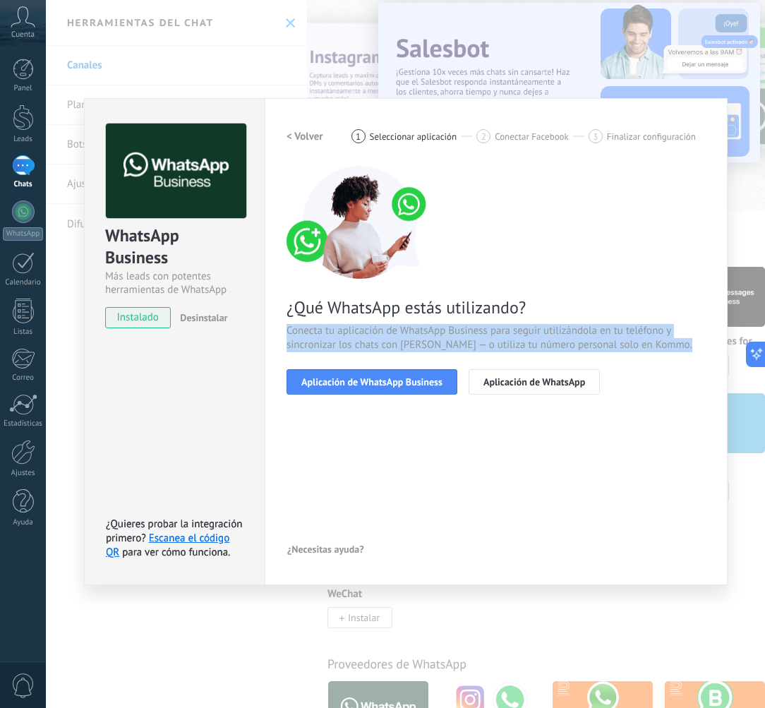
click at [425, 336] on span "Conecta tu aplicación de WhatsApp Business para seguir utilizándola en tu teléf…" at bounding box center [496, 338] width 419 height 28
click at [411, 338] on span "Conecta tu aplicación de WhatsApp Business para seguir utilizándola en tu teléf…" at bounding box center [496, 338] width 419 height 28
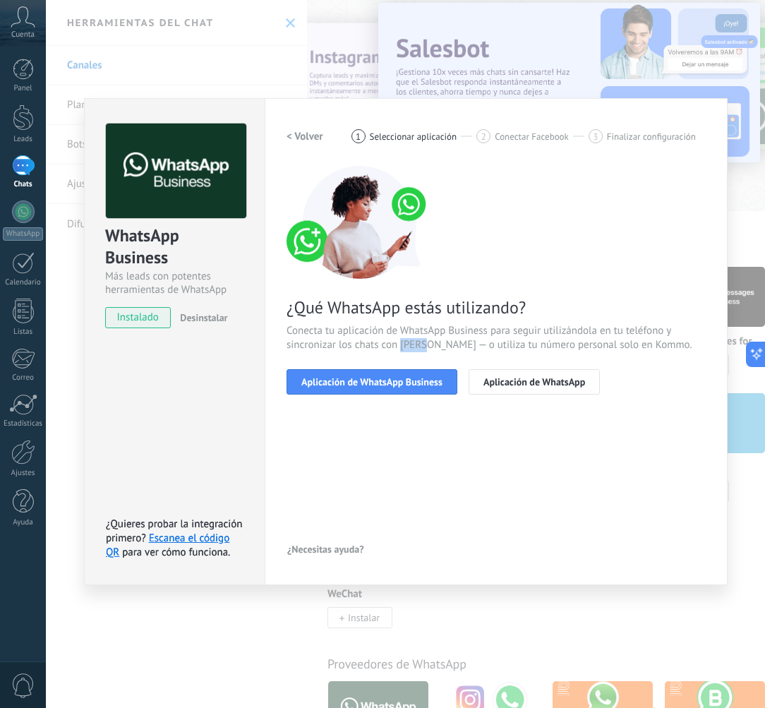
click at [411, 338] on span "Conecta tu aplicación de WhatsApp Business para seguir utilizándola en tu teléf…" at bounding box center [496, 338] width 419 height 28
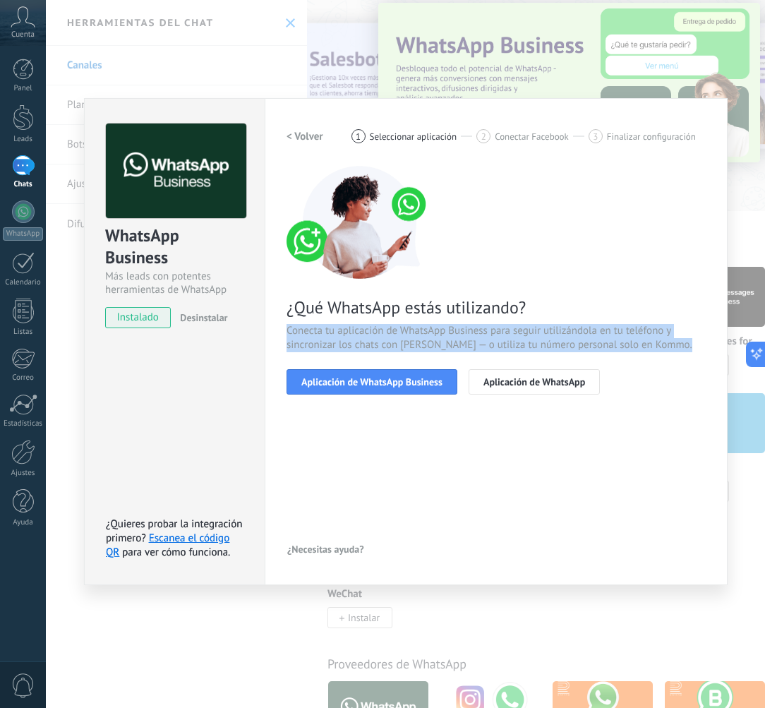
click at [411, 338] on span "Conecta tu aplicación de WhatsApp Business para seguir utilizándola en tu teléf…" at bounding box center [496, 338] width 419 height 28
click at [384, 333] on span "Conecta tu aplicación de WhatsApp Business para seguir utilizándola en tu teléf…" at bounding box center [496, 338] width 419 height 28
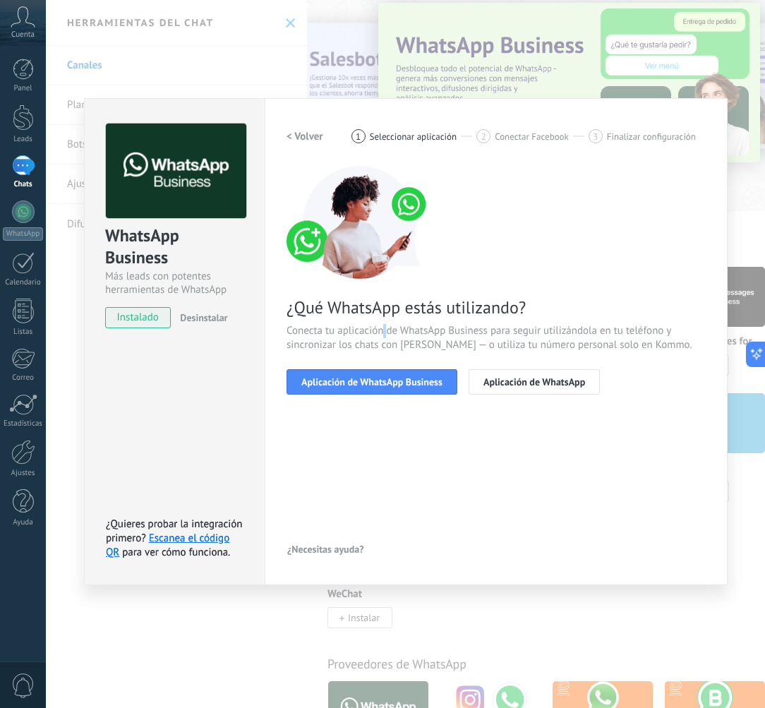
click at [384, 333] on span "Conecta tu aplicación de WhatsApp Business para seguir utilizándola en tu teléf…" at bounding box center [496, 338] width 419 height 28
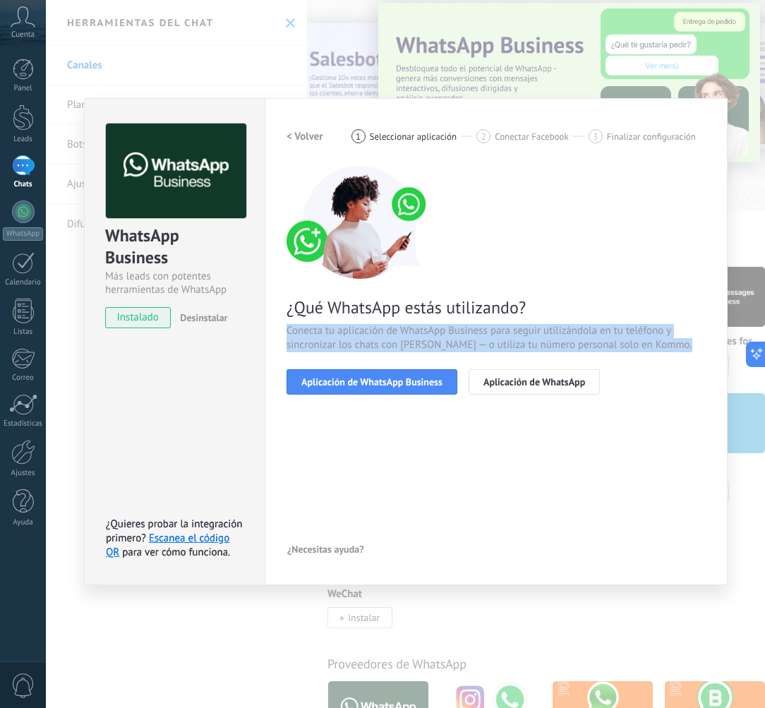
click at [384, 333] on span "Conecta tu aplicación de WhatsApp Business para seguir utilizándola en tu teléf…" at bounding box center [496, 338] width 419 height 28
click at [368, 333] on span "Conecta tu aplicación de WhatsApp Business para seguir utilizándola en tu teléf…" at bounding box center [496, 338] width 419 height 28
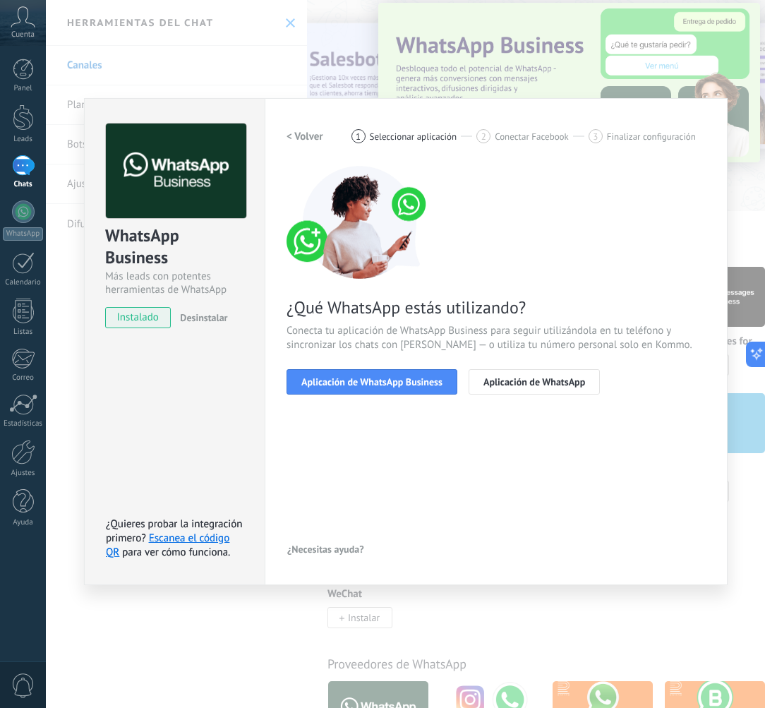
drag, startPoint x: 644, startPoint y: 430, endPoint x: 628, endPoint y: 412, distance: 23.5
click at [641, 426] on div "< Volver 1 Seleccionar aplicación 2 Conectar Facebook 3 Finalizar configuración…" at bounding box center [496, 342] width 419 height 436
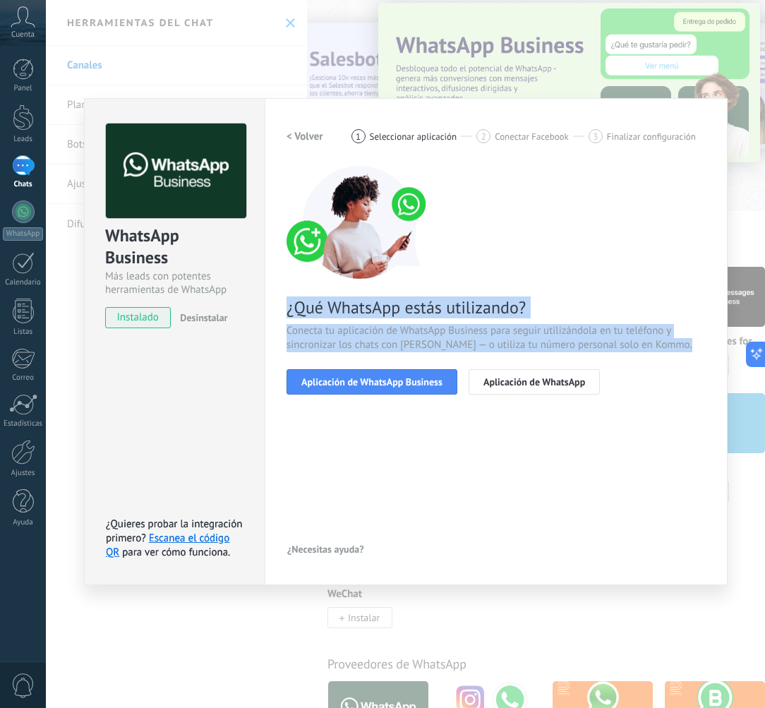
drag, startPoint x: 623, startPoint y: 405, endPoint x: 278, endPoint y: 302, distance: 360.2
click at [283, 303] on div "Configuraciones Autorizaciones Esta pestaña registra a los usuarios que han con…" at bounding box center [496, 341] width 463 height 487
click at [278, 302] on div "Configuraciones Autorizaciones Esta pestaña registra a los usuarios que han con…" at bounding box center [496, 341] width 463 height 487
drag, startPoint x: 361, startPoint y: 325, endPoint x: 601, endPoint y: 397, distance: 250.5
click at [601, 398] on div "Configuraciones Autorizaciones Esta pestaña registra a los usuarios que han con…" at bounding box center [496, 341] width 463 height 487
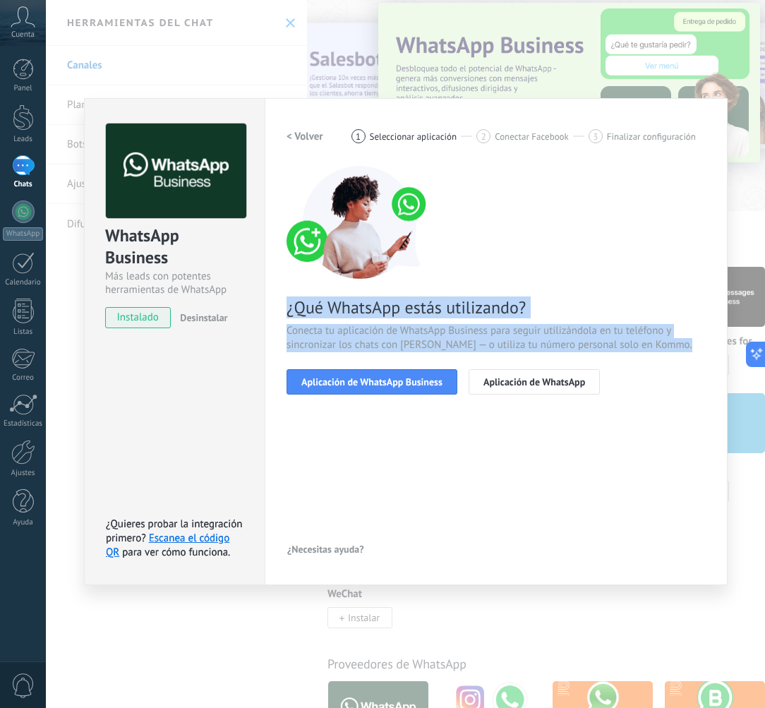
drag, startPoint x: 596, startPoint y: 387, endPoint x: 309, endPoint y: 310, distance: 296.7
click at [313, 311] on div "¿Qué WhatsApp estás utilizando? Conecta tu aplicación de WhatsApp Business para…" at bounding box center [496, 280] width 419 height 229
click at [308, 309] on span "¿Qué WhatsApp estás utilizando?" at bounding box center [496, 307] width 419 height 22
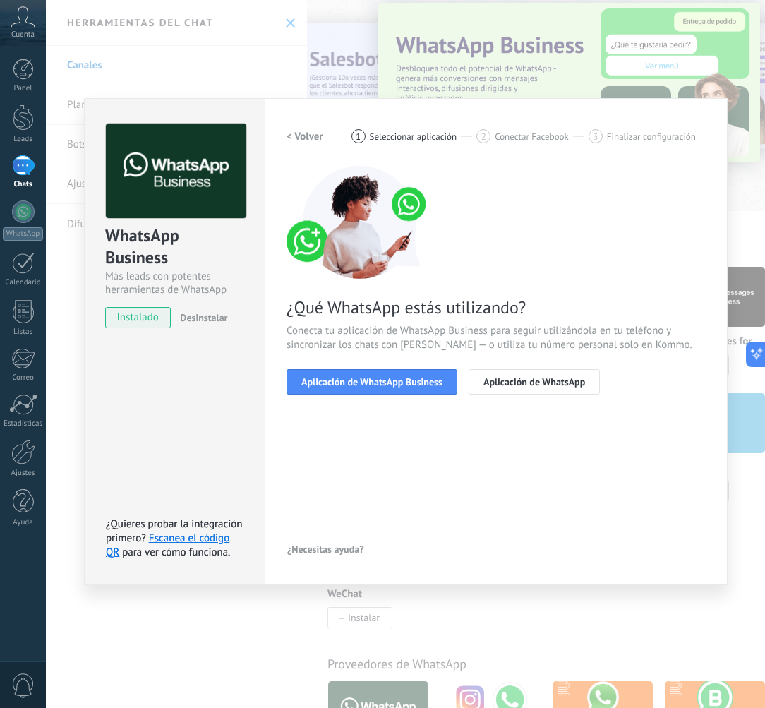
click at [291, 303] on span "¿Qué WhatsApp estás utilizando?" at bounding box center [496, 307] width 419 height 22
click at [372, 325] on span "Conecta tu aplicación de WhatsApp Business para seguir utilizándola en tu teléf…" at bounding box center [496, 338] width 419 height 28
click at [373, 325] on span "Conecta tu aplicación de WhatsApp Business para seguir utilizándola en tu teléf…" at bounding box center [496, 338] width 419 height 28
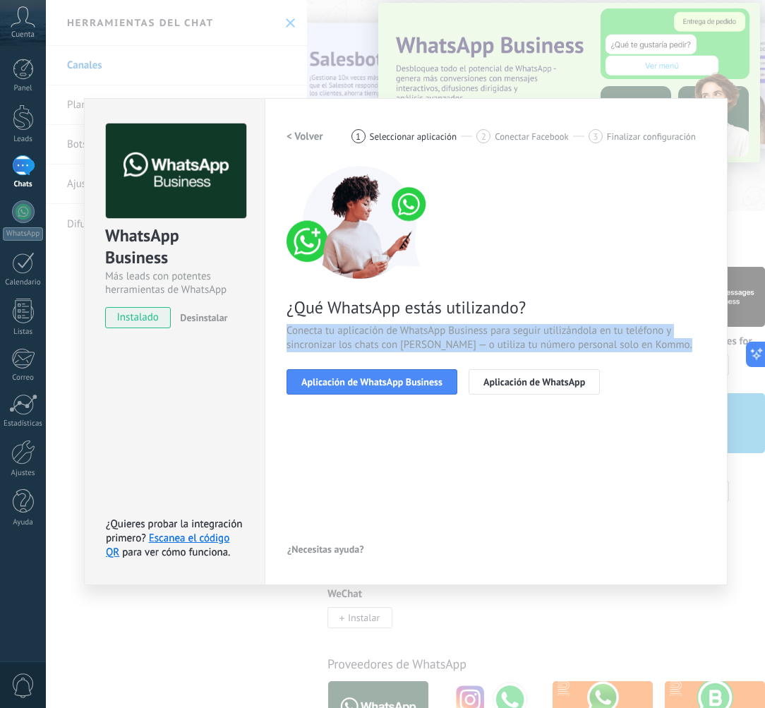
click at [373, 325] on span "Conecta tu aplicación de WhatsApp Business para seguir utilizándola en tu teléf…" at bounding box center [496, 338] width 419 height 28
click at [356, 326] on span "Conecta tu aplicación de WhatsApp Business para seguir utilizándola en tu teléf…" at bounding box center [496, 338] width 419 height 28
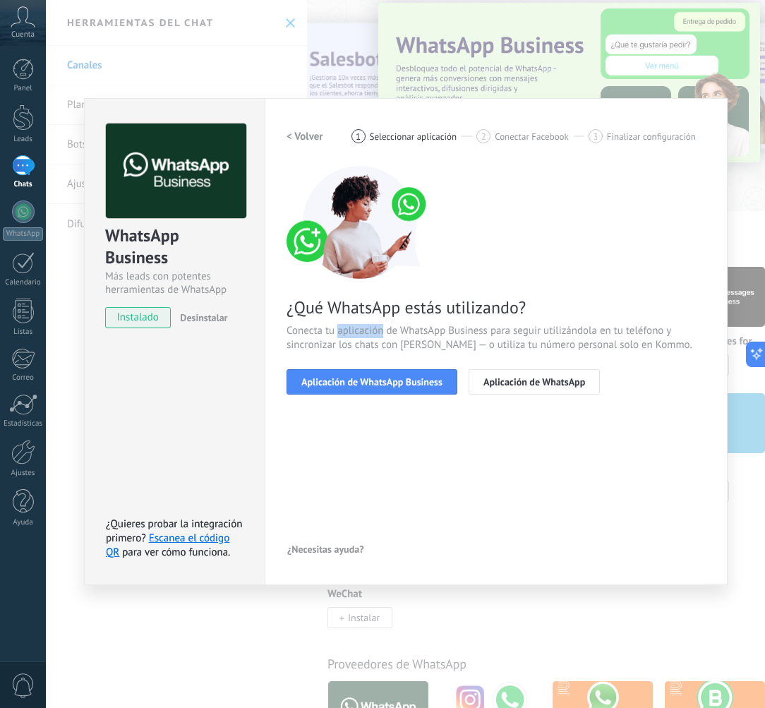
click at [356, 326] on span "Conecta tu aplicación de WhatsApp Business para seguir utilizándola en tu teléf…" at bounding box center [496, 338] width 419 height 28
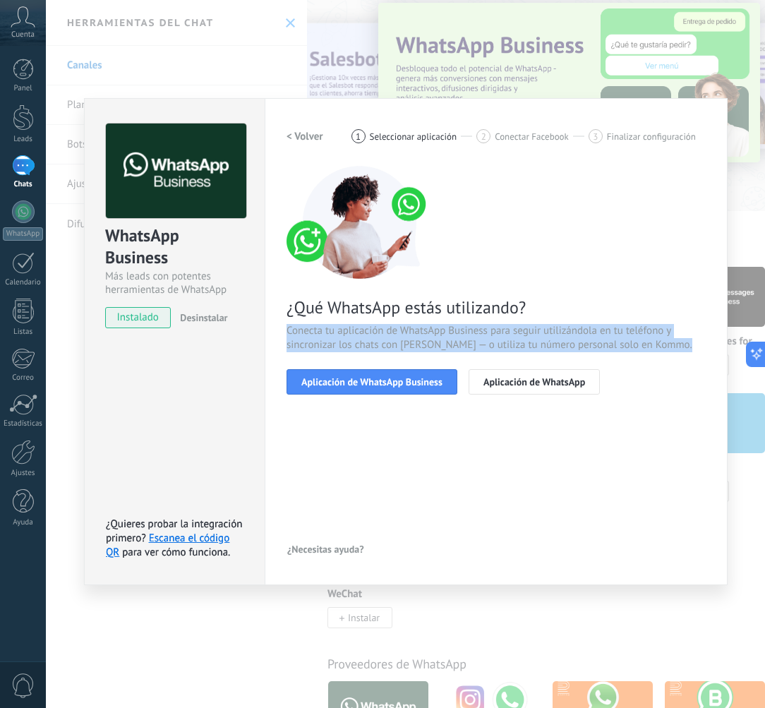
click at [356, 326] on span "Conecta tu aplicación de WhatsApp Business para seguir utilizándola en tu teléf…" at bounding box center [496, 338] width 419 height 28
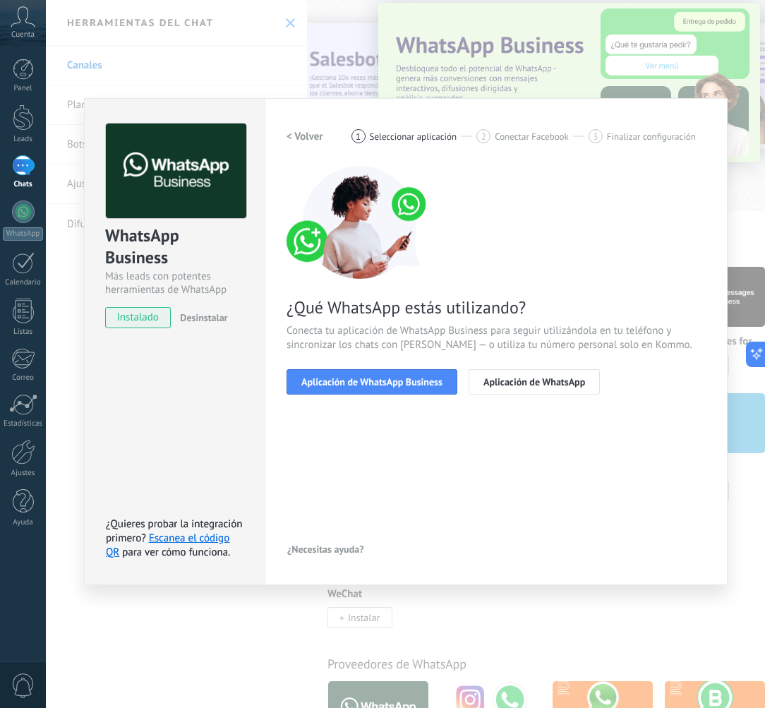
click at [300, 312] on span "¿Qué WhatsApp estás utilizando?" at bounding box center [496, 307] width 419 height 22
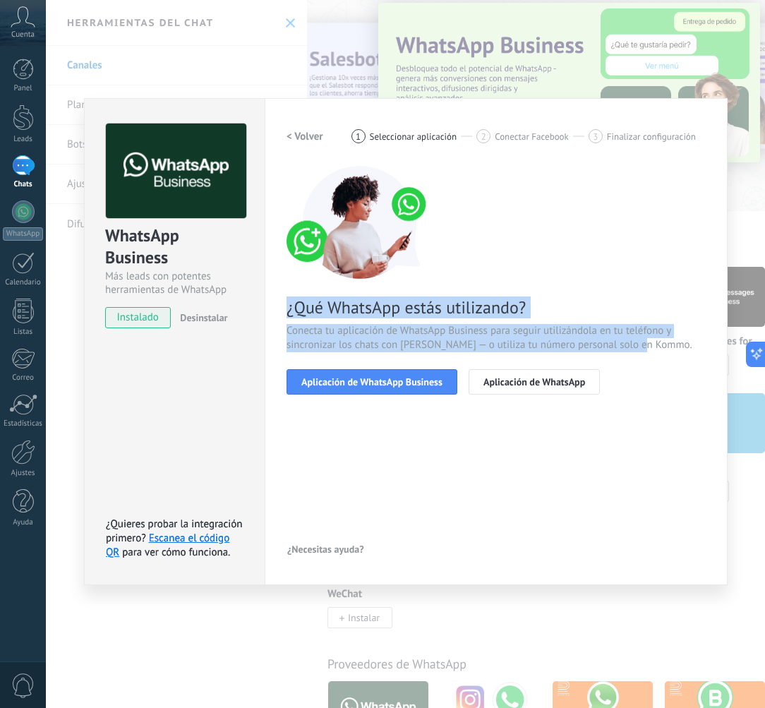
drag, startPoint x: 284, startPoint y: 305, endPoint x: 402, endPoint y: 352, distance: 127.0
click at [402, 352] on div "Configuraciones Autorizaciones Esta pestaña registra a los usuarios que han con…" at bounding box center [496, 341] width 463 height 487
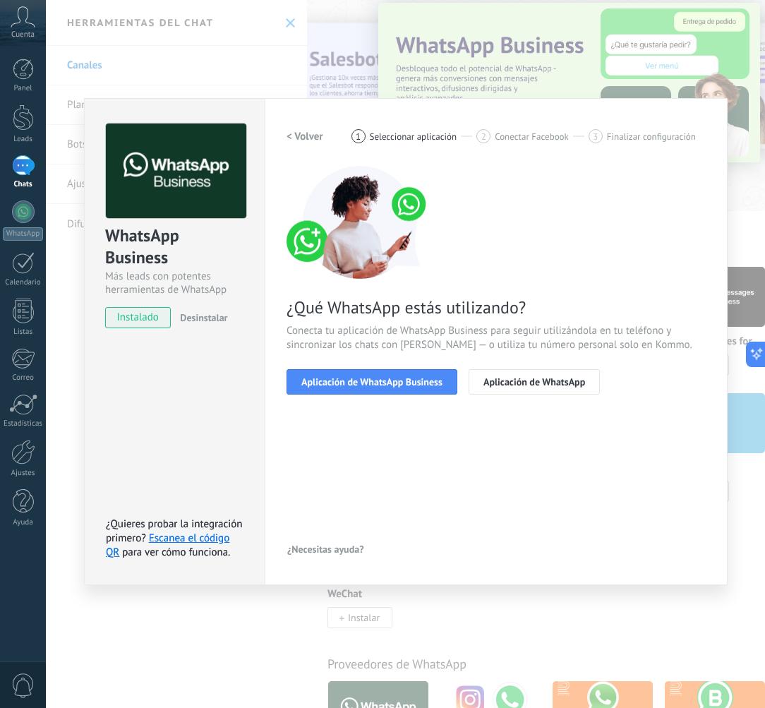
click at [402, 352] on div "¿Qué WhatsApp estás utilizando? Conecta tu aplicación de WhatsApp Business para…" at bounding box center [496, 280] width 419 height 229
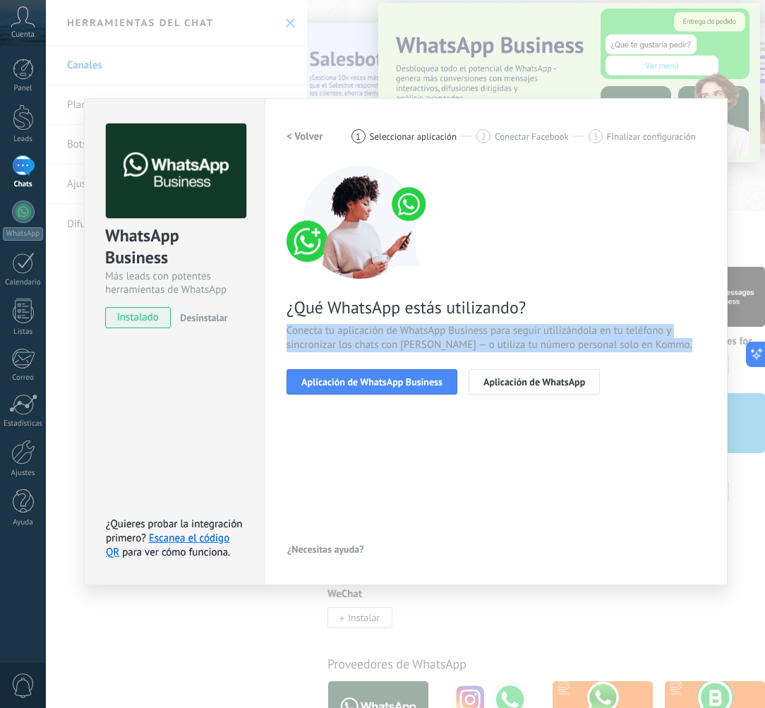
click at [402, 352] on div "¿Qué WhatsApp estás utilizando? Conecta tu aplicación de WhatsApp Business para…" at bounding box center [496, 280] width 419 height 229
click at [378, 340] on span "Conecta tu aplicación de WhatsApp Business para seguir utilizándola en tu teléf…" at bounding box center [496, 338] width 419 height 28
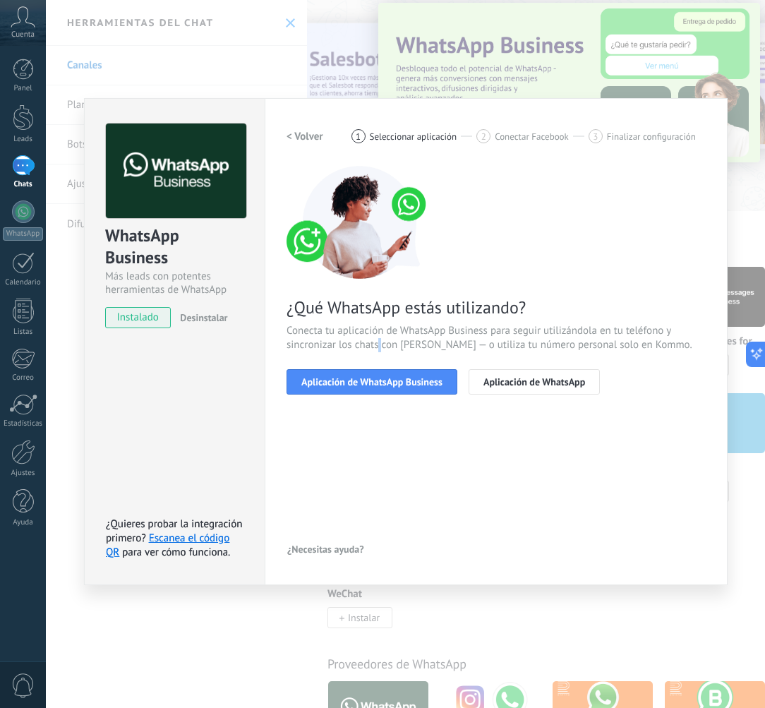
click at [378, 340] on span "Conecta tu aplicación de WhatsApp Business para seguir utilizándola en tu teléf…" at bounding box center [496, 338] width 419 height 28
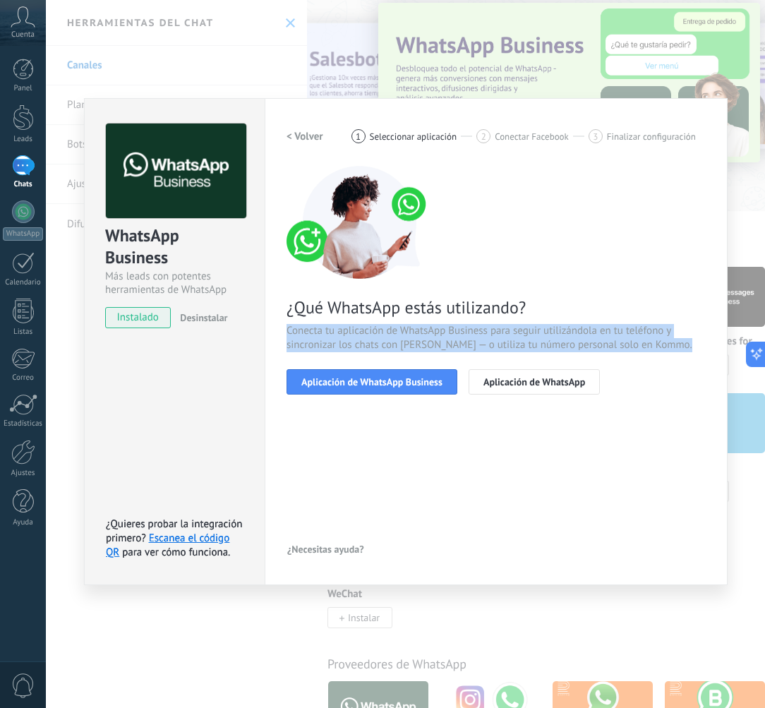
click at [378, 340] on span "Conecta tu aplicación de WhatsApp Business para seguir utilizándola en tu teléf…" at bounding box center [496, 338] width 419 height 28
click at [359, 346] on span "Conecta tu aplicación de WhatsApp Business para seguir utilizándola en tu teléf…" at bounding box center [496, 338] width 419 height 28
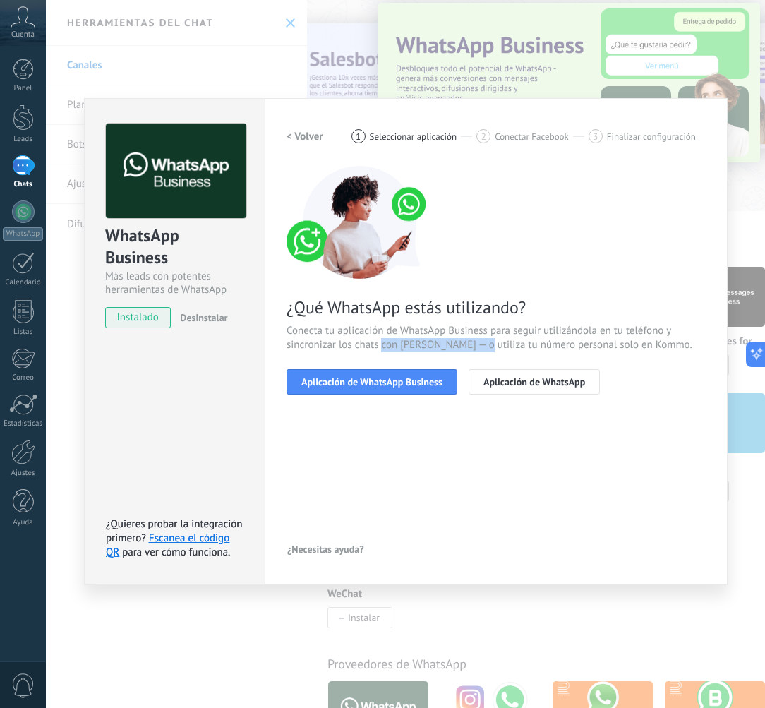
drag, startPoint x: 459, startPoint y: 343, endPoint x: 484, endPoint y: 344, distance: 24.7
click at [483, 344] on span "Conecta tu aplicación de WhatsApp Business para seguir utilizándola en tu teléf…" at bounding box center [496, 338] width 419 height 28
click at [484, 344] on span "Conecta tu aplicación de WhatsApp Business para seguir utilizándola en tu teléf…" at bounding box center [496, 338] width 419 height 28
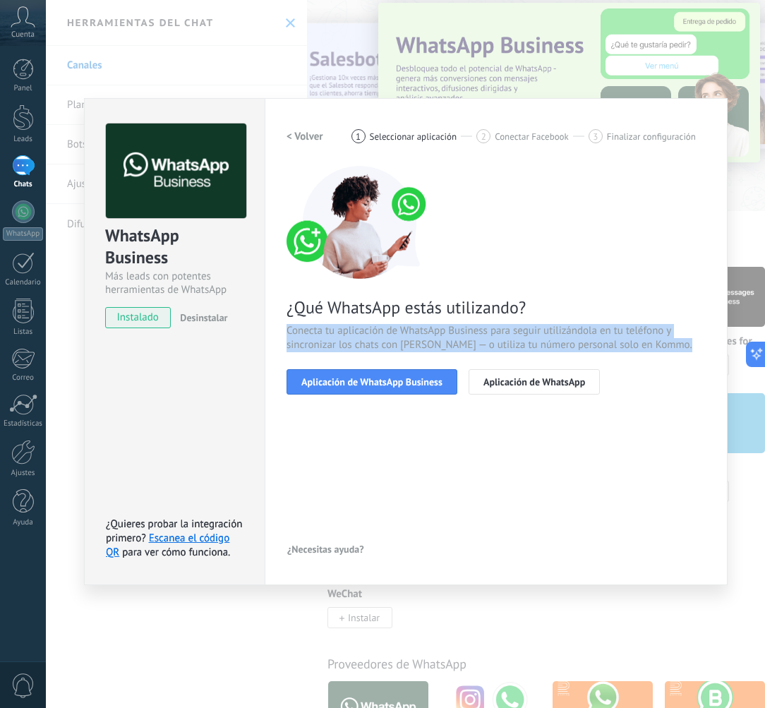
click at [484, 344] on span "Conecta tu aplicación de WhatsApp Business para seguir utilizándola en tu teléf…" at bounding box center [496, 338] width 419 height 28
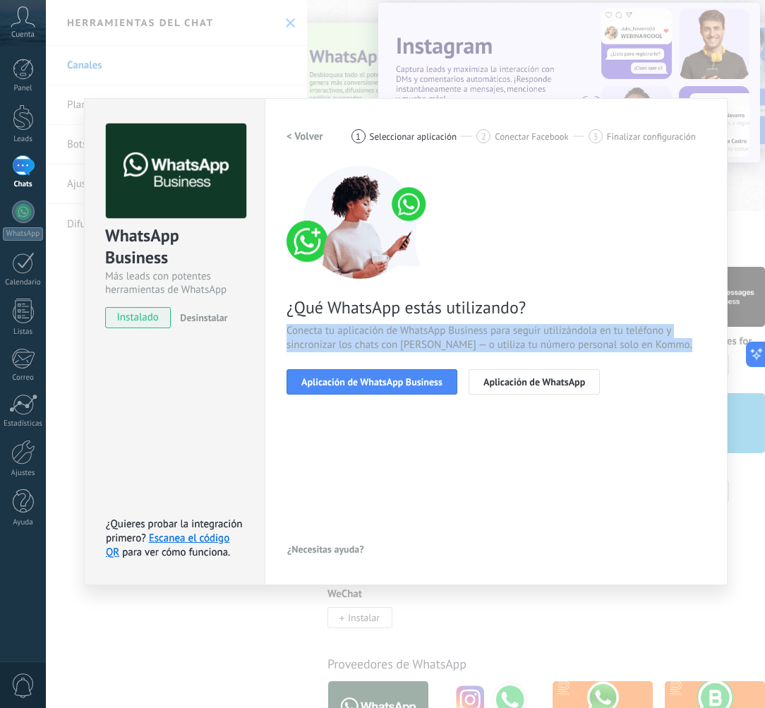
click at [442, 343] on span "Conecta tu aplicación de WhatsApp Business para seguir utilizándola en tu teléf…" at bounding box center [496, 338] width 419 height 28
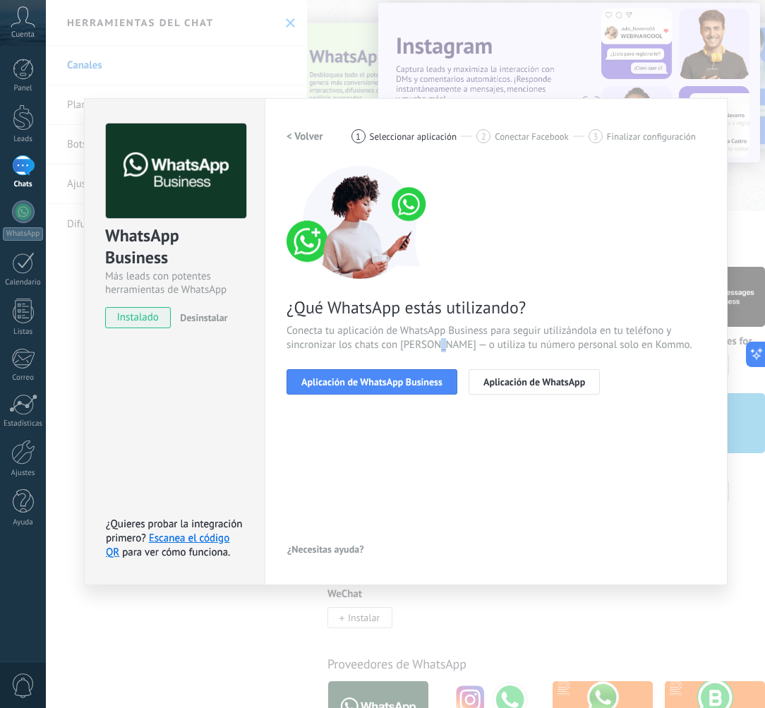
click at [442, 343] on span "Conecta tu aplicación de WhatsApp Business para seguir utilizándola en tu teléf…" at bounding box center [496, 338] width 419 height 28
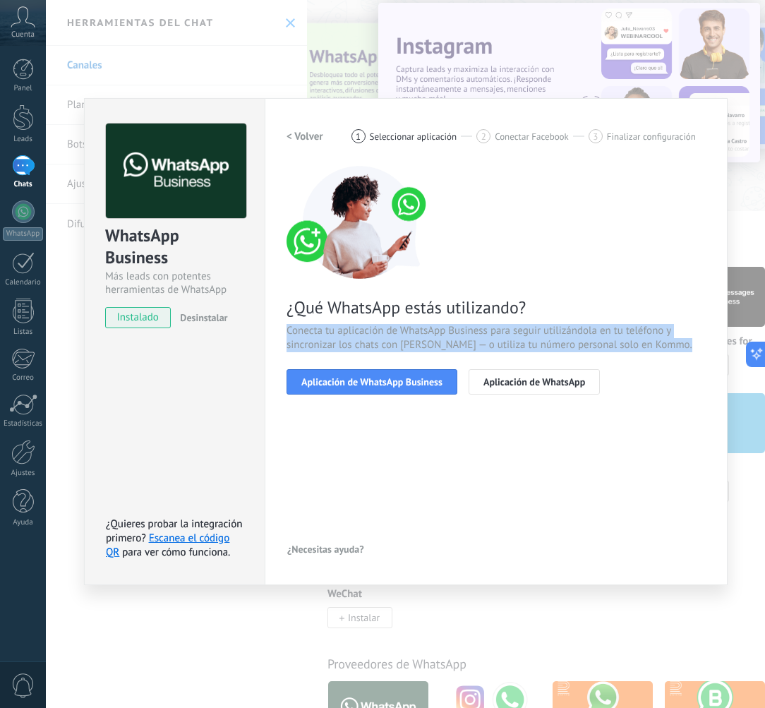
click at [442, 343] on span "Conecta tu aplicación de WhatsApp Business para seguir utilizándola en tu teléf…" at bounding box center [496, 338] width 419 height 28
click at [403, 345] on span "Conecta tu aplicación de WhatsApp Business para seguir utilizándola en tu teléf…" at bounding box center [496, 338] width 419 height 28
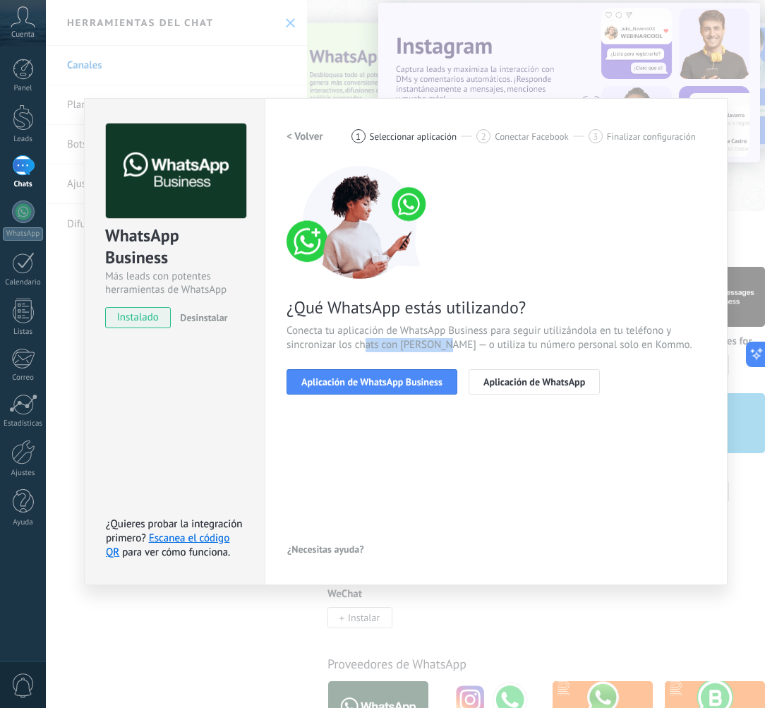
drag, startPoint x: 363, startPoint y: 343, endPoint x: 457, endPoint y: 351, distance: 93.5
click at [455, 351] on span "Conecta tu aplicación de WhatsApp Business para seguir utilizándola en tu teléf…" at bounding box center [496, 338] width 419 height 28
click at [457, 351] on span "Conecta tu aplicación de WhatsApp Business para seguir utilizándola en tu teléf…" at bounding box center [496, 338] width 419 height 28
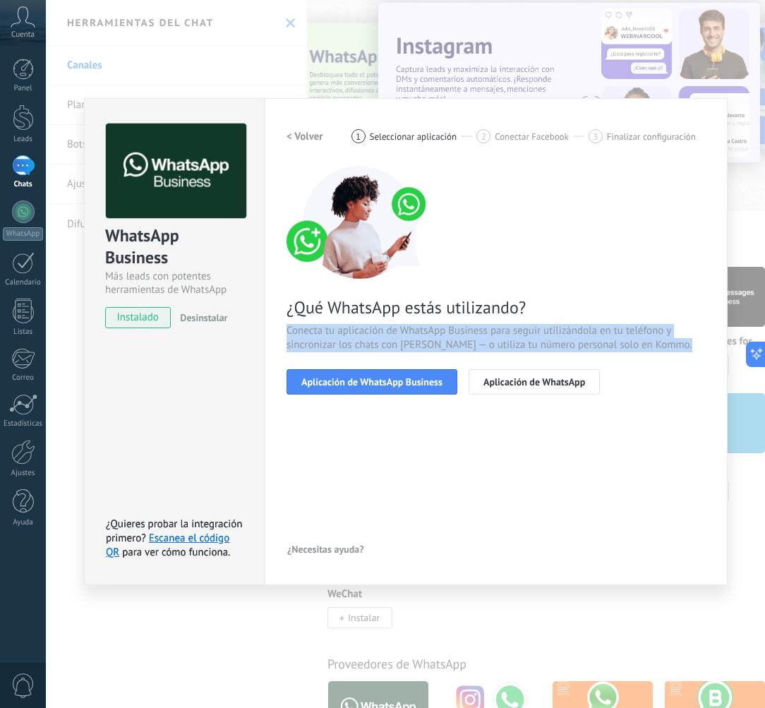
click at [457, 351] on span "Conecta tu aplicación de WhatsApp Business para seguir utilizándola en tu teléf…" at bounding box center [496, 338] width 419 height 28
click at [483, 351] on span "Conecta tu aplicación de WhatsApp Business para seguir utilizándola en tu teléf…" at bounding box center [496, 338] width 419 height 28
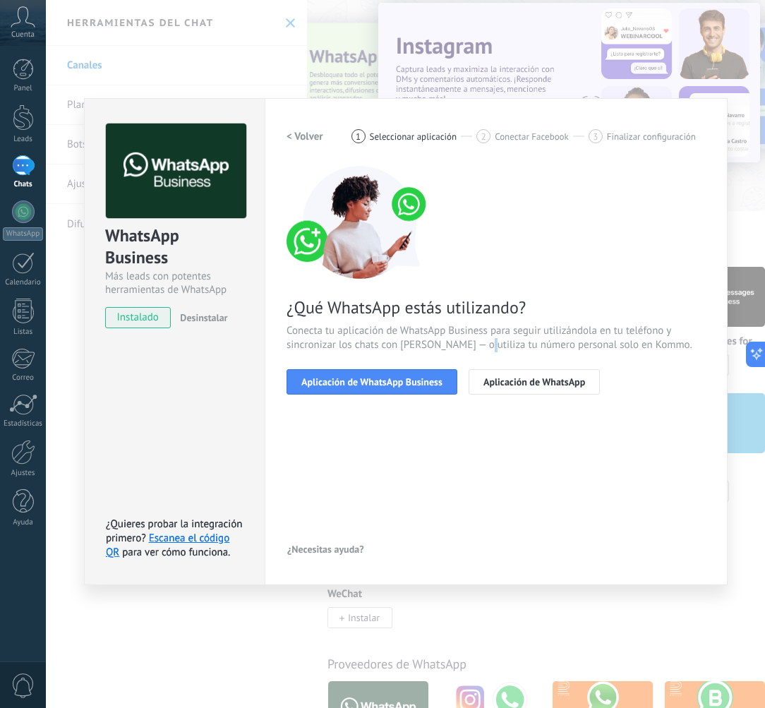
click at [483, 351] on span "Conecta tu aplicación de WhatsApp Business para seguir utilizándola en tu teléf…" at bounding box center [496, 338] width 419 height 28
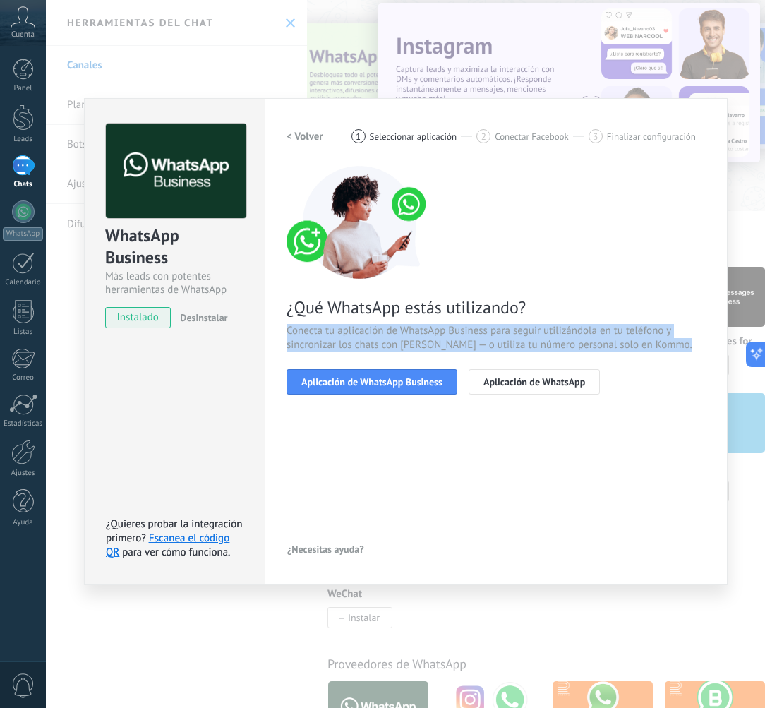
click at [483, 351] on span "Conecta tu aplicación de WhatsApp Business para seguir utilizándola en tu teléf…" at bounding box center [496, 338] width 419 height 28
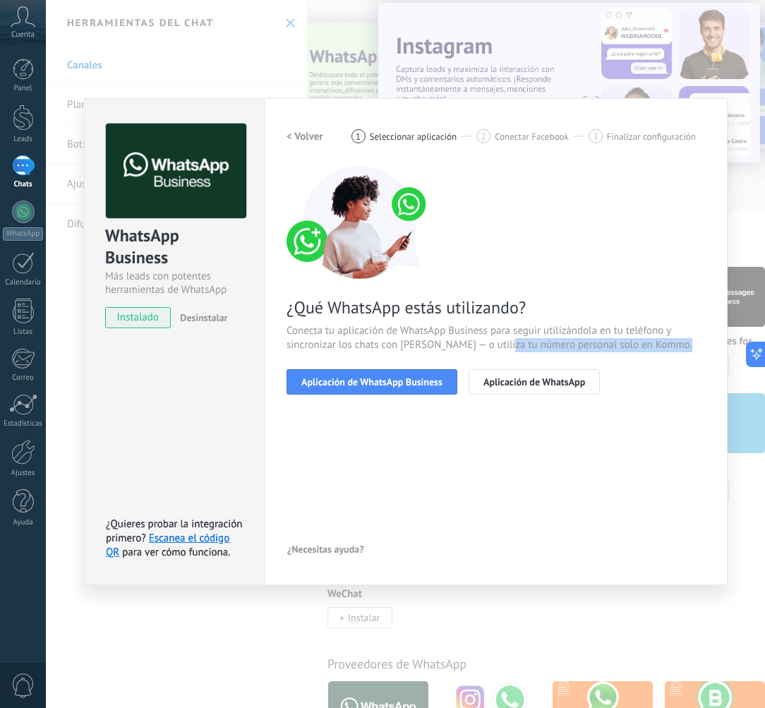
click at [509, 348] on span "Conecta tu aplicación de WhatsApp Business para seguir utilizándola en tu teléf…" at bounding box center [496, 338] width 419 height 28
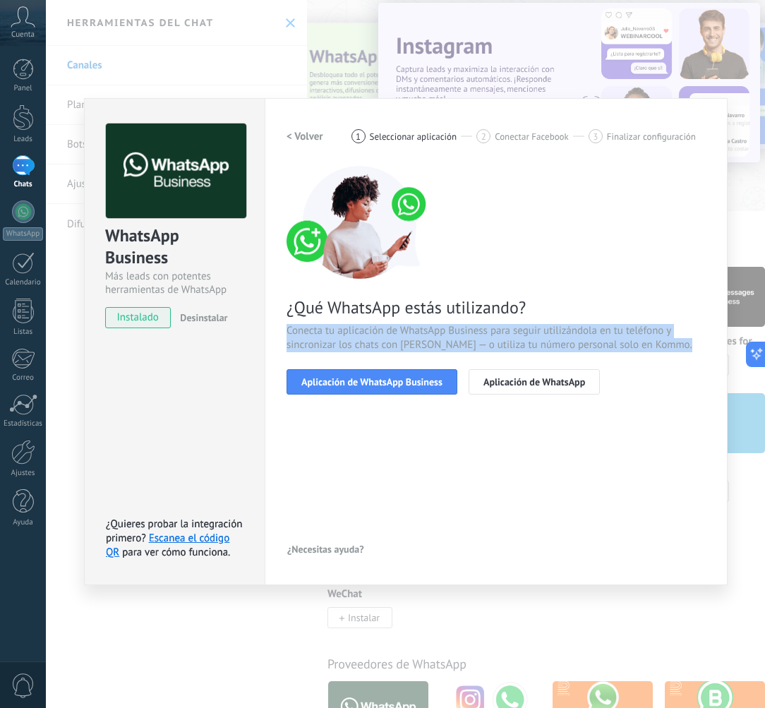
click at [509, 348] on span "Conecta tu aplicación de WhatsApp Business para seguir utilizándola en tu teléf…" at bounding box center [496, 338] width 419 height 28
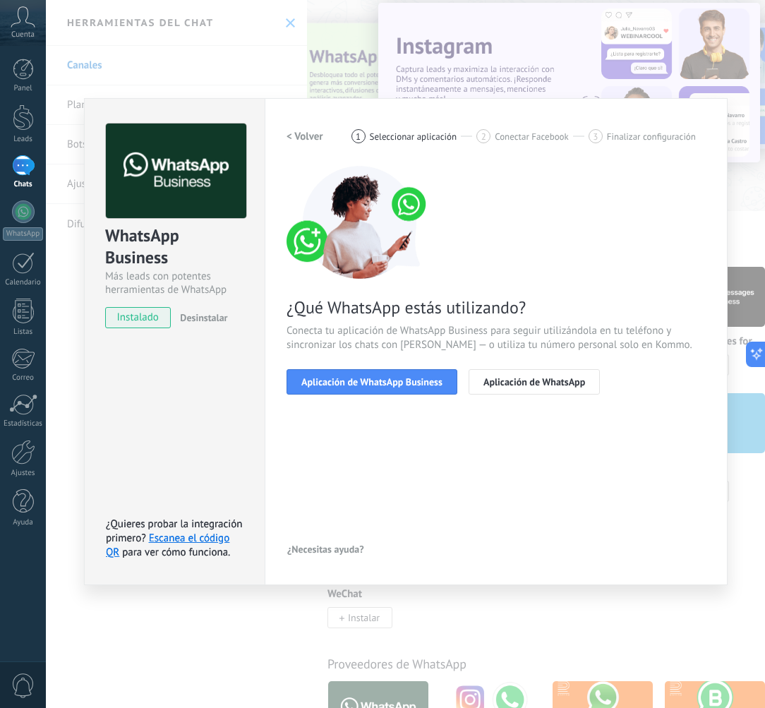
click at [466, 339] on span "Conecta tu aplicación de WhatsApp Business para seguir utilizándola en tu teléf…" at bounding box center [496, 338] width 419 height 28
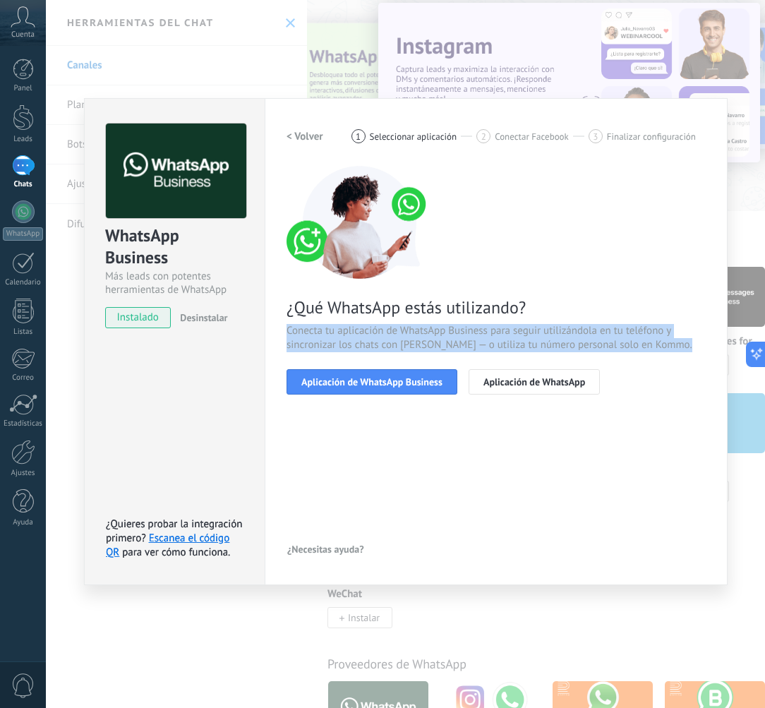
click at [466, 339] on span "Conecta tu aplicación de WhatsApp Business para seguir utilizándola en tu teléf…" at bounding box center [496, 338] width 419 height 28
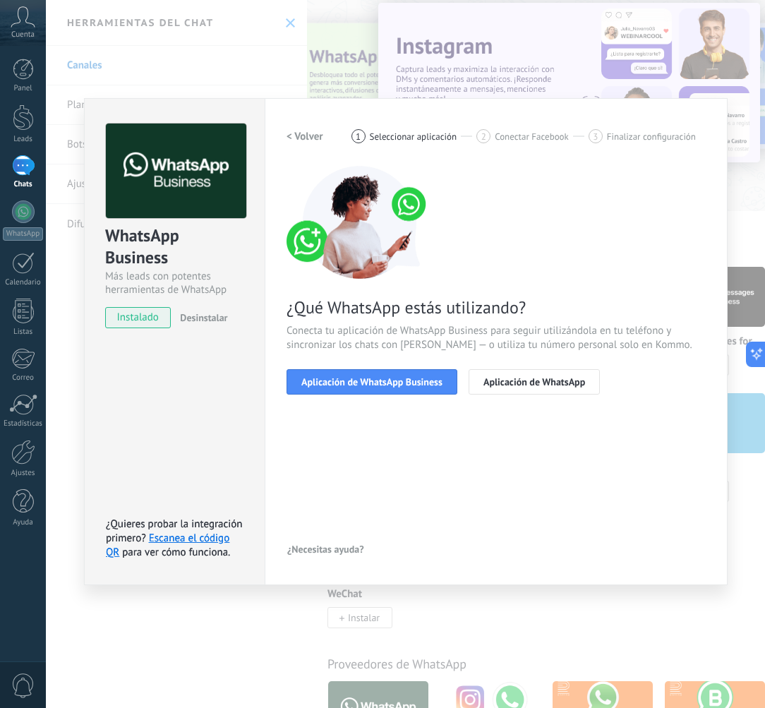
click at [423, 337] on span "Conecta tu aplicación de WhatsApp Business para seguir utilizándola en tu teléf…" at bounding box center [496, 338] width 419 height 28
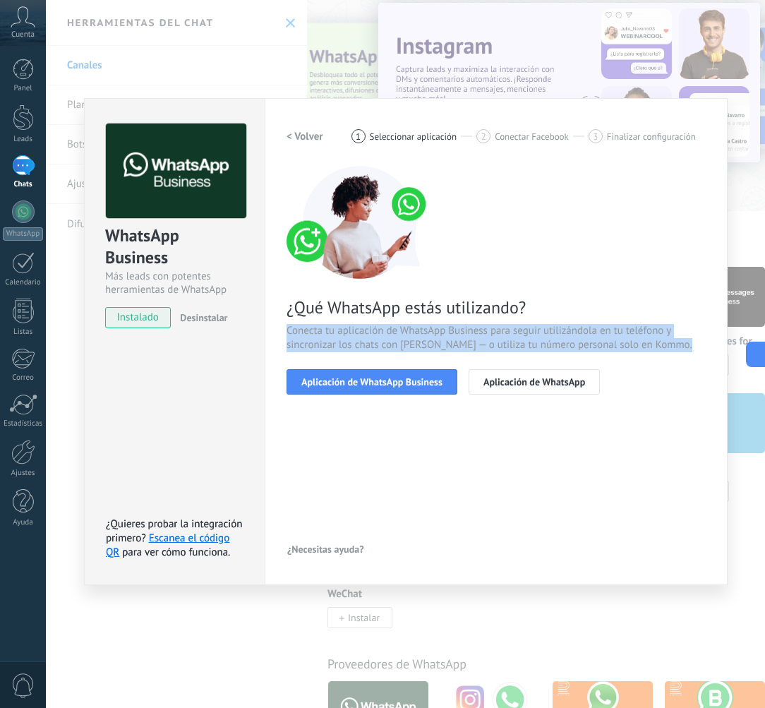
click at [423, 337] on span "Conecta tu aplicación de WhatsApp Business para seguir utilizándola en tu teléf…" at bounding box center [496, 338] width 419 height 28
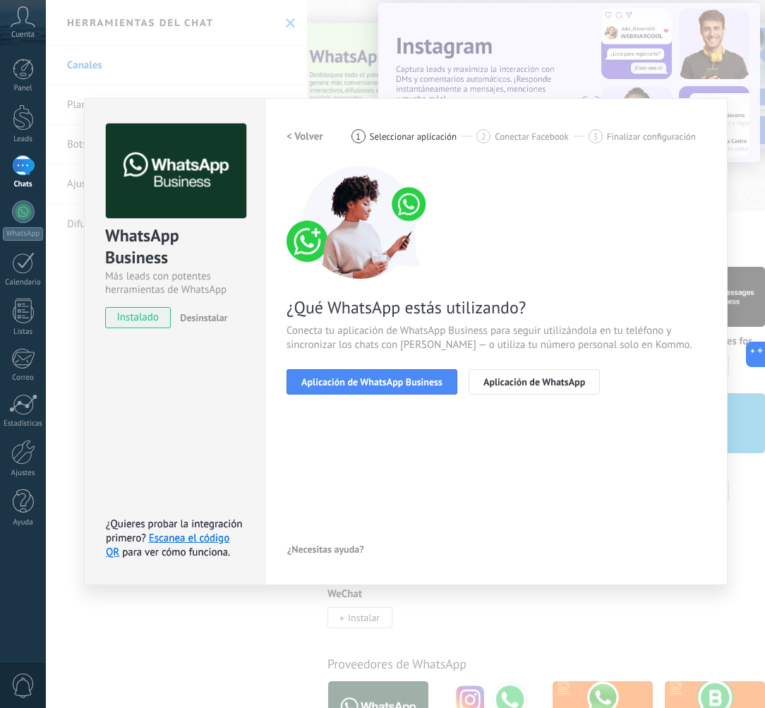
click at [397, 340] on span "Conecta tu aplicación de WhatsApp Business para seguir utilizándola en tu teléf…" at bounding box center [496, 338] width 419 height 28
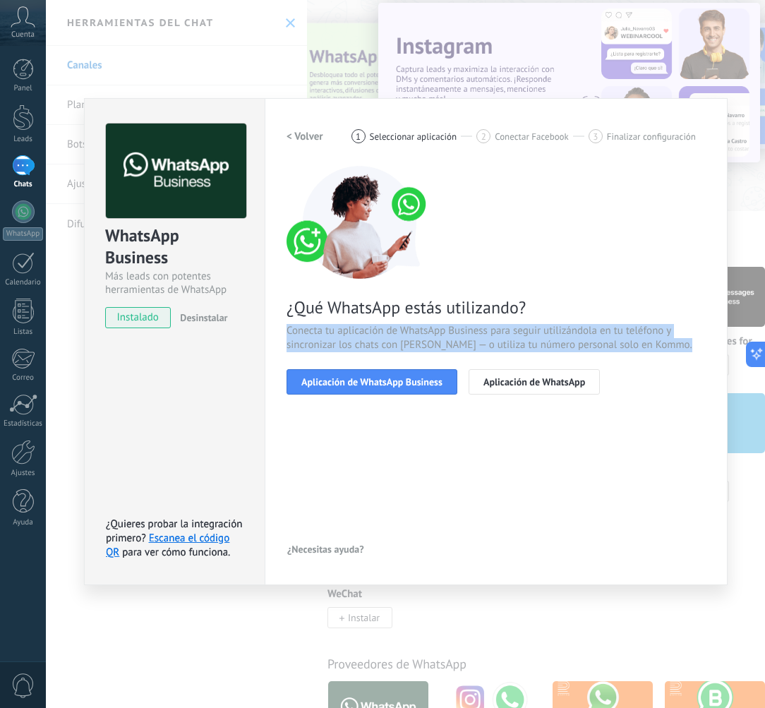
drag, startPoint x: 462, startPoint y: 354, endPoint x: 321, endPoint y: 319, distance: 145.3
click at [326, 320] on div "< Volver 1 Seleccionar aplicación 2 Conectar Facebook 3 Finalizar configuración…" at bounding box center [496, 342] width 419 height 436
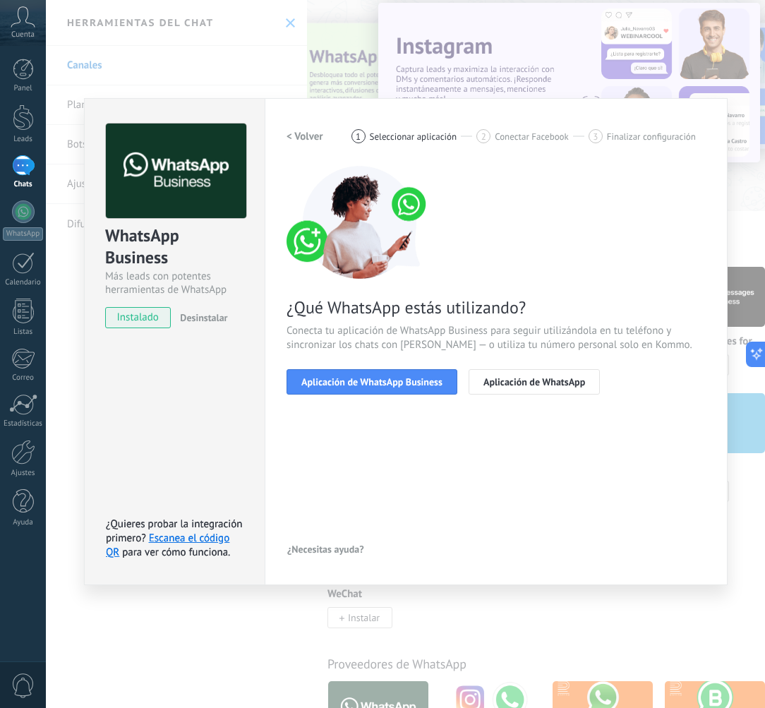
click at [321, 319] on div "¿Qué WhatsApp estás utilizando? Conecta tu aplicación de WhatsApp Business para…" at bounding box center [496, 280] width 419 height 229
drag, startPoint x: 452, startPoint y: 301, endPoint x: 470, endPoint y: 304, distance: 18.6
click at [468, 304] on span "¿Qué WhatsApp estás utilizando?" at bounding box center [496, 307] width 419 height 22
click at [471, 304] on span "¿Qué WhatsApp estás utilizando?" at bounding box center [496, 307] width 419 height 22
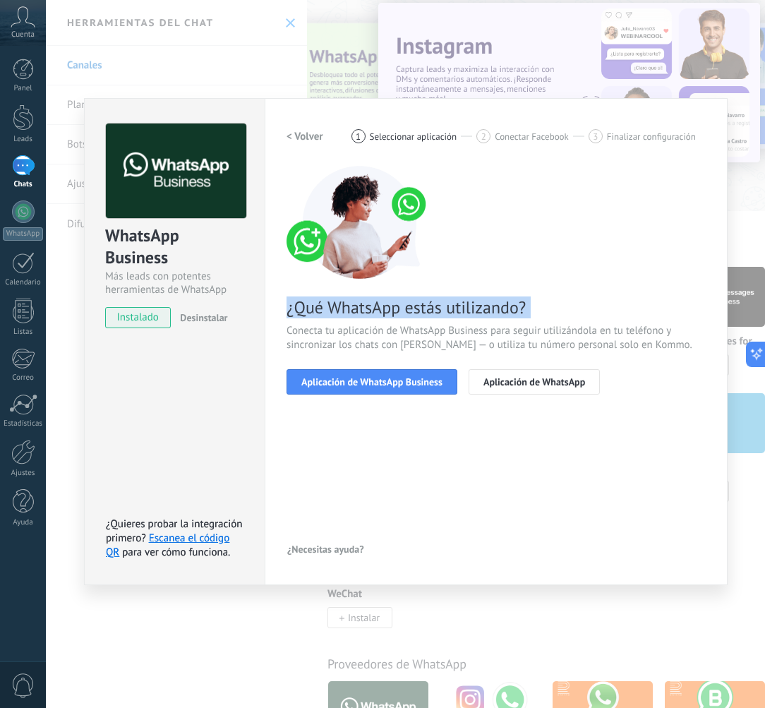
click at [471, 304] on span "¿Qué WhatsApp estás utilizando?" at bounding box center [496, 307] width 419 height 22
click at [419, 324] on span "Conecta tu aplicación de WhatsApp Business para seguir utilizándola en tu teléf…" at bounding box center [496, 338] width 419 height 28
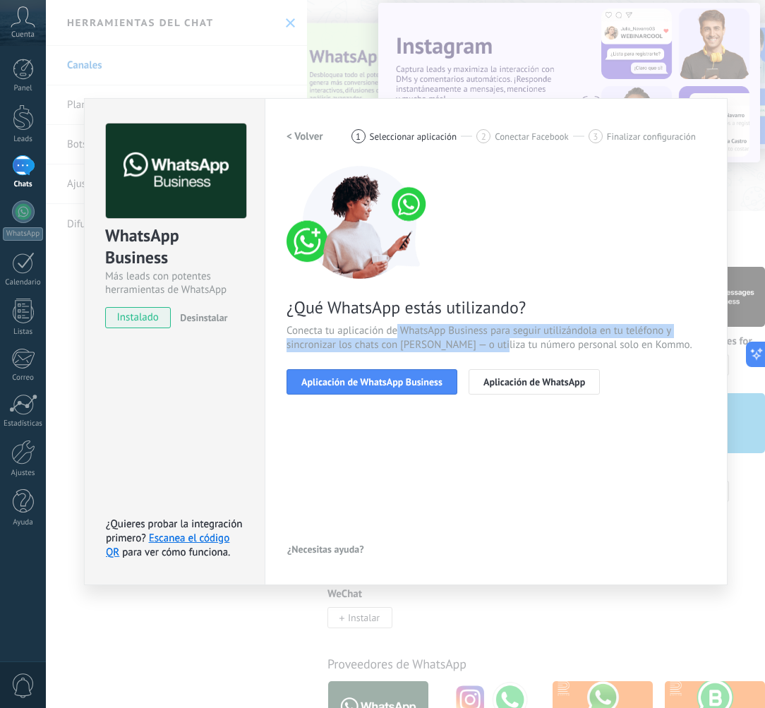
drag, startPoint x: 397, startPoint y: 327, endPoint x: 503, endPoint y: 342, distance: 106.9
click at [500, 342] on span "Conecta tu aplicación de WhatsApp Business para seguir utilizándola en tu teléf…" at bounding box center [496, 338] width 419 height 28
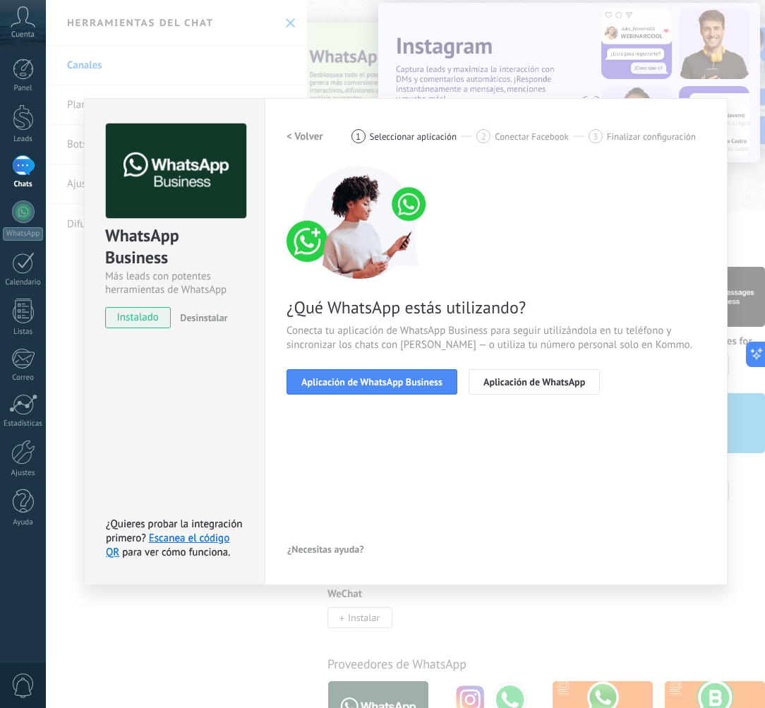
click at [505, 343] on span "Conecta tu aplicación de WhatsApp Business para seguir utilizándola en tu teléf…" at bounding box center [496, 338] width 419 height 28
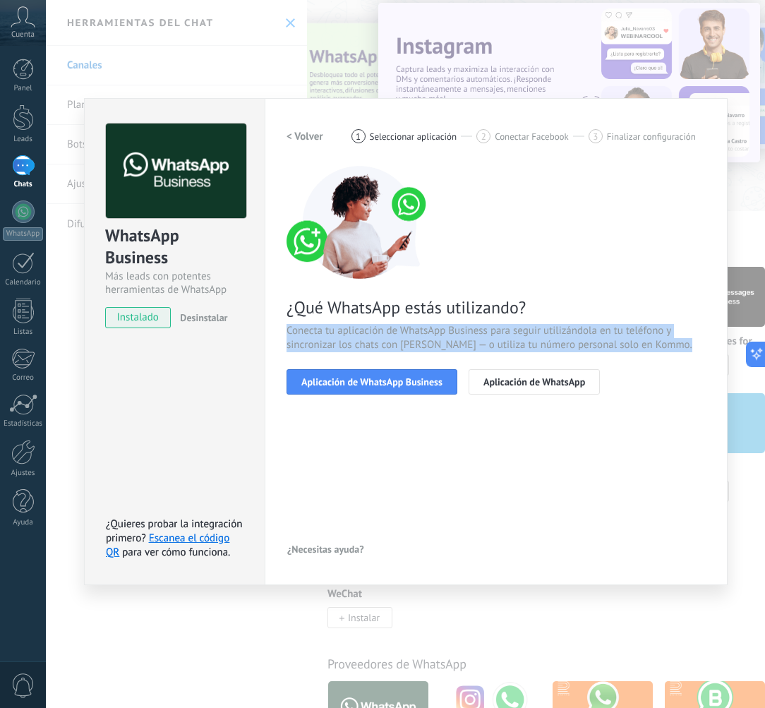
click at [505, 343] on span "Conecta tu aplicación de WhatsApp Business para seguir utilizándola en tu teléf…" at bounding box center [496, 338] width 419 height 28
click at [476, 342] on span "Conecta tu aplicación de WhatsApp Business para seguir utilizándola en tu teléf…" at bounding box center [496, 338] width 419 height 28
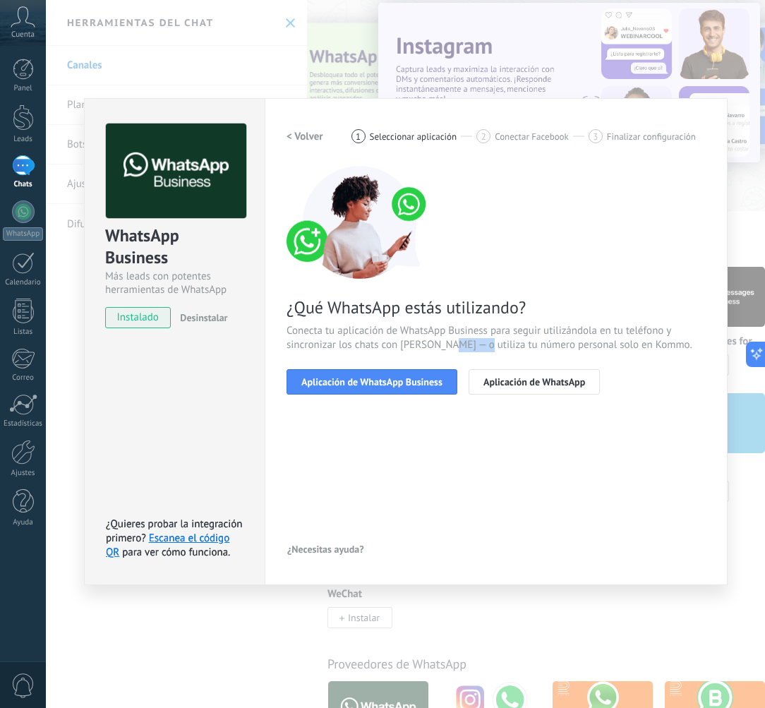
click at [476, 342] on span "Conecta tu aplicación de WhatsApp Business para seguir utilizándola en tu teléf…" at bounding box center [496, 338] width 419 height 28
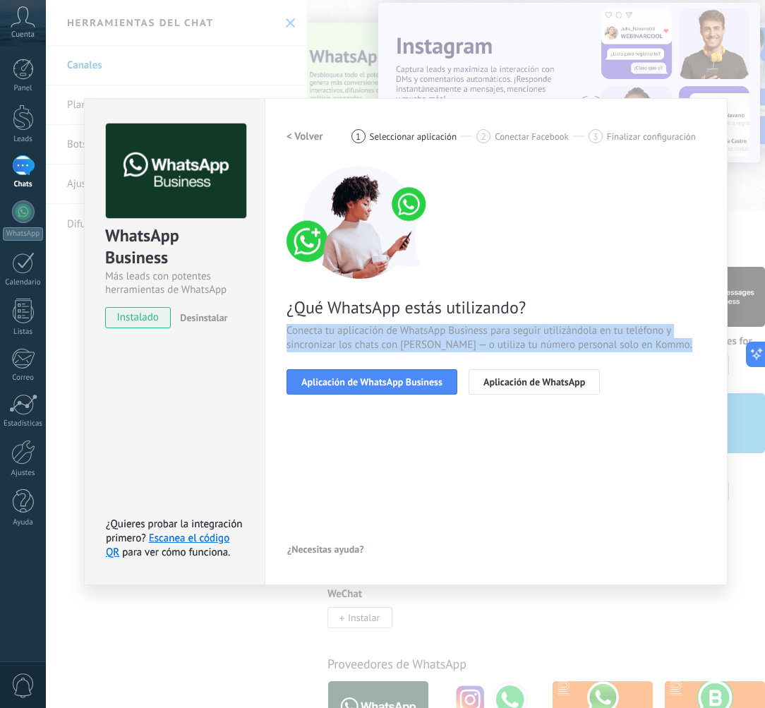
click at [476, 342] on span "Conecta tu aplicación de WhatsApp Business para seguir utilizándola en tu teléf…" at bounding box center [496, 338] width 419 height 28
click at [455, 342] on span "Conecta tu aplicación de WhatsApp Business para seguir utilizándola en tu teléf…" at bounding box center [496, 338] width 419 height 28
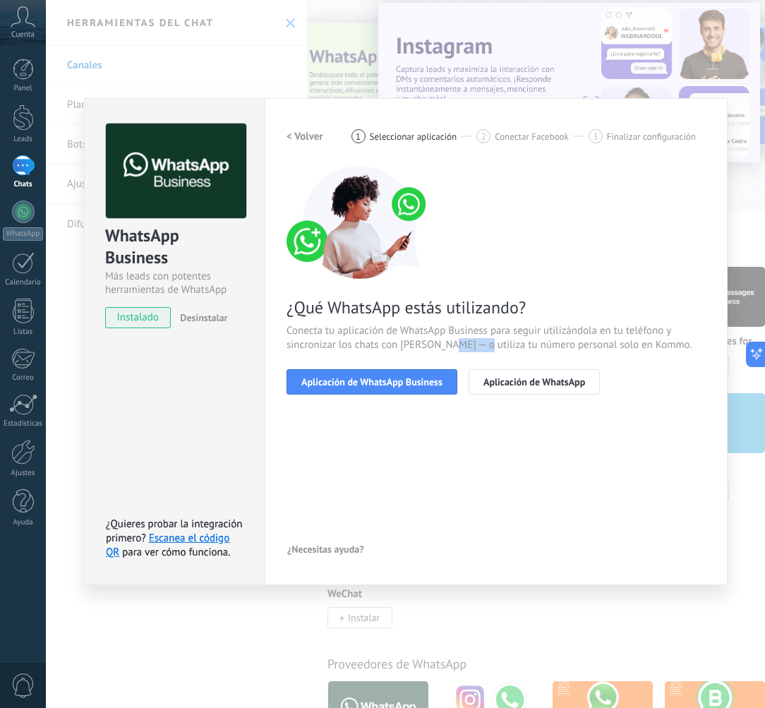
click at [455, 342] on span "Conecta tu aplicación de WhatsApp Business para seguir utilizándola en tu teléf…" at bounding box center [496, 338] width 419 height 28
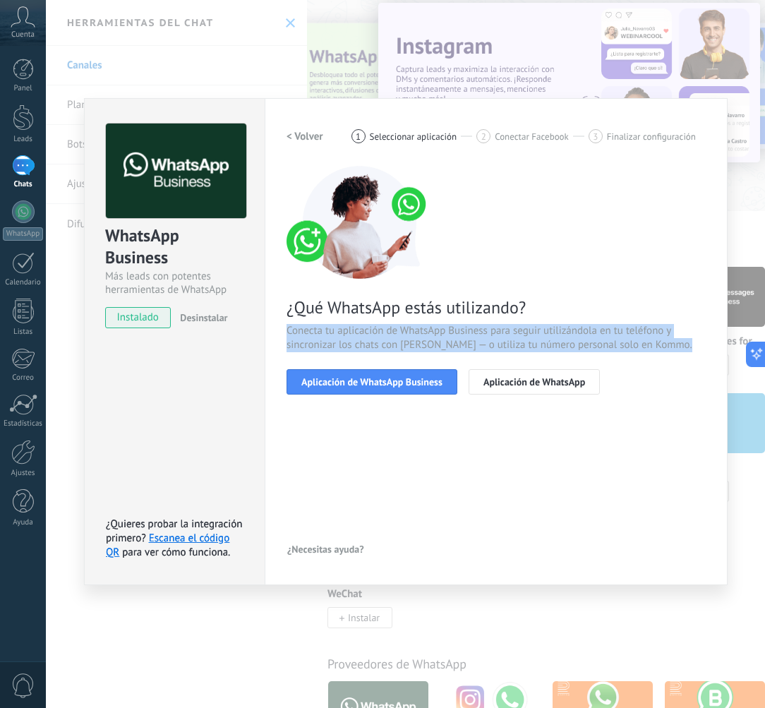
click at [455, 342] on span "Conecta tu aplicación de WhatsApp Business para seguir utilizándola en tu teléf…" at bounding box center [496, 338] width 419 height 28
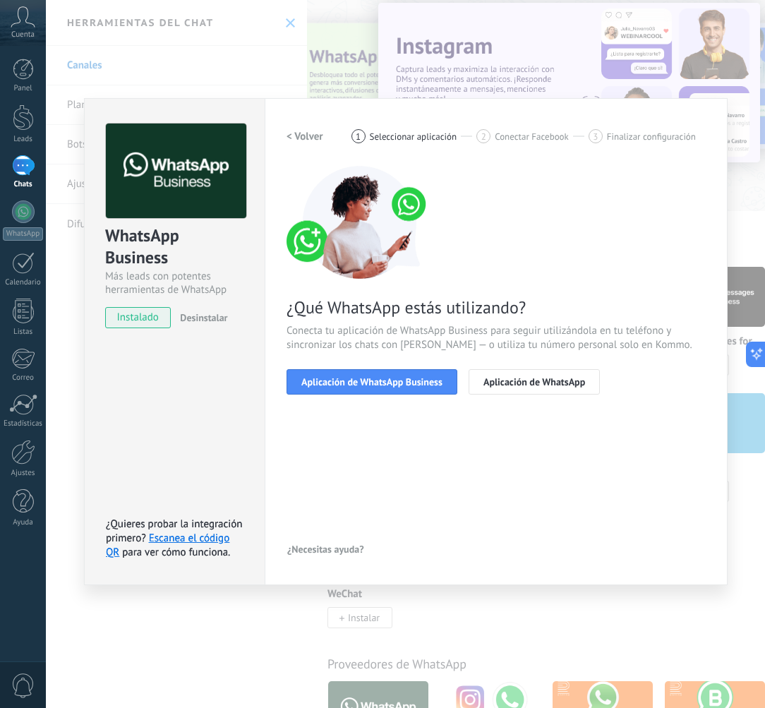
click at [519, 460] on div "< Volver 1 Seleccionar aplicación 2 Conectar Facebook 3 Finalizar configuración…" at bounding box center [496, 342] width 419 height 436
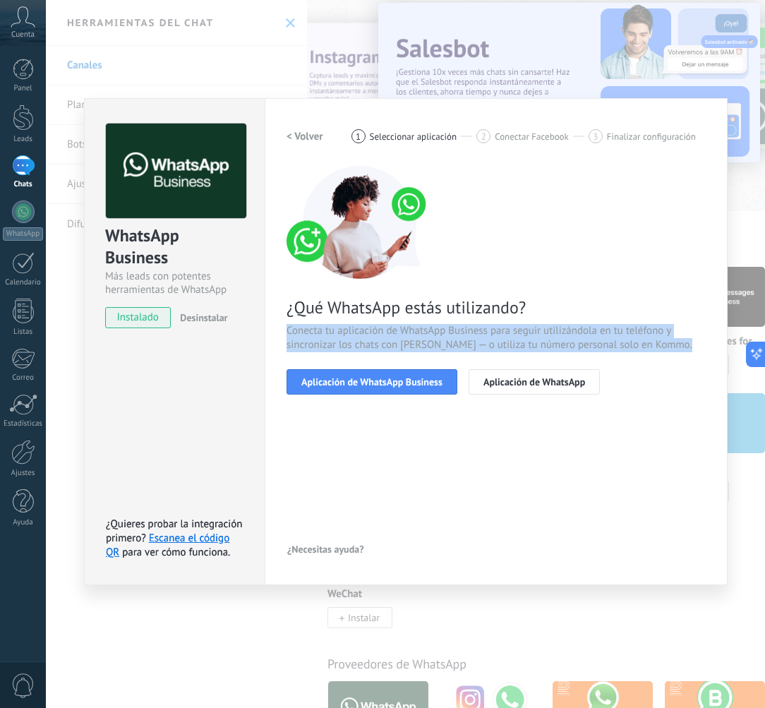
drag, startPoint x: 607, startPoint y: 411, endPoint x: 356, endPoint y: 329, distance: 263.8
click at [356, 329] on div "< Volver 1 Seleccionar aplicación 2 Conectar Facebook 3 Finalizar configuración…" at bounding box center [496, 342] width 419 height 436
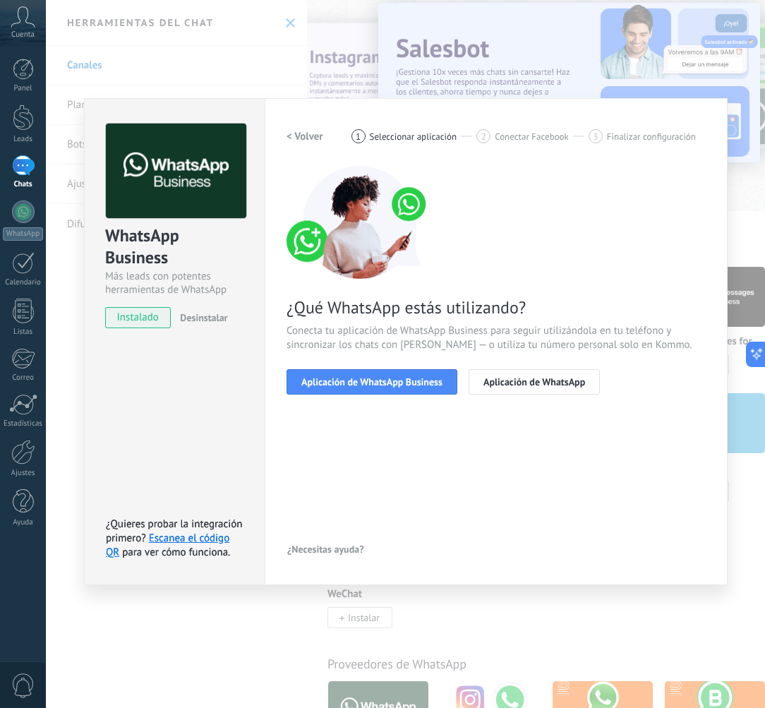
click at [319, 316] on span "¿Qué WhatsApp estás utilizando?" at bounding box center [496, 307] width 419 height 22
click at [357, 330] on span "Conecta tu aplicación de WhatsApp Business para seguir utilizándola en tu teléf…" at bounding box center [496, 338] width 419 height 28
click at [358, 330] on span "Conecta tu aplicación de WhatsApp Business para seguir utilizándola en tu teléf…" at bounding box center [496, 338] width 419 height 28
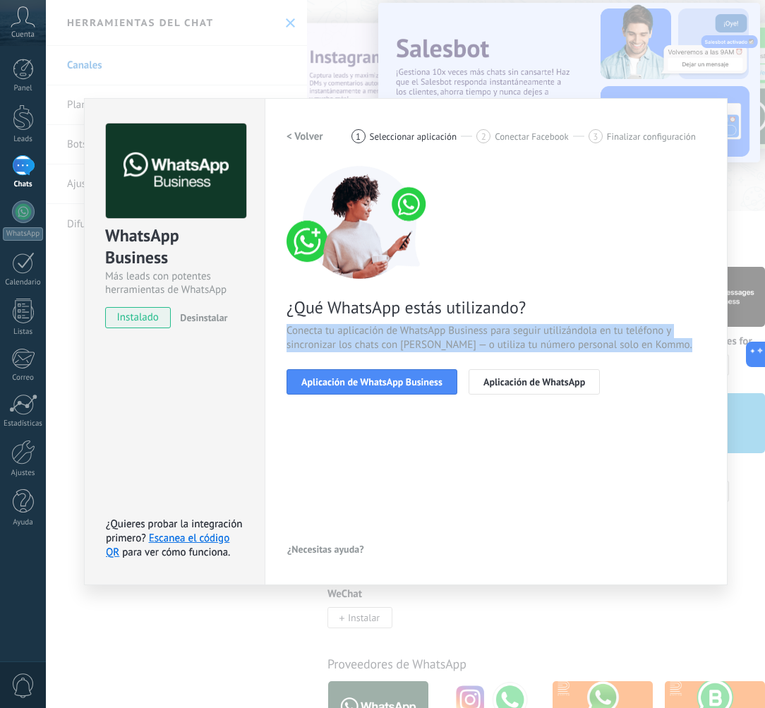
click at [358, 330] on span "Conecta tu aplicación de WhatsApp Business para seguir utilizándola en tu teléf…" at bounding box center [496, 338] width 419 height 28
click at [521, 505] on div "< Volver 1 Seleccionar aplicación 2 Conectar Facebook 3 Finalizar configuración…" at bounding box center [496, 342] width 419 height 436
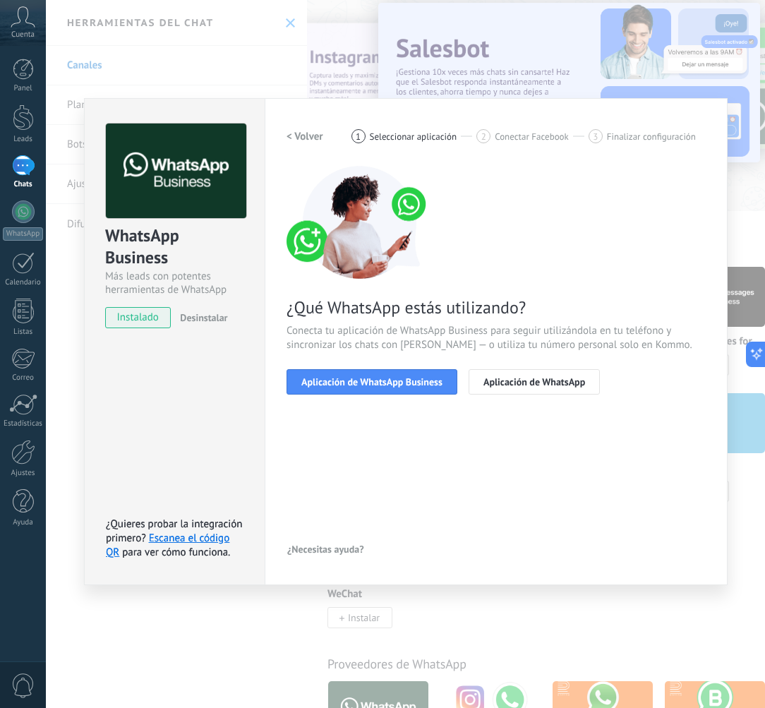
click at [519, 134] on span "Conectar Facebook" at bounding box center [532, 136] width 74 height 11
click at [428, 373] on button "Aplicación de WhatsApp Business" at bounding box center [372, 381] width 171 height 25
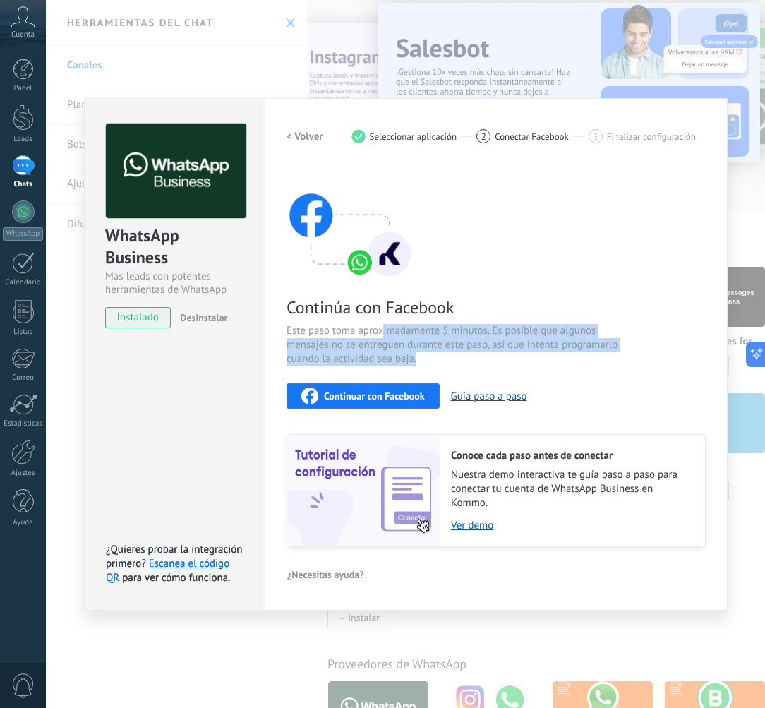
drag, startPoint x: 382, startPoint y: 335, endPoint x: 483, endPoint y: 355, distance: 102.8
click at [481, 354] on span "Este paso toma aproximadamente 5 minutos. Es posible que algunos mensajes no se…" at bounding box center [455, 345] width 336 height 42
click at [483, 355] on span "Este paso toma aproximadamente 5 minutos. Es posible que algunos mensajes no se…" at bounding box center [455, 345] width 336 height 42
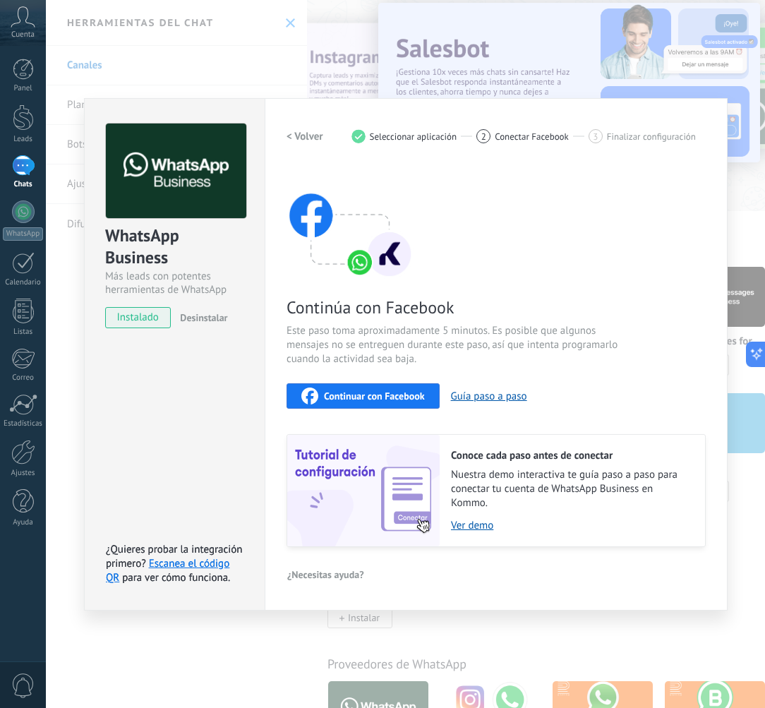
click at [483, 355] on span "Este paso toma aproximadamente 5 minutos. Es posible que algunos mensajes no se…" at bounding box center [455, 345] width 336 height 42
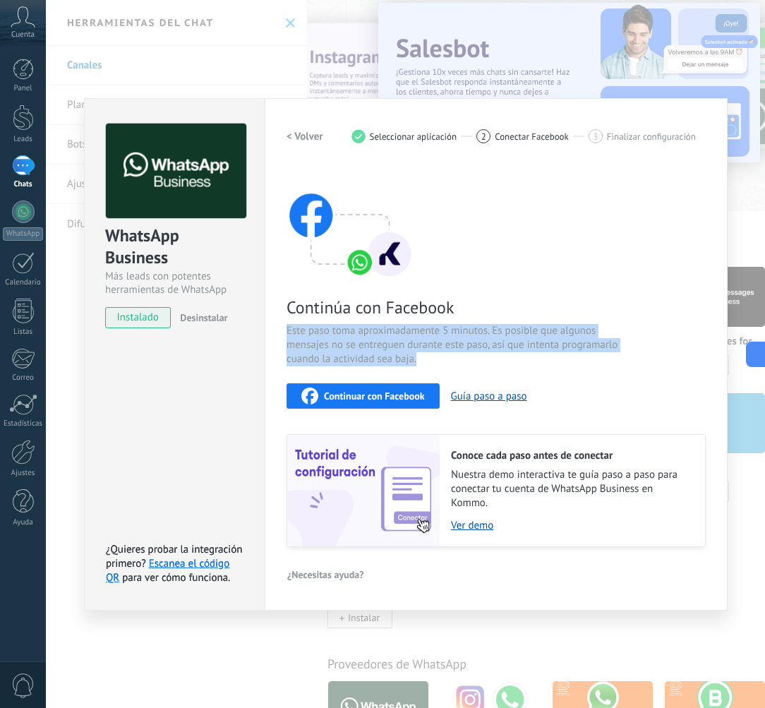
click at [483, 355] on span "Este paso toma aproximadamente 5 minutos. Es posible que algunos mensajes no se…" at bounding box center [455, 345] width 336 height 42
click at [426, 335] on span "Este paso toma aproximadamente 5 minutos. Es posible que algunos mensajes no se…" at bounding box center [455, 345] width 336 height 42
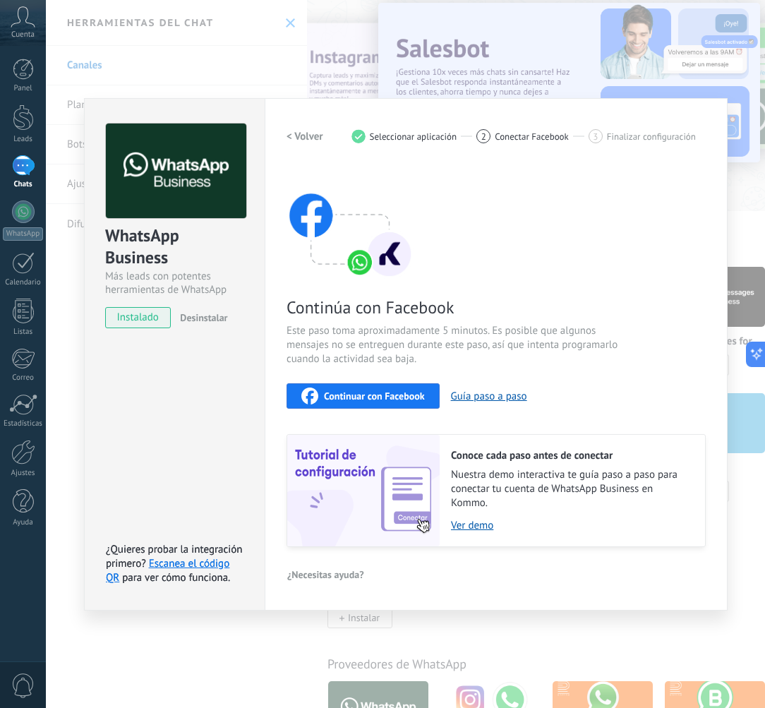
click at [417, 332] on span "Este paso toma aproximadamente 5 minutos. Es posible que algunos mensajes no se…" at bounding box center [455, 345] width 336 height 42
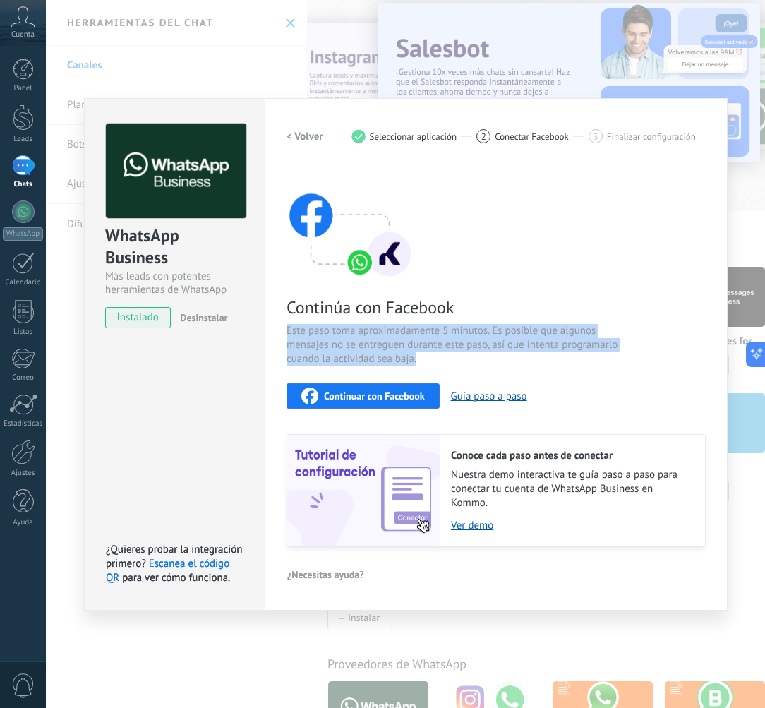
click at [417, 332] on span "Este paso toma aproximadamente 5 minutos. Es posible que algunos mensajes no se…" at bounding box center [455, 345] width 336 height 42
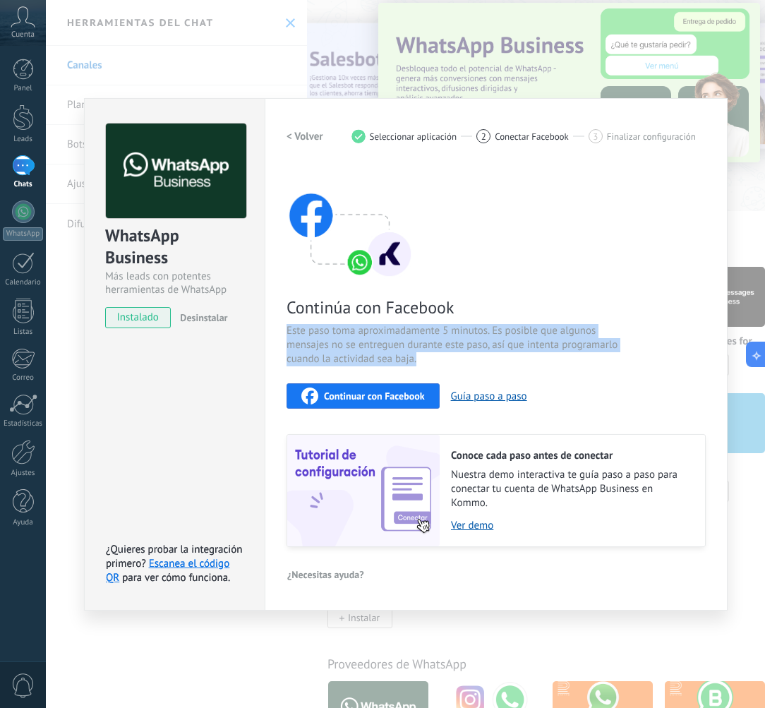
click at [493, 376] on div "Continúa con Facebook Este paso toma aproximadamente 5 minutos. Es posible que …" at bounding box center [496, 356] width 419 height 381
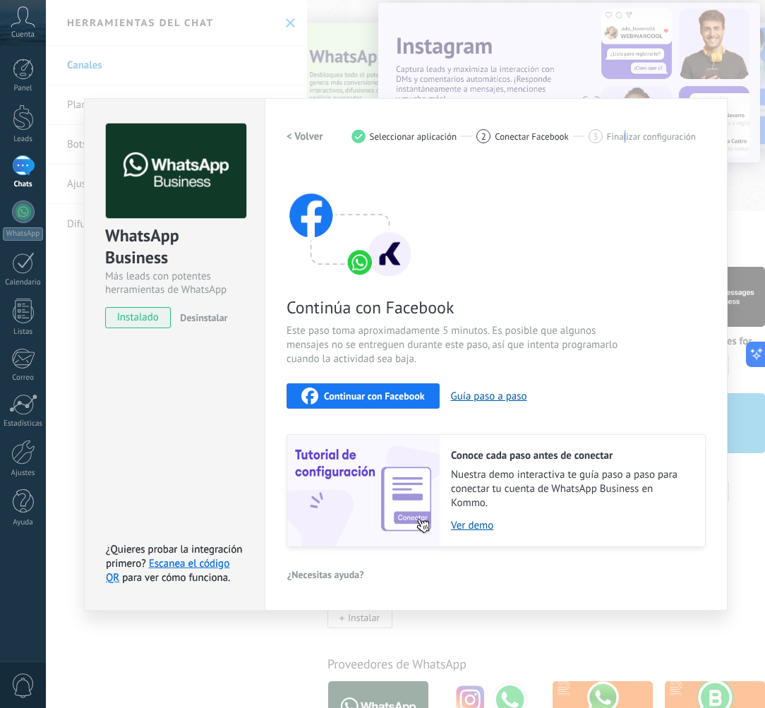
click at [625, 139] on span "Finalizar configuración" at bounding box center [651, 136] width 89 height 11
drag, startPoint x: 419, startPoint y: 355, endPoint x: 478, endPoint y: 365, distance: 60.1
click at [478, 365] on span "Este paso toma aproximadamente 5 minutos. Es posible que algunos mensajes no se…" at bounding box center [455, 345] width 336 height 42
click at [434, 353] on span "Este paso toma aproximadamente 5 minutos. Es posible que algunos mensajes no se…" at bounding box center [455, 345] width 336 height 42
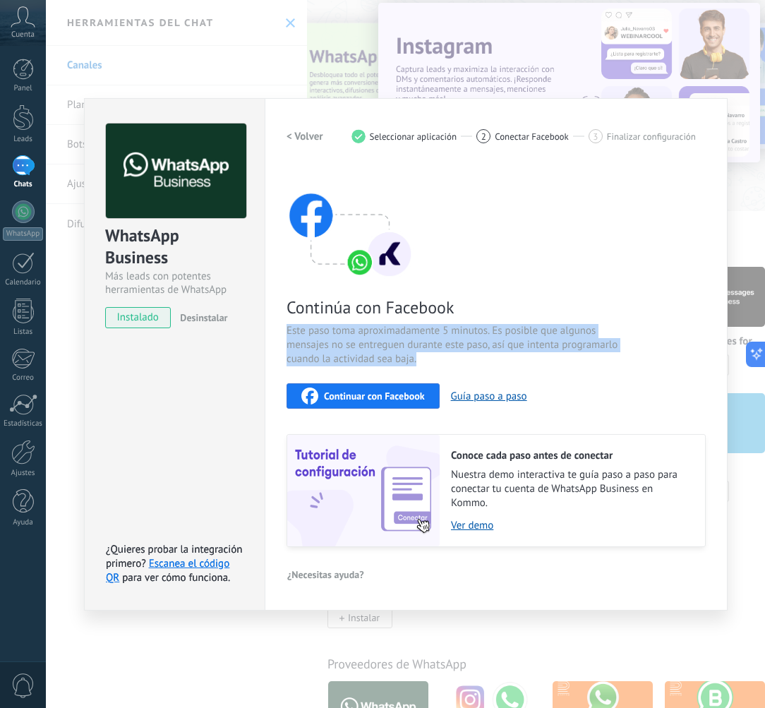
click at [434, 353] on span "Este paso toma aproximadamente 5 minutos. Es posible que algunos mensajes no se…" at bounding box center [455, 345] width 336 height 42
click at [424, 351] on span "Este paso toma aproximadamente 5 minutos. Es posible que algunos mensajes no se…" at bounding box center [455, 345] width 336 height 42
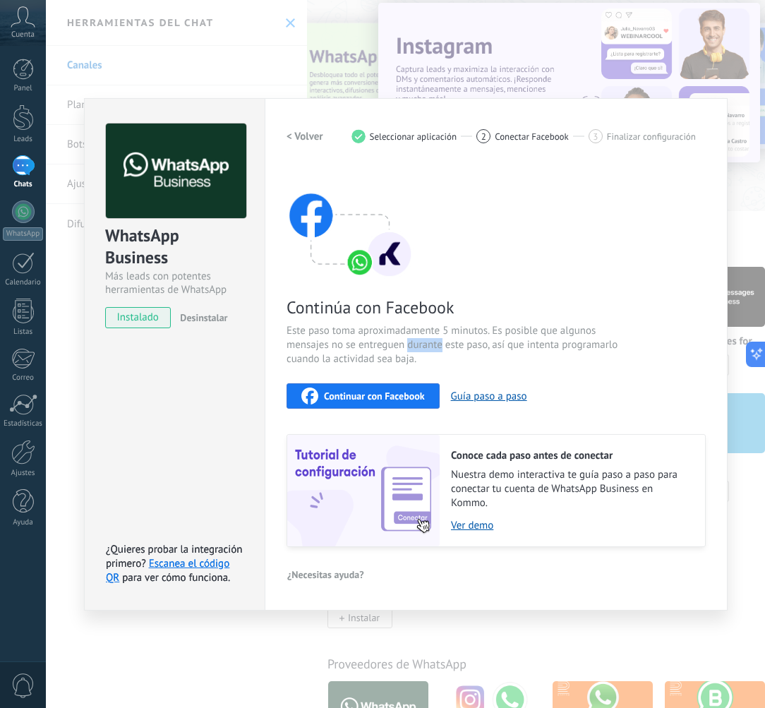
click at [424, 350] on span "Este paso toma aproximadamente 5 minutos. Es posible que algunos mensajes no se…" at bounding box center [455, 345] width 336 height 42
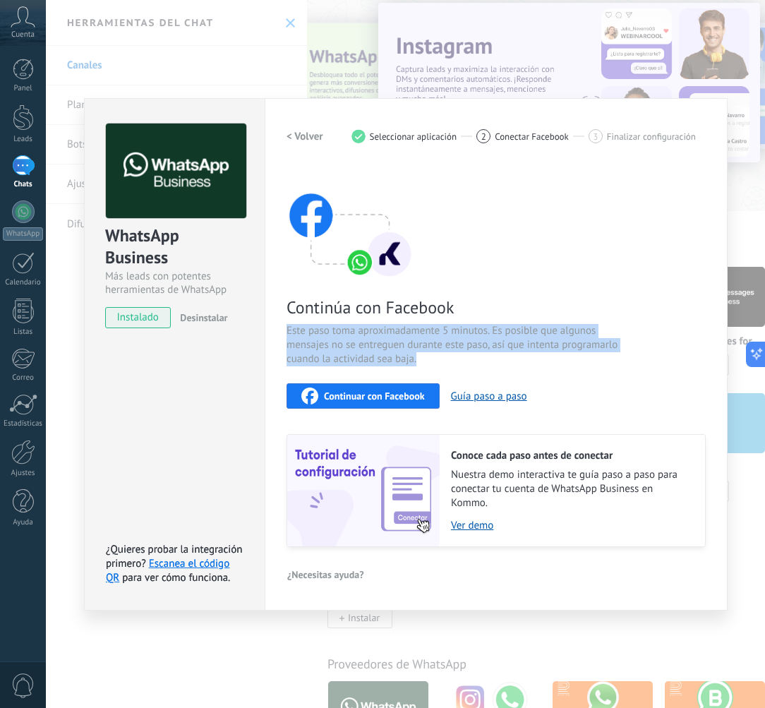
click at [424, 350] on span "Este paso toma aproximadamente 5 minutos. Es posible que algunos mensajes no se…" at bounding box center [455, 345] width 336 height 42
click at [380, 343] on span "Este paso toma aproximadamente 5 minutos. Es posible que algunos mensajes no se…" at bounding box center [455, 345] width 336 height 42
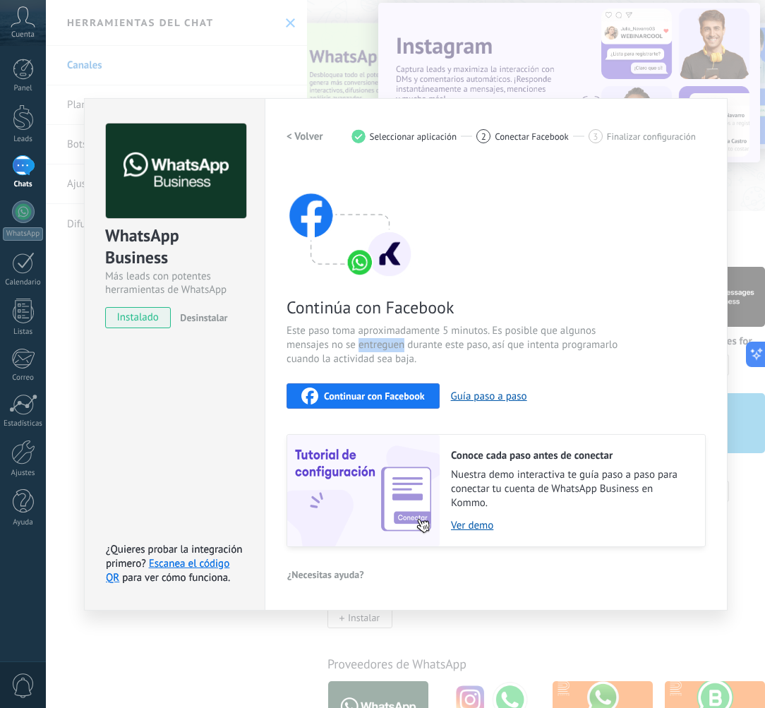
click at [380, 342] on span "Este paso toma aproximadamente 5 minutos. Es posible que algunos mensajes no se…" at bounding box center [455, 345] width 336 height 42
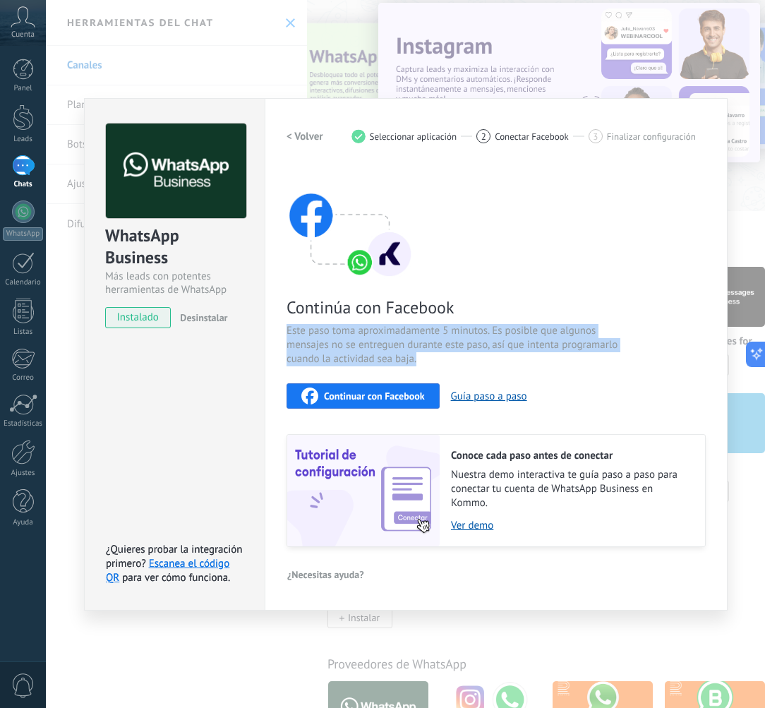
click at [380, 342] on span "Este paso toma aproximadamente 5 minutos. Es posible que algunos mensajes no se…" at bounding box center [455, 345] width 336 height 42
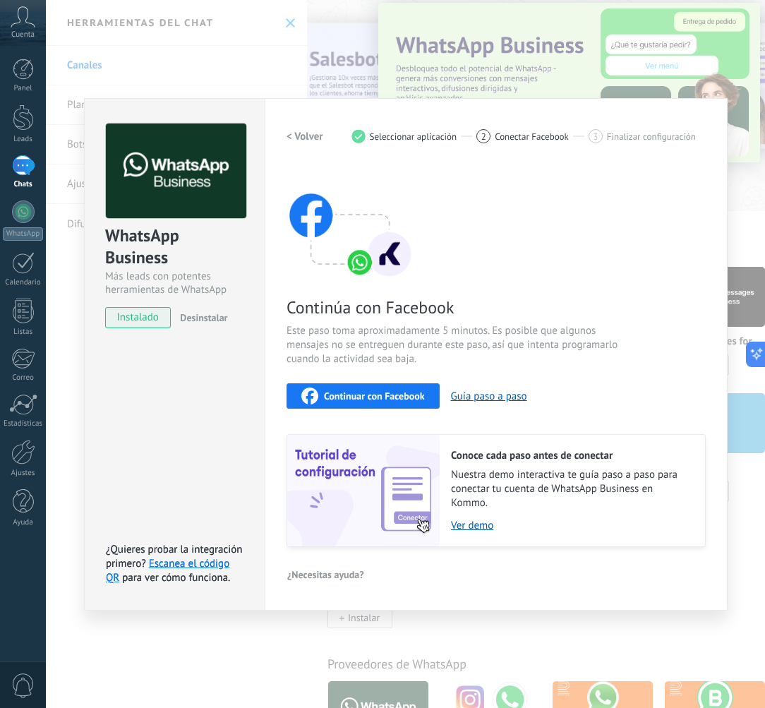
click at [390, 328] on span "Este paso toma aproximadamente 5 minutos. Es posible que algunos mensajes no se…" at bounding box center [455, 345] width 336 height 42
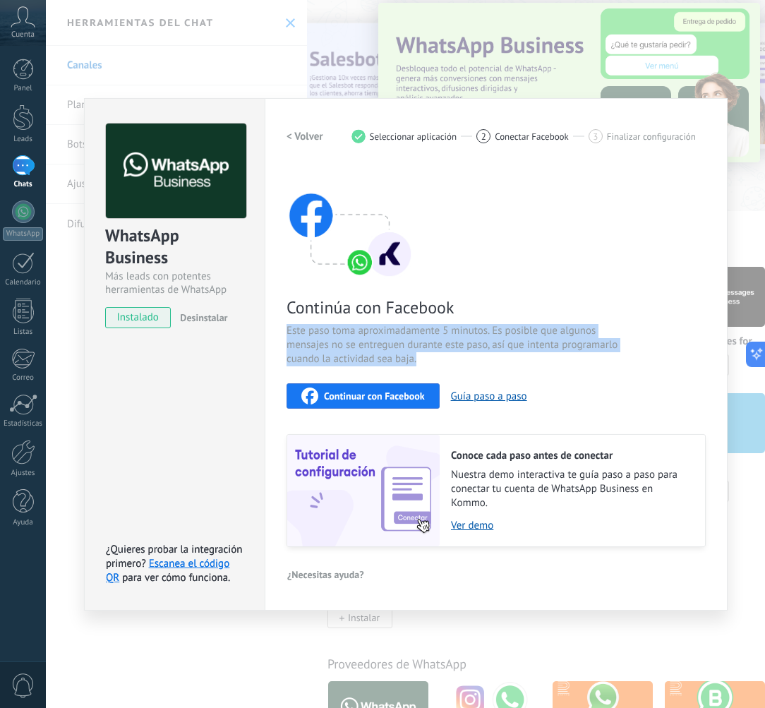
click at [390, 328] on span "Este paso toma aproximadamente 5 minutos. Es posible que algunos mensajes no se…" at bounding box center [455, 345] width 336 height 42
click at [367, 339] on span "Este paso toma aproximadamente 5 minutos. Es posible que algunos mensajes no se…" at bounding box center [455, 345] width 336 height 42
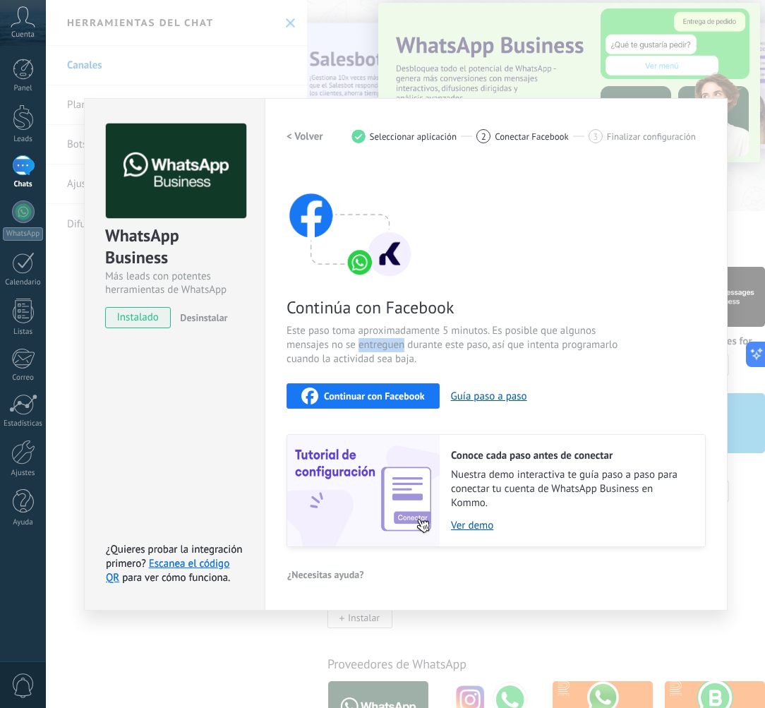
click at [367, 339] on span "Este paso toma aproximadamente 5 minutos. Es posible que algunos mensajes no se…" at bounding box center [455, 345] width 336 height 42
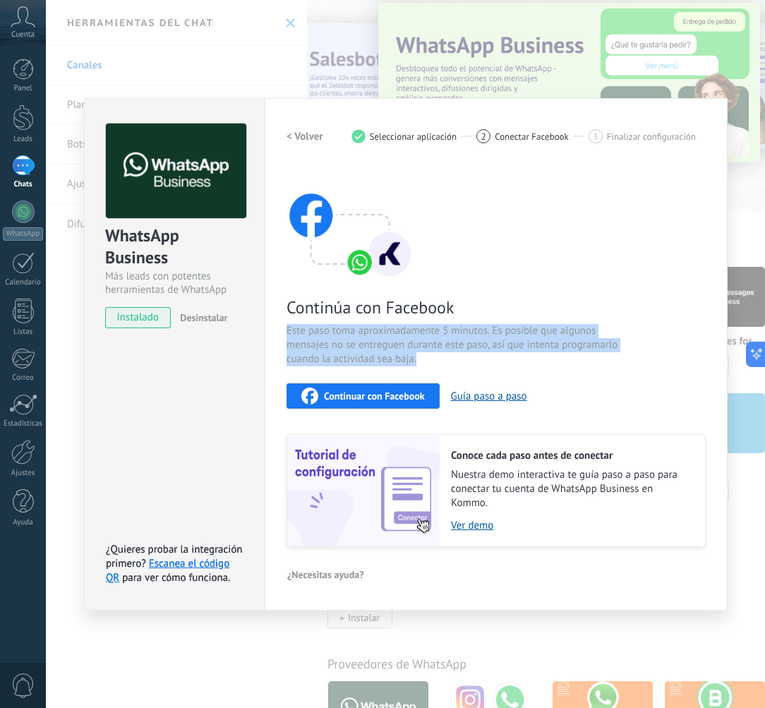
click at [367, 339] on span "Este paso toma aproximadamente 5 minutos. Es posible que algunos mensajes no se…" at bounding box center [455, 345] width 336 height 42
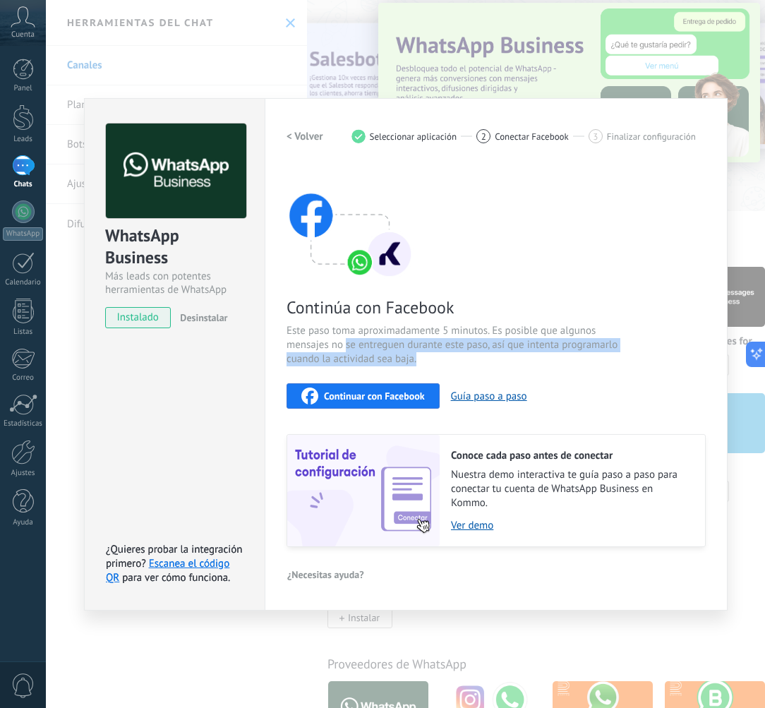
click at [347, 342] on span "Este paso toma aproximadamente 5 minutos. Es posible que algunos mensajes no se…" at bounding box center [455, 345] width 336 height 42
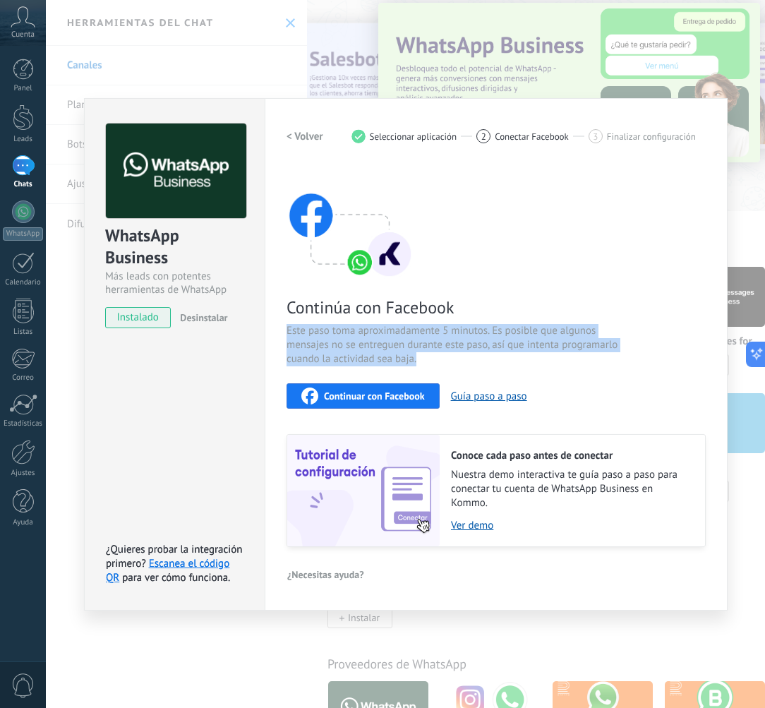
click at [347, 342] on span "Este paso toma aproximadamente 5 minutos. Es posible que algunos mensajes no se…" at bounding box center [455, 345] width 336 height 42
click at [330, 342] on span "Este paso toma aproximadamente 5 minutos. Es posible que algunos mensajes no se…" at bounding box center [455, 345] width 336 height 42
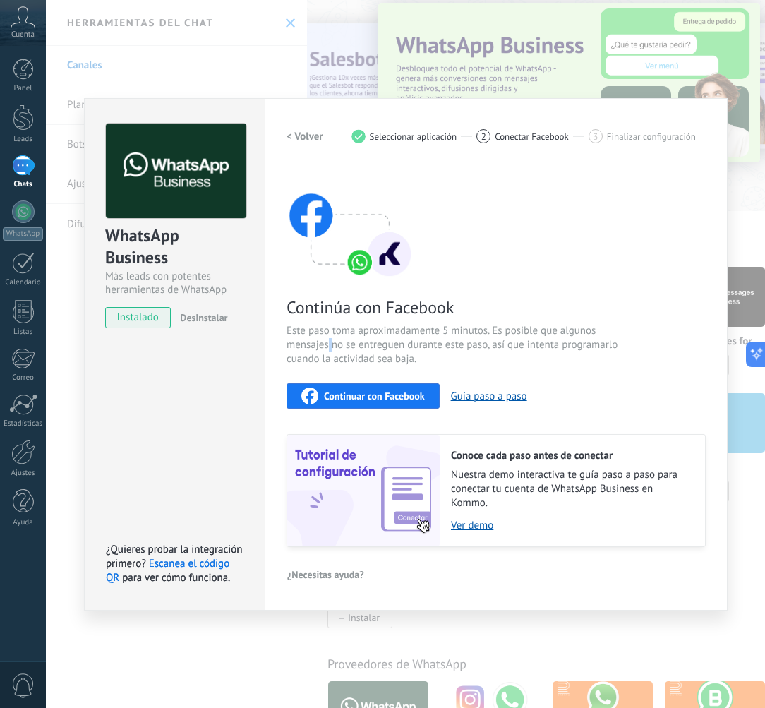
click at [330, 342] on span "Este paso toma aproximadamente 5 minutos. Es posible que algunos mensajes no se…" at bounding box center [455, 345] width 336 height 42
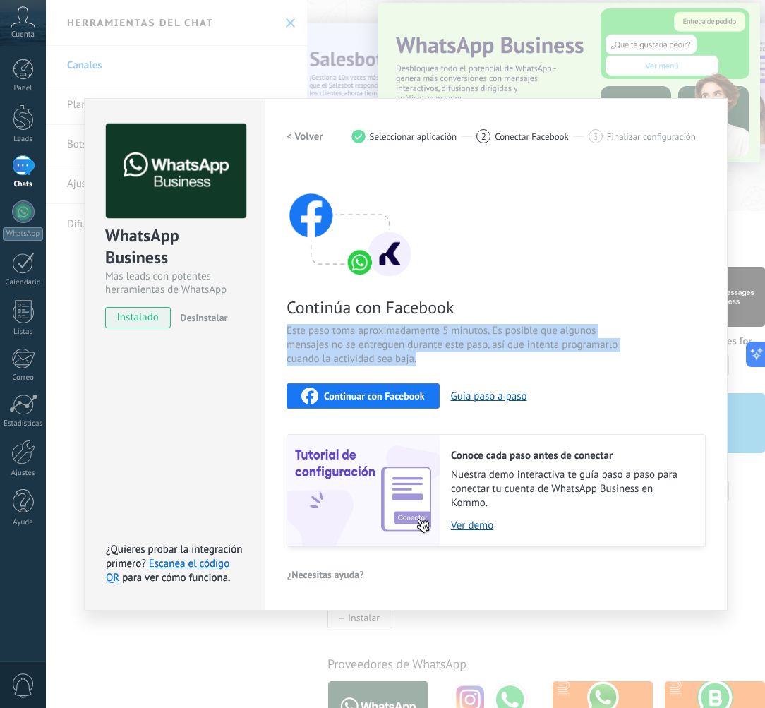
click at [330, 342] on span "Este paso toma aproximadamente 5 minutos. Es posible que algunos mensajes no se…" at bounding box center [455, 345] width 336 height 42
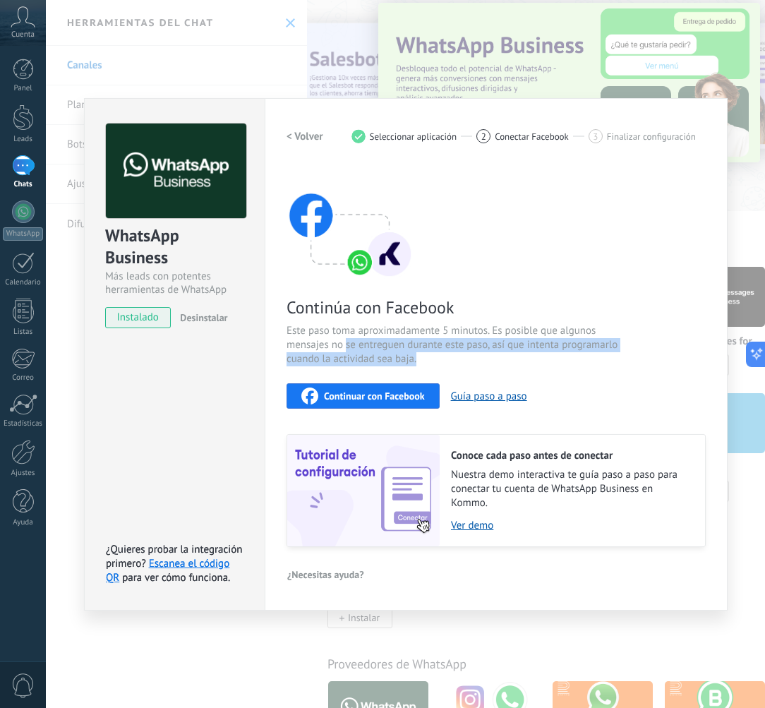
click at [346, 342] on span "Este paso toma aproximadamente 5 minutos. Es posible que algunos mensajes no se…" at bounding box center [455, 345] width 336 height 42
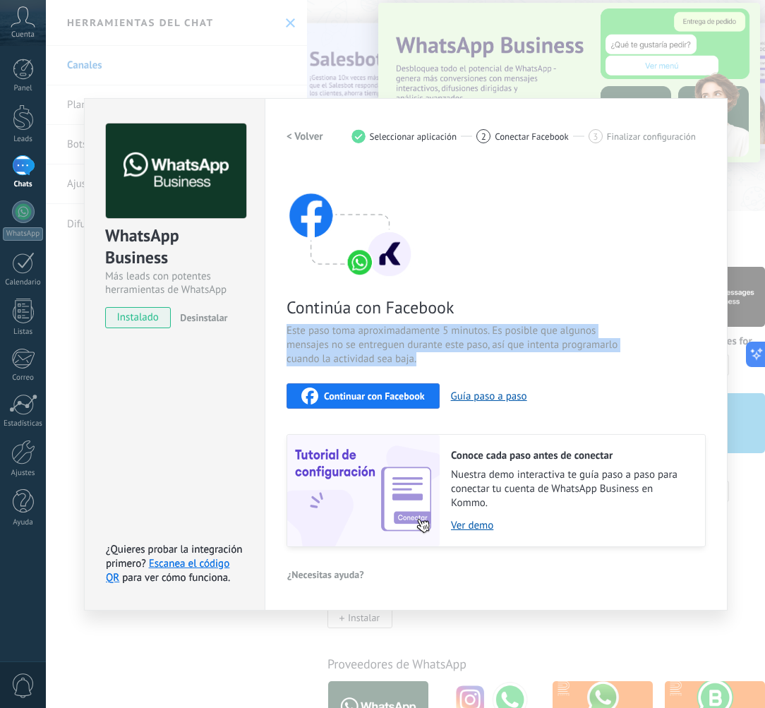
click at [346, 342] on span "Este paso toma aproximadamente 5 minutos. Es posible que algunos mensajes no se…" at bounding box center [455, 345] width 336 height 42
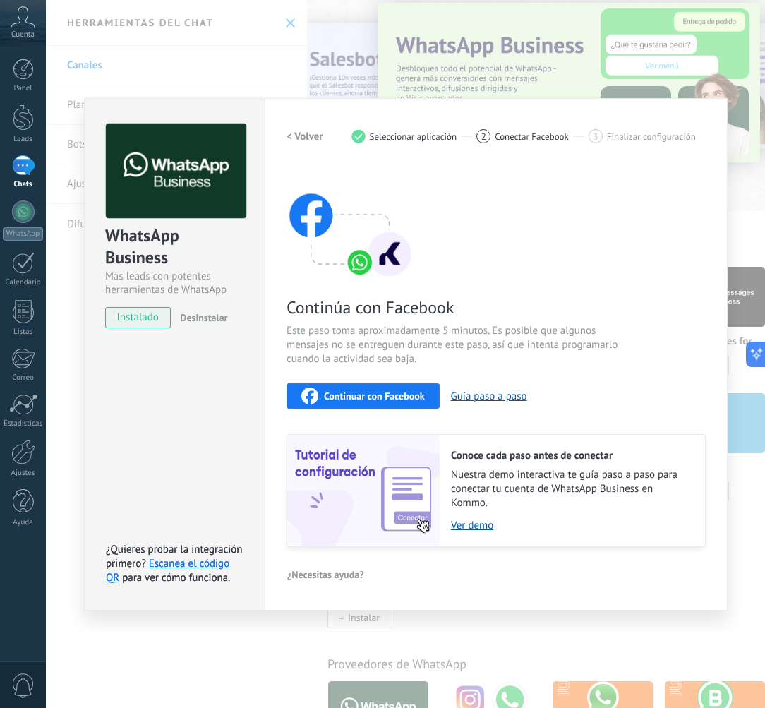
click at [327, 339] on span "Este paso toma aproximadamente 5 minutos. Es posible que algunos mensajes no se…" at bounding box center [455, 345] width 336 height 42
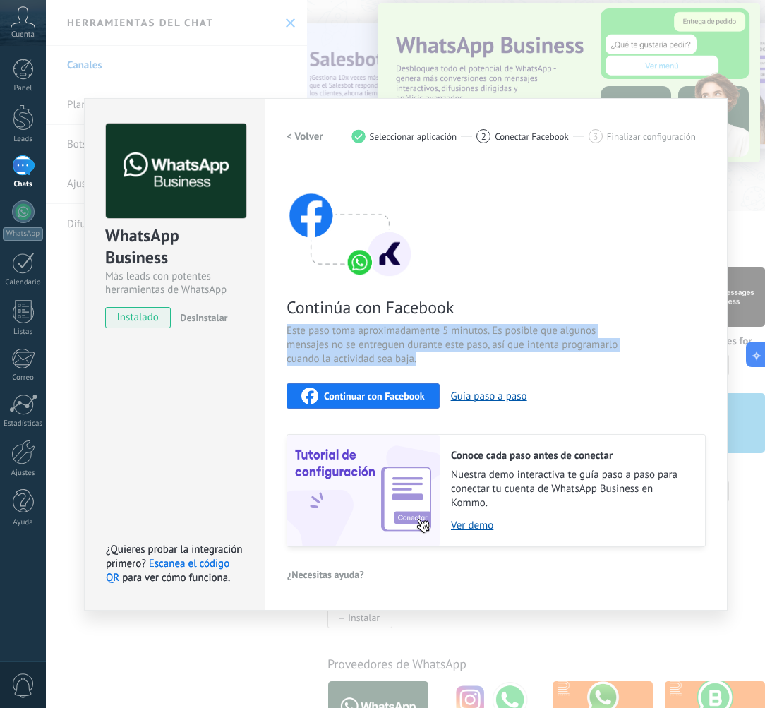
drag, startPoint x: 327, startPoint y: 339, endPoint x: 358, endPoint y: 346, distance: 31.2
click at [327, 339] on span "Este paso toma aproximadamente 5 minutos. Es posible que algunos mensajes no se…" at bounding box center [455, 345] width 336 height 42
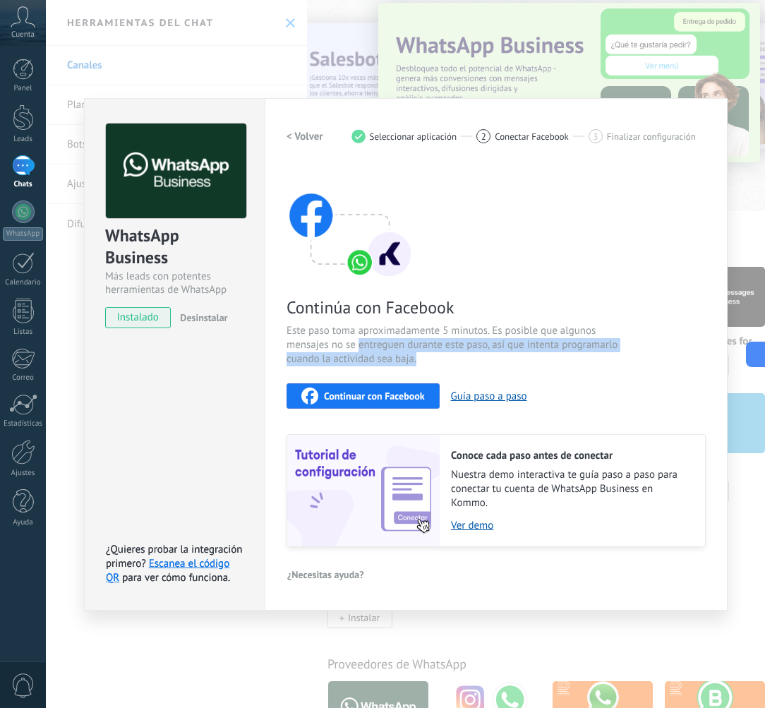
click at [359, 346] on span "Este paso toma aproximadamente 5 minutos. Es posible que algunos mensajes no se…" at bounding box center [455, 345] width 336 height 42
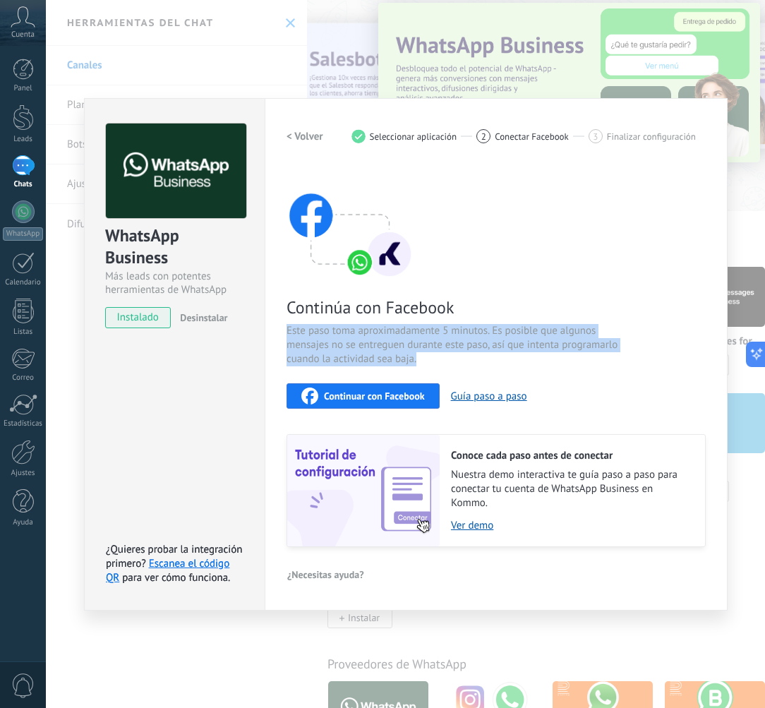
click at [359, 346] on span "Este paso toma aproximadamente 5 minutos. Es posible que algunos mensajes no se…" at bounding box center [455, 345] width 336 height 42
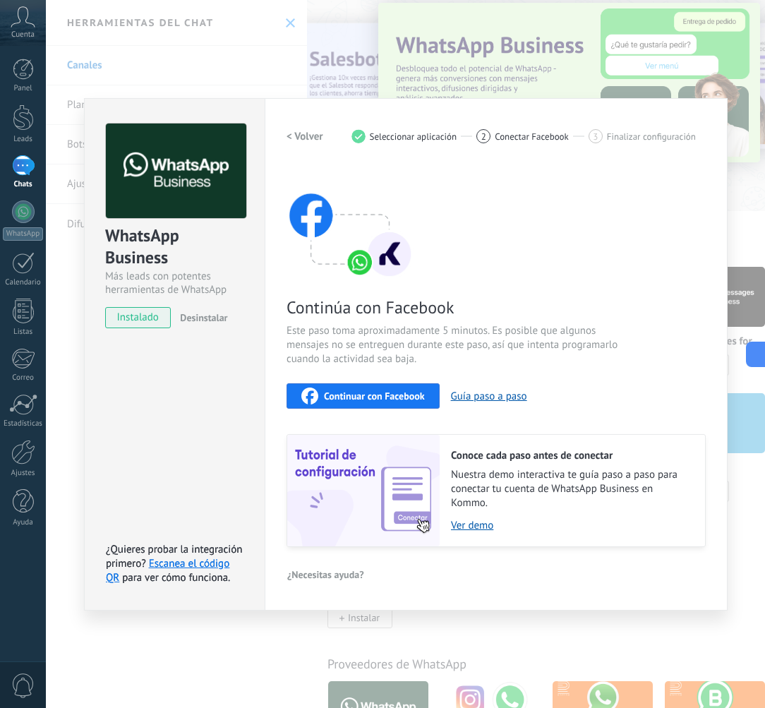
click at [262, 472] on div "WhatsApp Business Más leads con potentes herramientas de WhatsApp instalado Des…" at bounding box center [174, 354] width 181 height 512
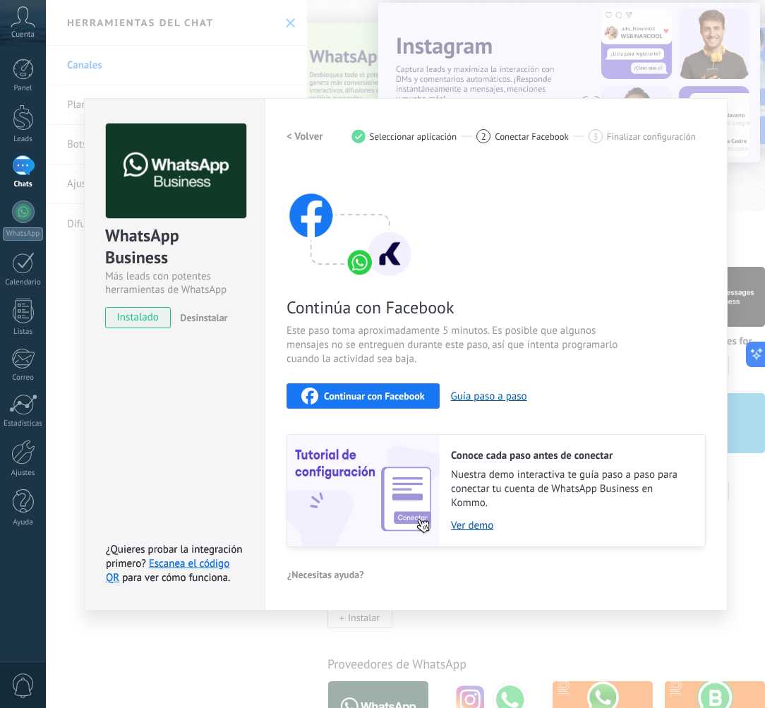
click at [323, 399] on div "Continuar con Facebook" at bounding box center [363, 395] width 124 height 17
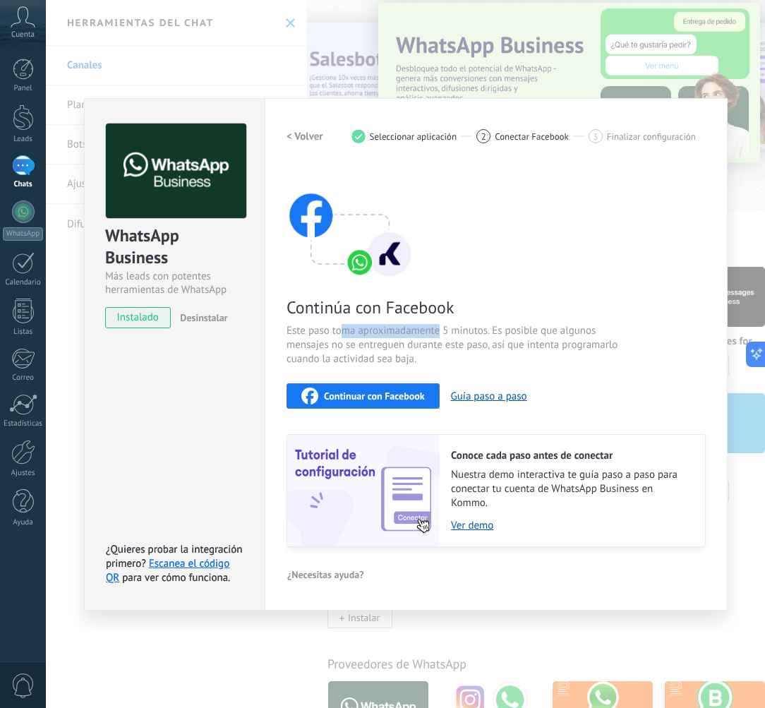
drag, startPoint x: 360, startPoint y: 327, endPoint x: 450, endPoint y: 338, distance: 91.0
click at [445, 337] on span "Este paso toma aproximadamente 5 minutos. Es posible que algunos mensajes no se…" at bounding box center [455, 345] width 336 height 42
click at [450, 338] on span "Este paso toma aproximadamente 5 minutos. Es posible que algunos mensajes no se…" at bounding box center [455, 345] width 336 height 42
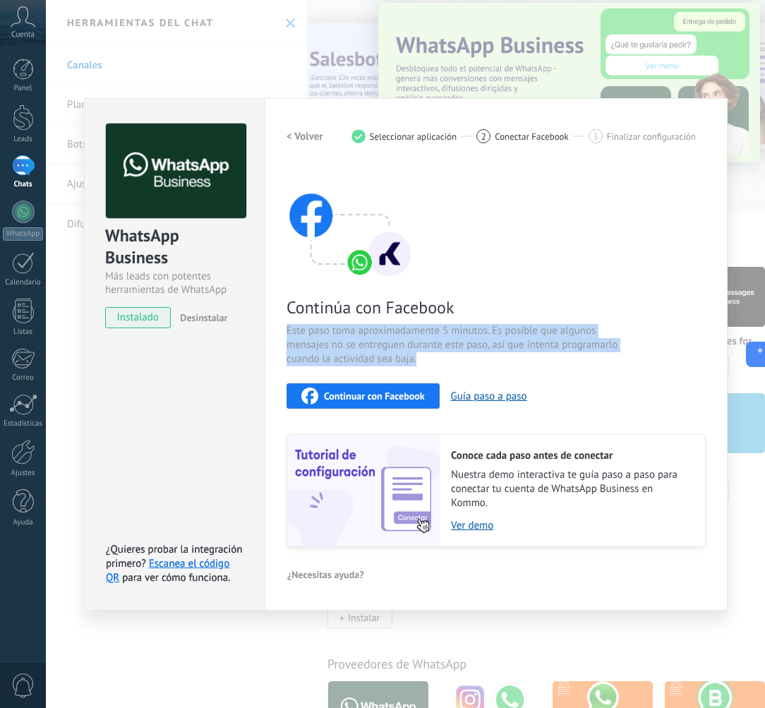
click at [450, 338] on span "Este paso toma aproximadamente 5 minutos. Es posible que algunos mensajes no se…" at bounding box center [455, 345] width 336 height 42
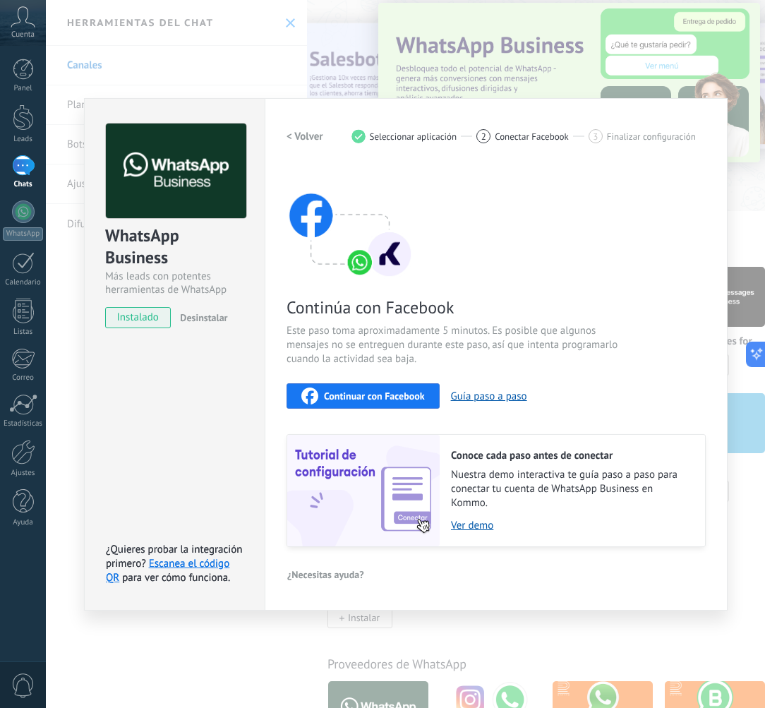
click at [416, 347] on span "Este paso toma aproximadamente 5 minutos. Es posible que algunos mensajes no se…" at bounding box center [455, 345] width 336 height 42
click at [356, 392] on span "Continuar con Facebook" at bounding box center [374, 396] width 101 height 10
